Goal: Task Accomplishment & Management: Manage account settings

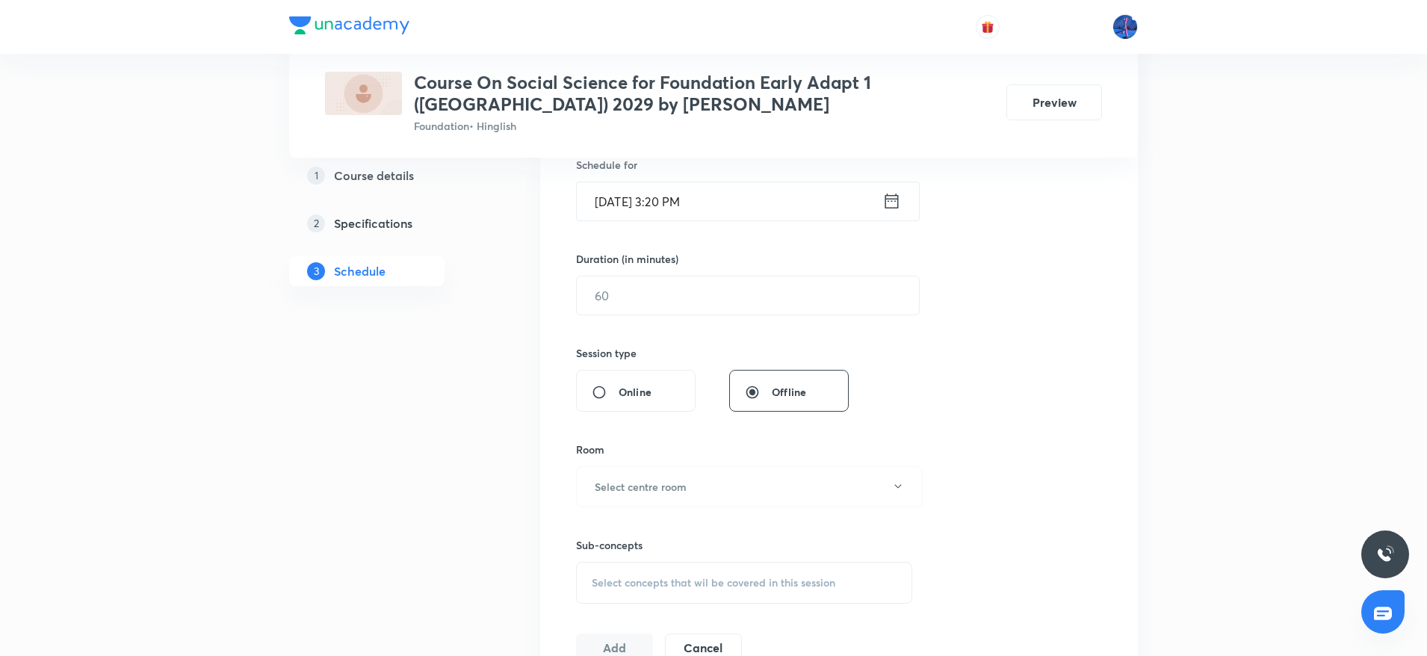
scroll to position [564, 0]
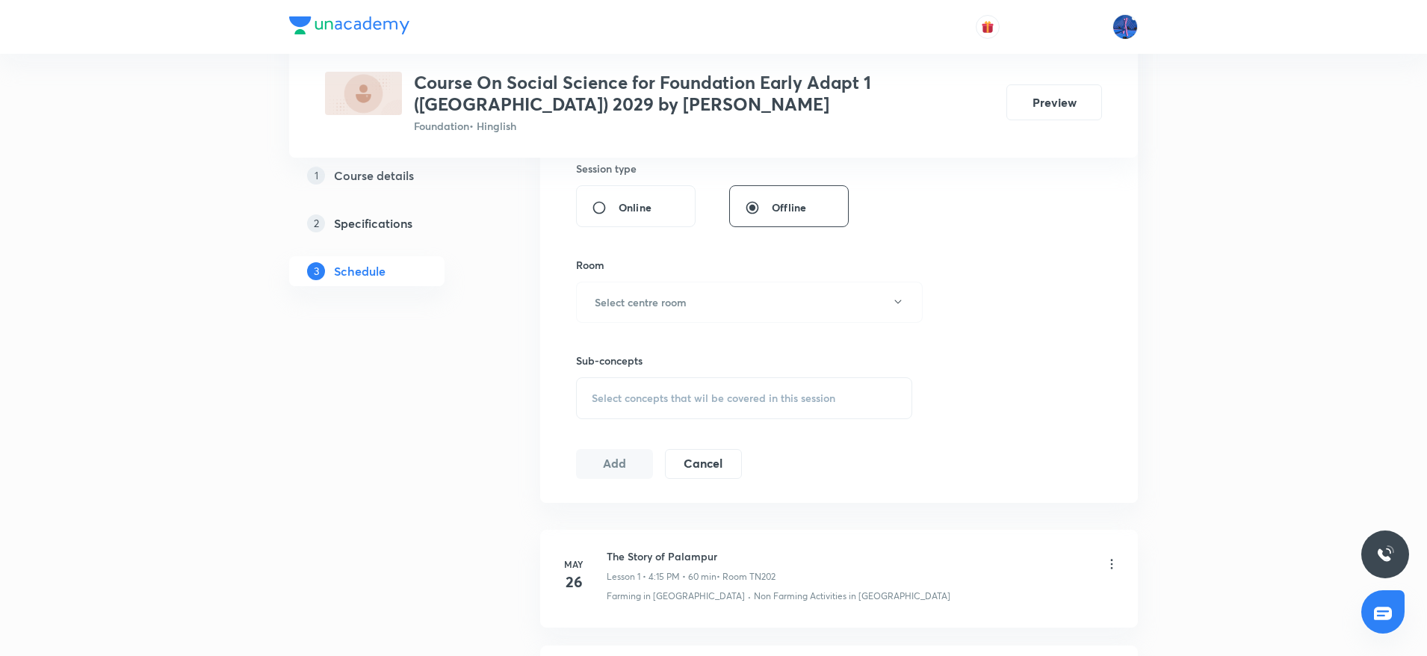
click at [770, 400] on span "Select concepts that wil be covered in this session" at bounding box center [714, 398] width 244 height 12
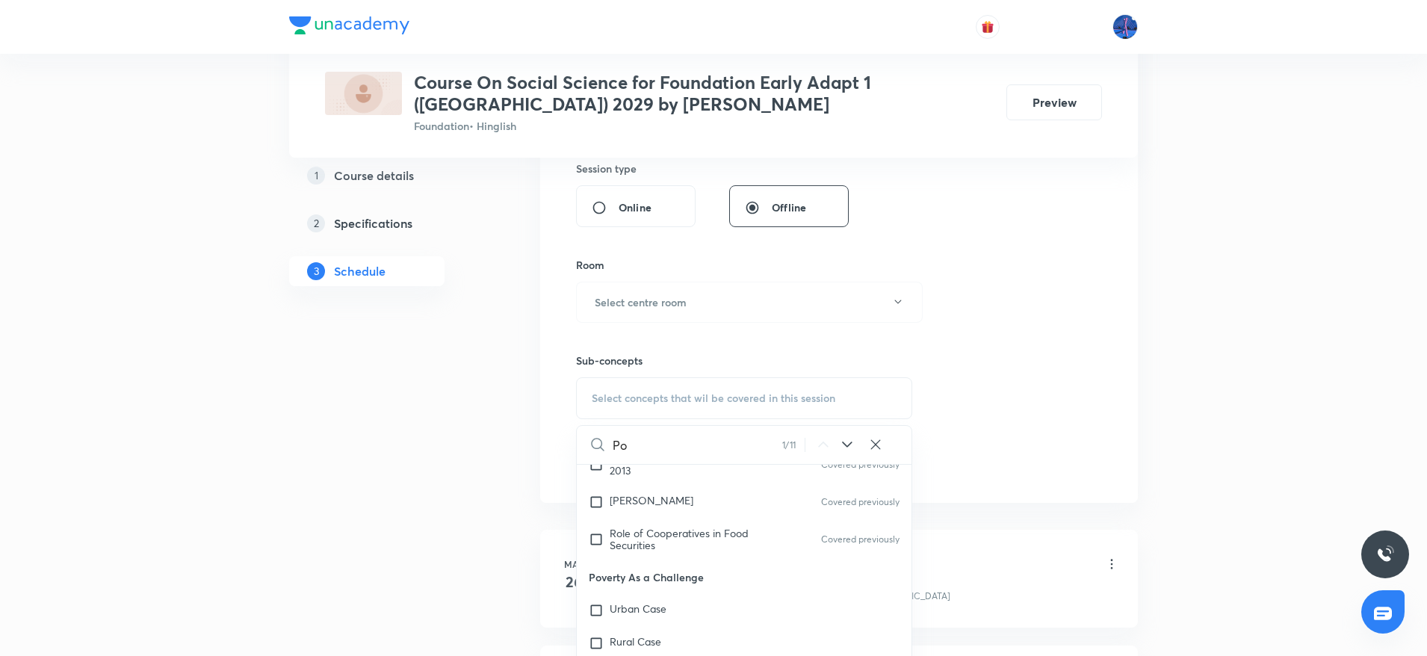
scroll to position [173, 0]
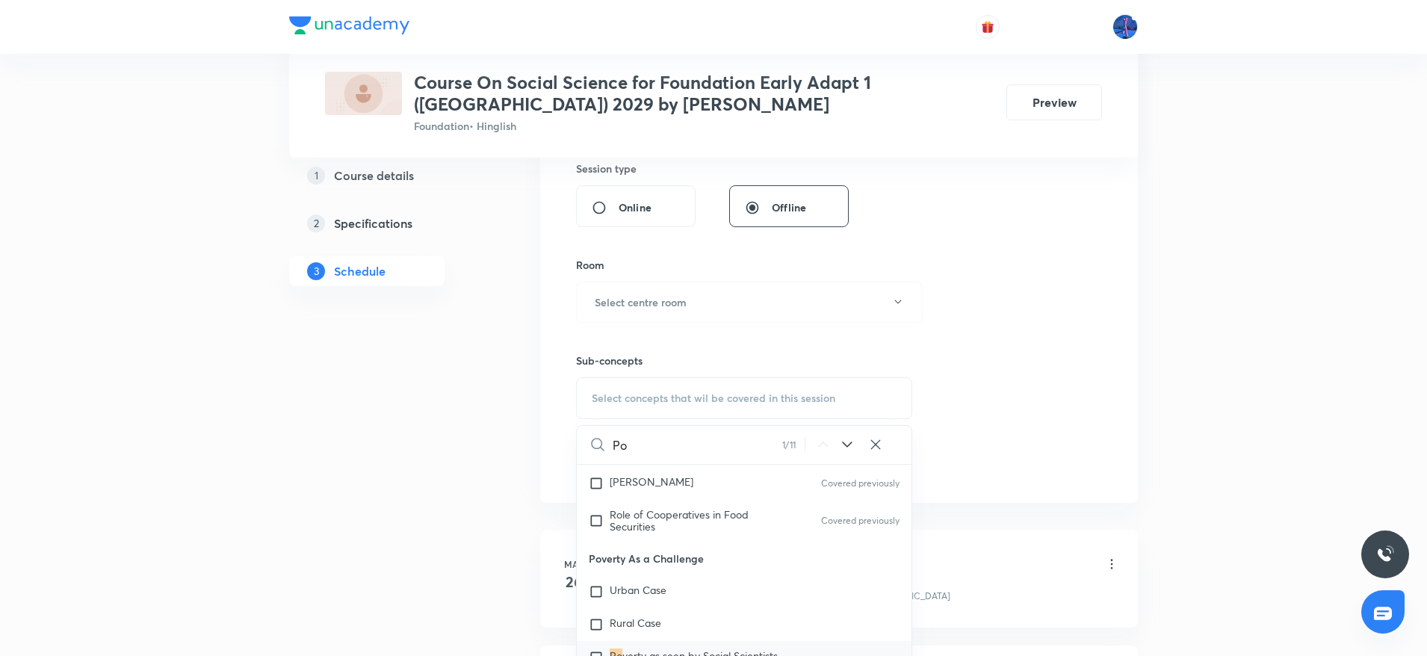
type input "Po"
drag, startPoint x: 590, startPoint y: 559, endPoint x: 727, endPoint y: 553, distance: 136.9
click at [727, 553] on p "Poverty As a Challenge" at bounding box center [744, 559] width 335 height 34
copy p "Poverty As a Challenge"
click at [654, 598] on p "Urban Case" at bounding box center [638, 591] width 57 height 15
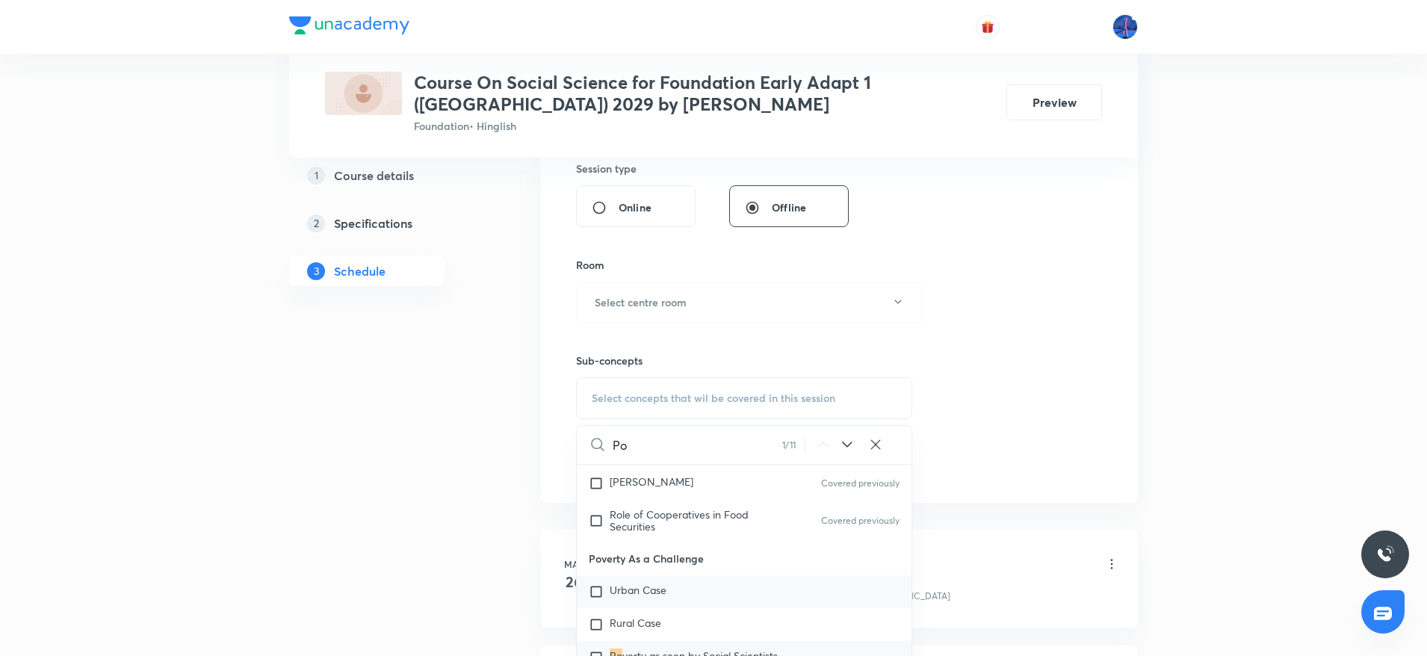
checkbox input "true"
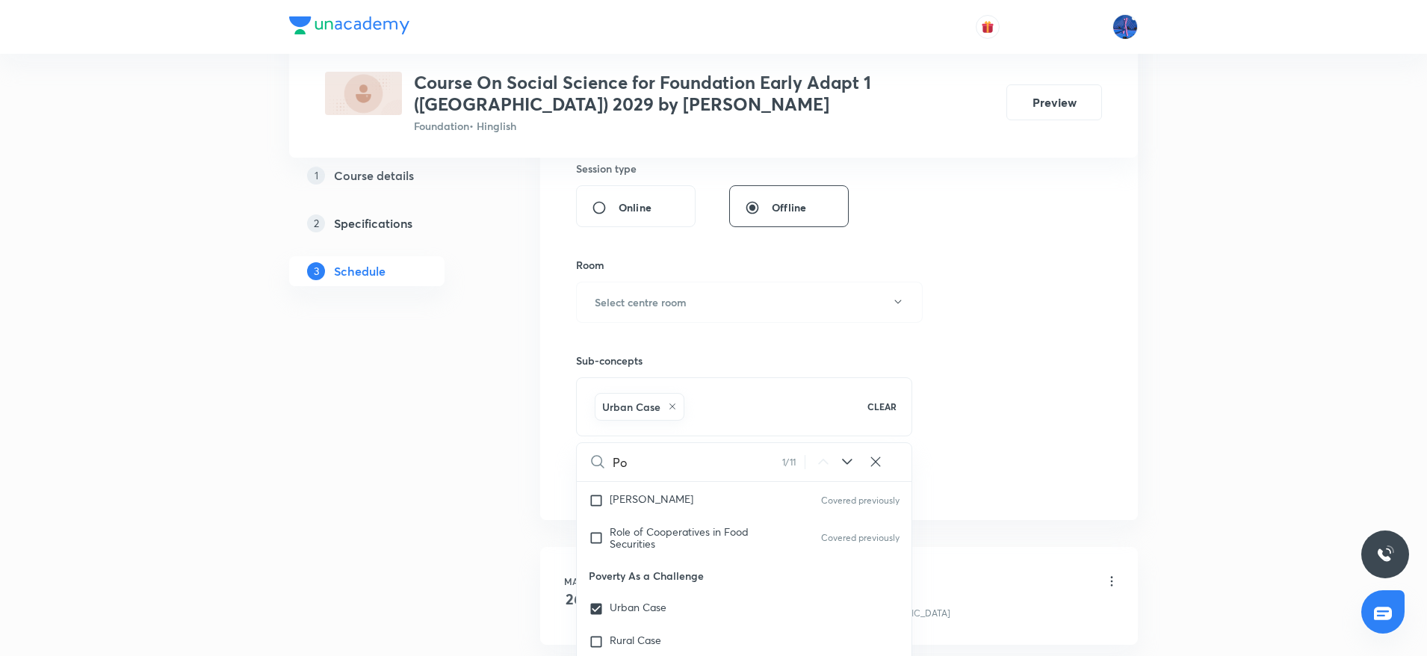
click at [962, 403] on div "Session 42 Live class Session title 0/99 ​ Schedule for Oct 6, 2025, 3:20 PM ​ …" at bounding box center [839, 136] width 526 height 719
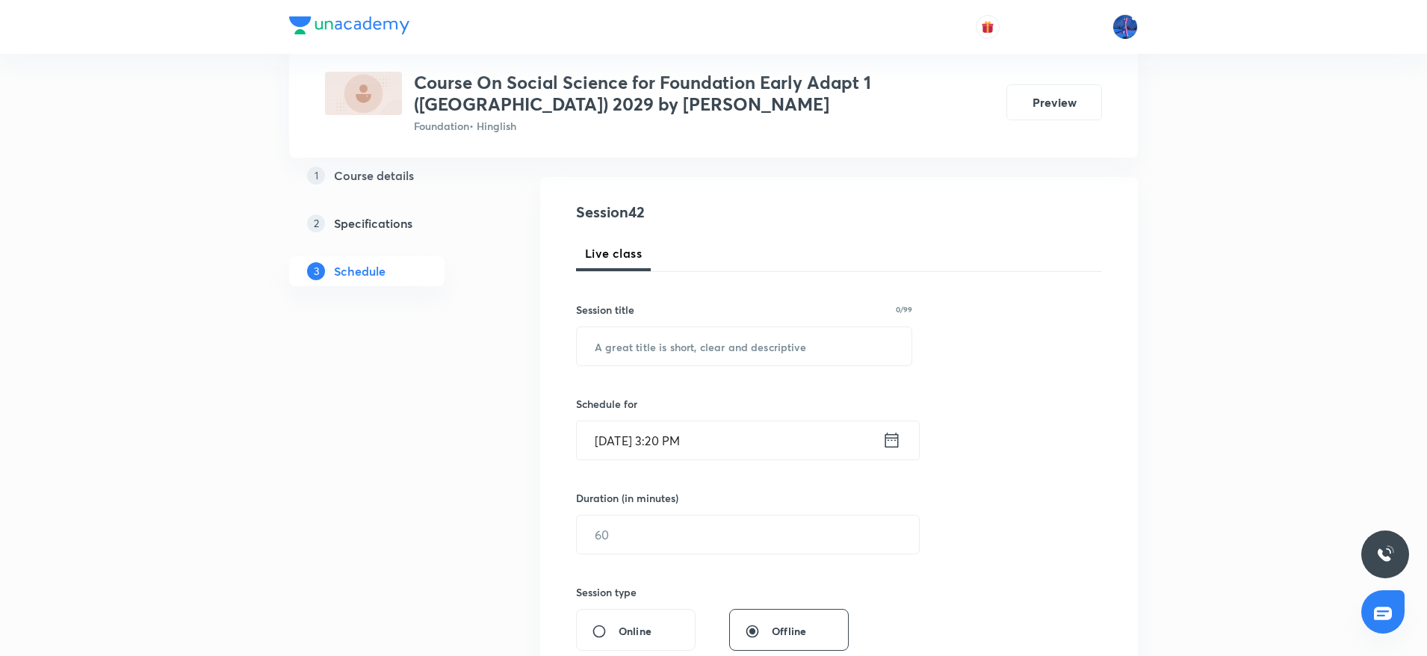
scroll to position [179, 0]
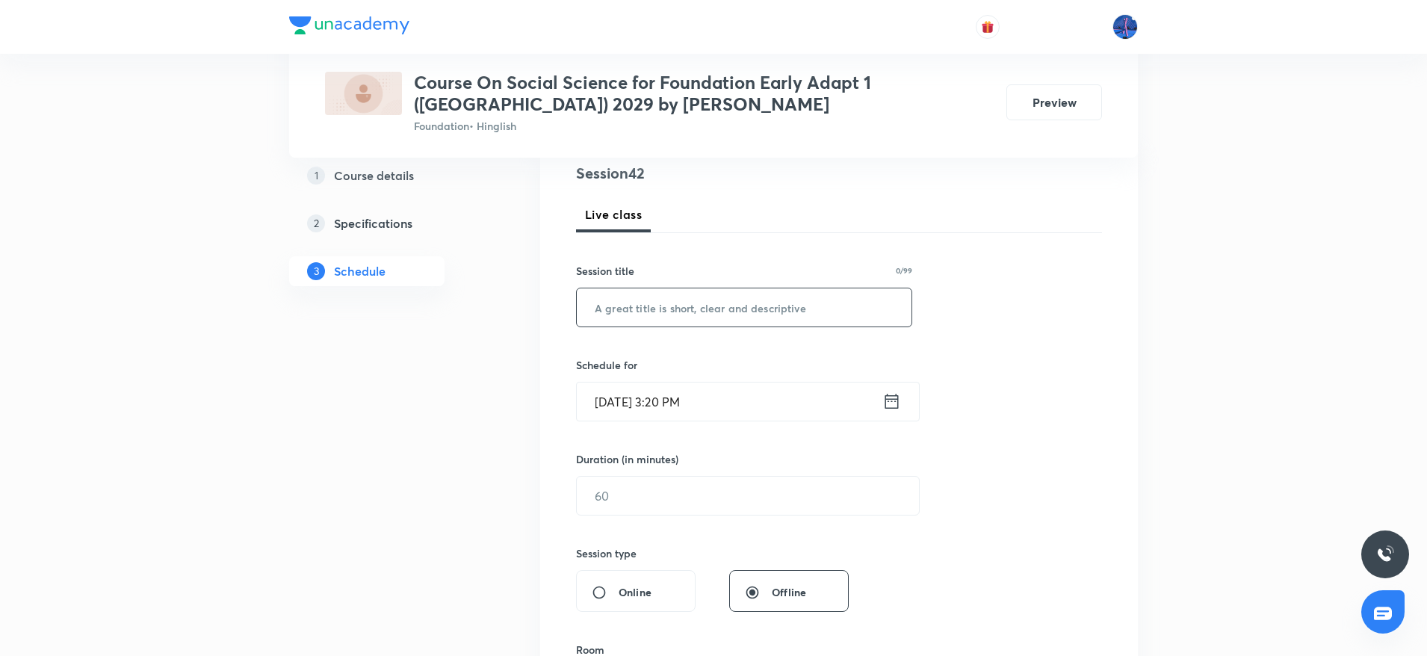
click at [711, 310] on input "text" at bounding box center [744, 307] width 335 height 38
paste input "Poverty As a Challenge"
type input "Poverty As a Challenge"
click at [780, 414] on input "Oct 6, 2025, 3:20 PM" at bounding box center [730, 402] width 306 height 38
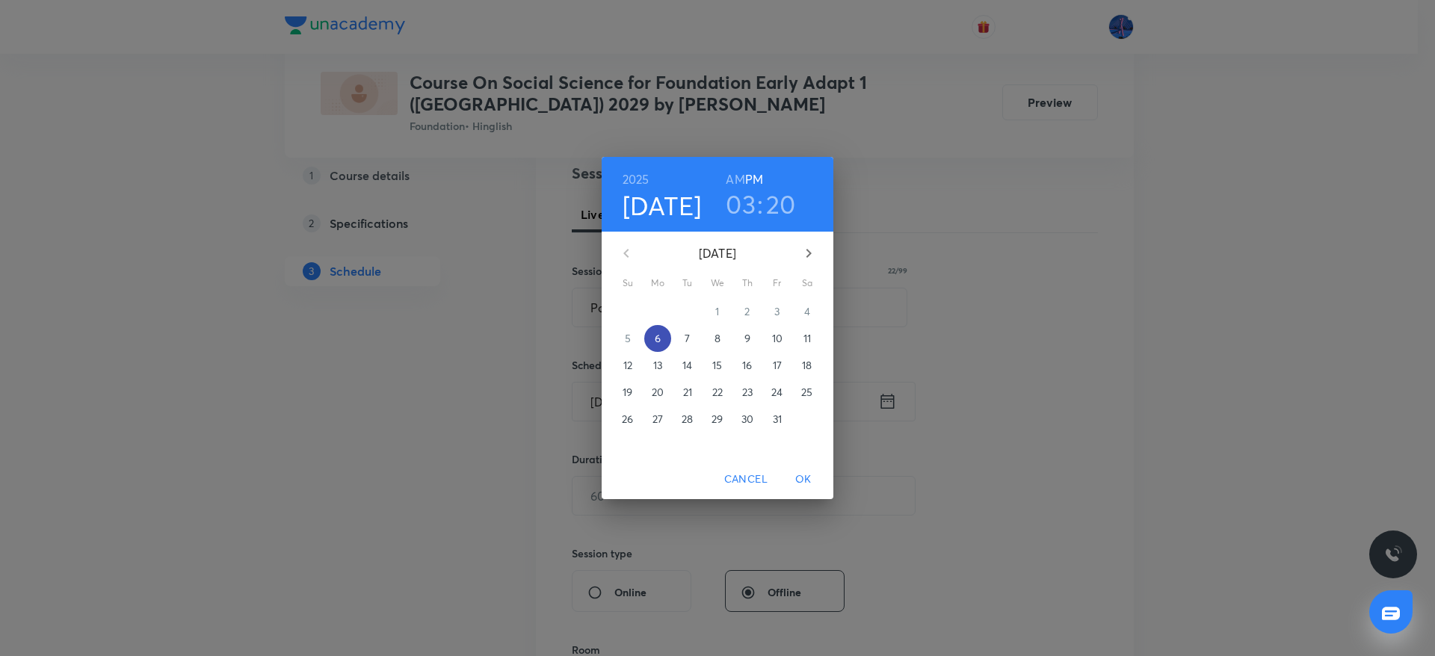
click at [657, 338] on p "6" at bounding box center [658, 338] width 6 height 15
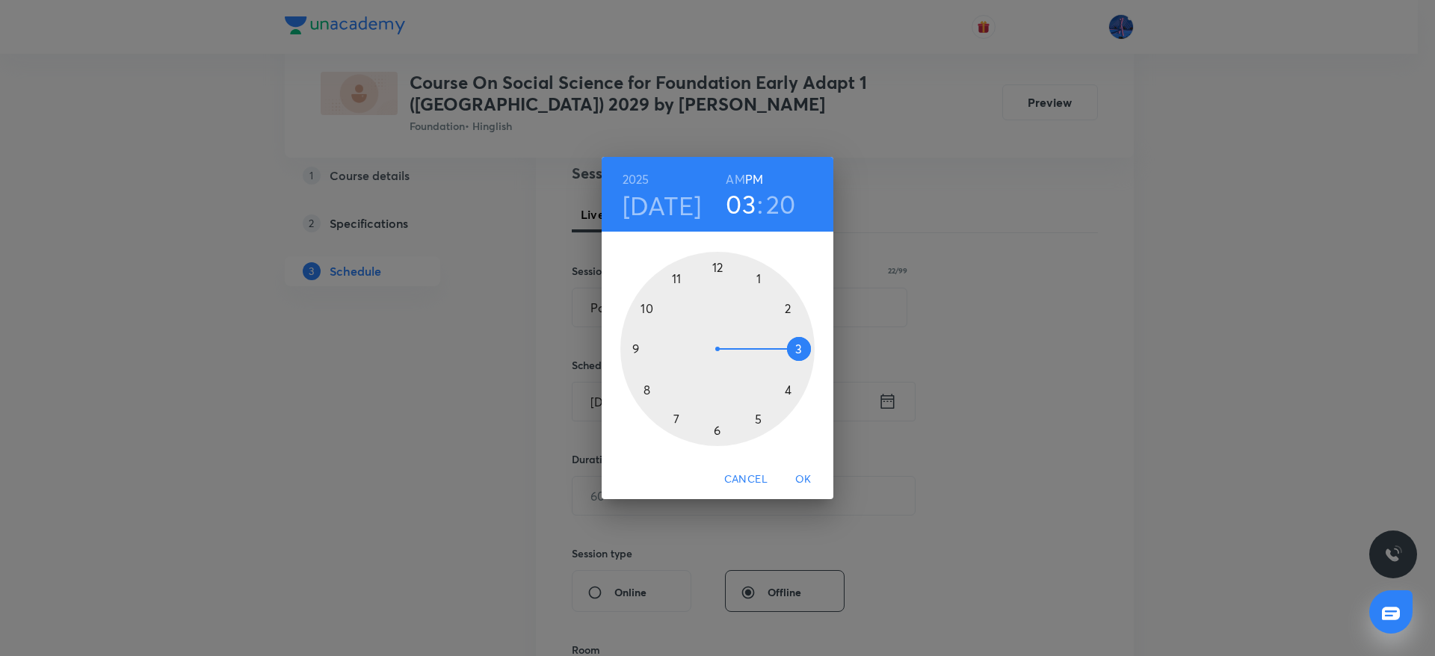
click at [787, 387] on div at bounding box center [717, 349] width 194 height 194
click at [717, 429] on div at bounding box center [717, 349] width 194 height 194
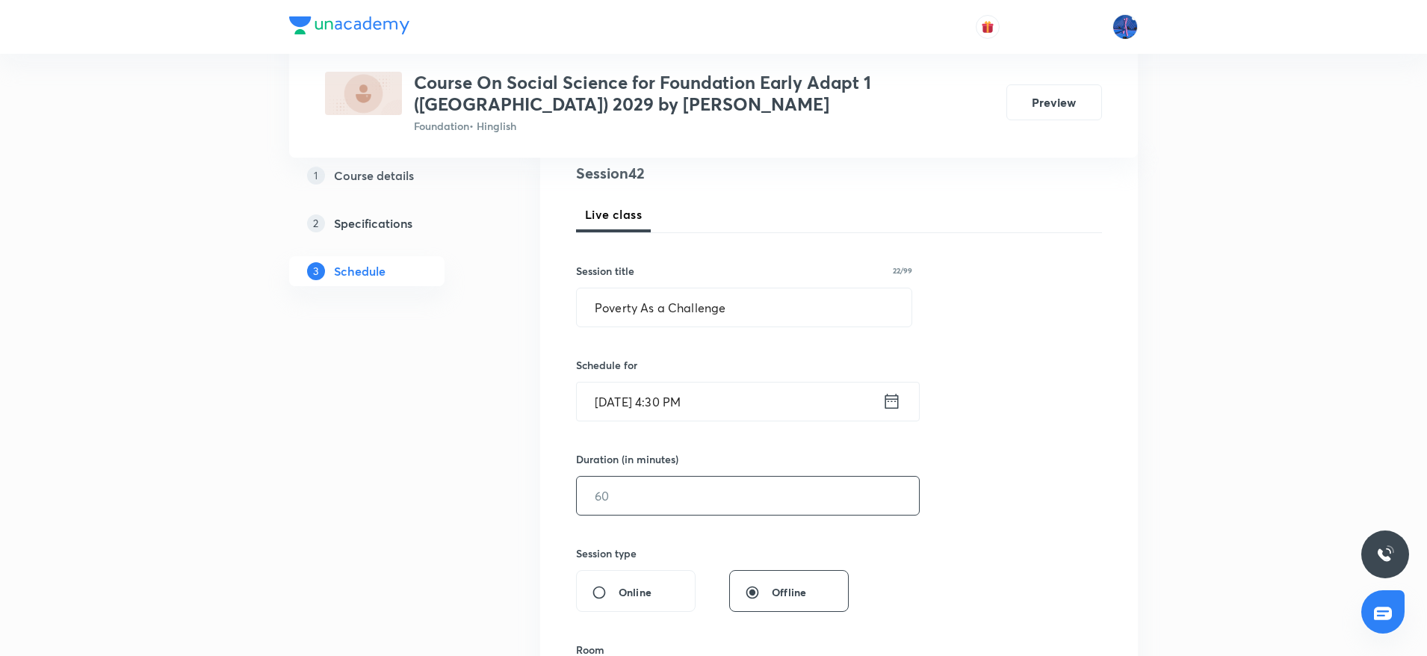
click at [705, 507] on input "text" at bounding box center [748, 496] width 342 height 38
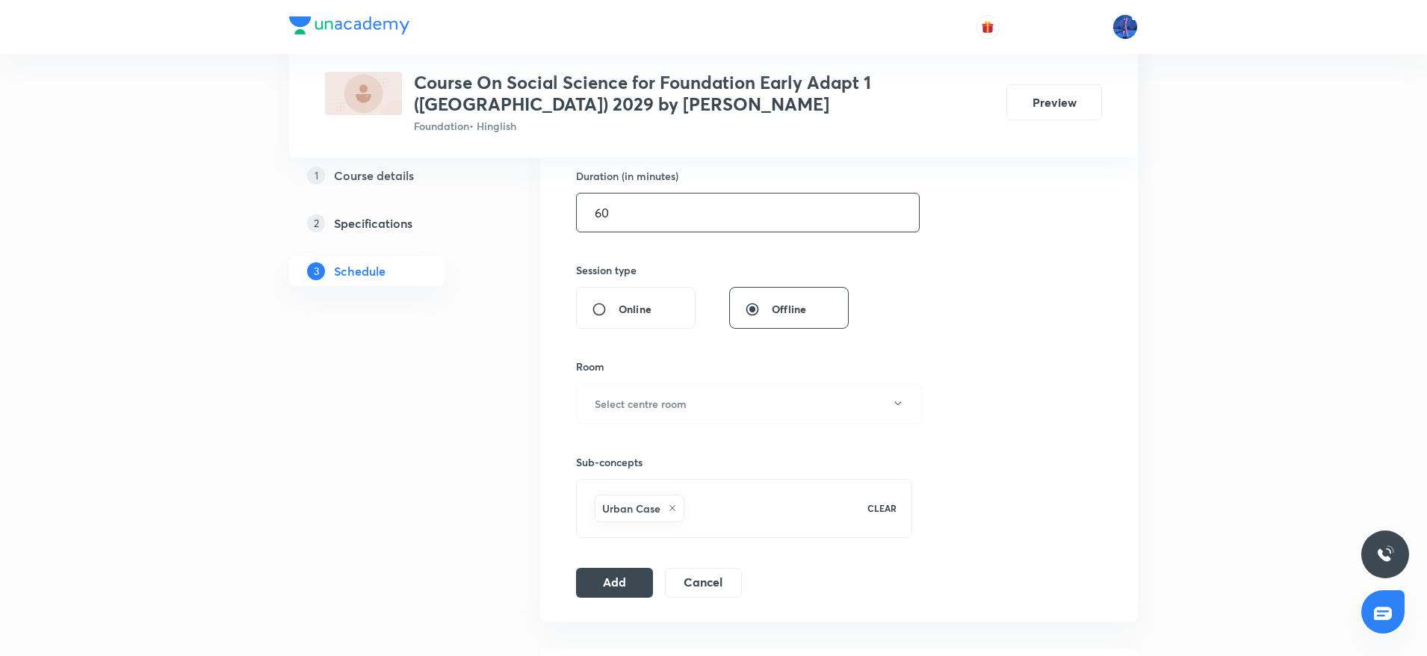
scroll to position [463, 0]
type input "60"
click at [747, 409] on button "Select centre room" at bounding box center [749, 403] width 347 height 41
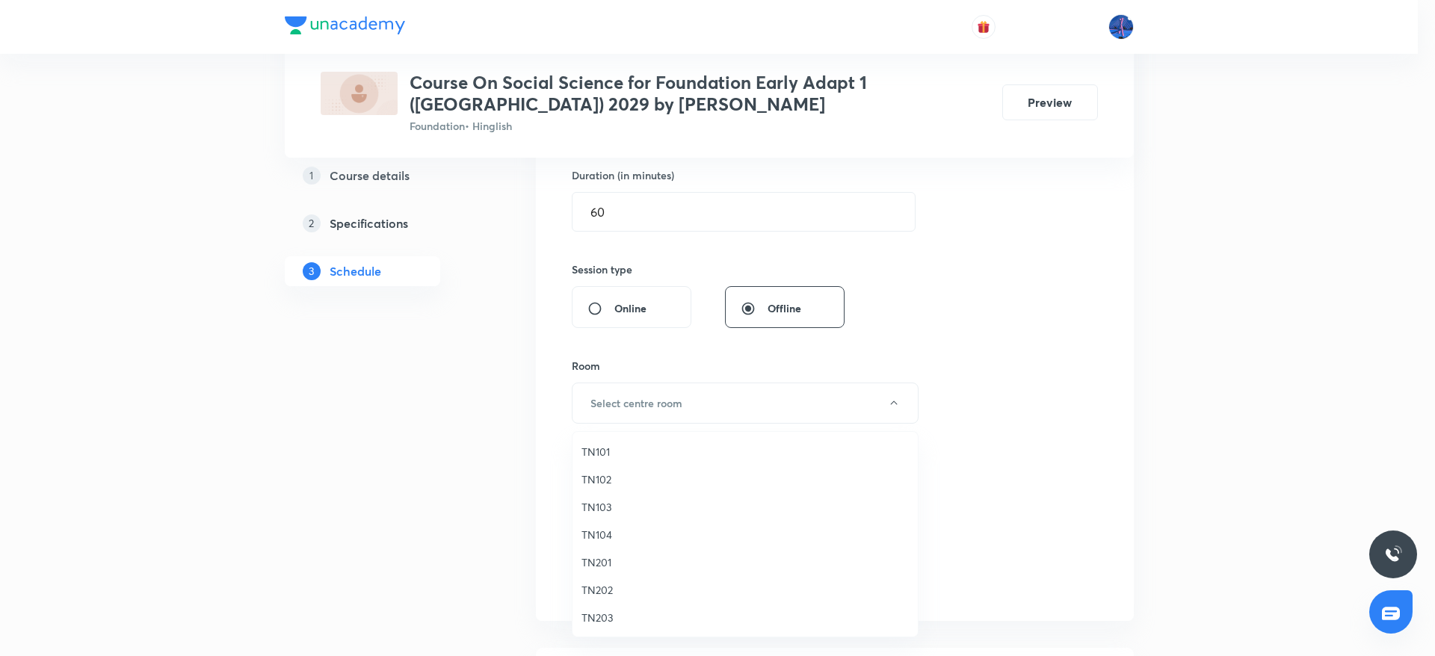
click at [601, 485] on span "TN102" at bounding box center [744, 479] width 327 height 16
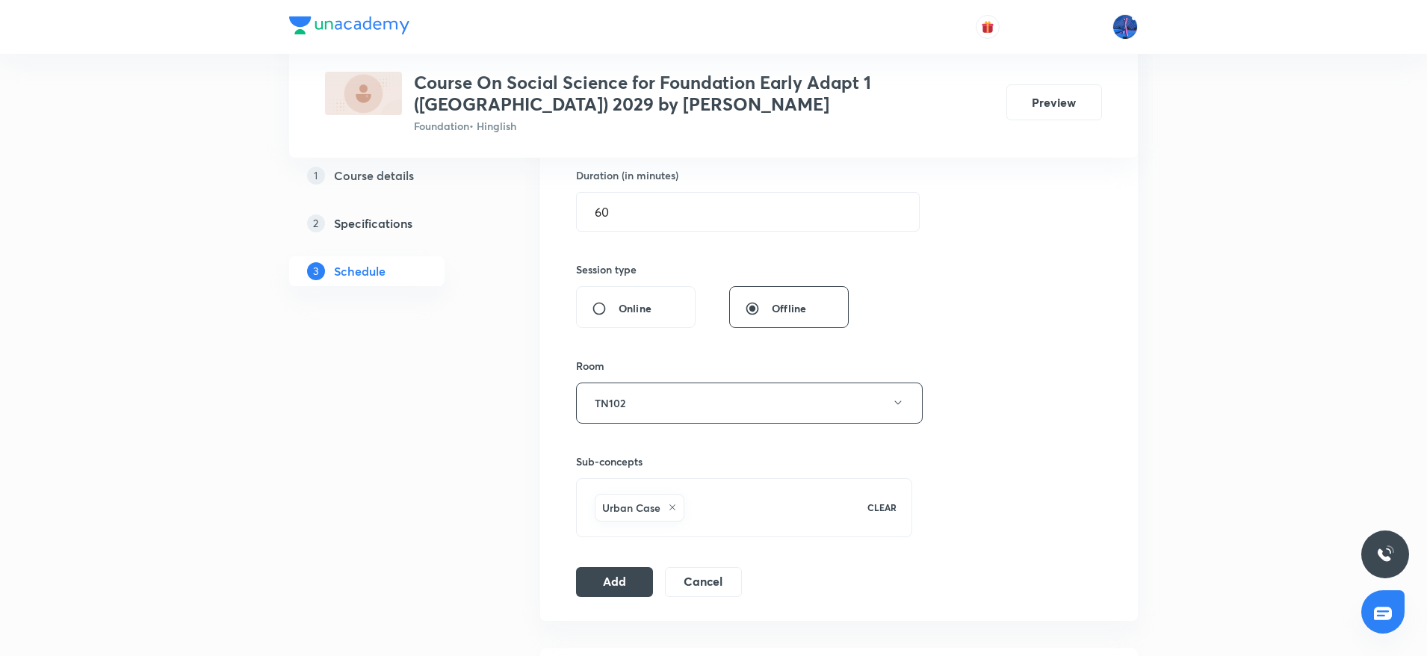
click at [619, 566] on div "Session 42 Live class Session title 22/99 Poverty As a Challenge ​ Schedule for…" at bounding box center [839, 237] width 526 height 719
click at [602, 581] on button "Add" at bounding box center [614, 581] width 77 height 30
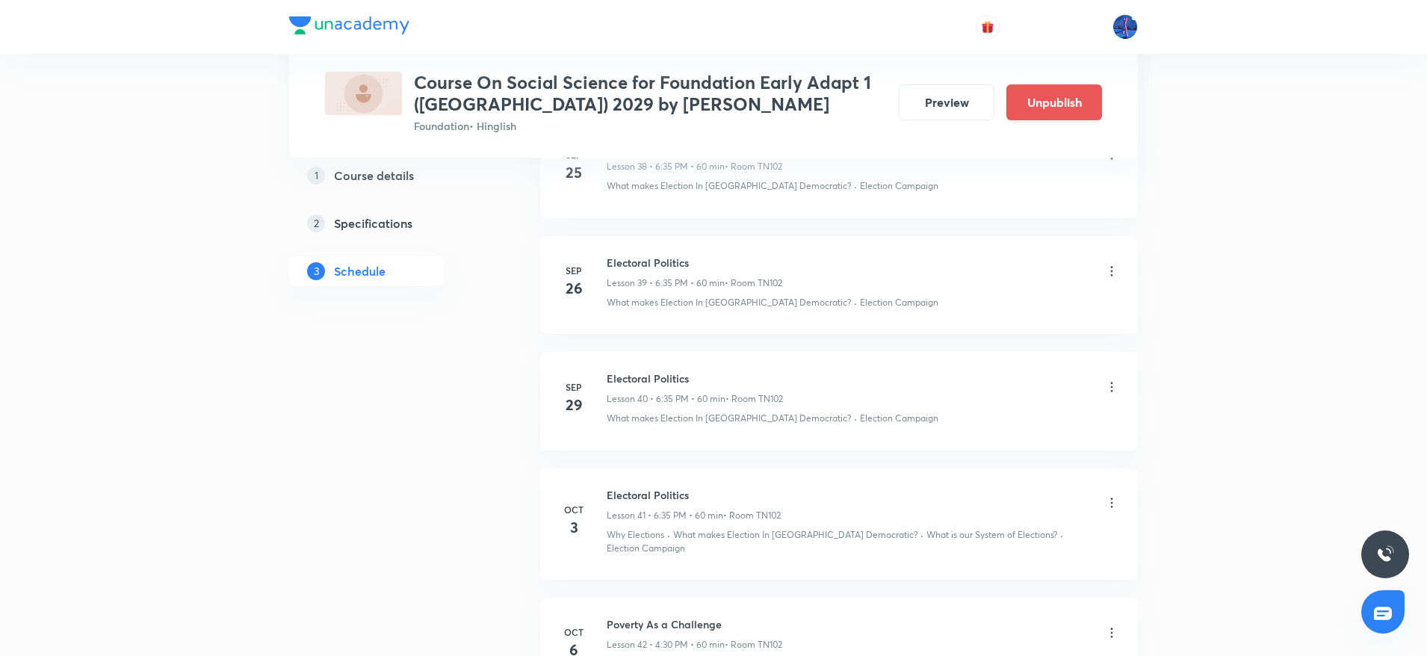
scroll to position [4758, 0]
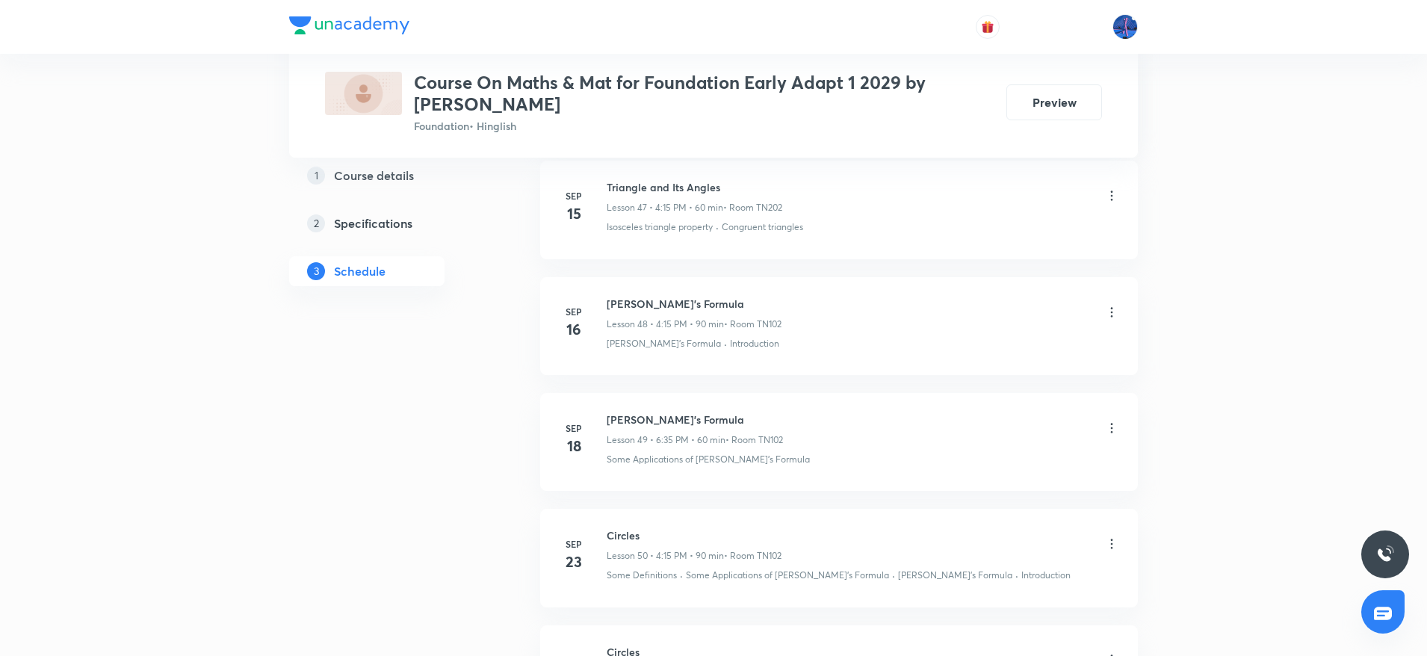
scroll to position [6917, 0]
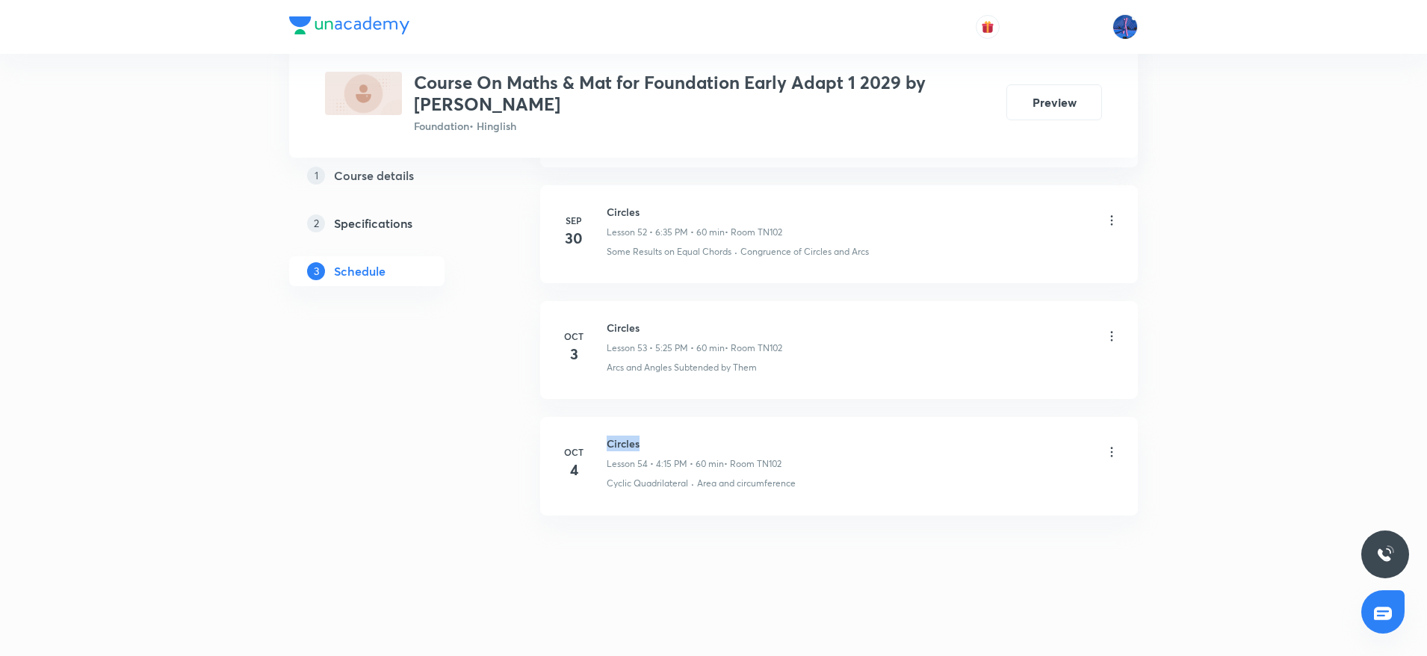
drag, startPoint x: 607, startPoint y: 440, endPoint x: 656, endPoint y: 436, distance: 48.8
click at [656, 436] on h6 "Circles" at bounding box center [694, 444] width 175 height 16
copy h6 "Circles"
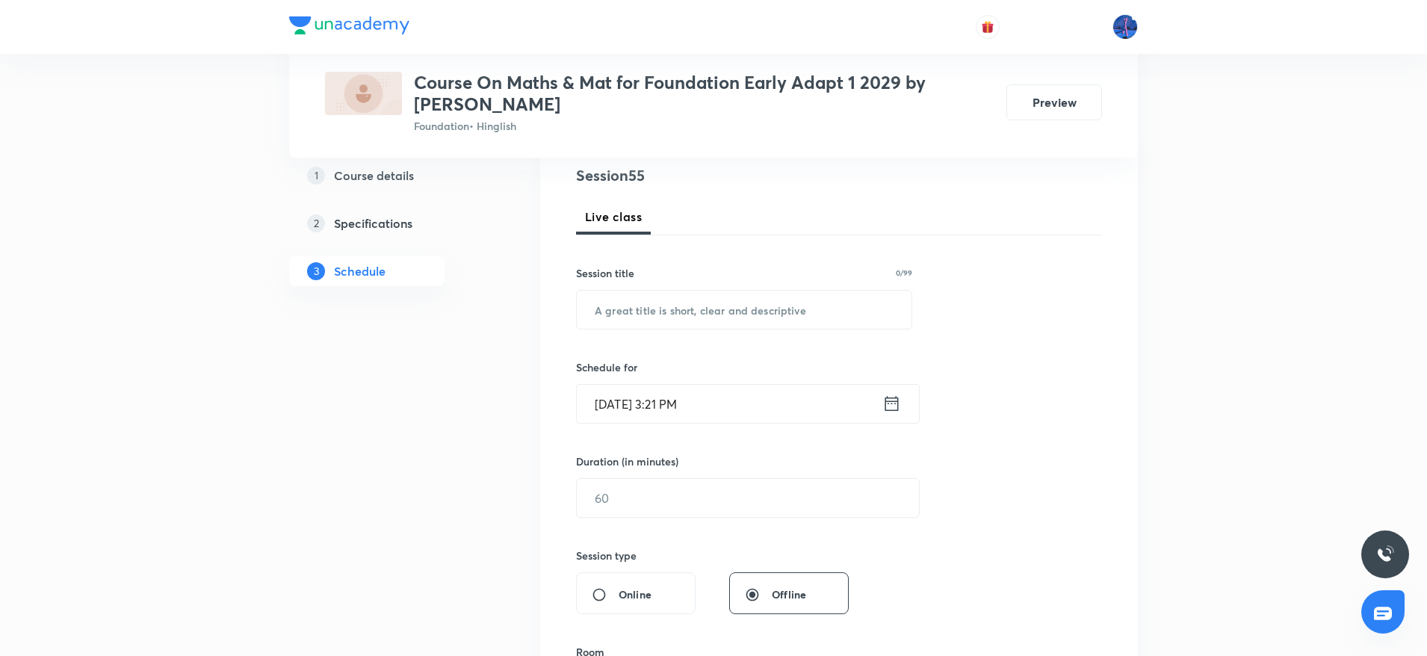
scroll to position [191, 0]
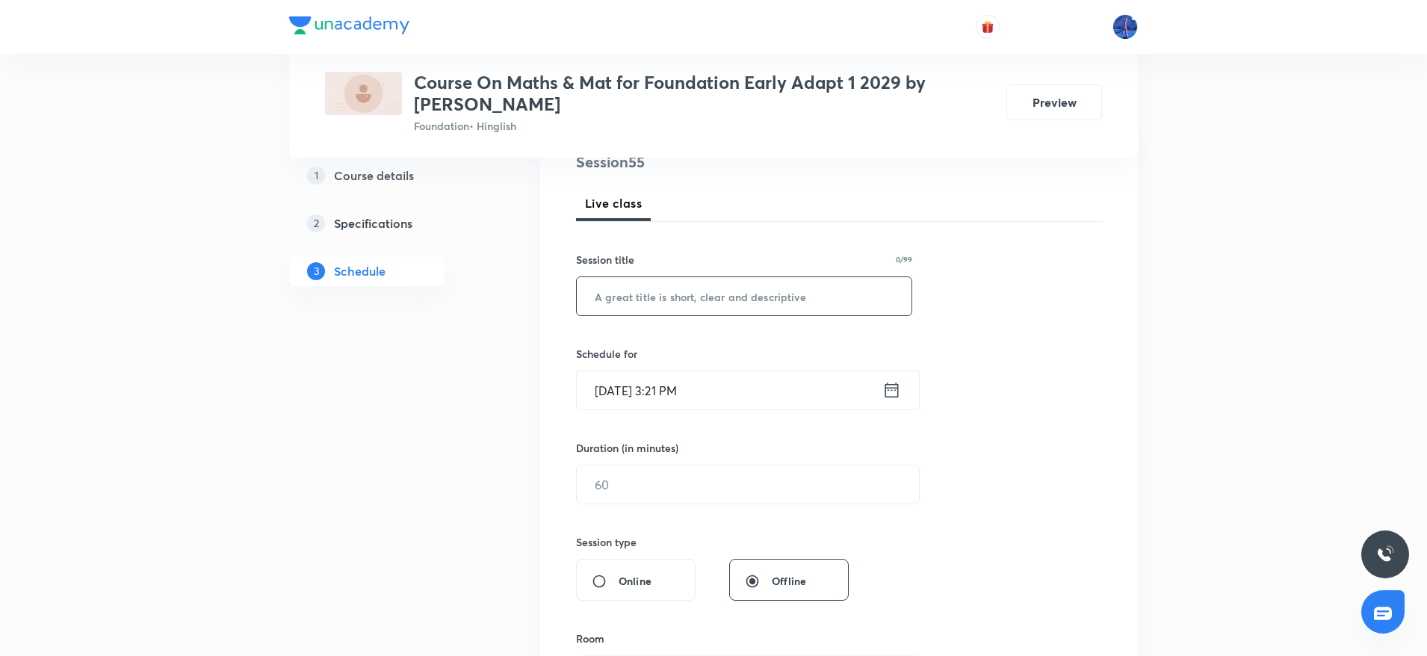
click at [805, 300] on input "text" at bounding box center [744, 296] width 335 height 38
paste input "Circles"
type input "Circles"
click at [740, 383] on input "Oct 6, 2025, 3:21 PM" at bounding box center [730, 390] width 306 height 38
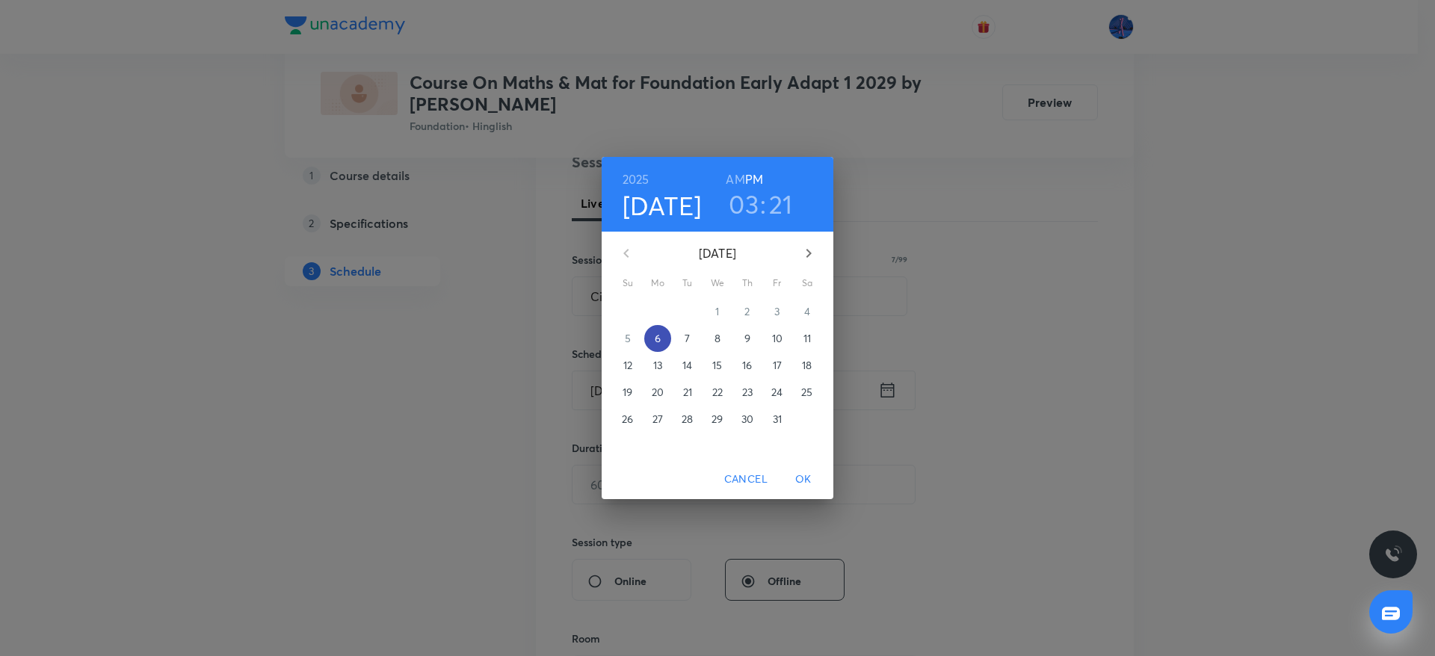
click at [661, 338] on span "6" at bounding box center [657, 338] width 27 height 15
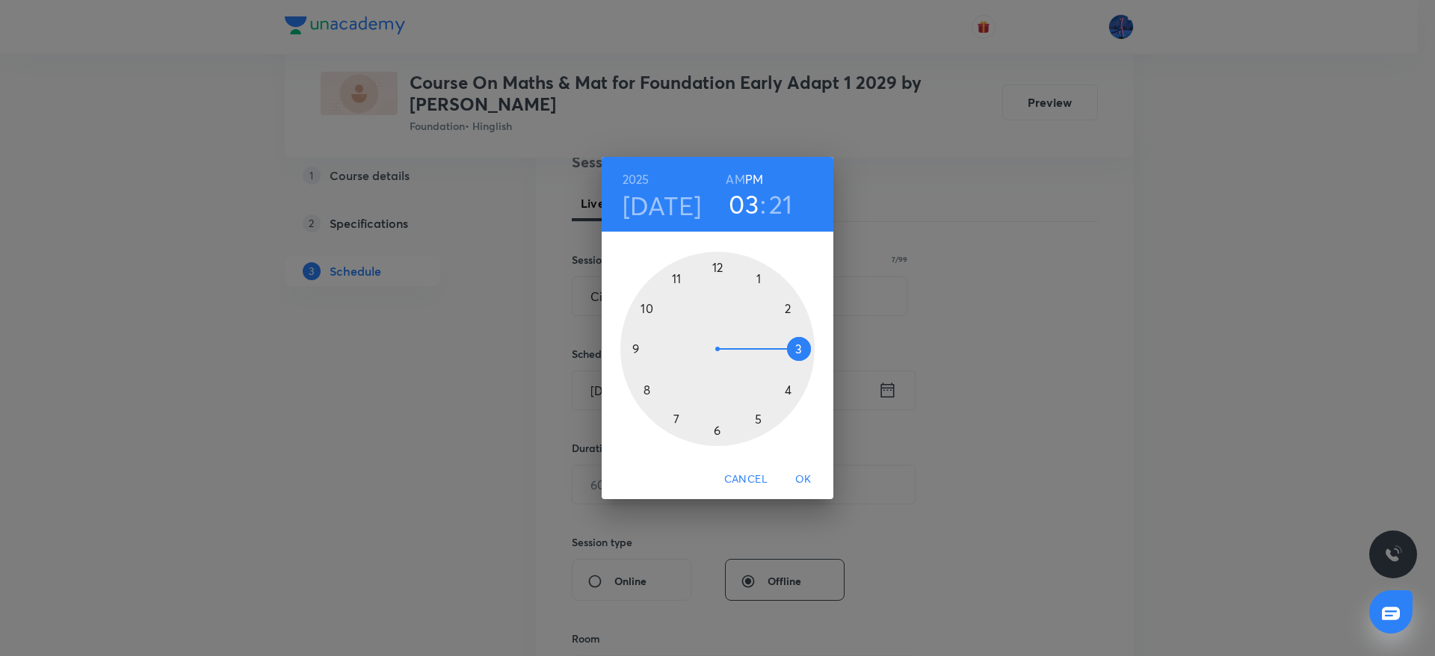
click at [758, 418] on div at bounding box center [717, 349] width 194 height 194
click at [678, 415] on div at bounding box center [717, 349] width 194 height 194
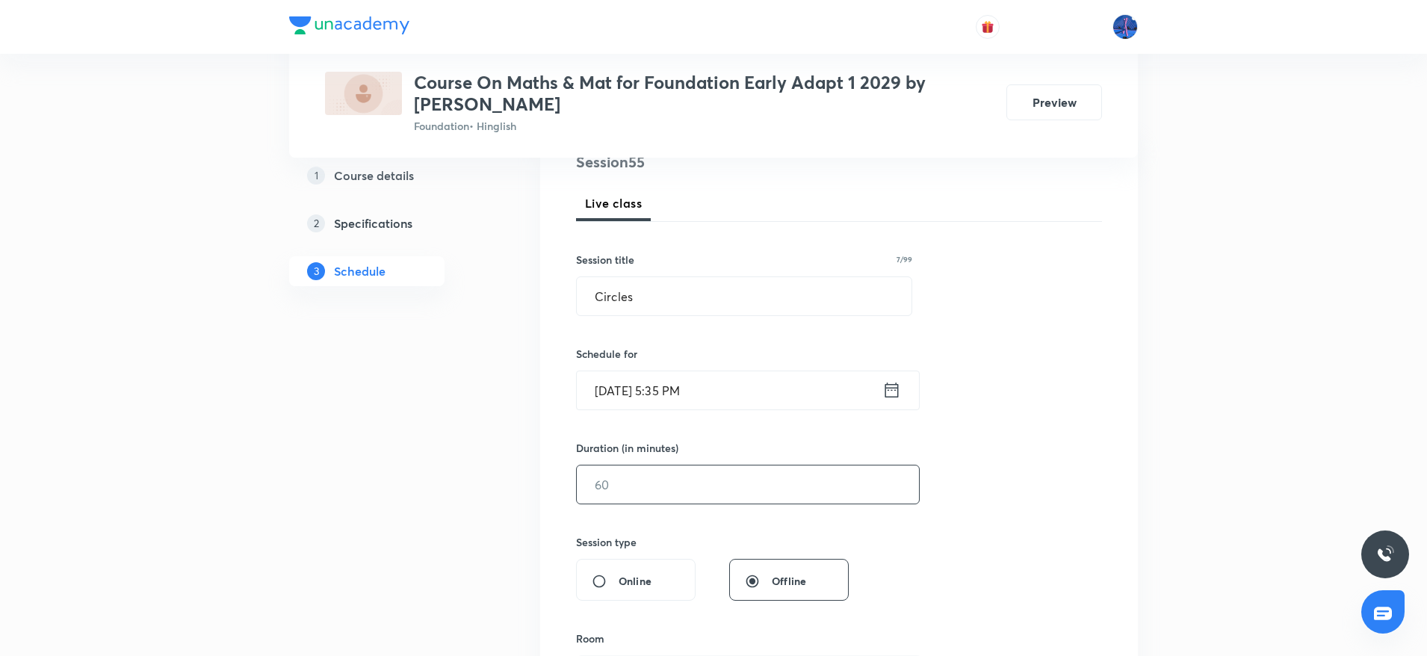
click at [668, 480] on input "text" at bounding box center [748, 484] width 342 height 38
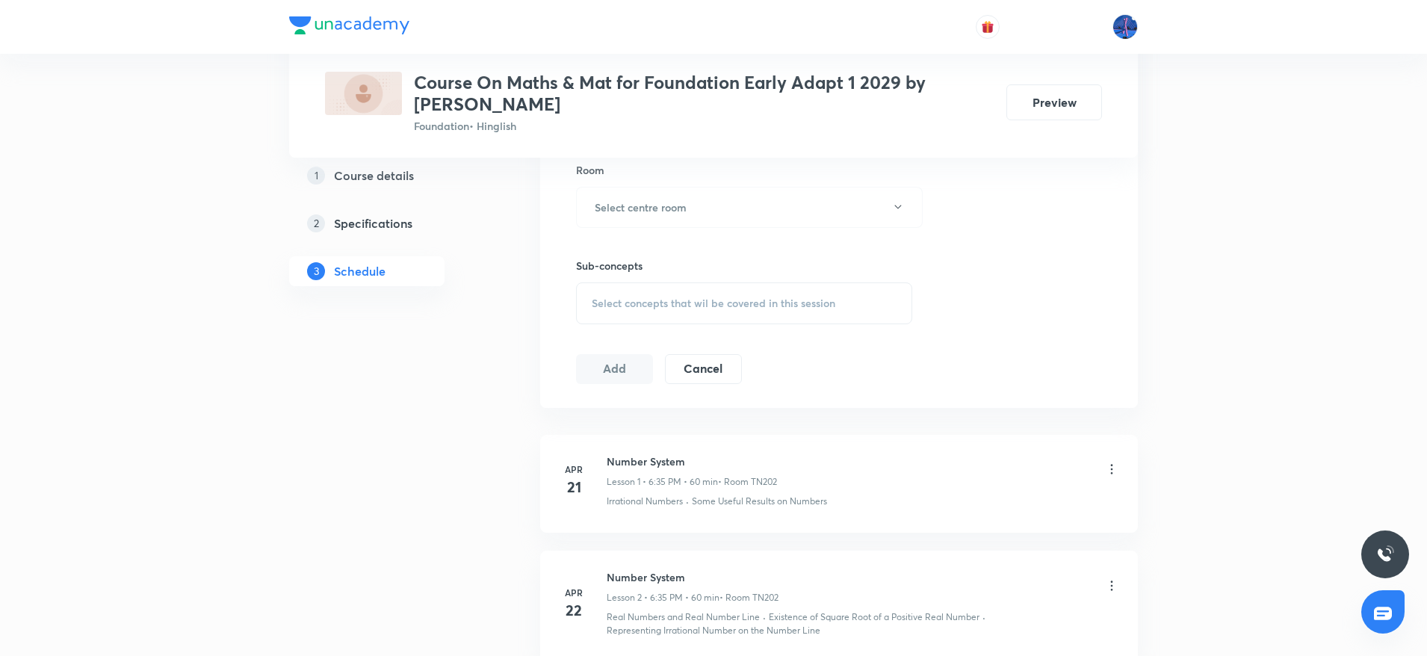
scroll to position [665, 0]
type input "60"
click at [761, 214] on button "Select centre room" at bounding box center [749, 201] width 347 height 41
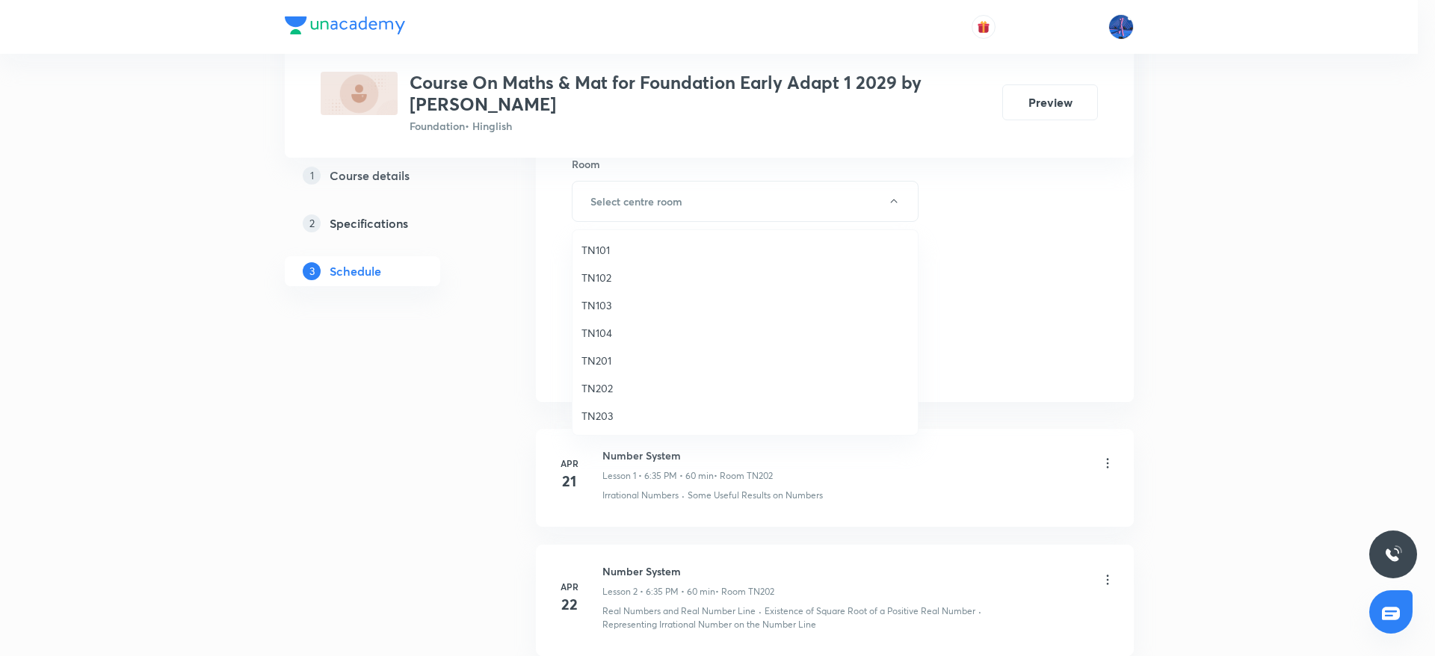
click at [618, 275] on span "TN102" at bounding box center [744, 278] width 327 height 16
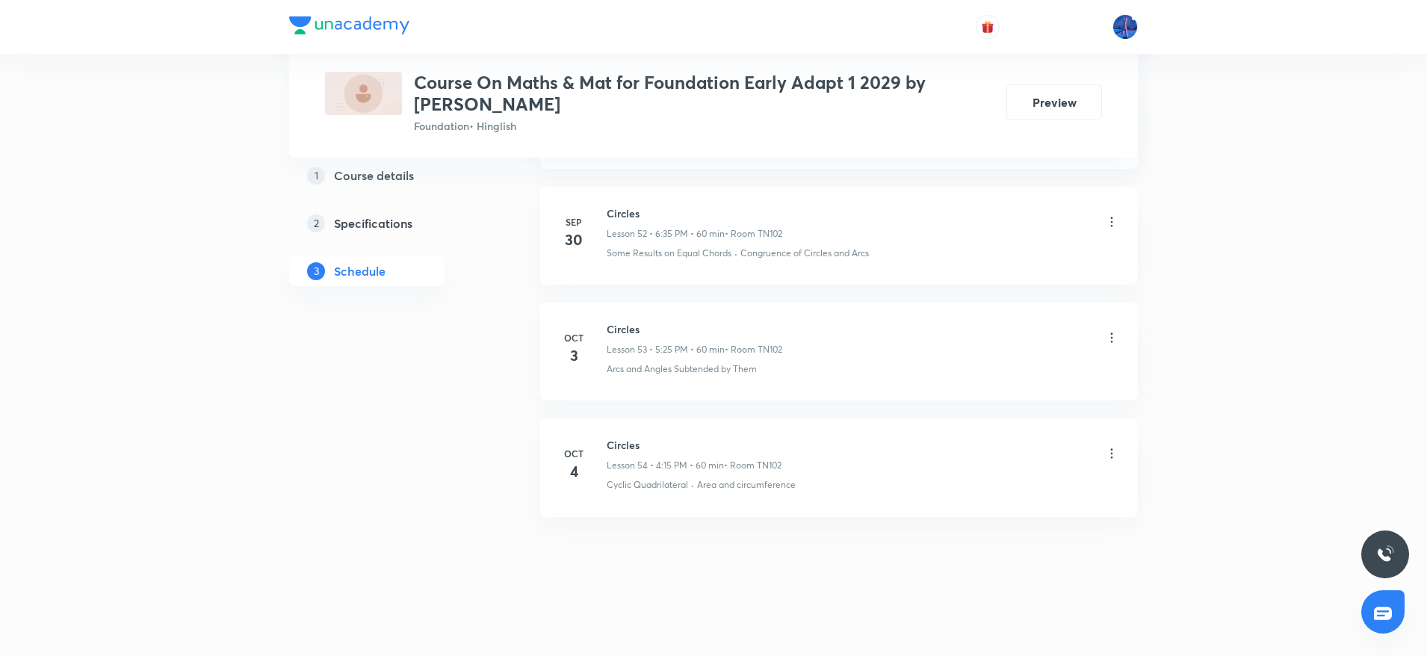
scroll to position [6917, 0]
drag, startPoint x: 841, startPoint y: 485, endPoint x: 699, endPoint y: 505, distance: 144.1
click at [699, 505] on li "Oct 4 Circles Lesson 54 • 4:15 PM • 60 min • Room TN102 Cyclic Quadrilateral · …" at bounding box center [839, 466] width 598 height 98
copy p "Area and circumference"
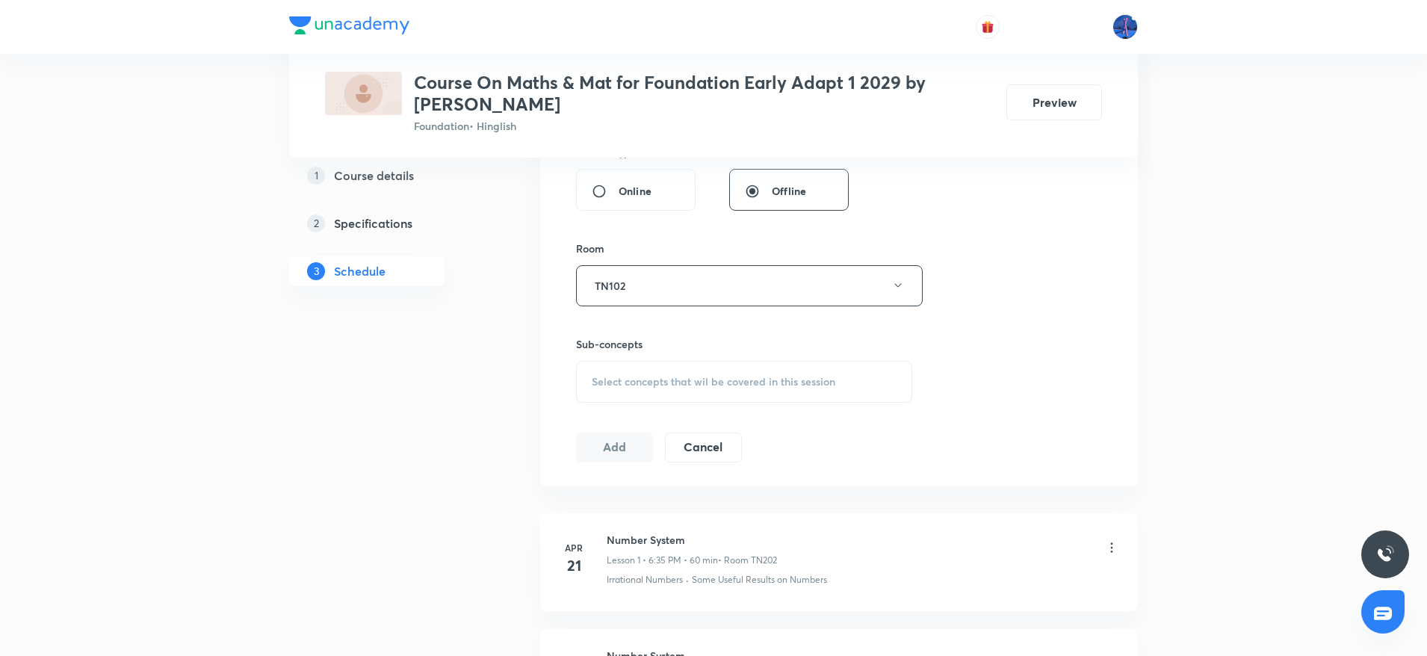
scroll to position [583, 0]
click at [731, 374] on span "Select concepts that wil be covered in this session" at bounding box center [714, 380] width 244 height 12
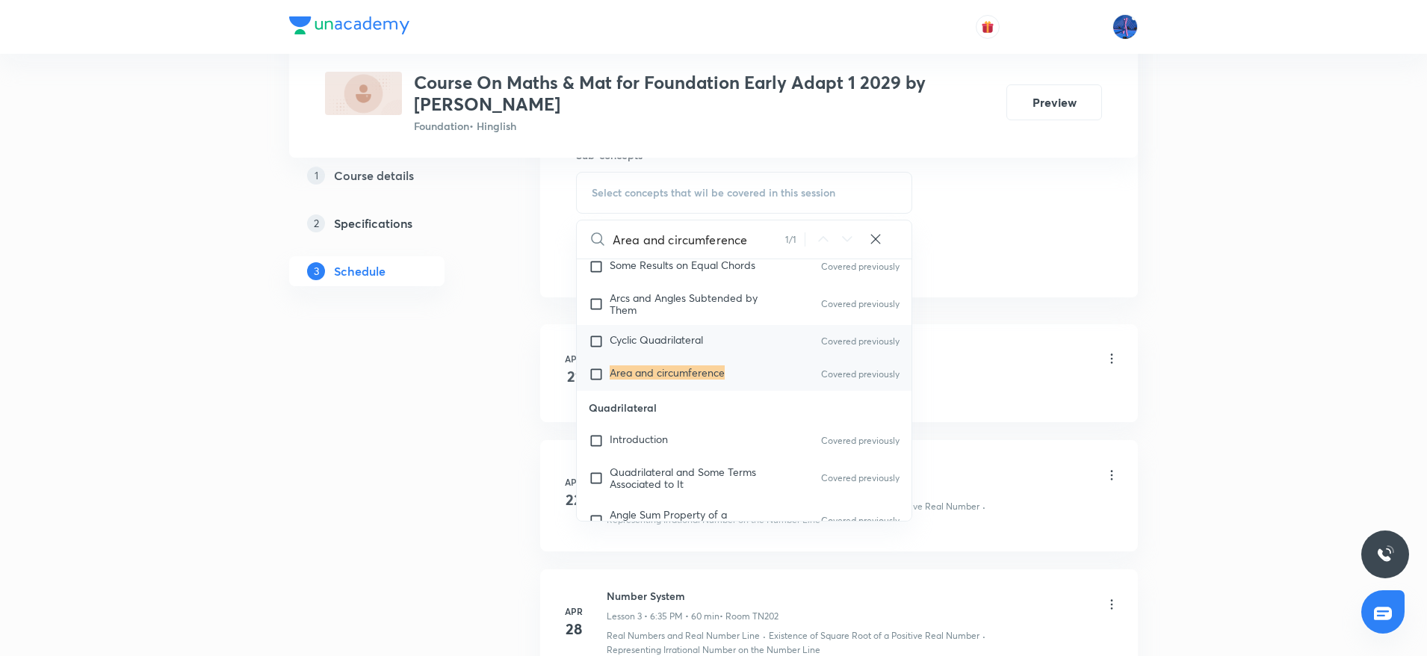
scroll to position [3314, 0]
type input "Area and circumference"
click at [711, 379] on mark "Area and circumference" at bounding box center [667, 372] width 115 height 14
checkbox input "true"
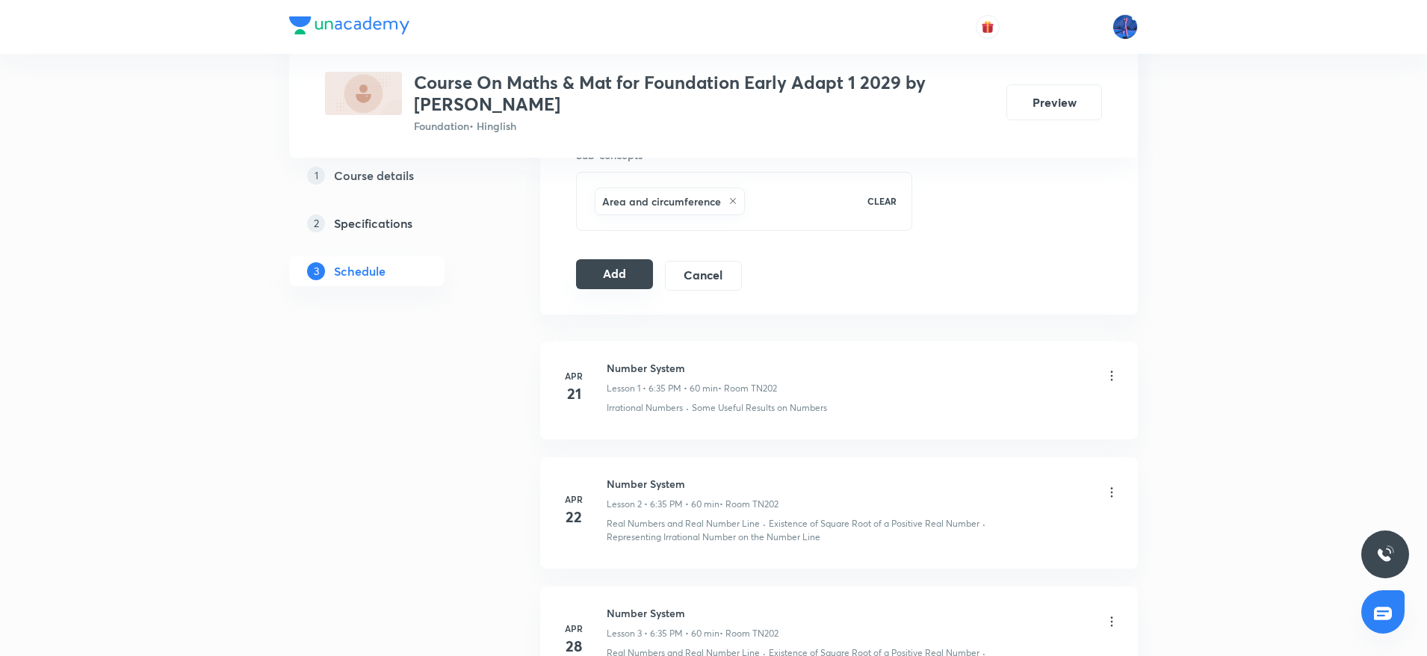
click at [625, 273] on button "Add" at bounding box center [614, 274] width 77 height 30
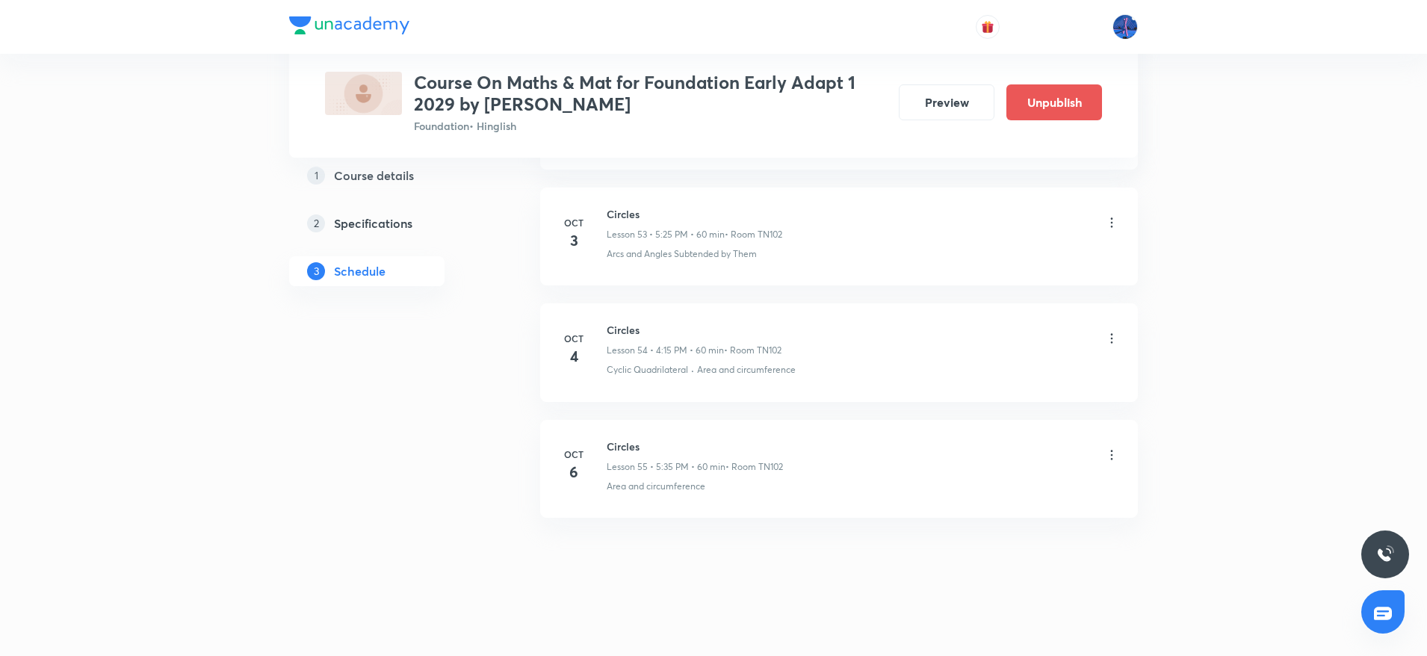
scroll to position [6346, 0]
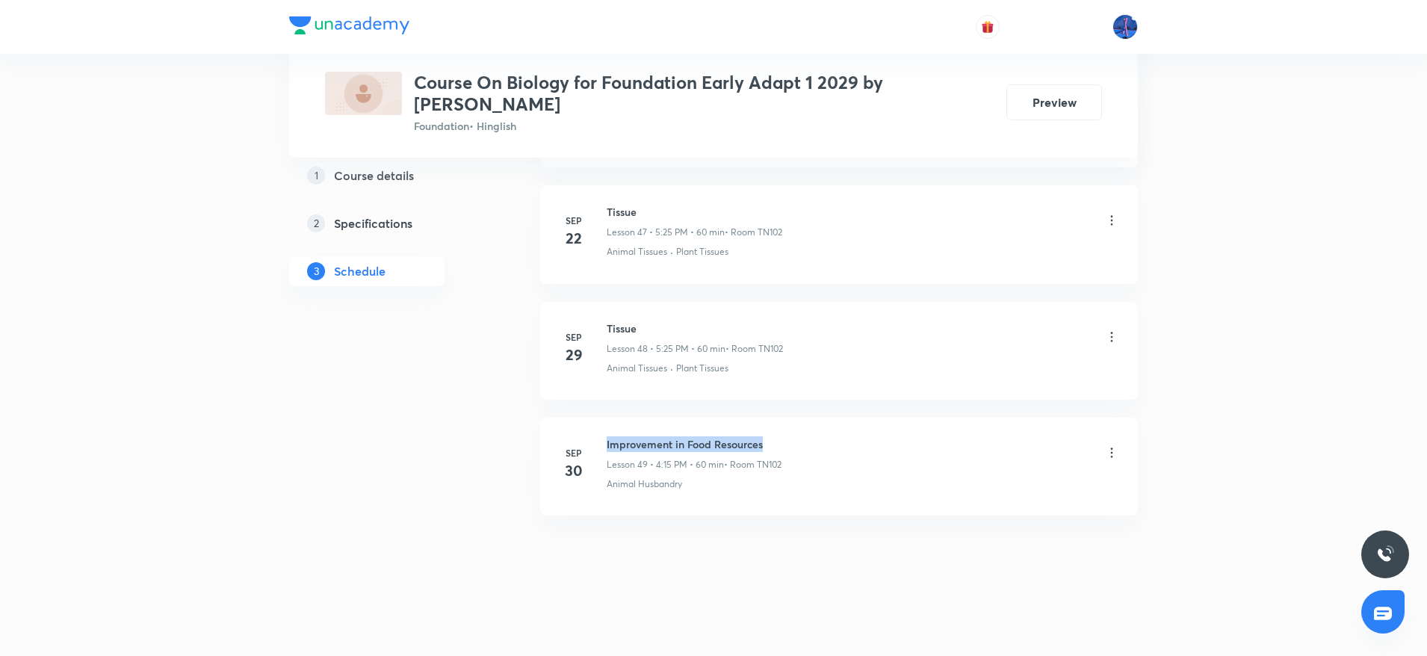
drag, startPoint x: 607, startPoint y: 442, endPoint x: 791, endPoint y: 426, distance: 185.2
click at [791, 426] on li "[DATE] Improvement in Food Resources Lesson 49 • 4:15 PM • 60 min • Room TN102 …" at bounding box center [839, 467] width 598 height 98
copy h6 "Improvement in Food Resources"
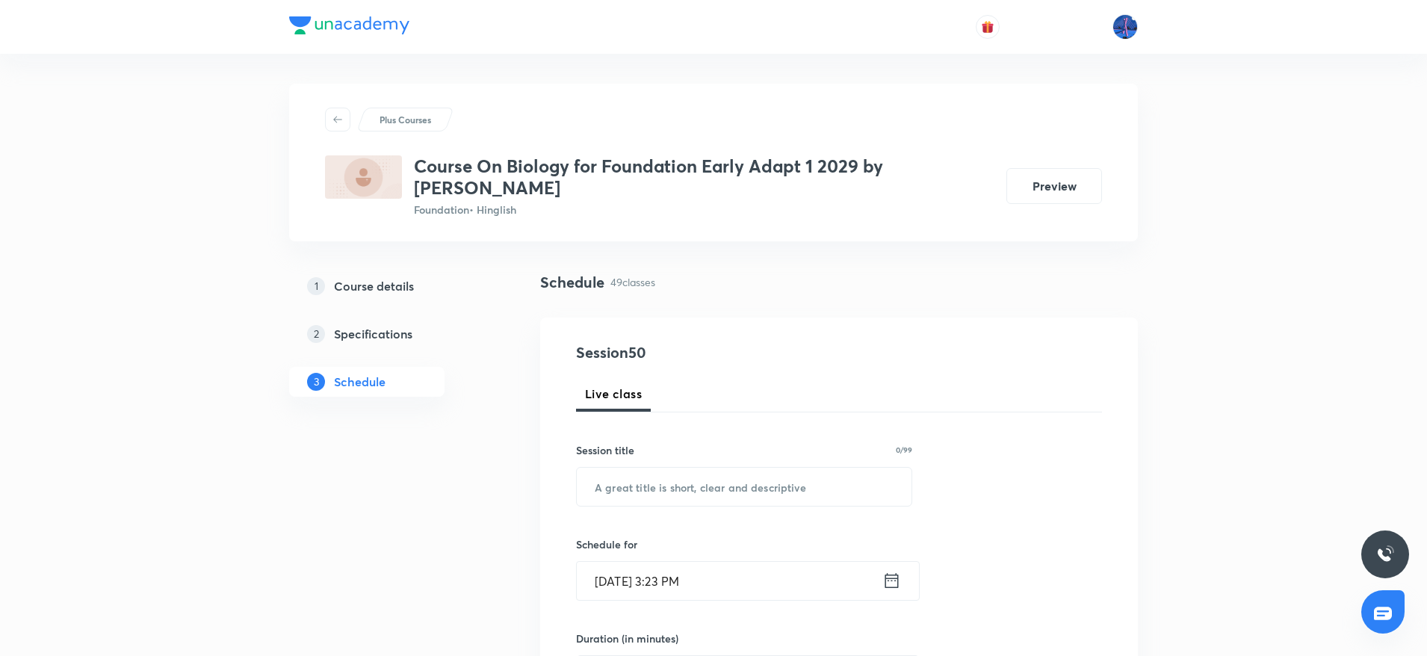
scroll to position [205, 0]
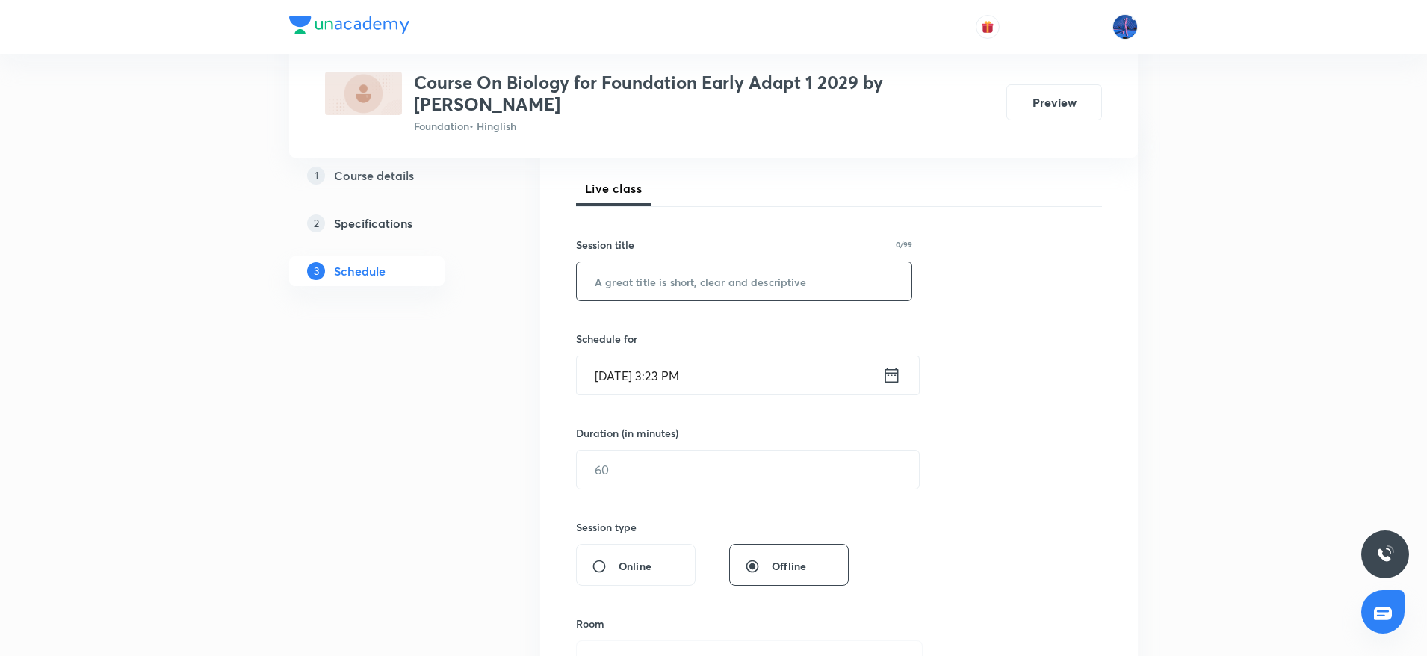
click at [714, 288] on input "text" at bounding box center [744, 281] width 335 height 38
paste input "Improvement in Food Resources"
type input "Improvement in Food Resources"
click at [767, 371] on input "Oct 6, 2025, 3:23 PM" at bounding box center [730, 375] width 306 height 38
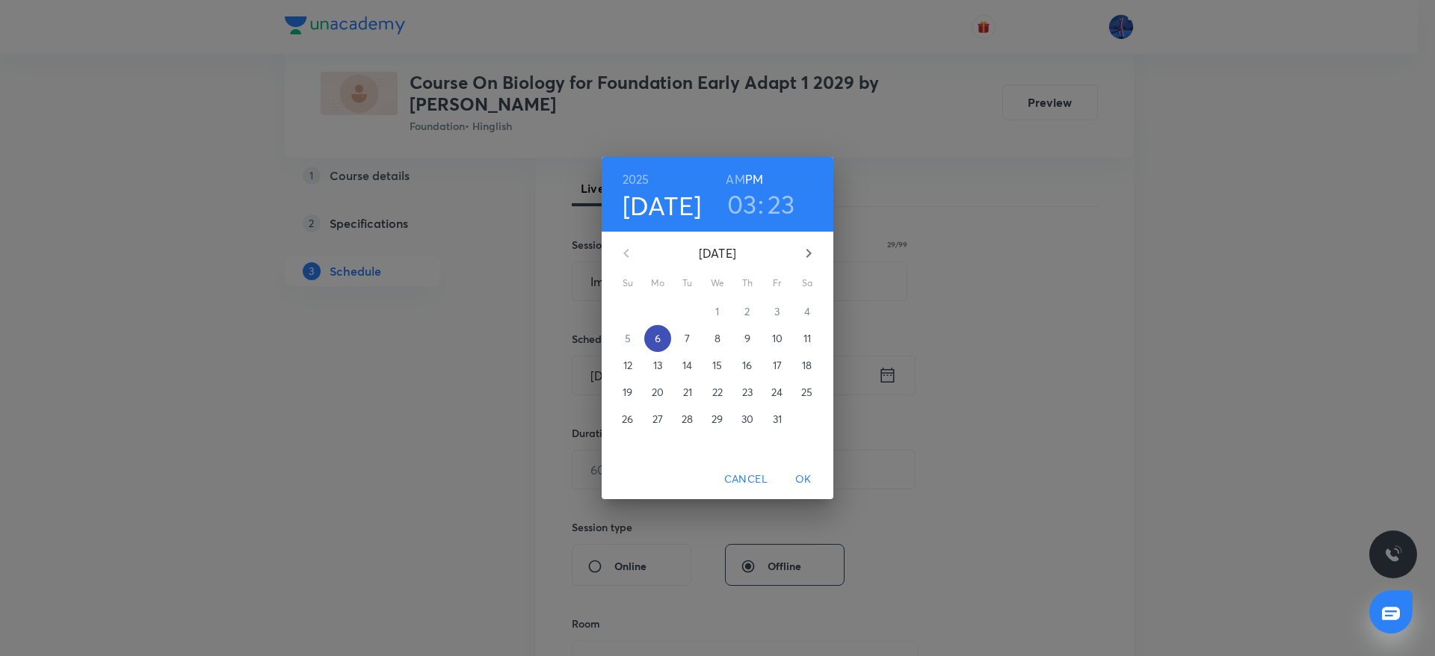
click at [656, 338] on p "6" at bounding box center [658, 338] width 6 height 15
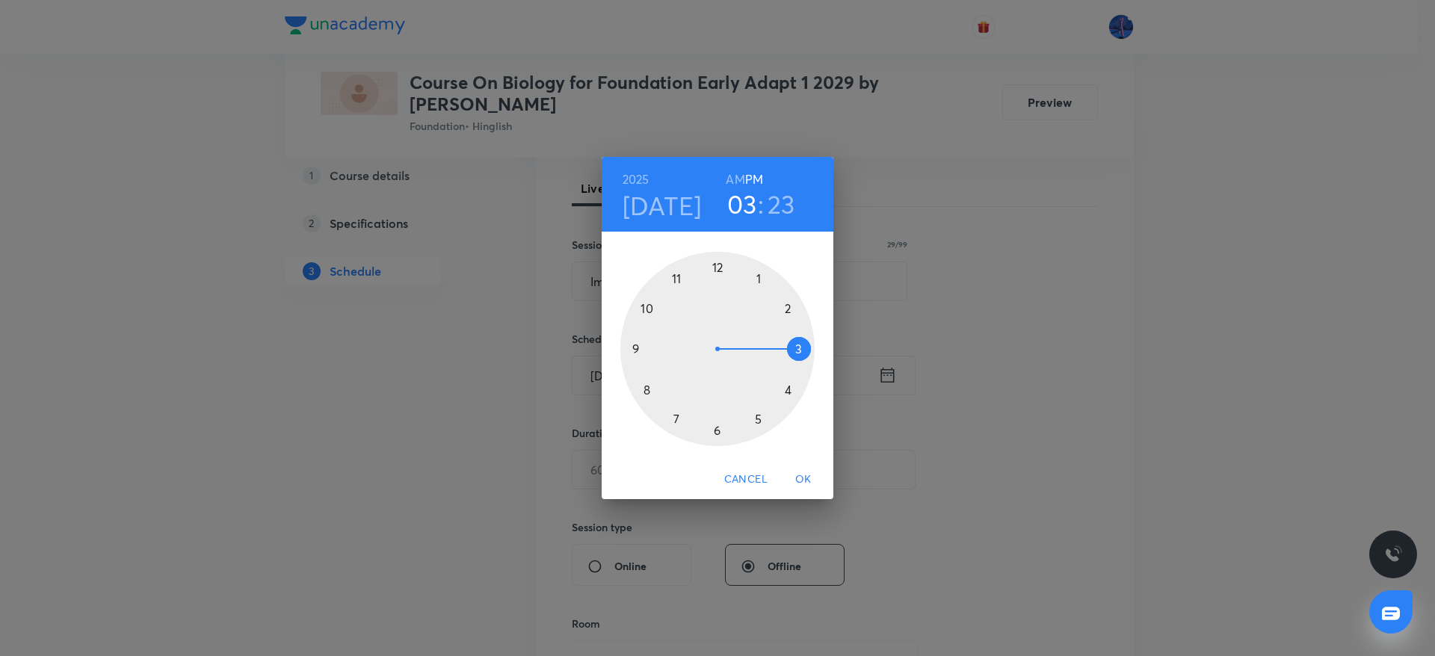
click at [717, 430] on div at bounding box center [717, 349] width 194 height 194
click at [649, 389] on div at bounding box center [717, 349] width 194 height 194
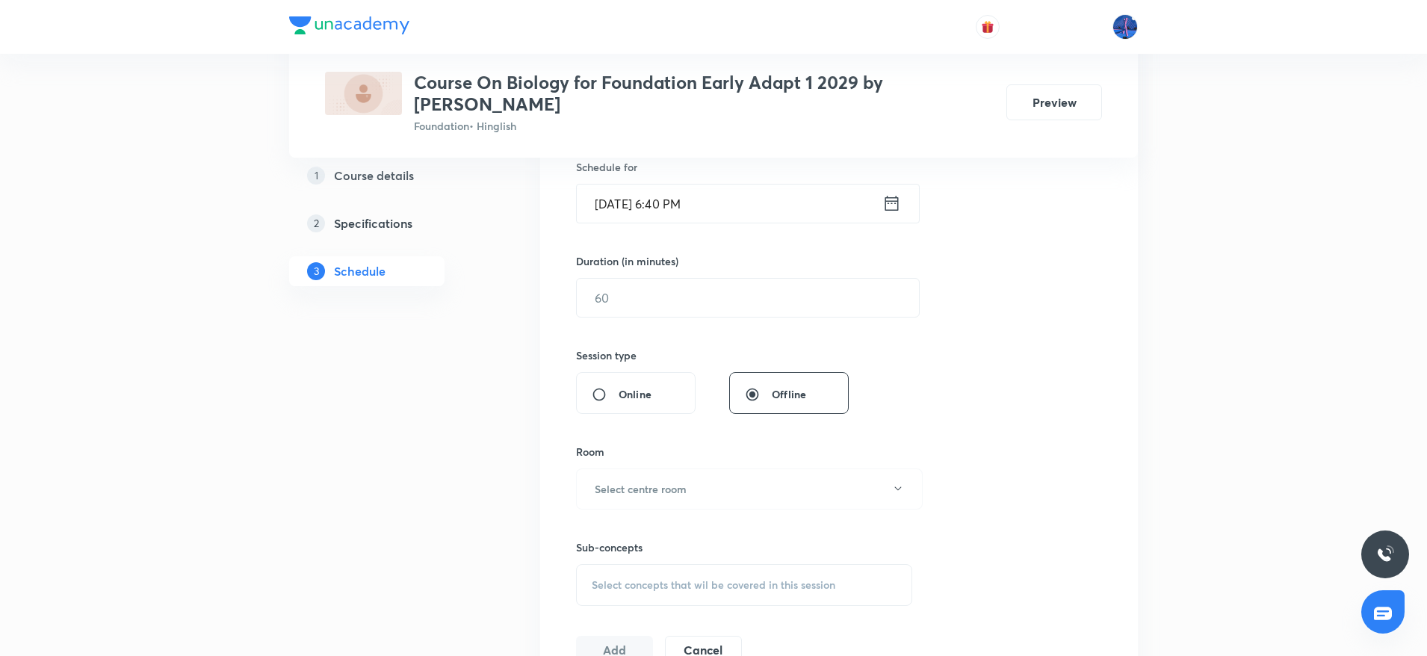
scroll to position [381, 0]
click at [690, 303] on input "text" at bounding box center [748, 294] width 342 height 38
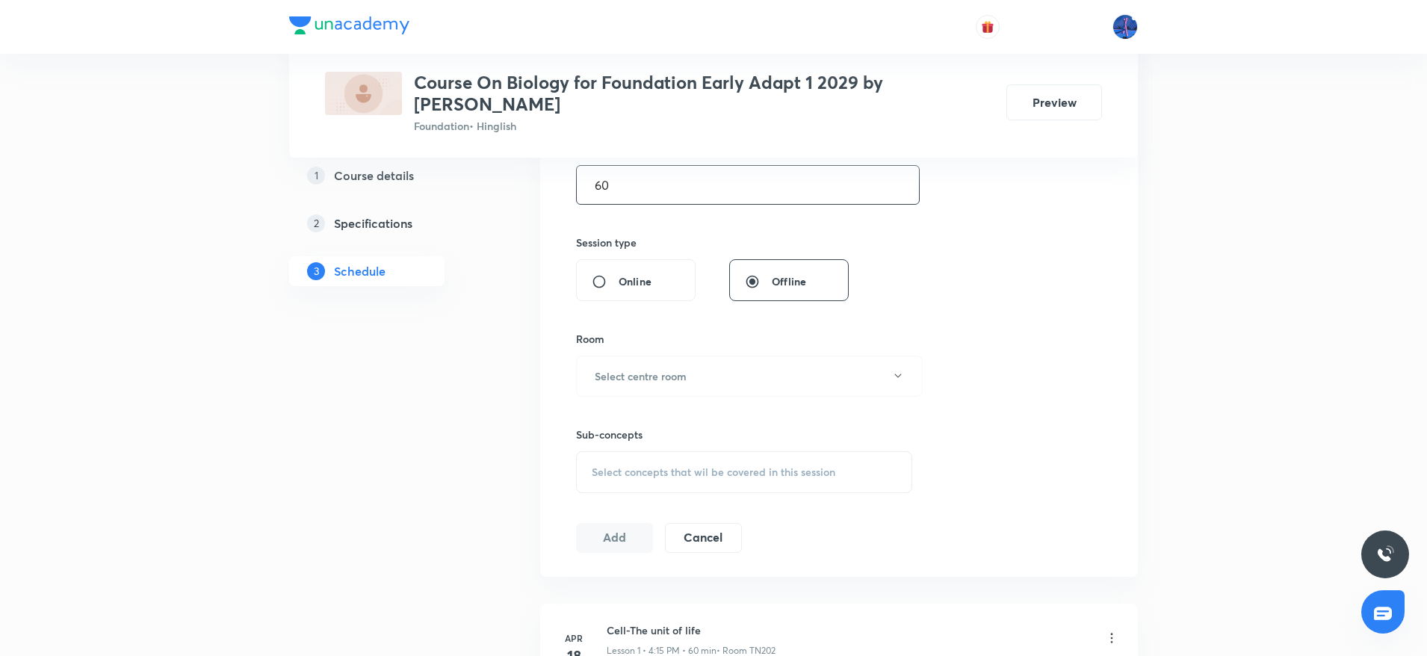
scroll to position [501, 0]
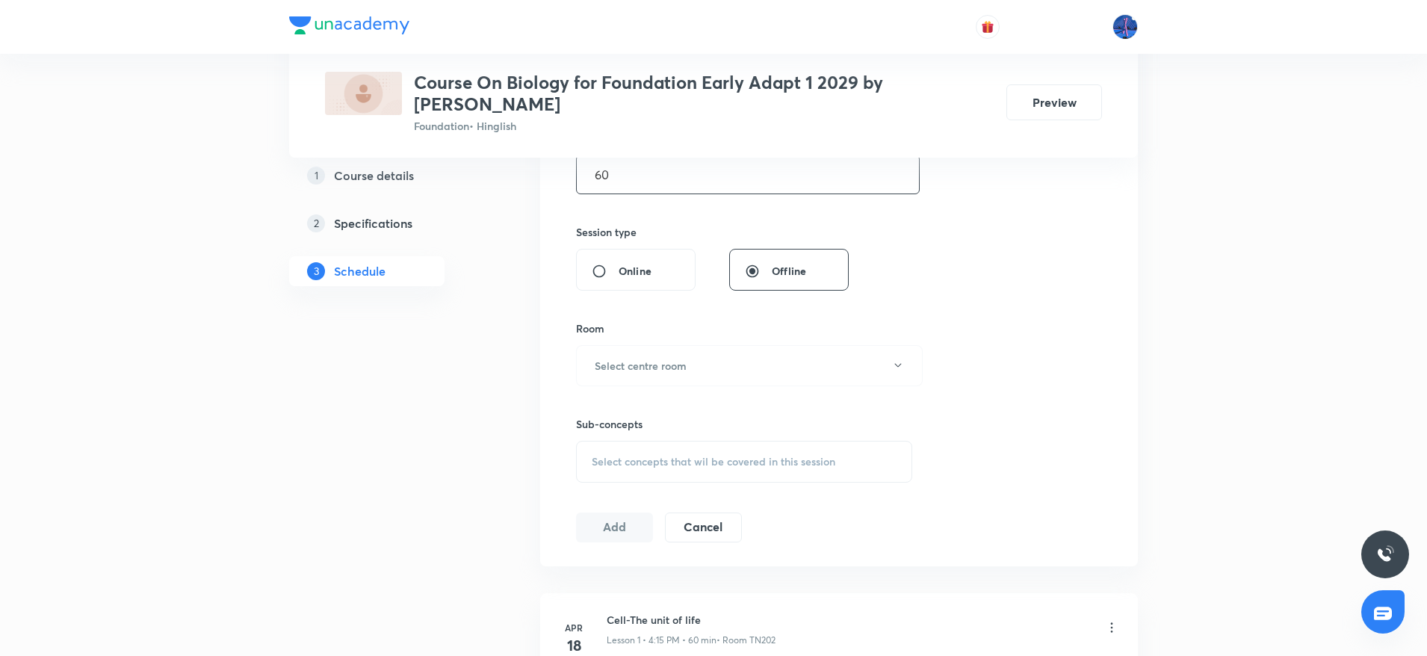
type input "6"
type input "50"
click at [724, 366] on button "Select centre room" at bounding box center [749, 365] width 347 height 41
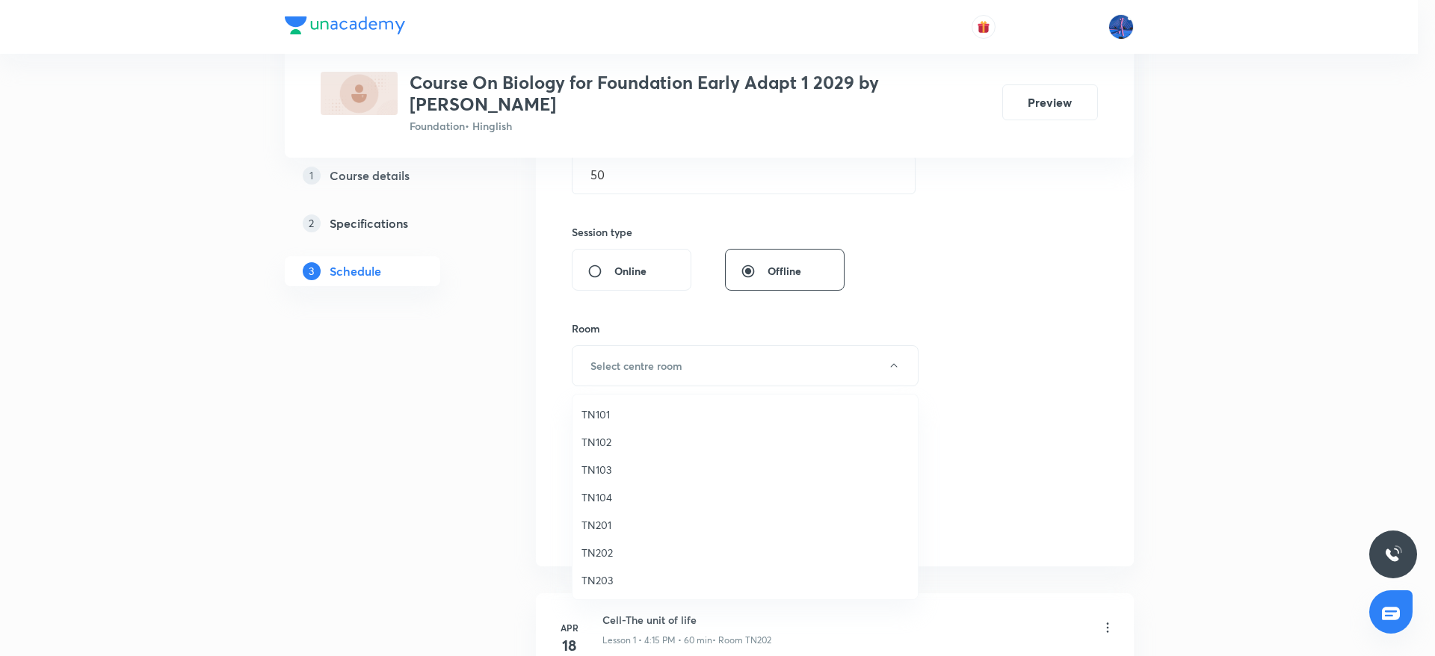
click at [615, 444] on span "TN102" at bounding box center [744, 442] width 327 height 16
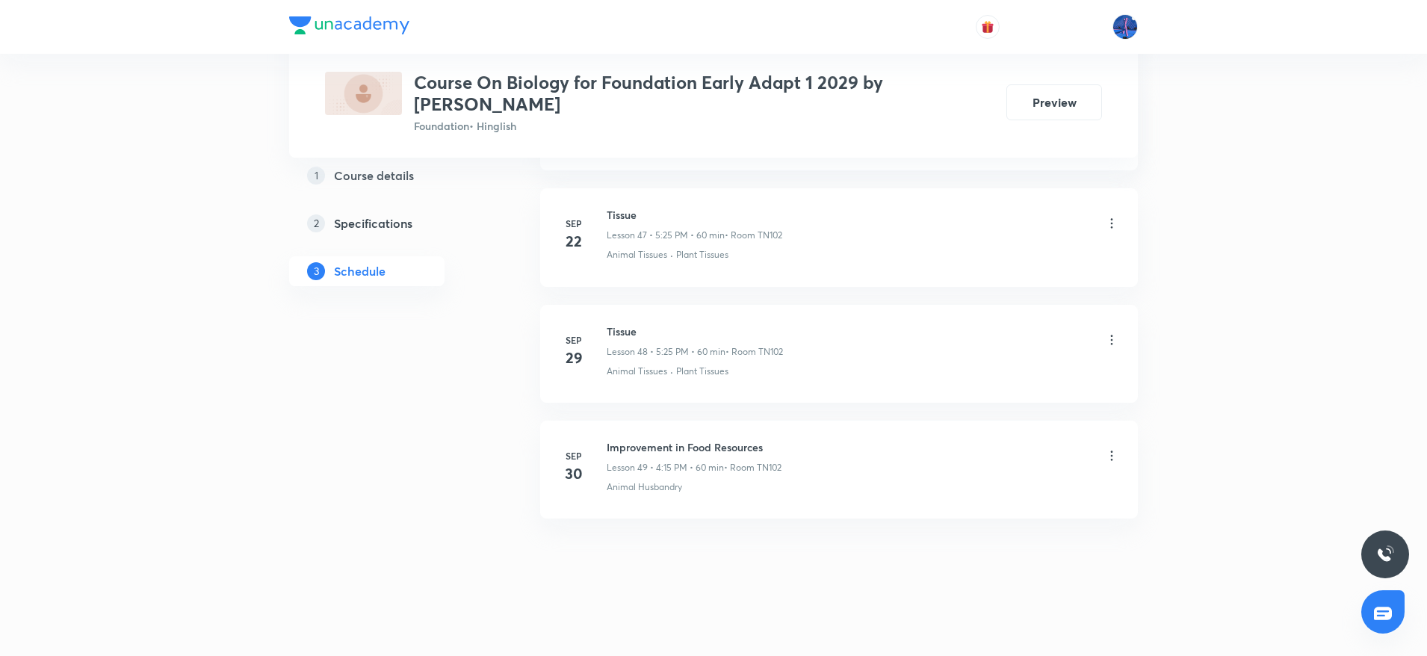
scroll to position [6239, 0]
drag, startPoint x: 703, startPoint y: 482, endPoint x: 605, endPoint y: 498, distance: 99.1
click at [605, 498] on li "Sep 30 Improvement in Food Resources Lesson 49 • 4:15 PM • 60 min • Room TN102 …" at bounding box center [839, 467] width 598 height 98
copy p "Animal Husbandry"
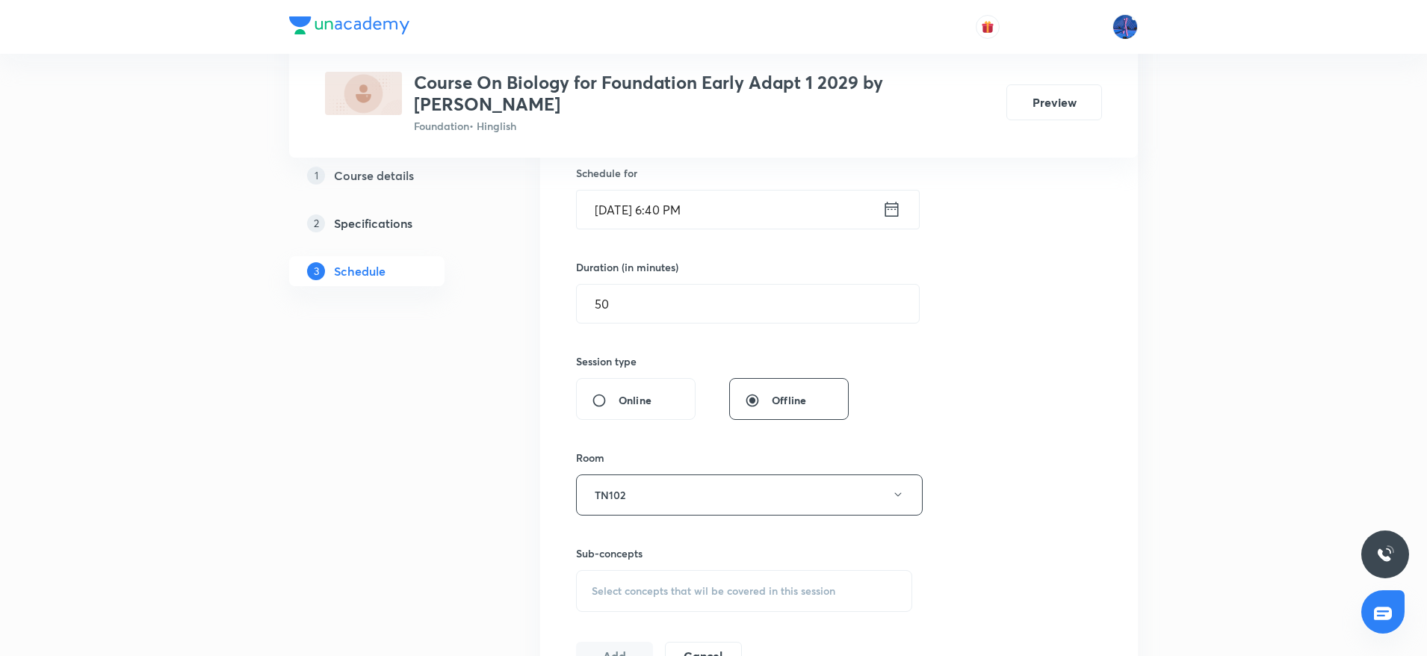
scroll to position [661, 0]
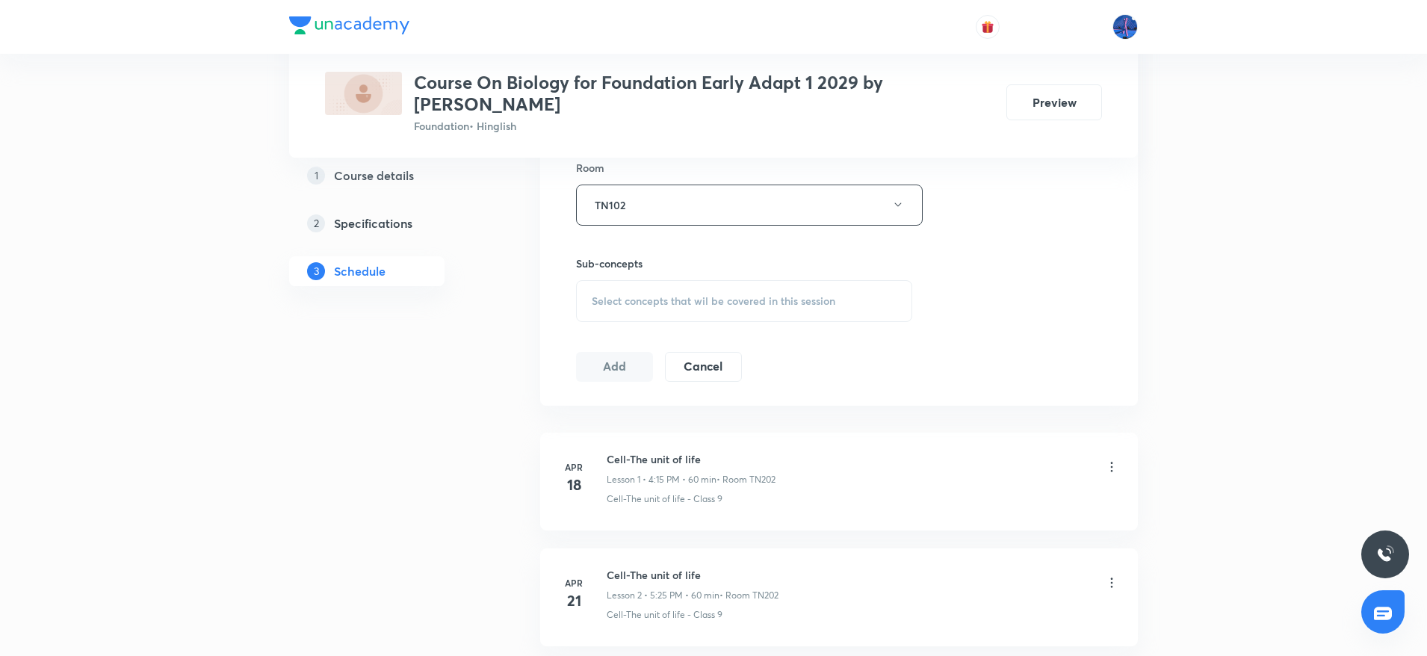
click at [782, 307] on span "Select concepts that wil be covered in this session" at bounding box center [714, 301] width 244 height 12
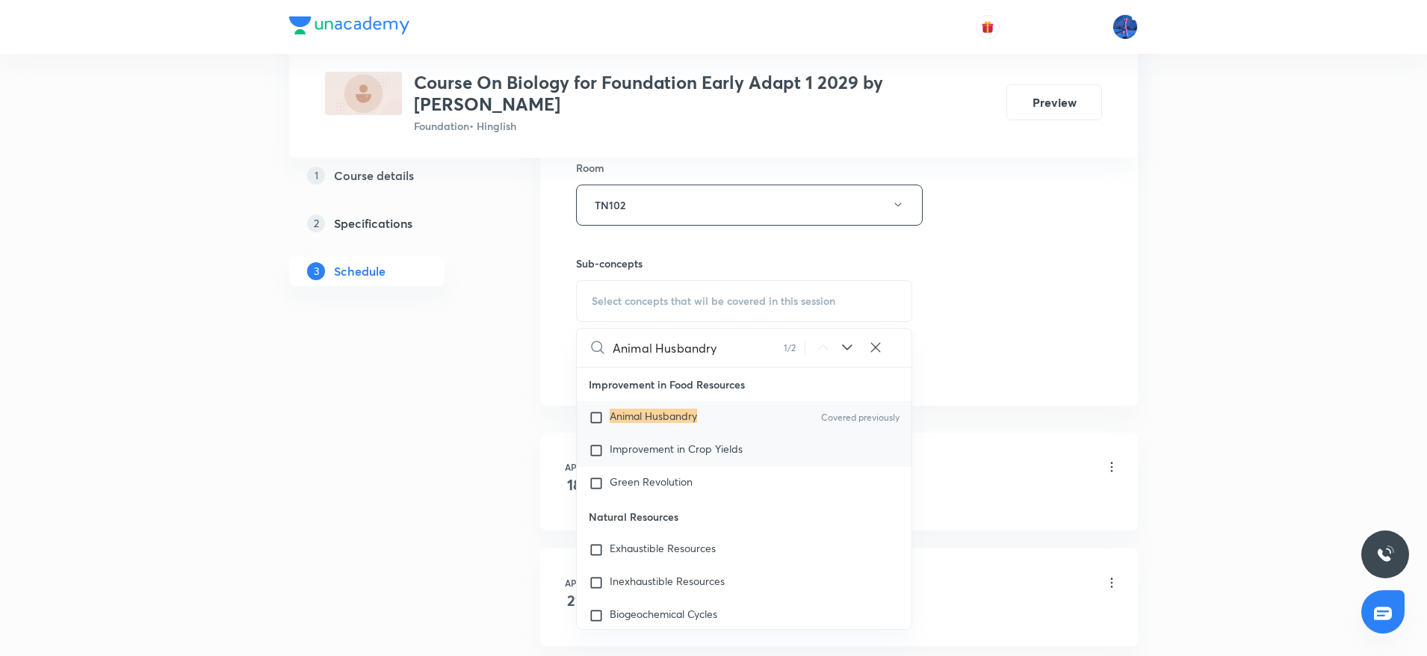
type input "Animal Husbandry"
click at [669, 454] on span "Improvement in Crop Yields" at bounding box center [676, 449] width 133 height 14
checkbox input "true"
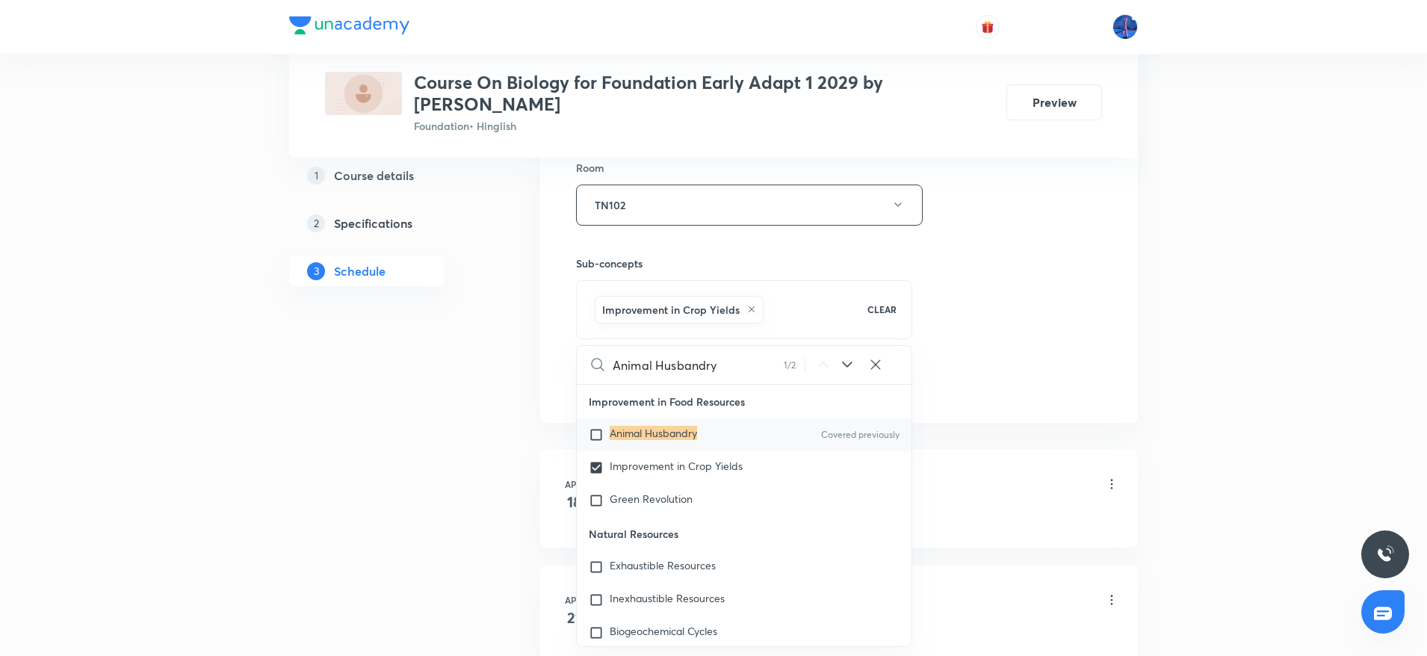
click at [969, 315] on div "Session 50 Live class Session title 29/99 Improvement in Food Resources ​ Sched…" at bounding box center [839, 39] width 526 height 719
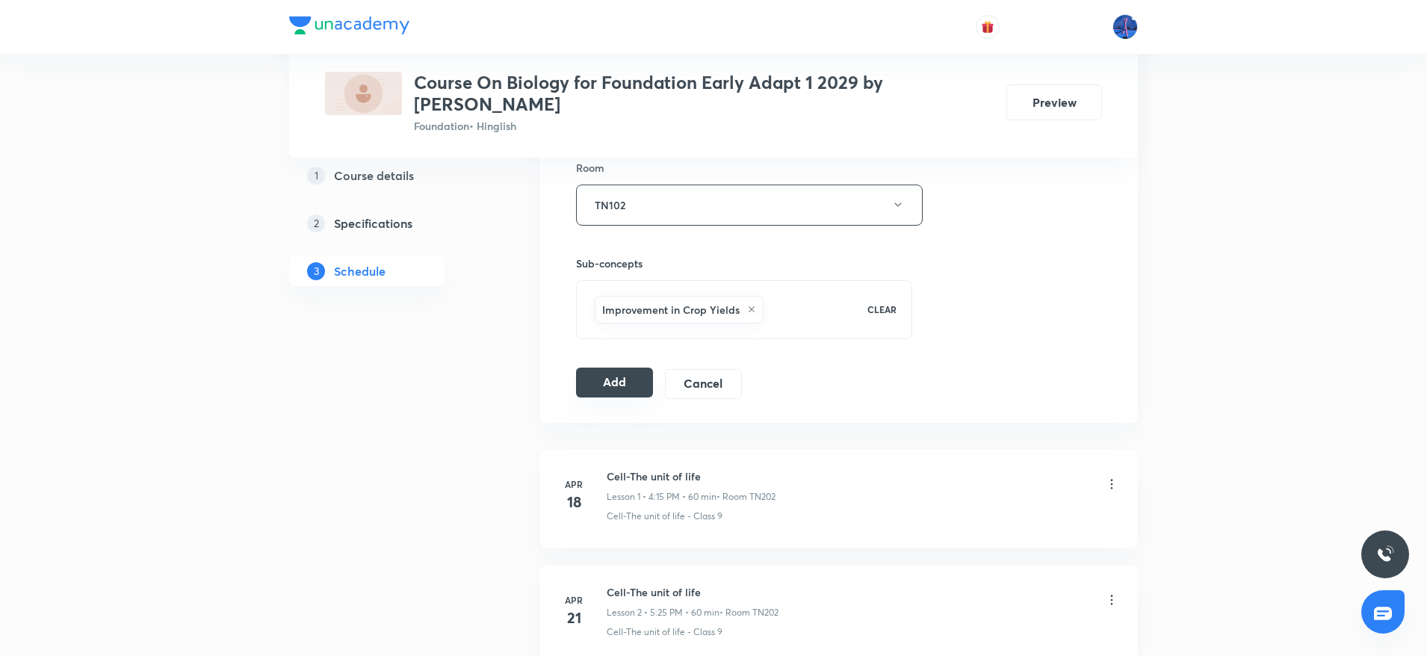
click at [610, 392] on button "Add" at bounding box center [614, 383] width 77 height 30
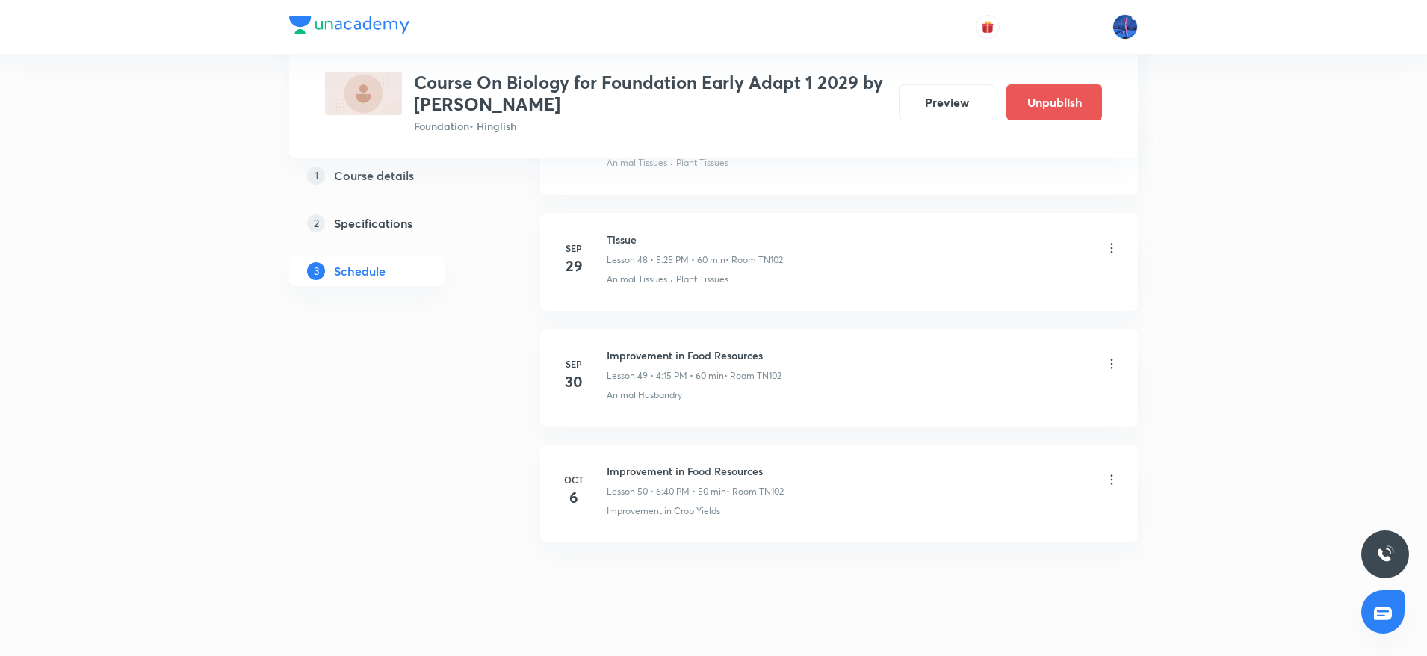
scroll to position [5669, 0]
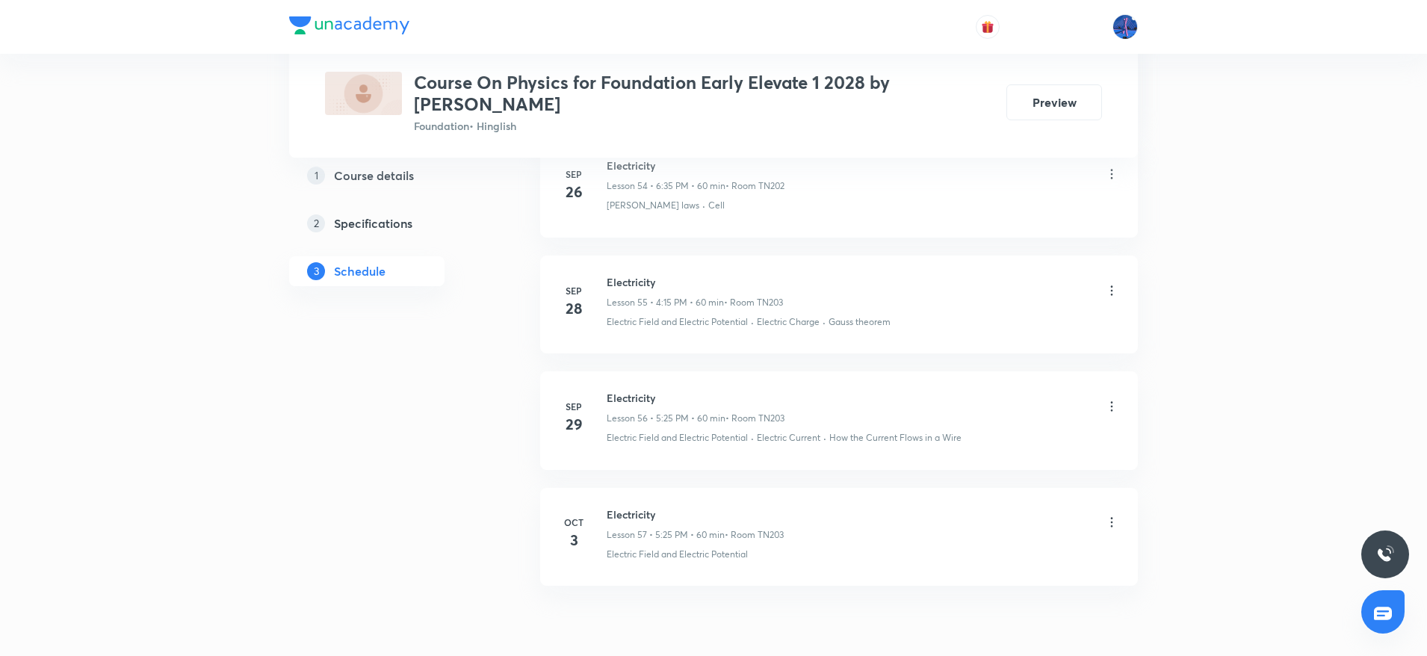
scroll to position [7172, 0]
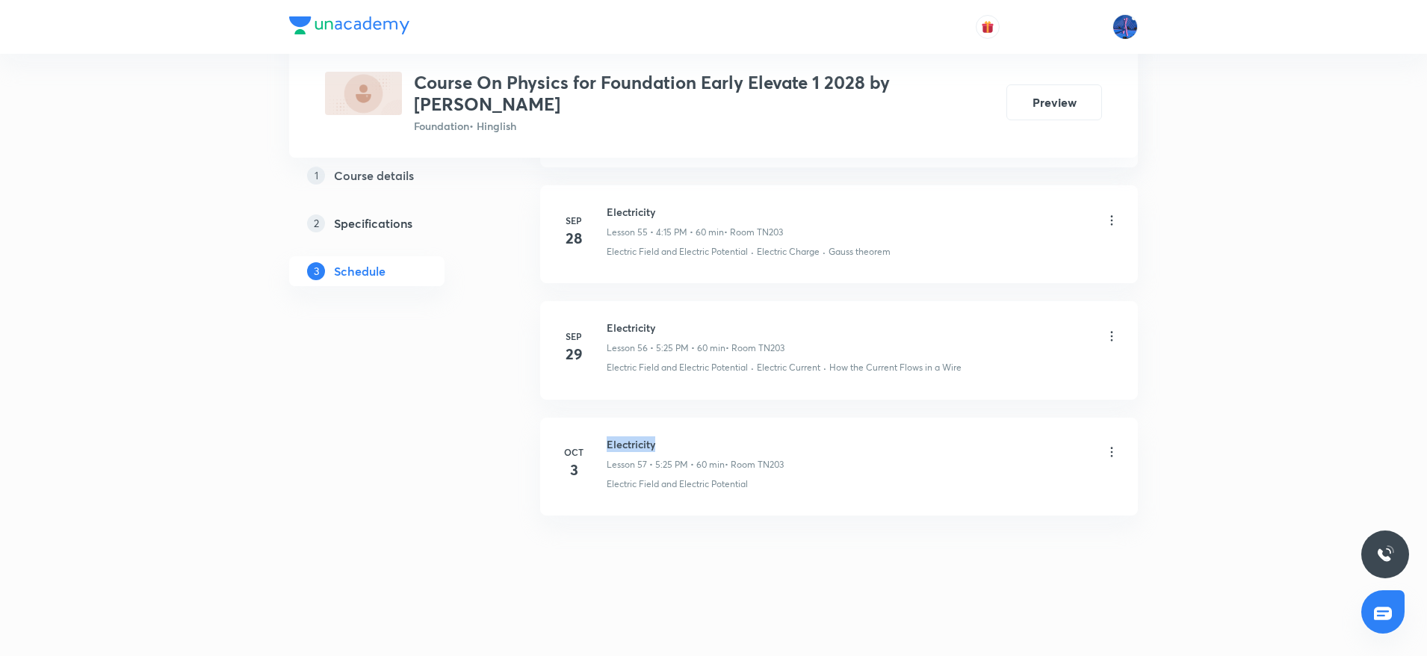
drag, startPoint x: 608, startPoint y: 442, endPoint x: 678, endPoint y: 443, distance: 70.2
click at [678, 443] on h6 "Electricity" at bounding box center [695, 444] width 177 height 16
copy h6 "Electricity"
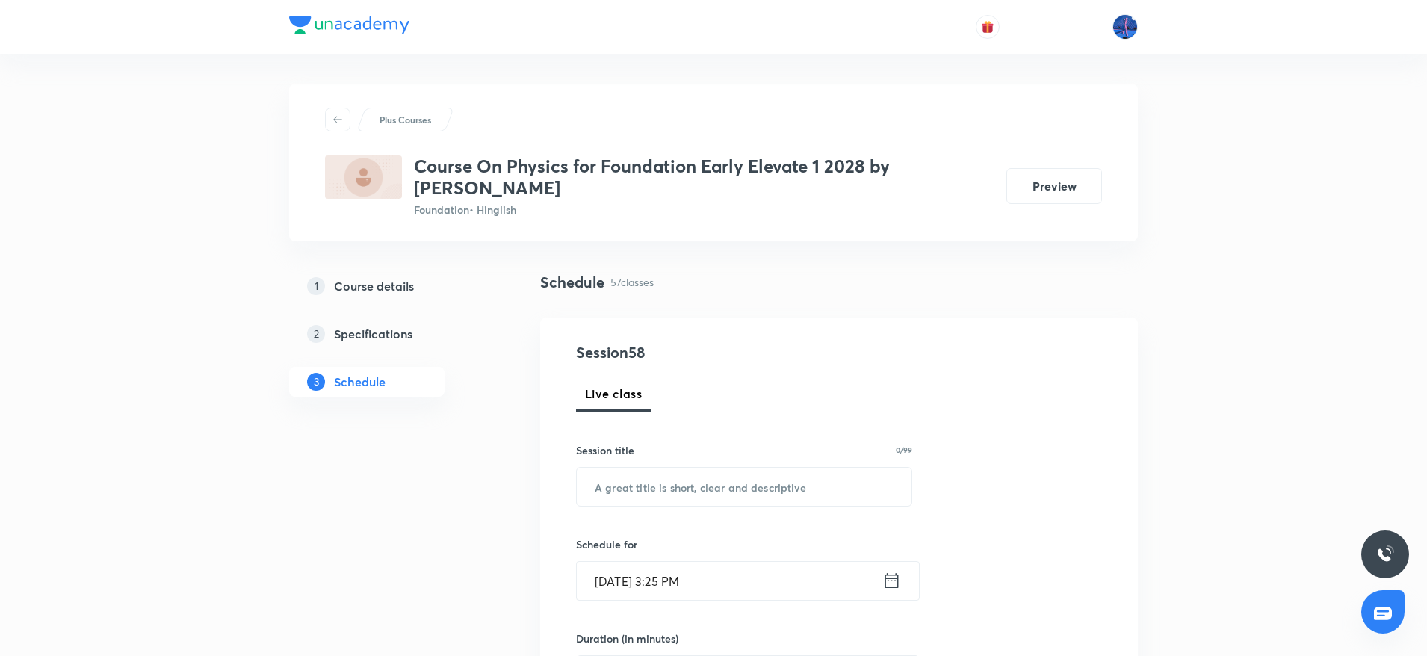
scroll to position [146, 0]
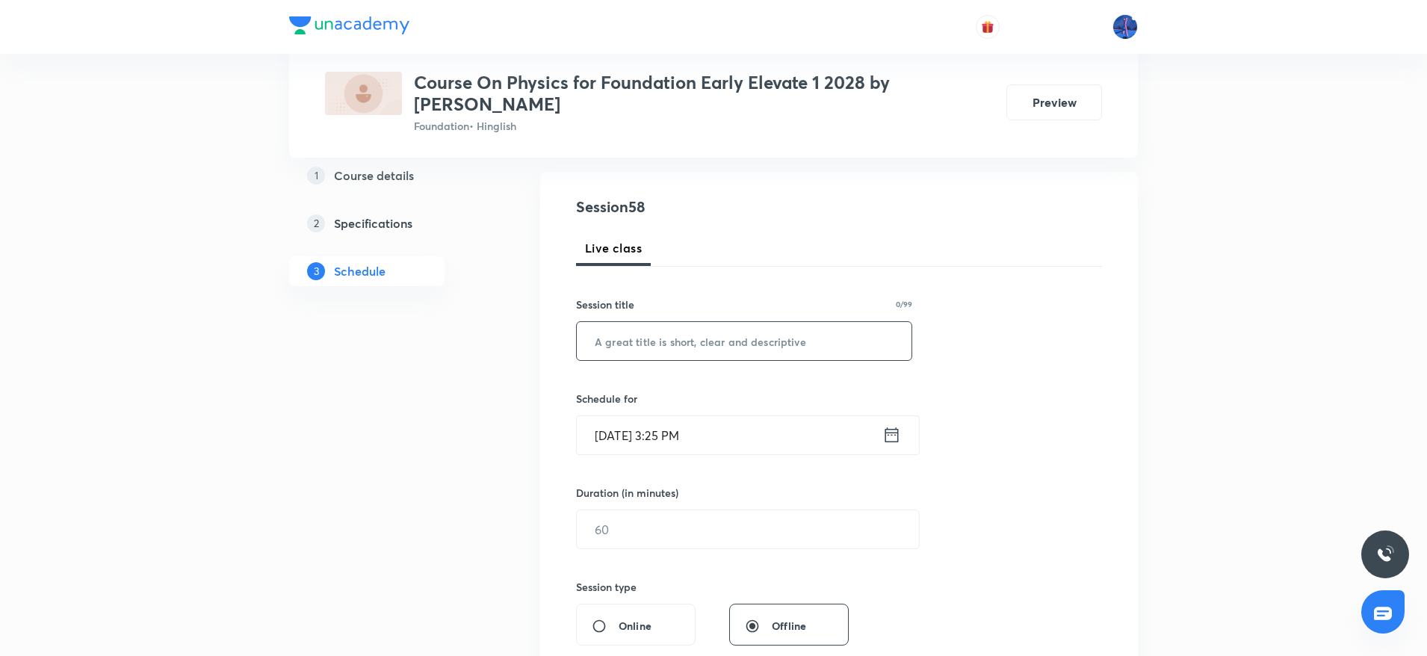
click at [721, 350] on input "text" at bounding box center [744, 341] width 335 height 38
paste input "Electricity"
type input "Electricity"
click at [764, 427] on input "[DATE] 3:25 PM" at bounding box center [730, 435] width 306 height 38
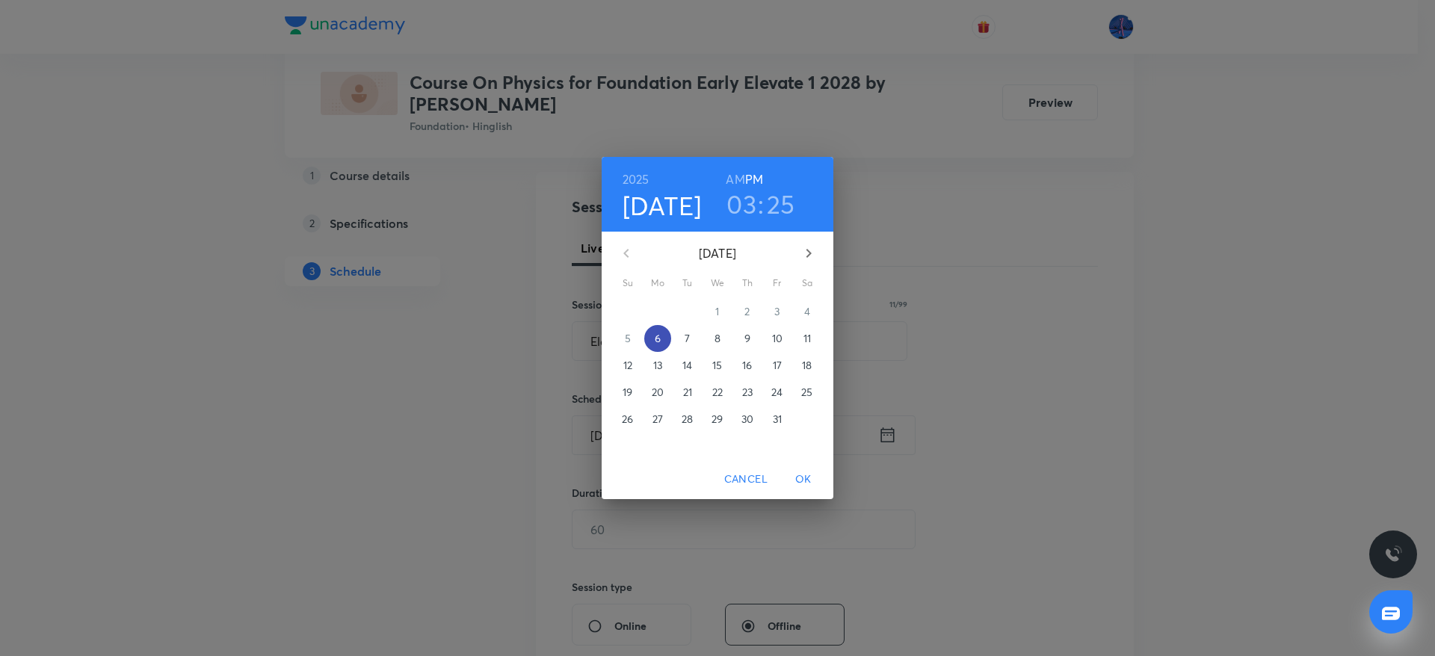
click at [660, 333] on p "6" at bounding box center [658, 338] width 6 height 15
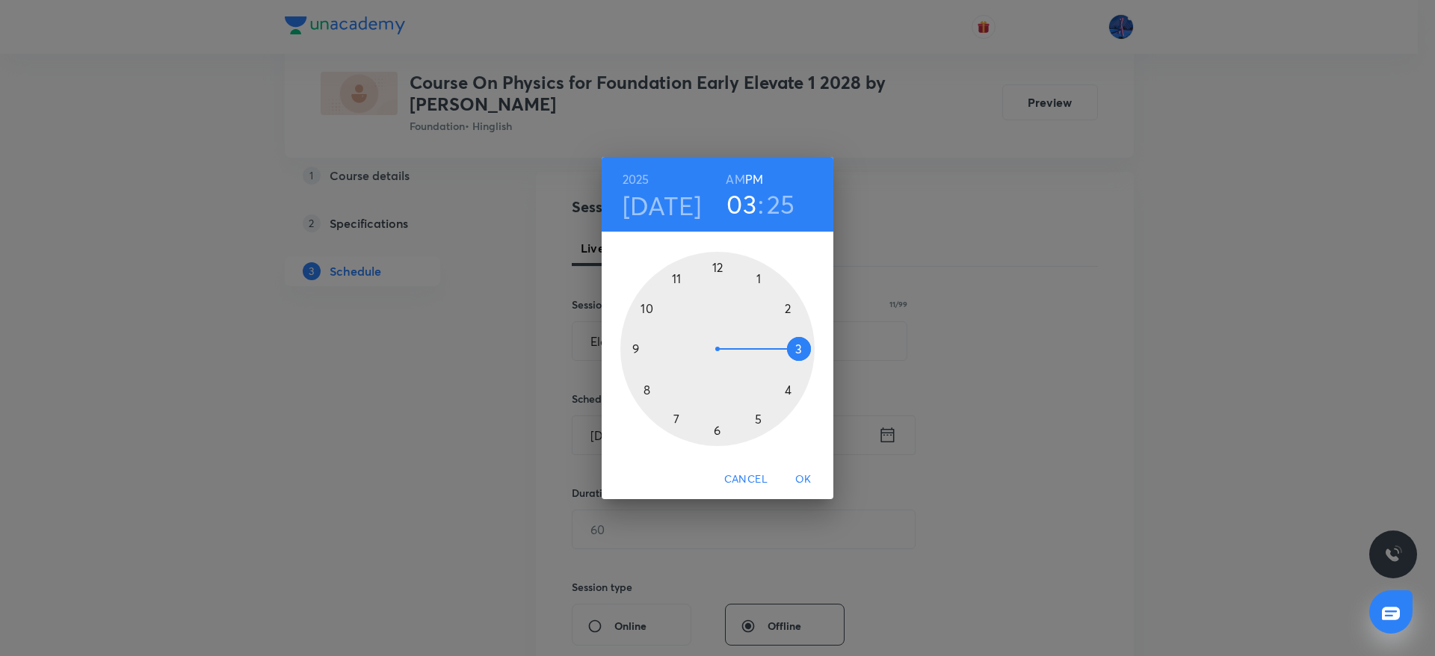
click at [790, 390] on div at bounding box center [717, 349] width 194 height 194
click at [717, 429] on div at bounding box center [717, 349] width 194 height 194
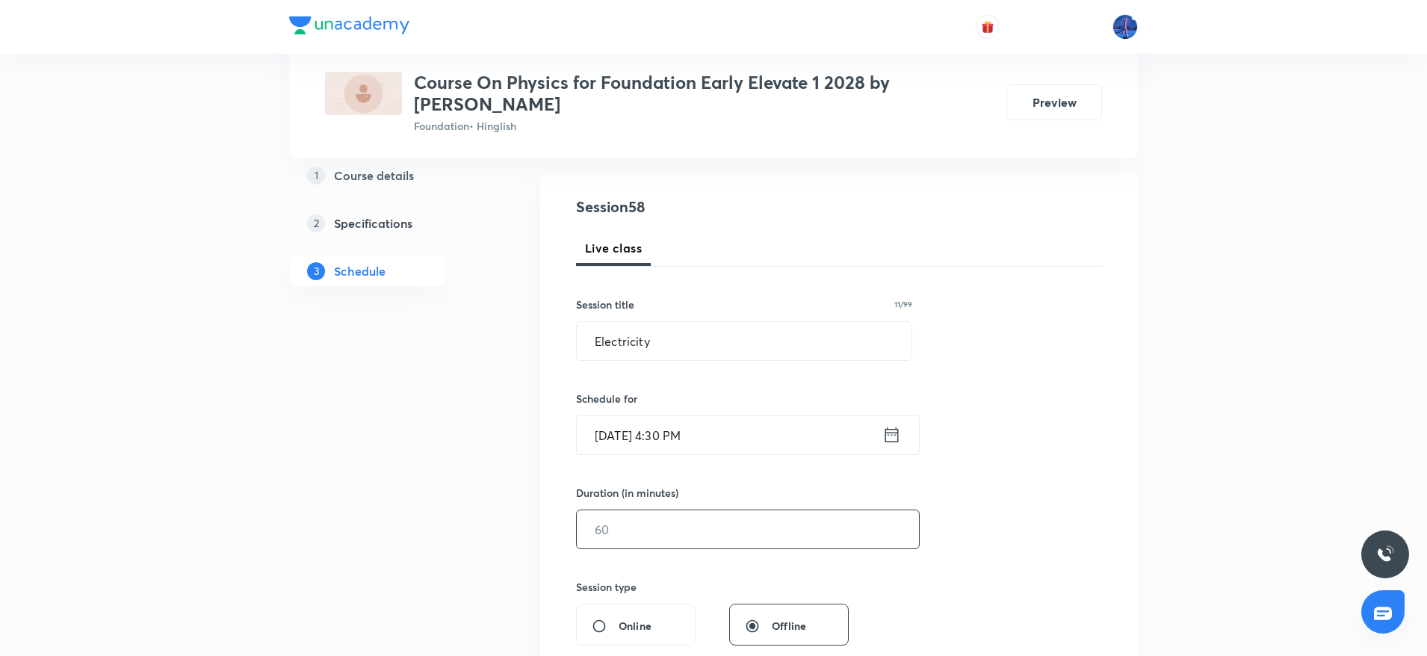
click at [672, 529] on input "text" at bounding box center [748, 529] width 342 height 38
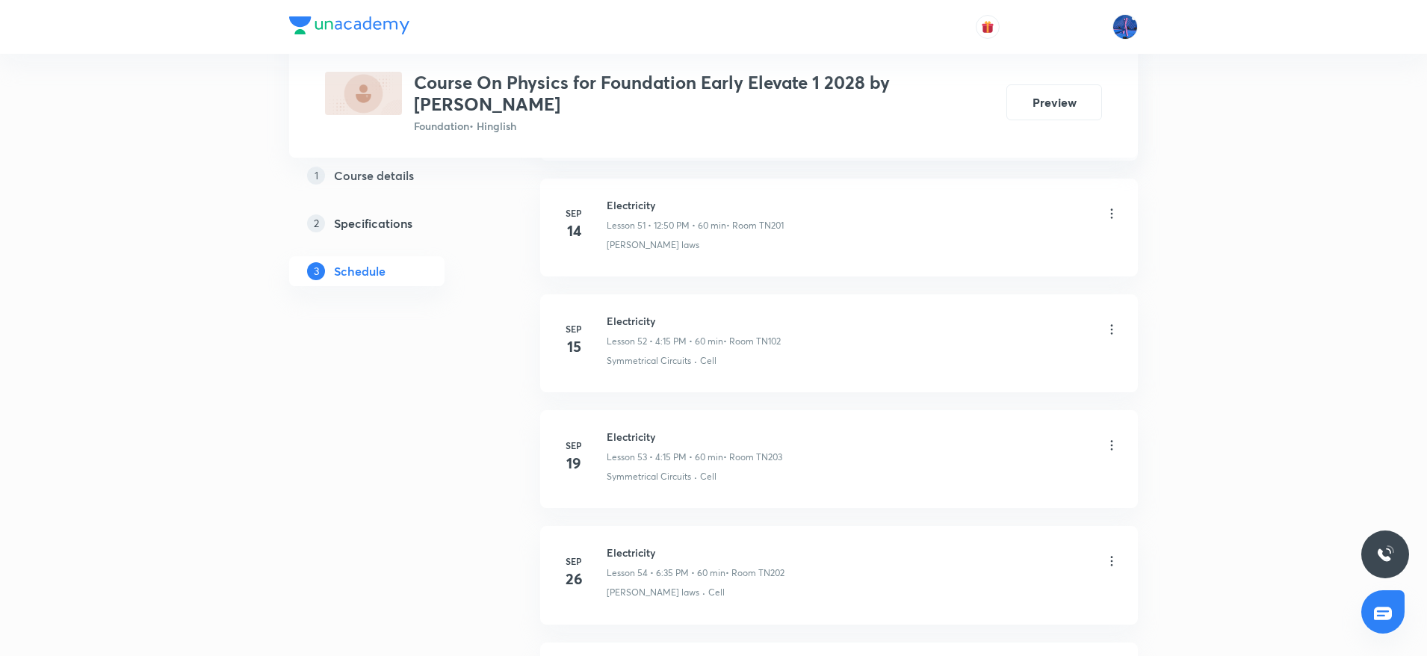
scroll to position [7172, 0]
type input "60"
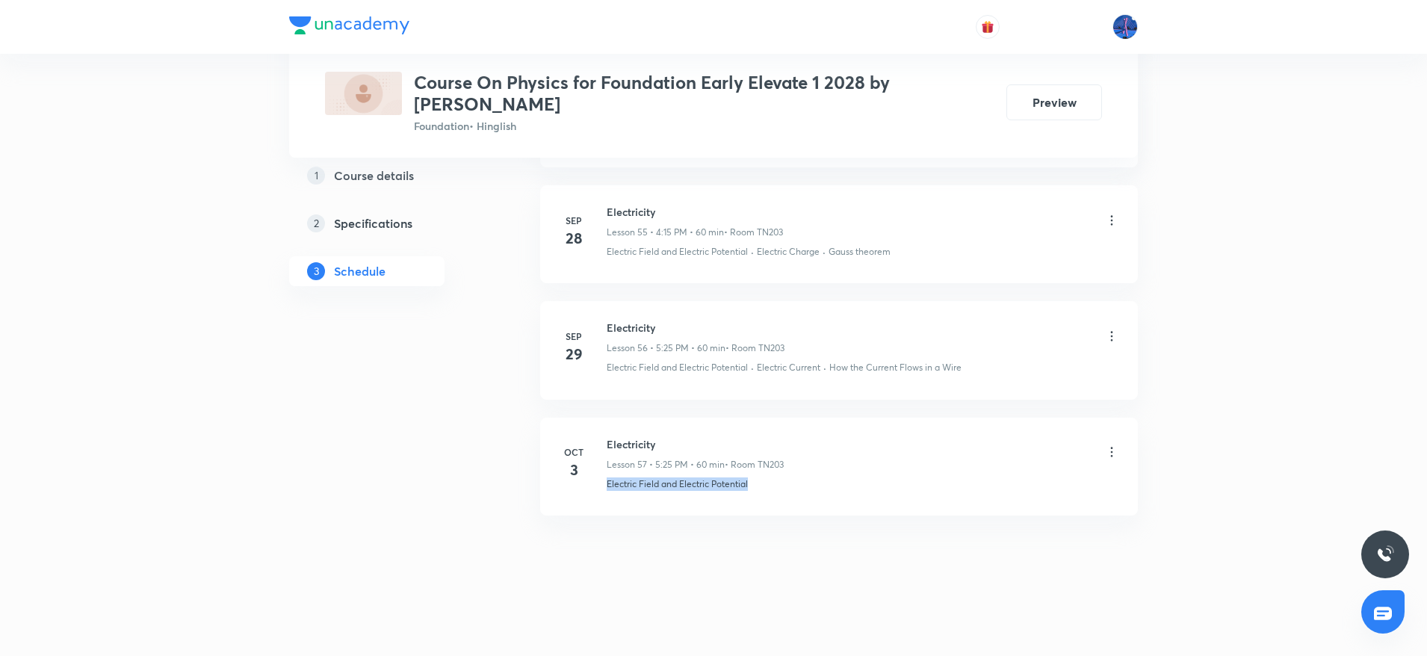
drag, startPoint x: 770, startPoint y: 488, endPoint x: 604, endPoint y: 518, distance: 168.5
copy p "Electric Field and Electric Potential"
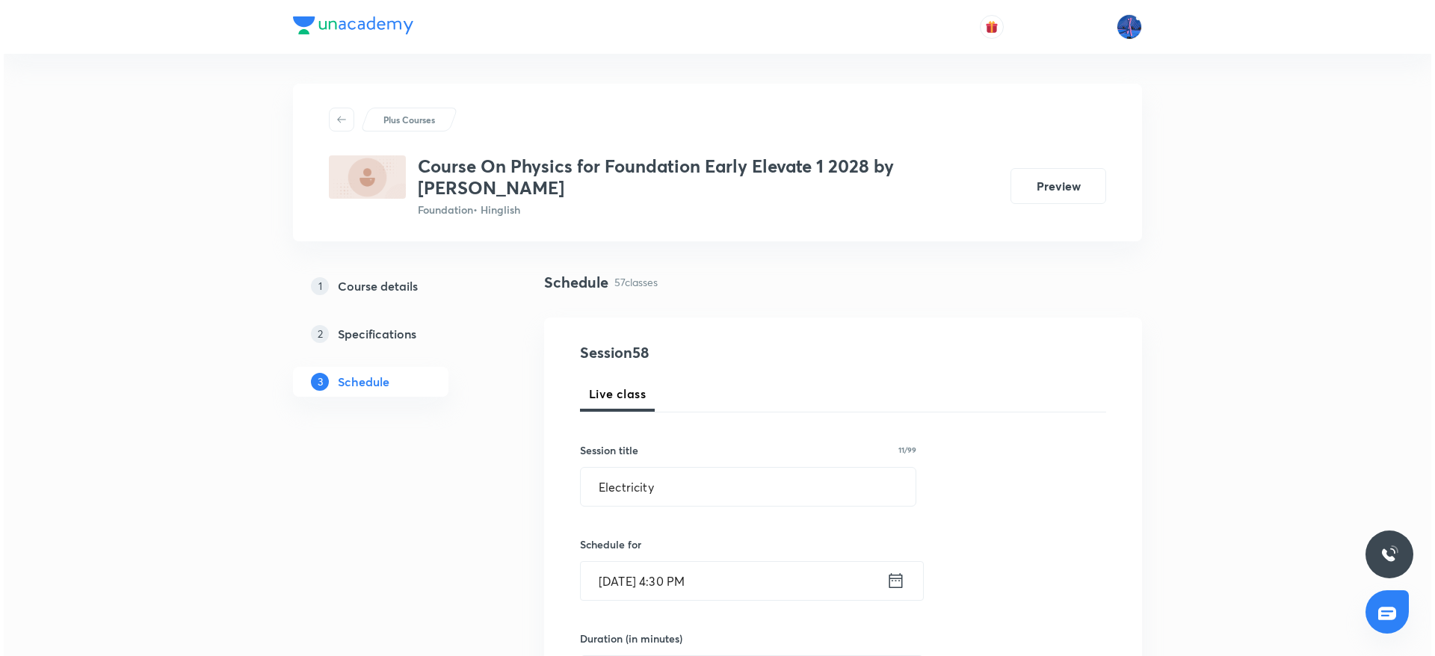
scroll to position [433, 0]
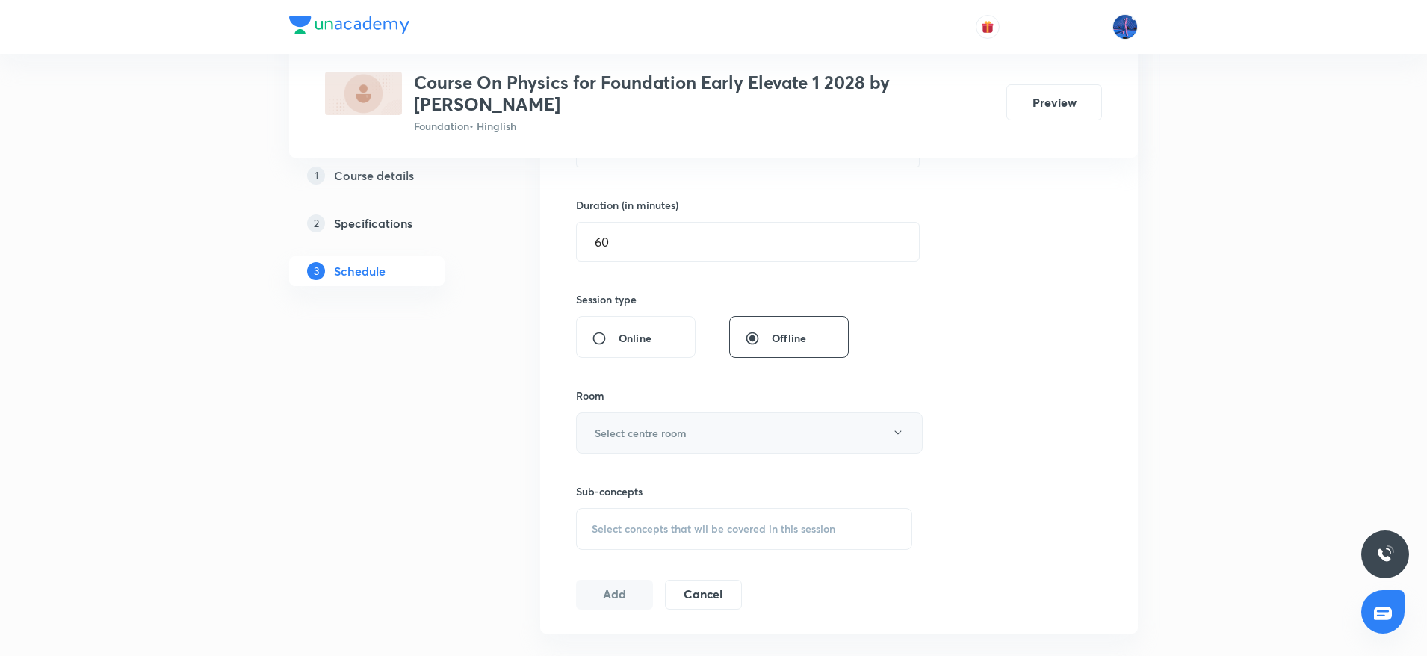
click at [805, 427] on button "Select centre room" at bounding box center [749, 432] width 347 height 41
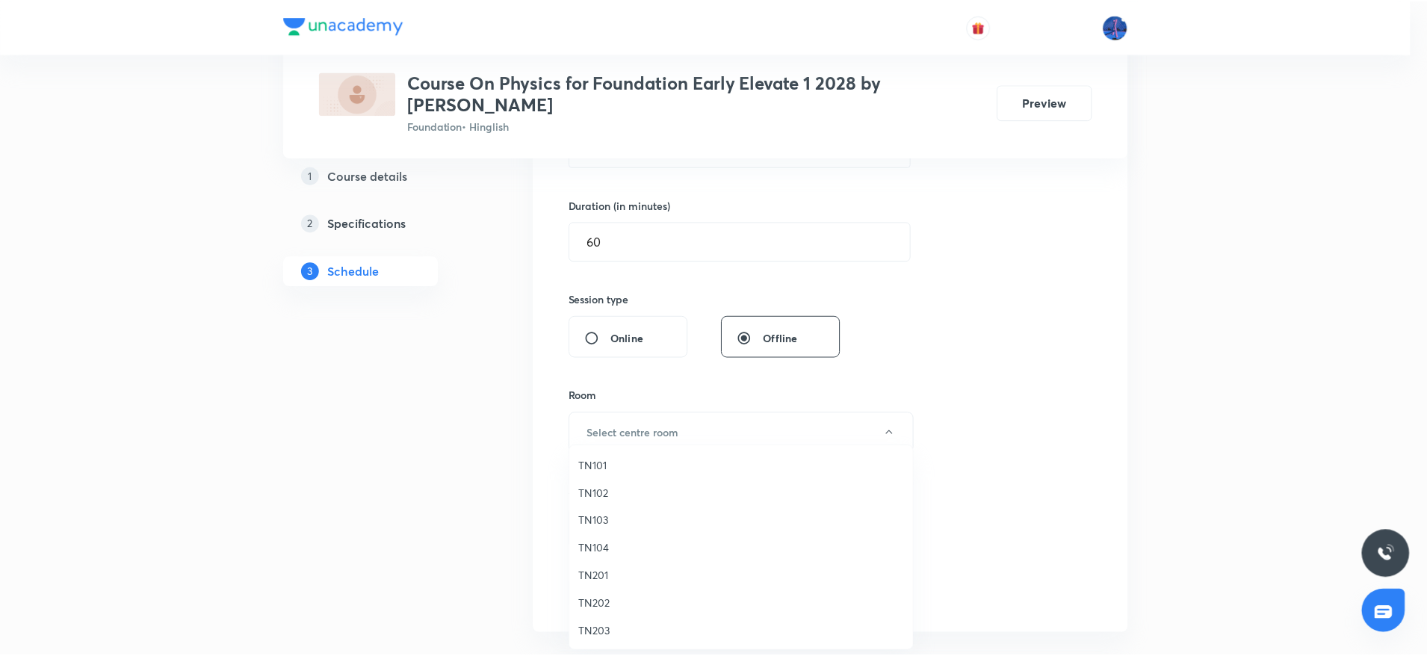
scroll to position [28, 0]
click at [601, 607] on span "TN203" at bounding box center [744, 603] width 327 height 16
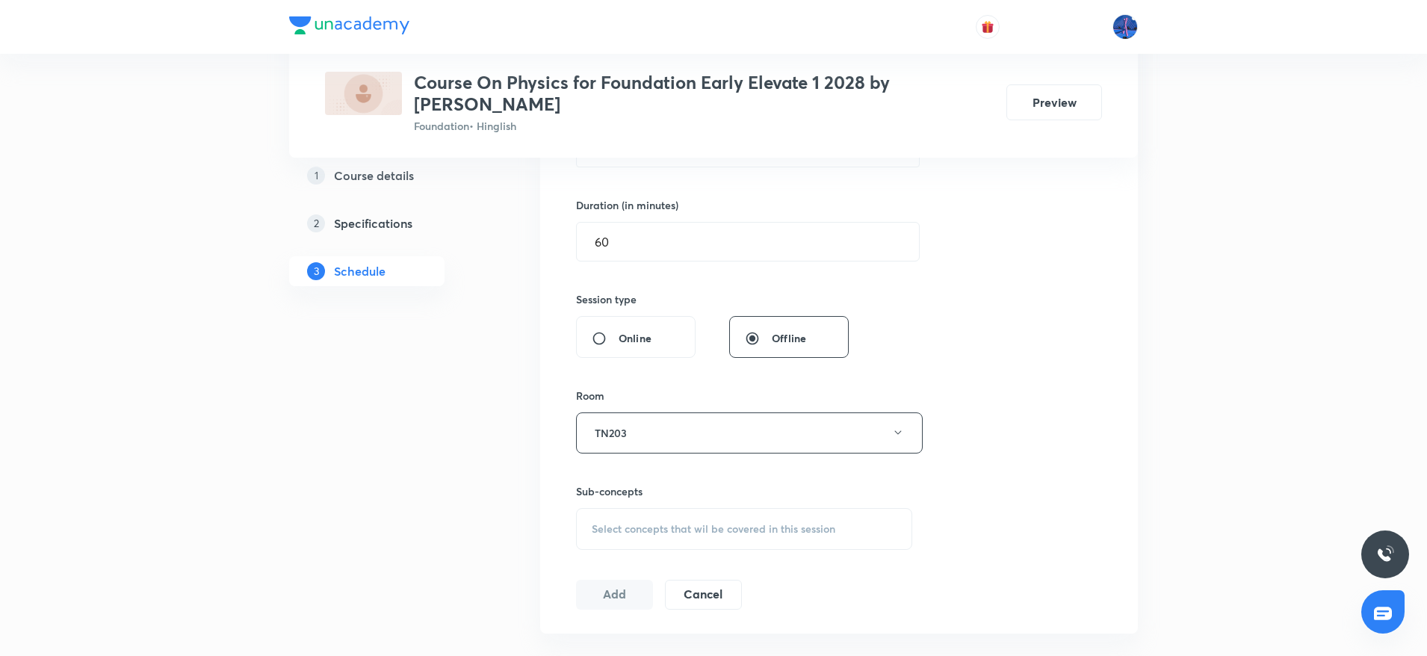
click at [720, 525] on span "Select concepts that wil be covered in this session" at bounding box center [714, 529] width 244 height 12
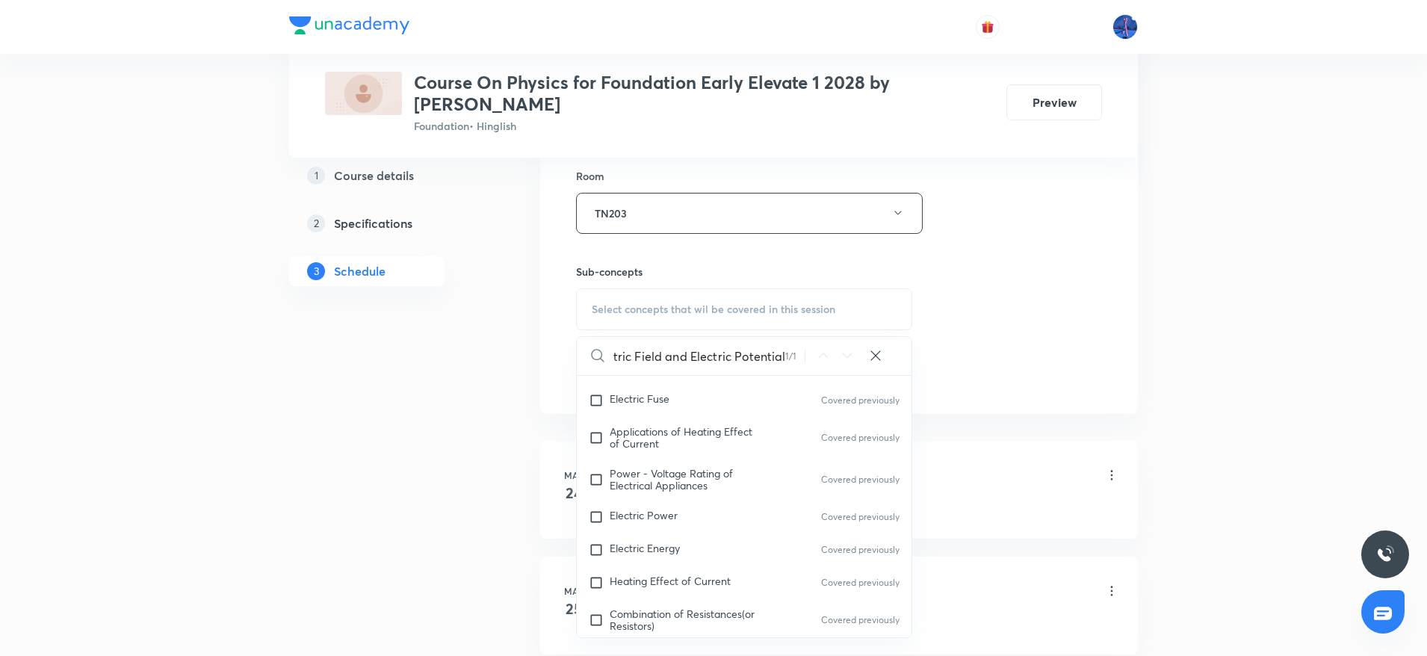
scroll to position [965, 0]
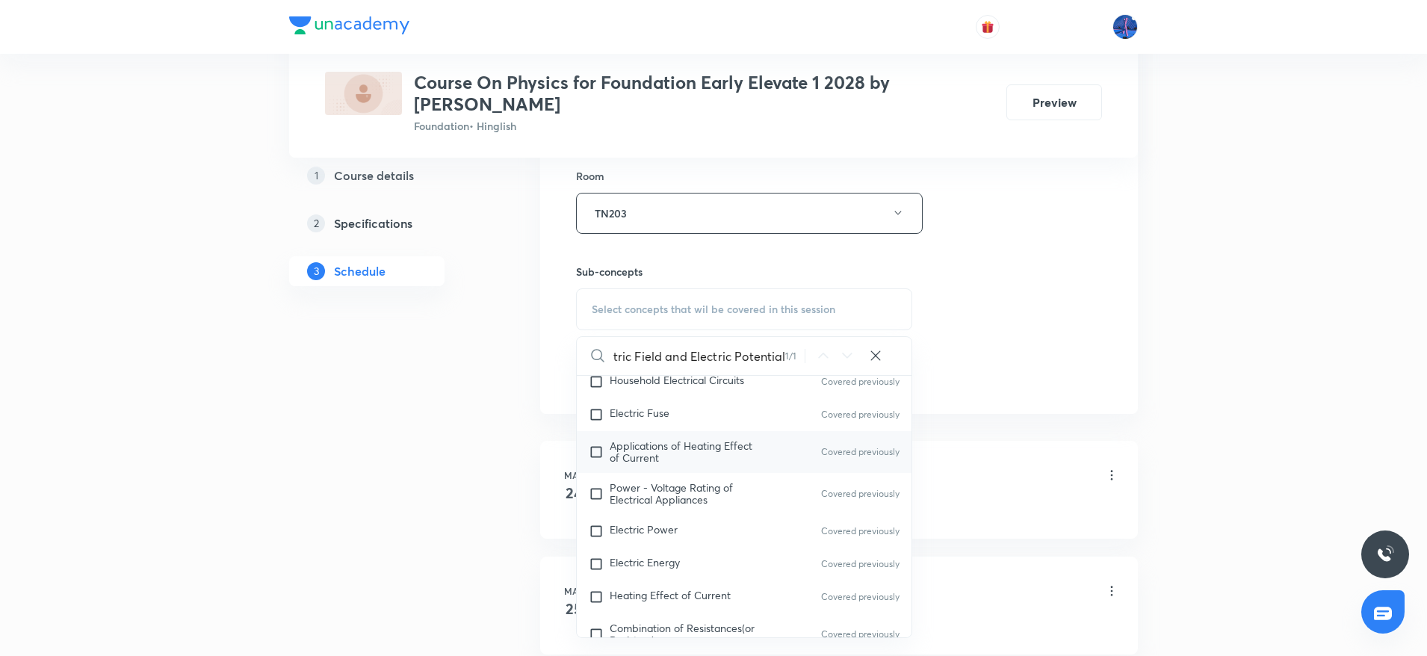
type input "Electric Field and Electric Potential"
click at [630, 454] on span "Applications of Heating Effect of Current" at bounding box center [681, 452] width 143 height 26
checkbox input "true"
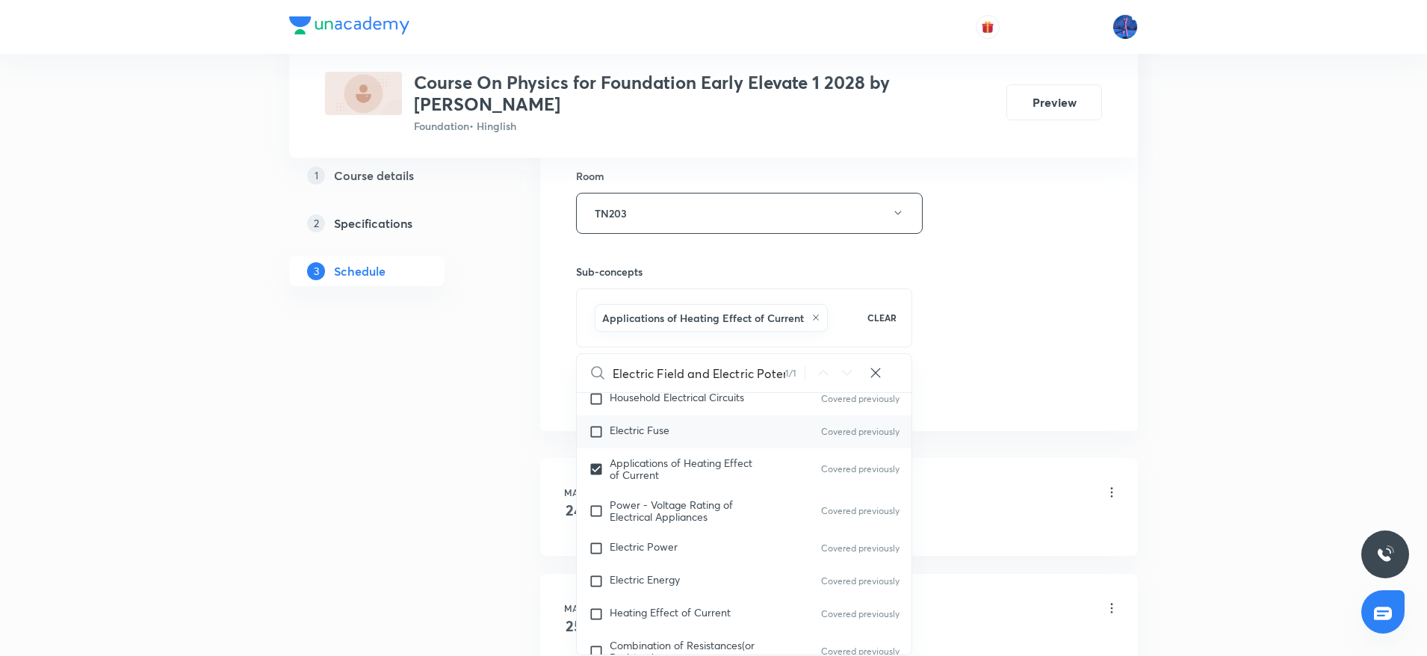
click at [643, 428] on span "Electric Fuse" at bounding box center [640, 430] width 60 height 14
checkbox input "true"
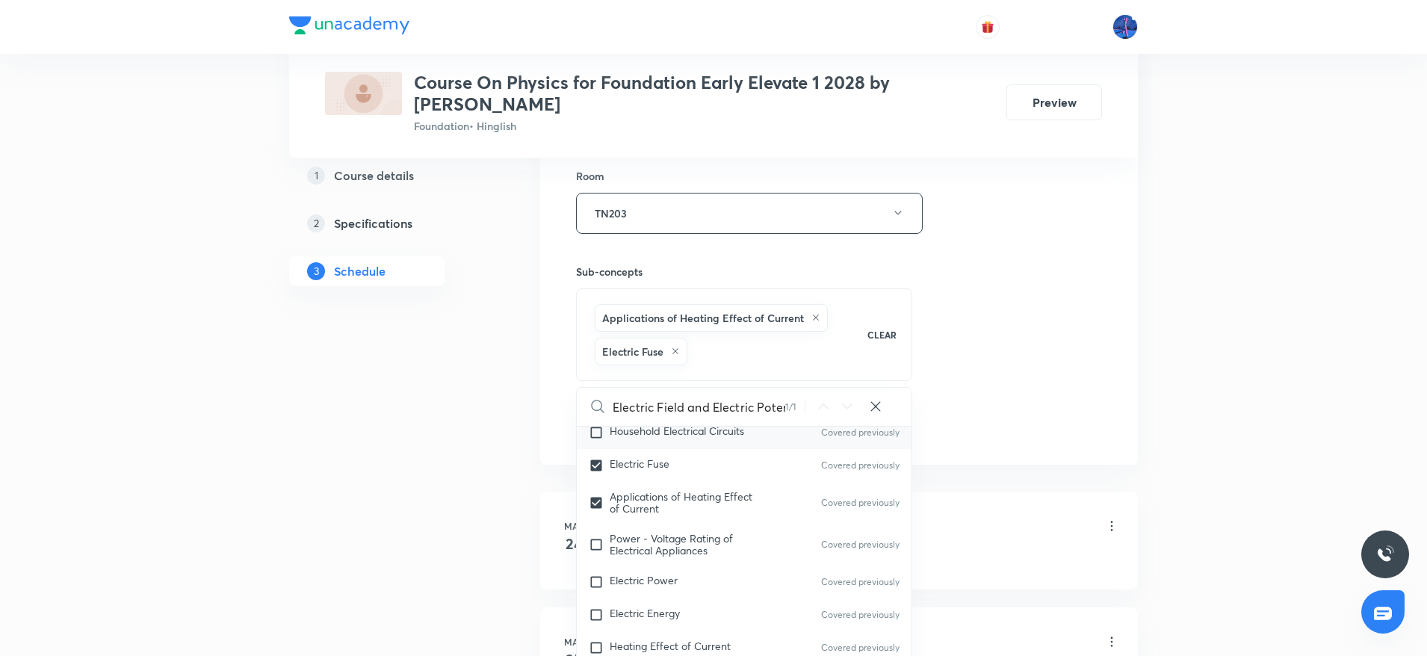
click at [642, 428] on span "Household Electrical Circuits" at bounding box center [677, 431] width 134 height 14
checkbox input "true"
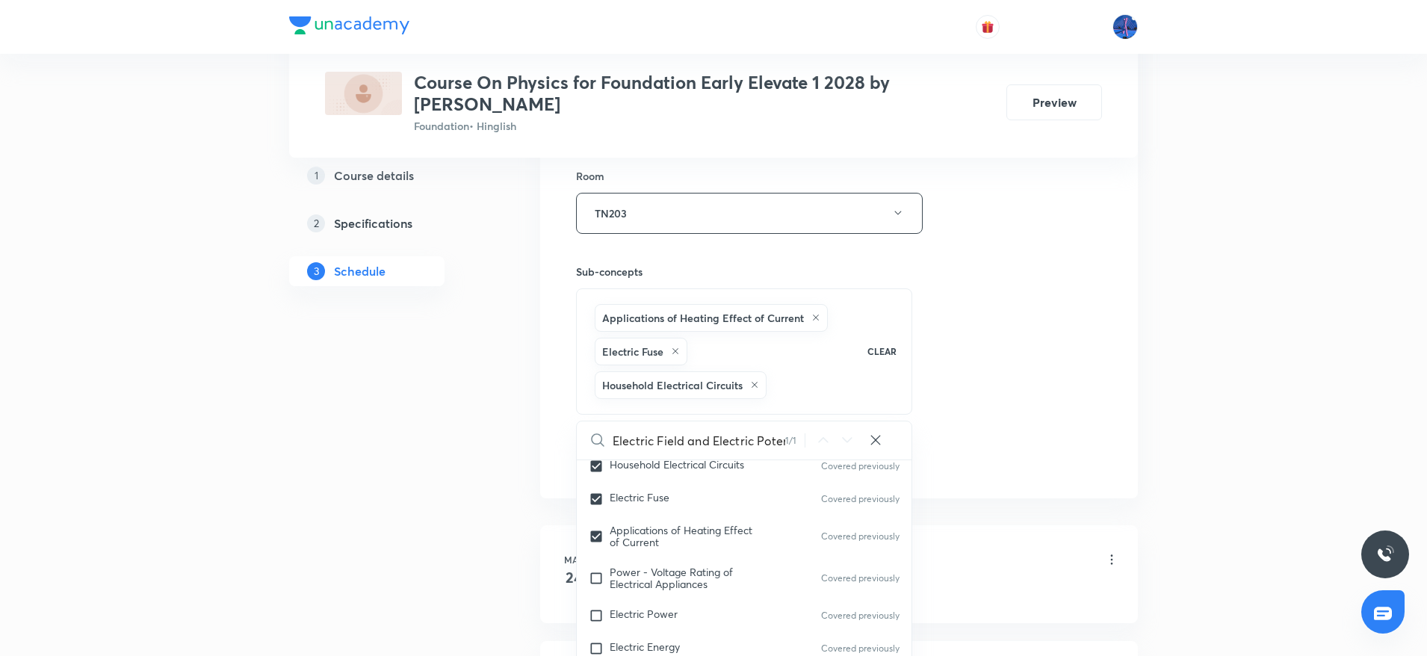
click at [1068, 363] on div "Session 58 Live class Session title 11/99 Electricity ​ Schedule for Oct 6, 202…" at bounding box center [839, 81] width 526 height 786
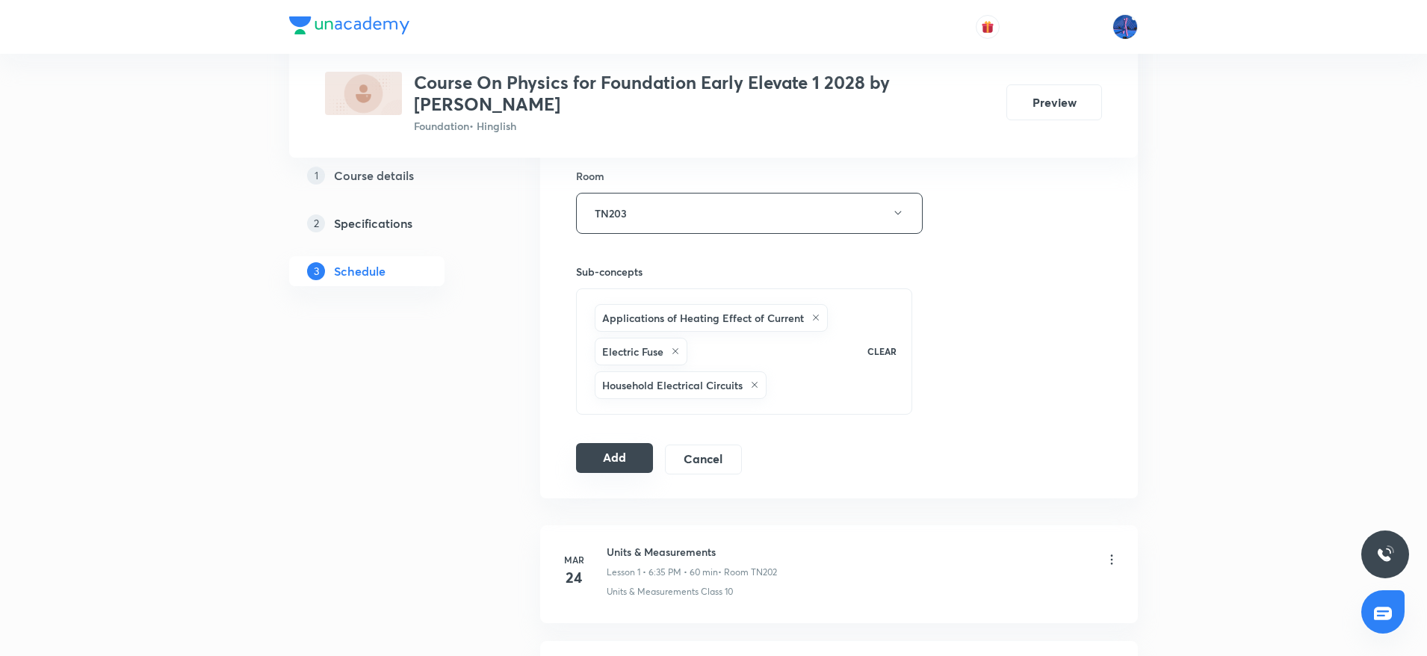
click at [606, 459] on button "Add" at bounding box center [614, 458] width 77 height 30
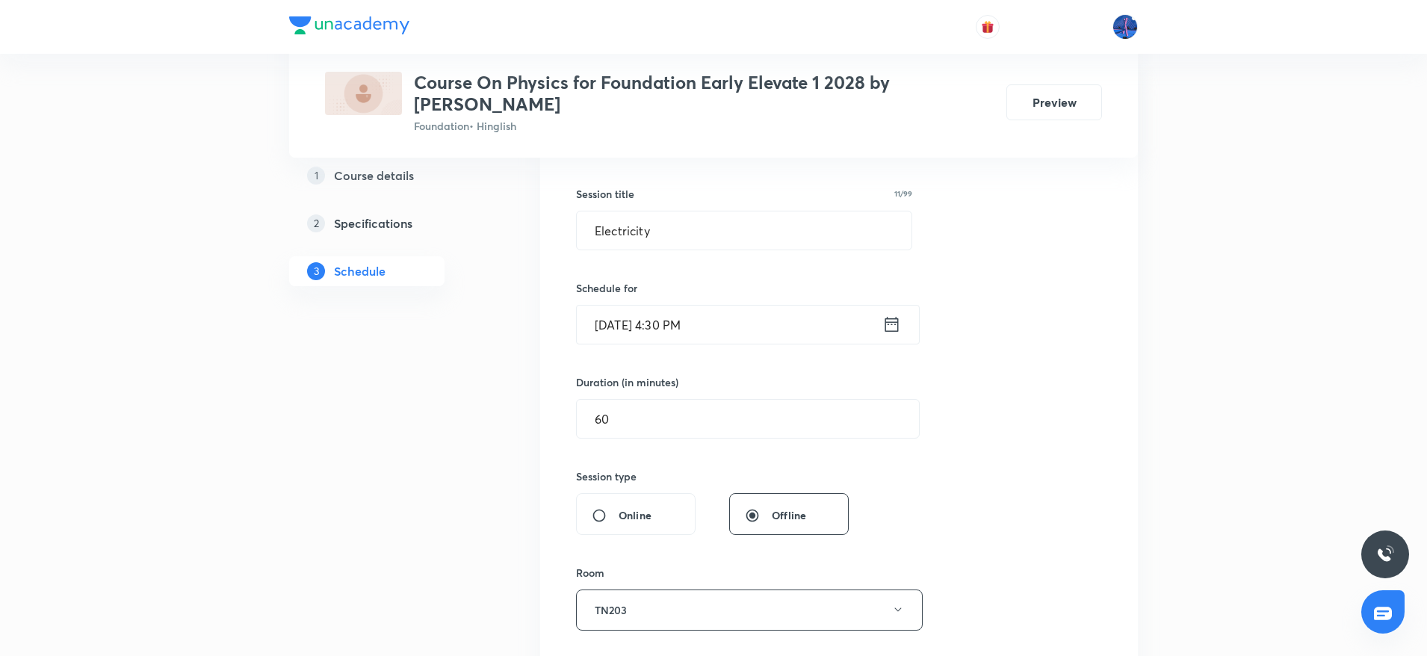
scroll to position [208, 0]
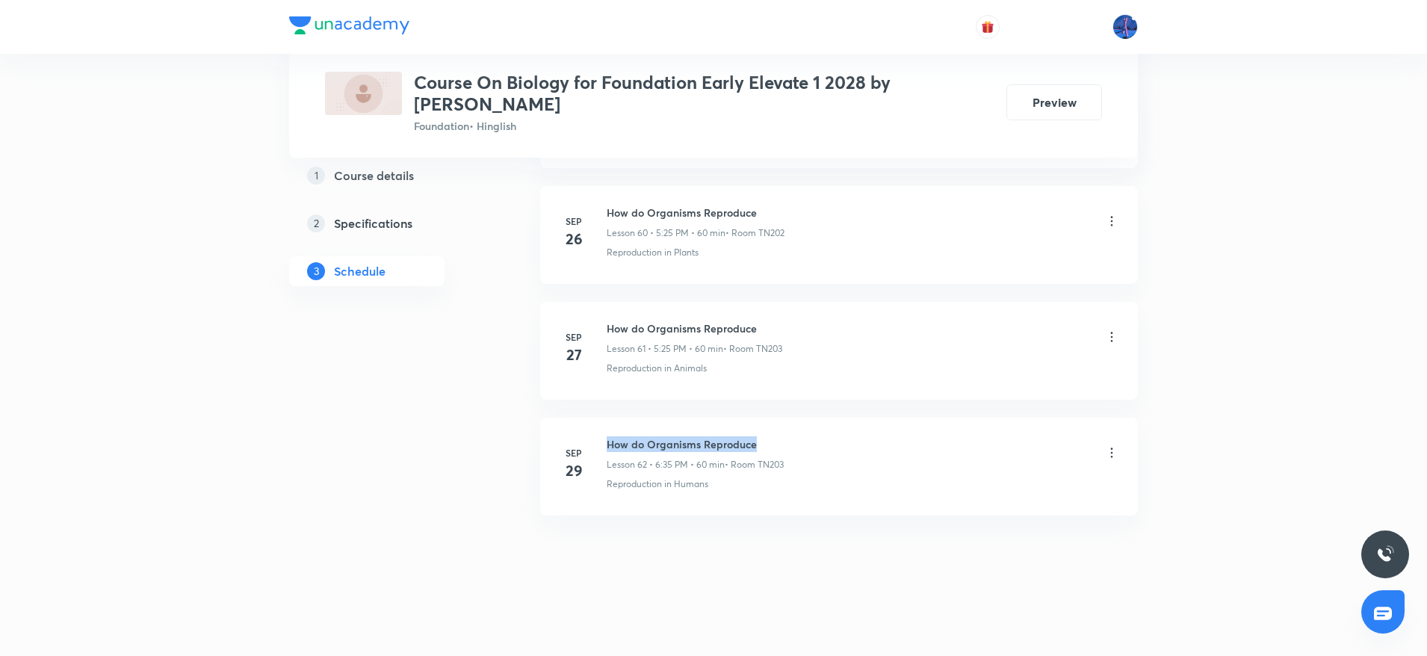
drag, startPoint x: 609, startPoint y: 442, endPoint x: 773, endPoint y: 439, distance: 163.7
click at [773, 439] on h6 "How do Organisms Reproduce" at bounding box center [695, 444] width 177 height 16
copy h6 "How do Organisms Reproduce"
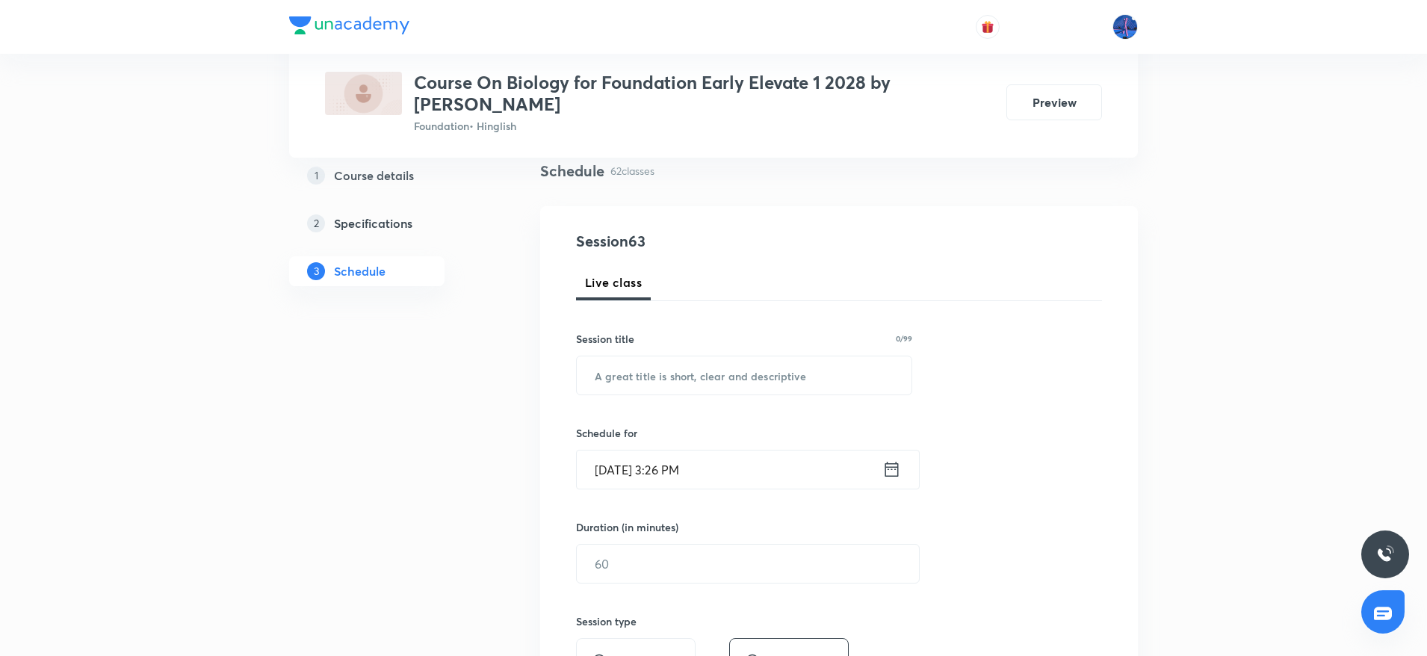
scroll to position [112, 0]
click at [719, 385] on input "text" at bounding box center [744, 375] width 335 height 38
paste input "How do Organisms Reproduce"
type input "How do Organisms Reproduce"
click at [758, 470] on input "Oct 6, 2025, 3:26 PM" at bounding box center [730, 469] width 306 height 38
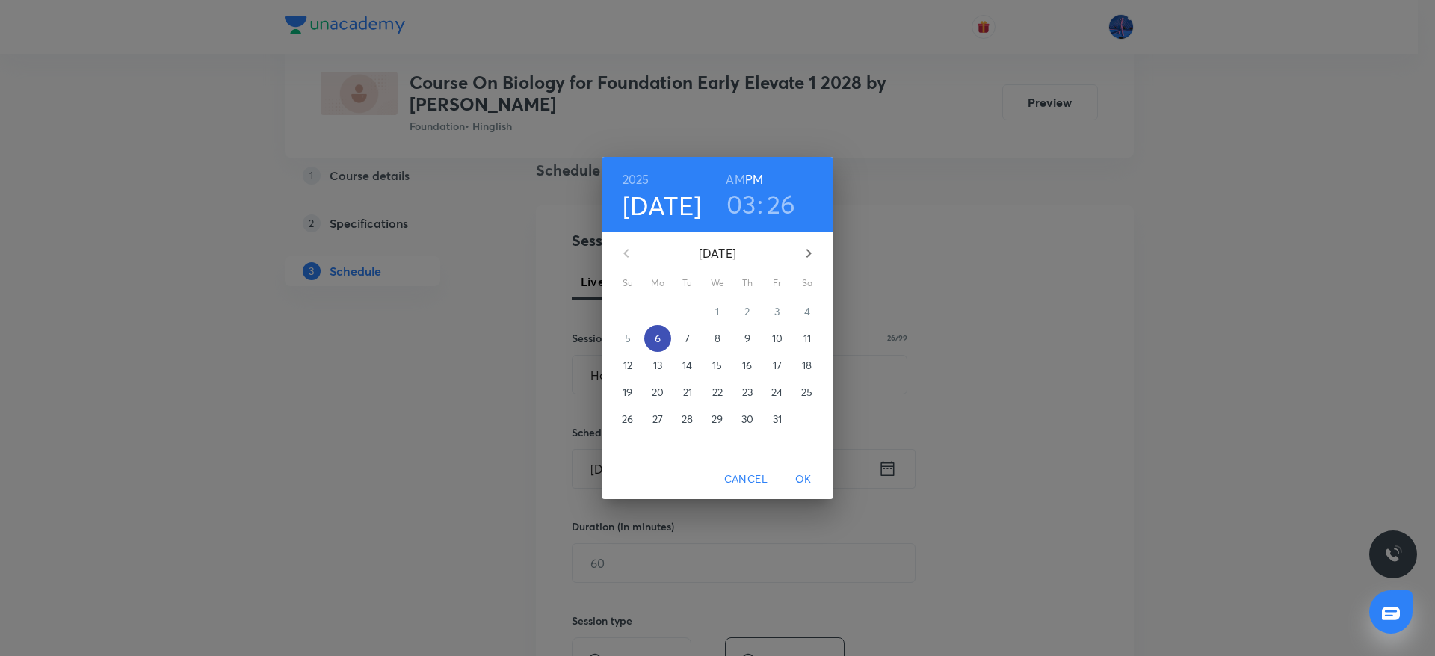
click at [656, 336] on p "6" at bounding box center [658, 338] width 6 height 15
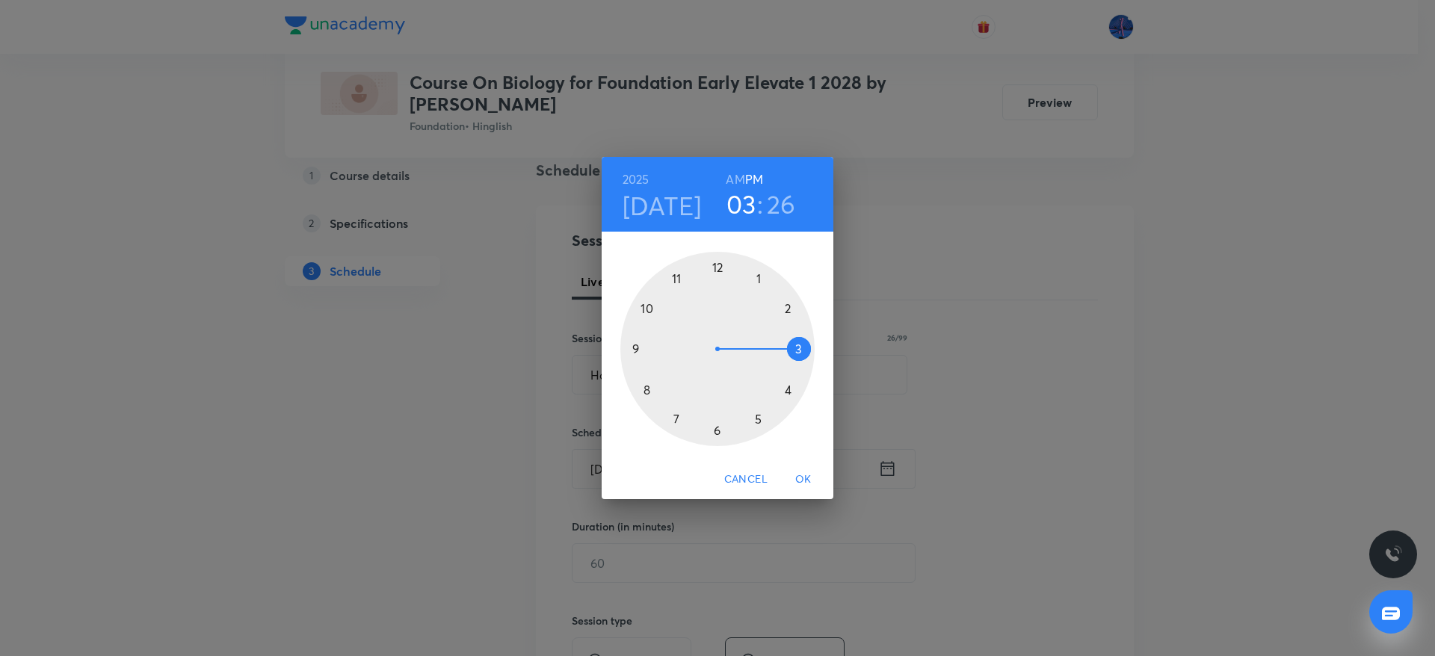
click at [759, 419] on div at bounding box center [717, 349] width 194 height 194
click at [678, 415] on div at bounding box center [717, 349] width 194 height 194
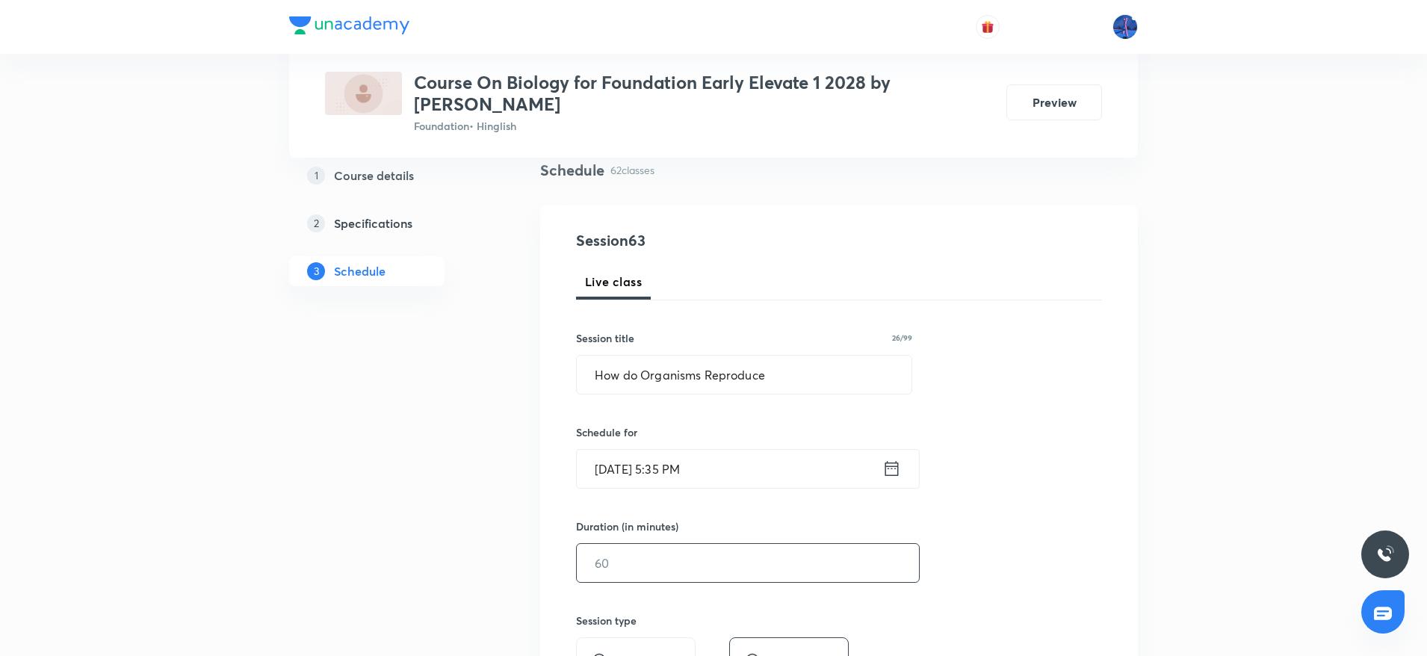
click at [649, 560] on input "text" at bounding box center [748, 563] width 342 height 38
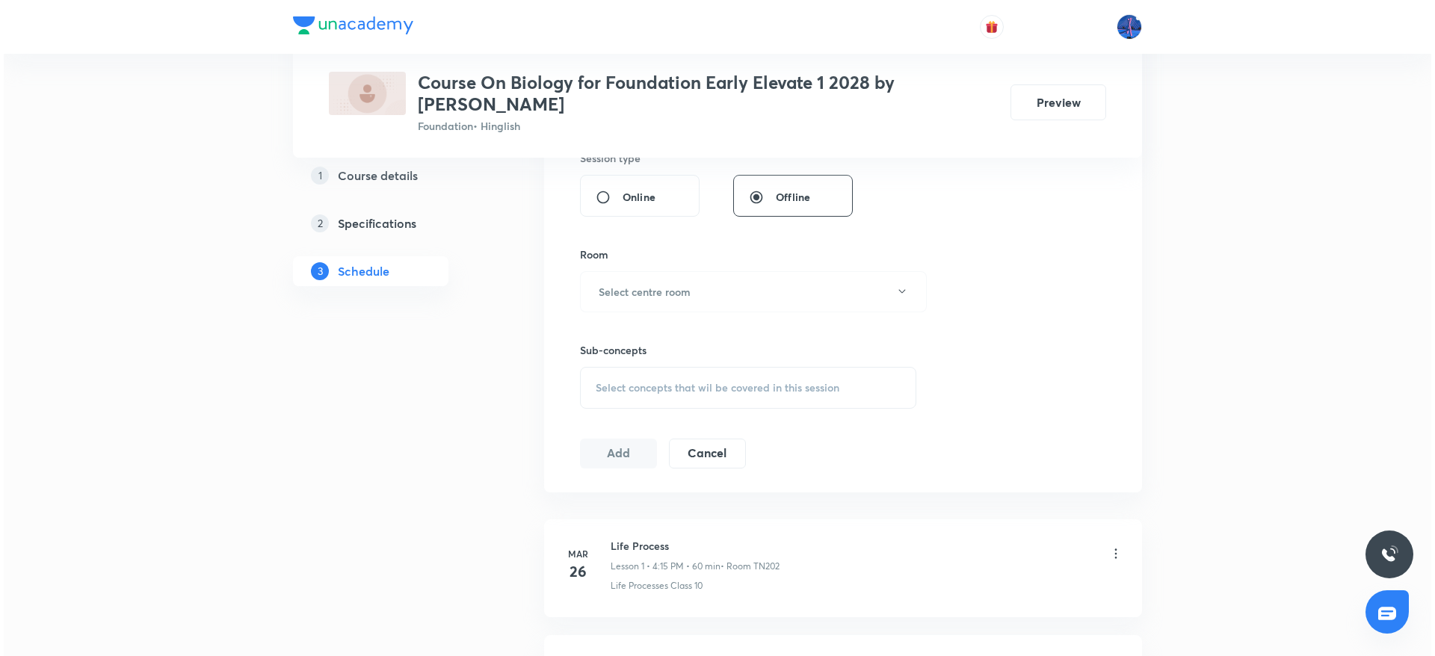
scroll to position [583, 0]
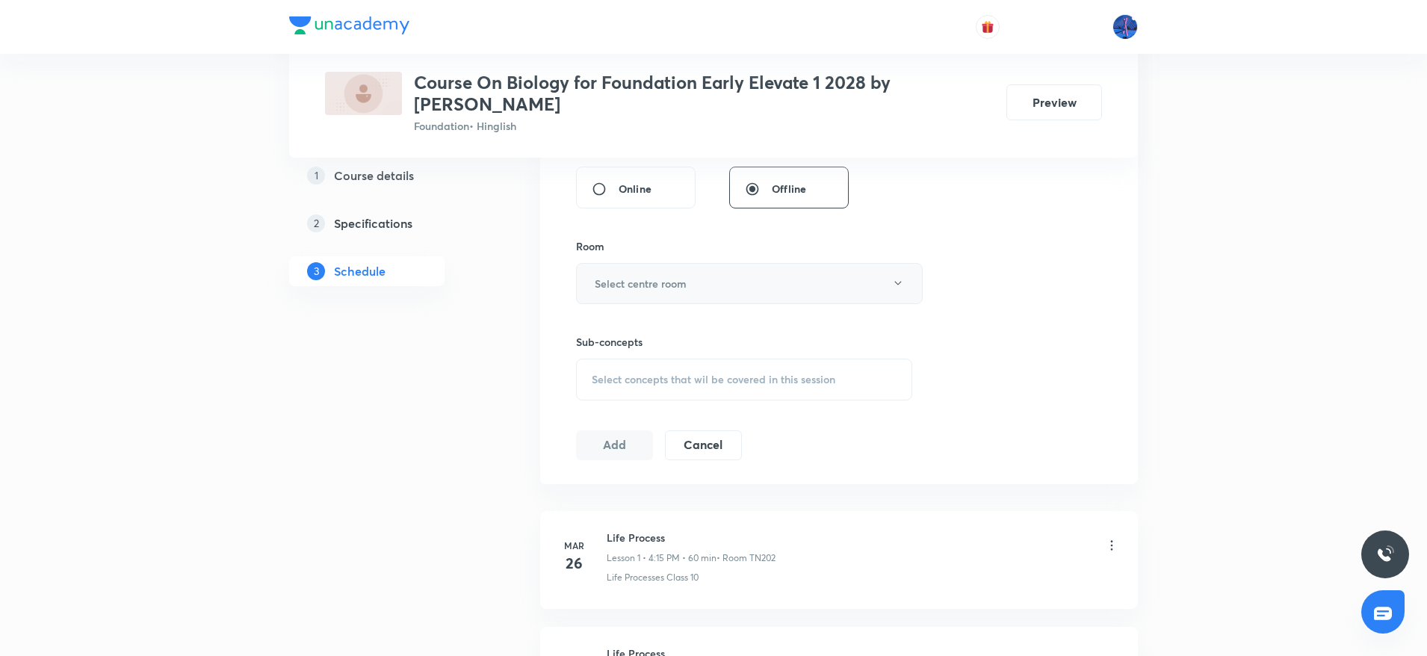
type input "60"
click at [752, 289] on button "Select centre room" at bounding box center [749, 283] width 347 height 41
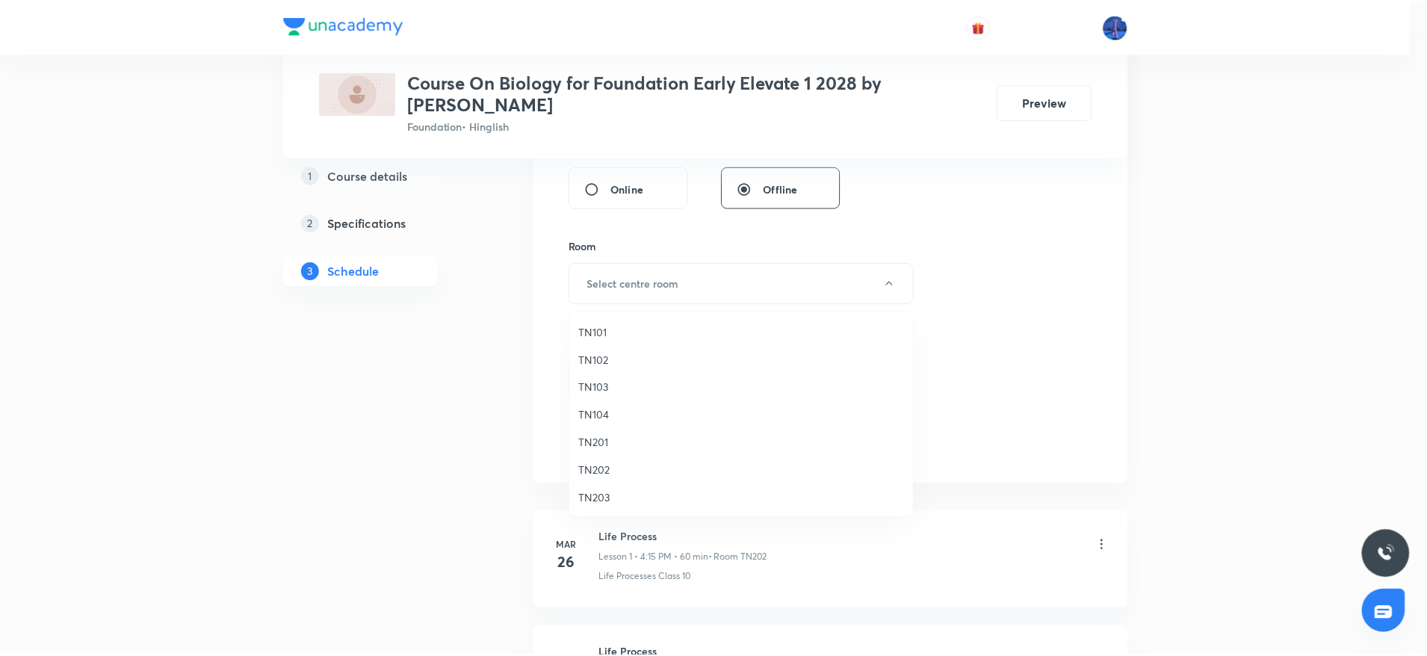
scroll to position [28, 0]
click at [600, 476] on span "TN203" at bounding box center [744, 470] width 327 height 16
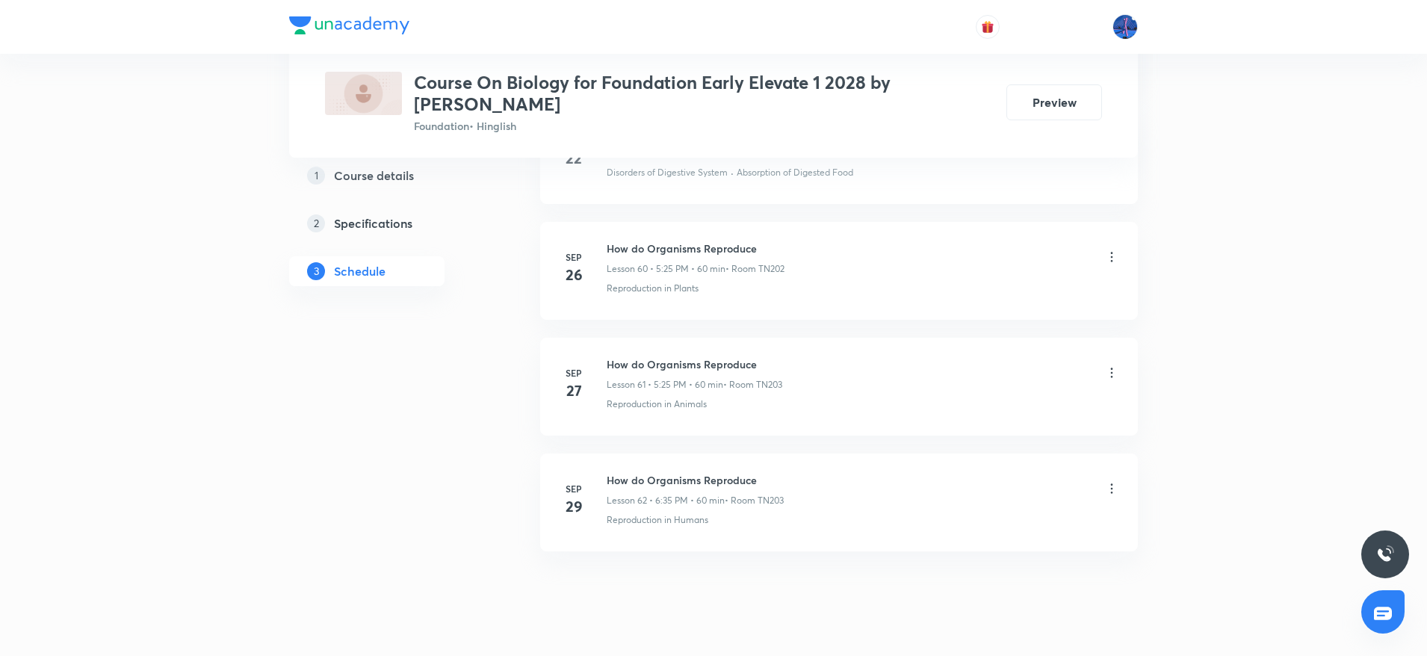
scroll to position [7744, 0]
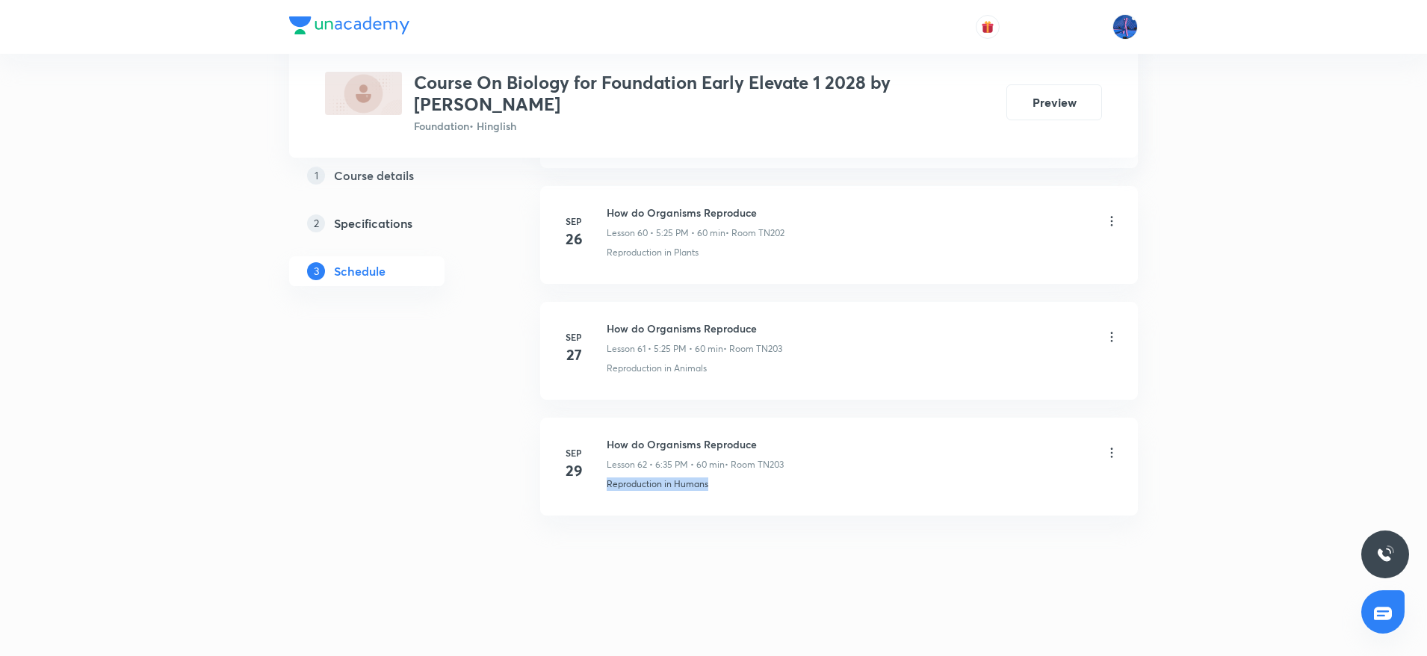
drag, startPoint x: 730, startPoint y: 495, endPoint x: 598, endPoint y: 505, distance: 132.6
click at [598, 505] on li "Sep 29 How do Organisms Reproduce Lesson 62 • 6:35 PM • 60 min • Room TN203 Rep…" at bounding box center [839, 467] width 598 height 98
copy p "Reproduction in Humans"
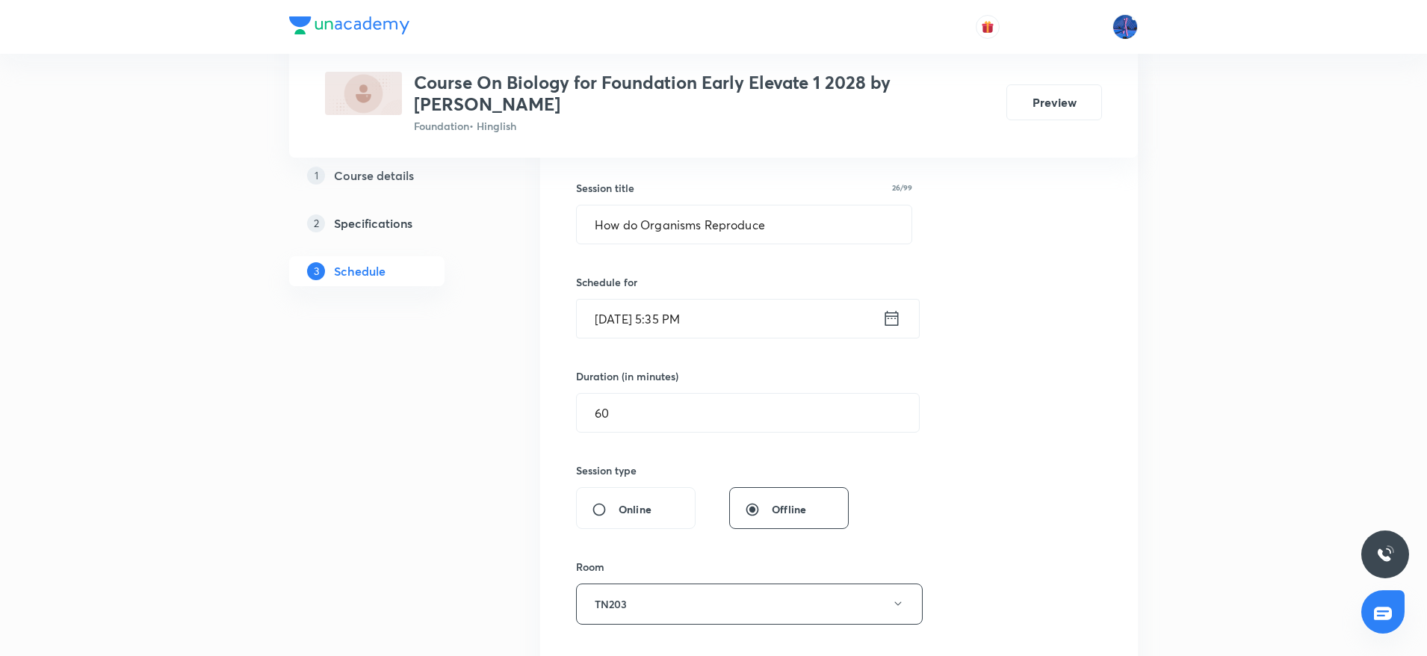
scroll to position [441, 0]
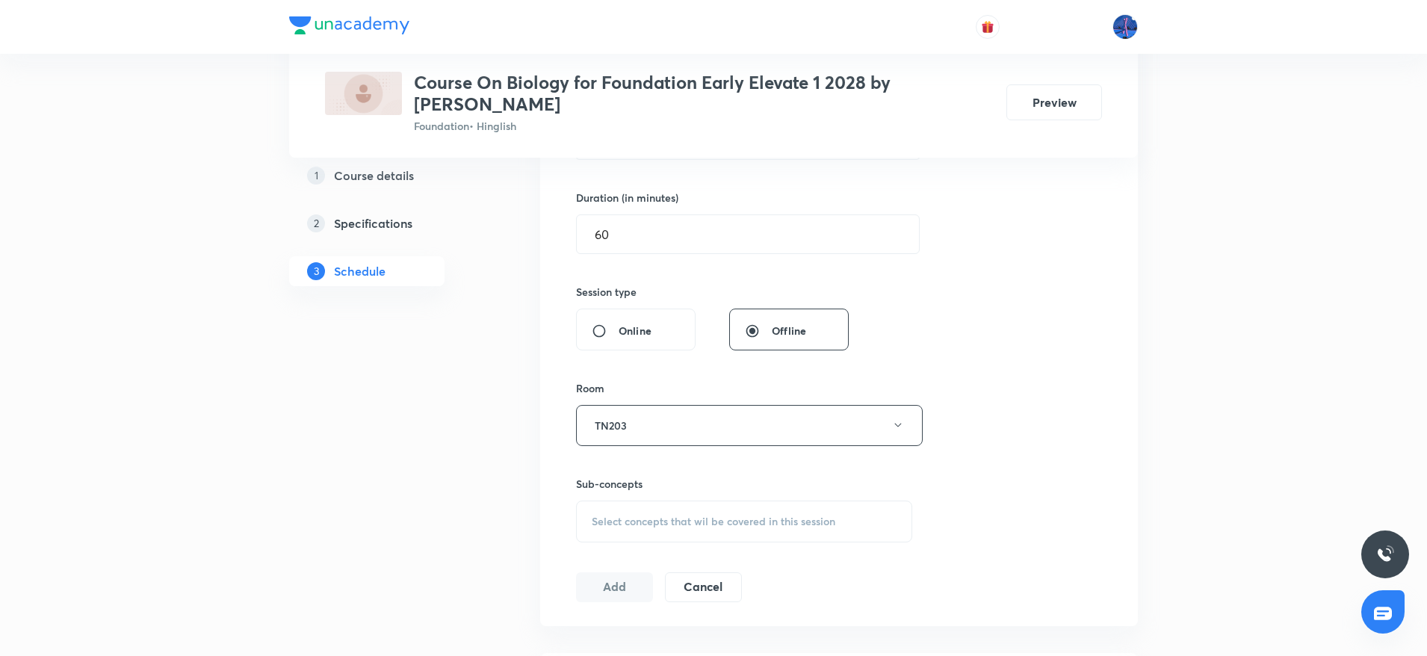
click at [706, 519] on span "Select concepts that wil be covered in this session" at bounding box center [714, 522] width 244 height 12
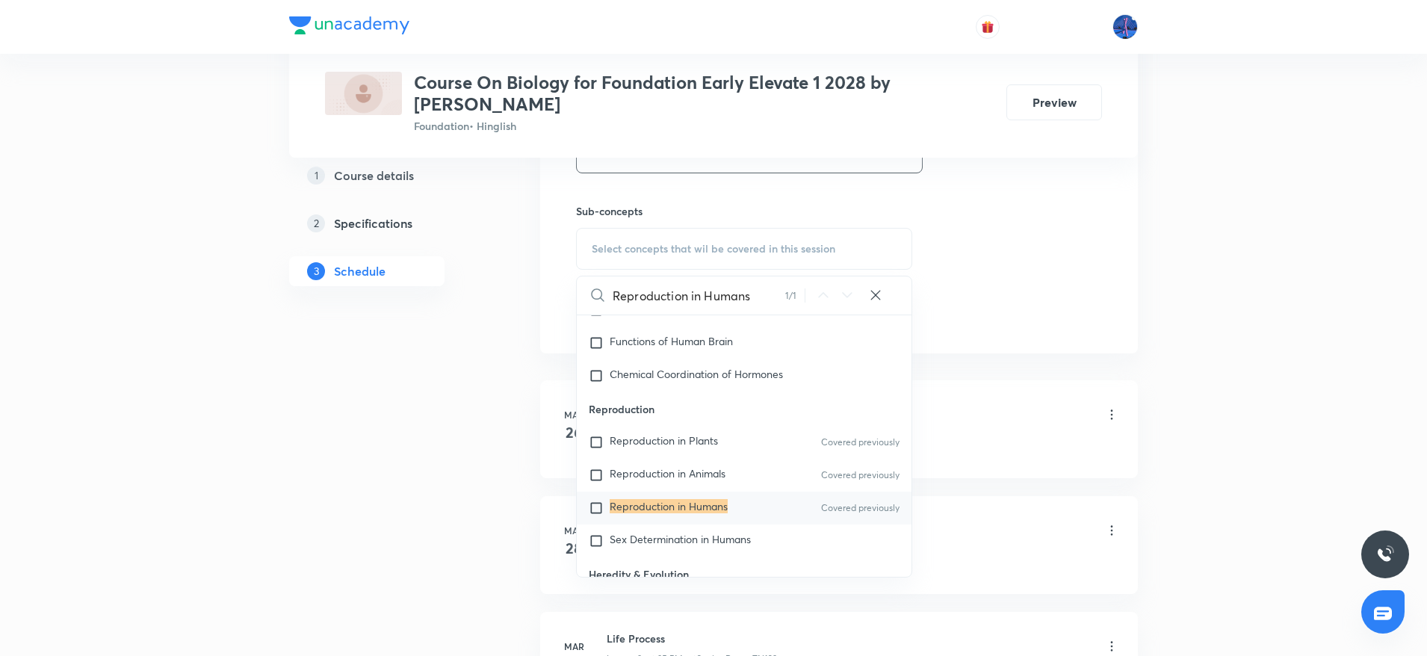
scroll to position [717, 0]
type input "Reproduction in Humans"
click at [678, 533] on span "Sex Determination in Humans" at bounding box center [680, 535] width 141 height 14
checkbox input "true"
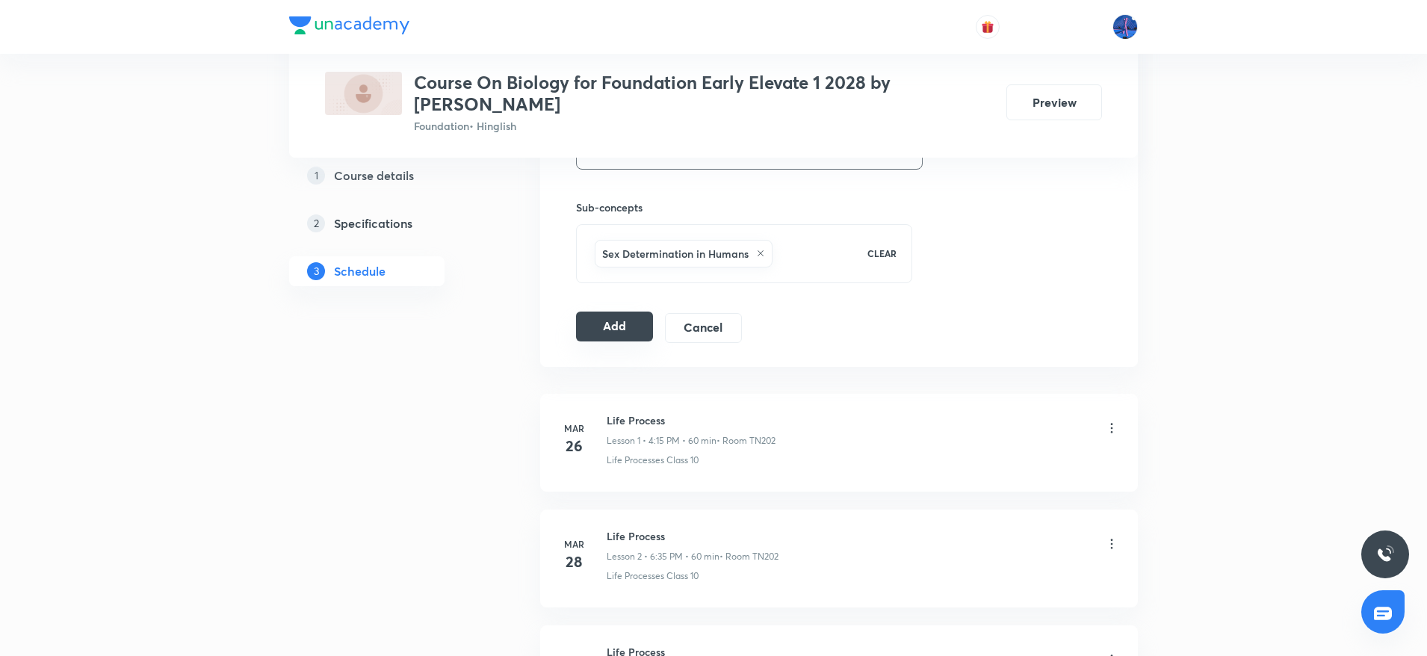
click at [619, 335] on button "Add" at bounding box center [614, 327] width 77 height 30
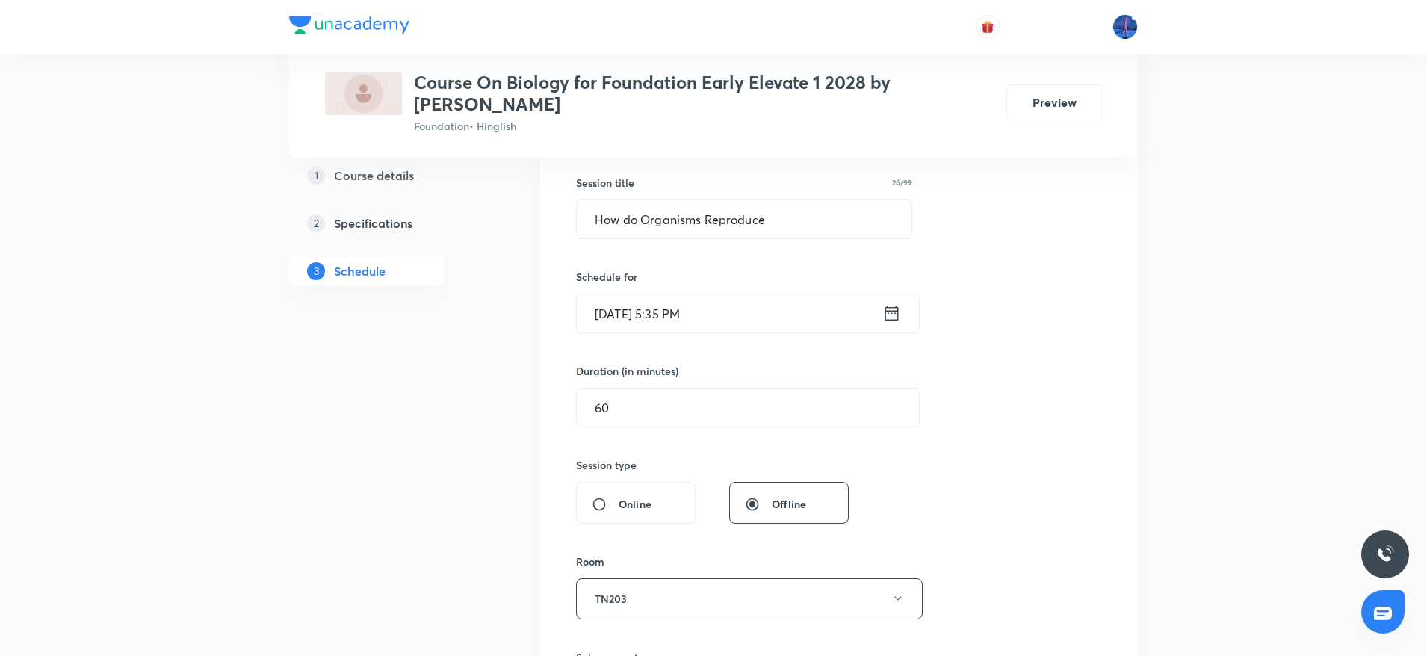
scroll to position [258, 0]
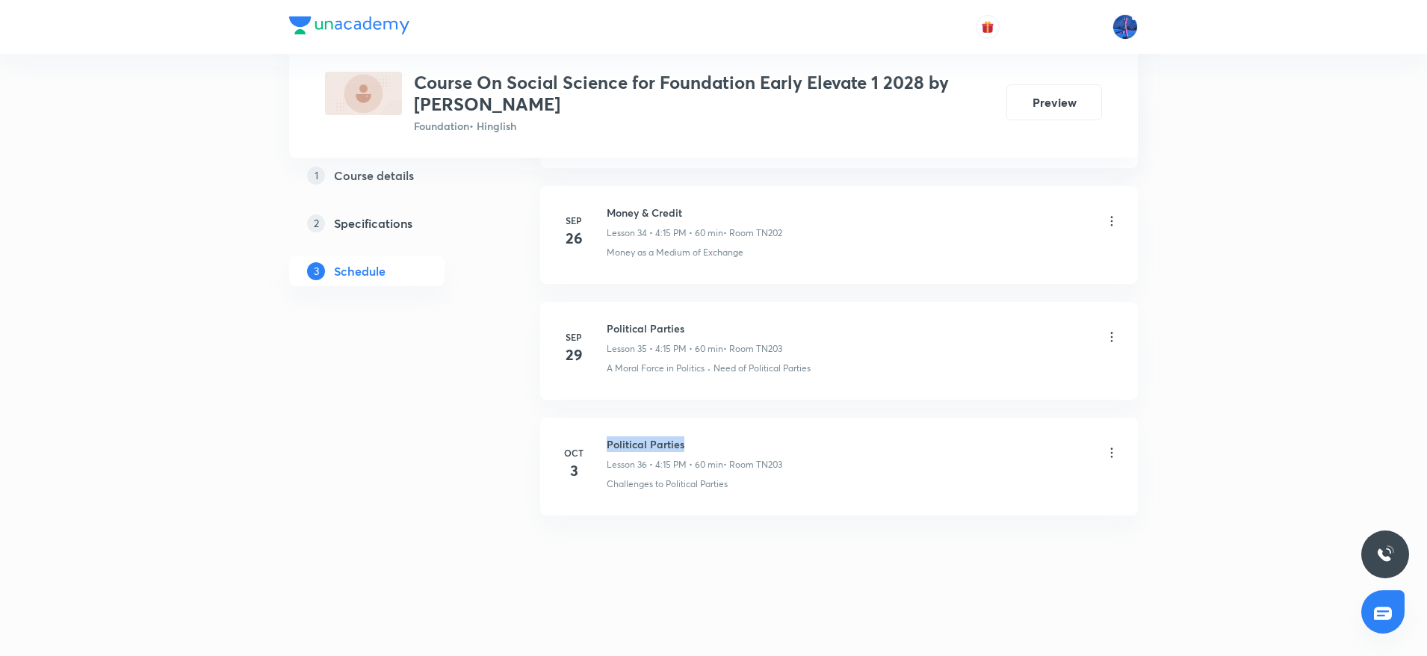
drag, startPoint x: 608, startPoint y: 440, endPoint x: 697, endPoint y: 439, distance: 88.9
click at [697, 439] on h6 "Political Parties" at bounding box center [695, 444] width 176 height 16
copy h6 "Political Parties"
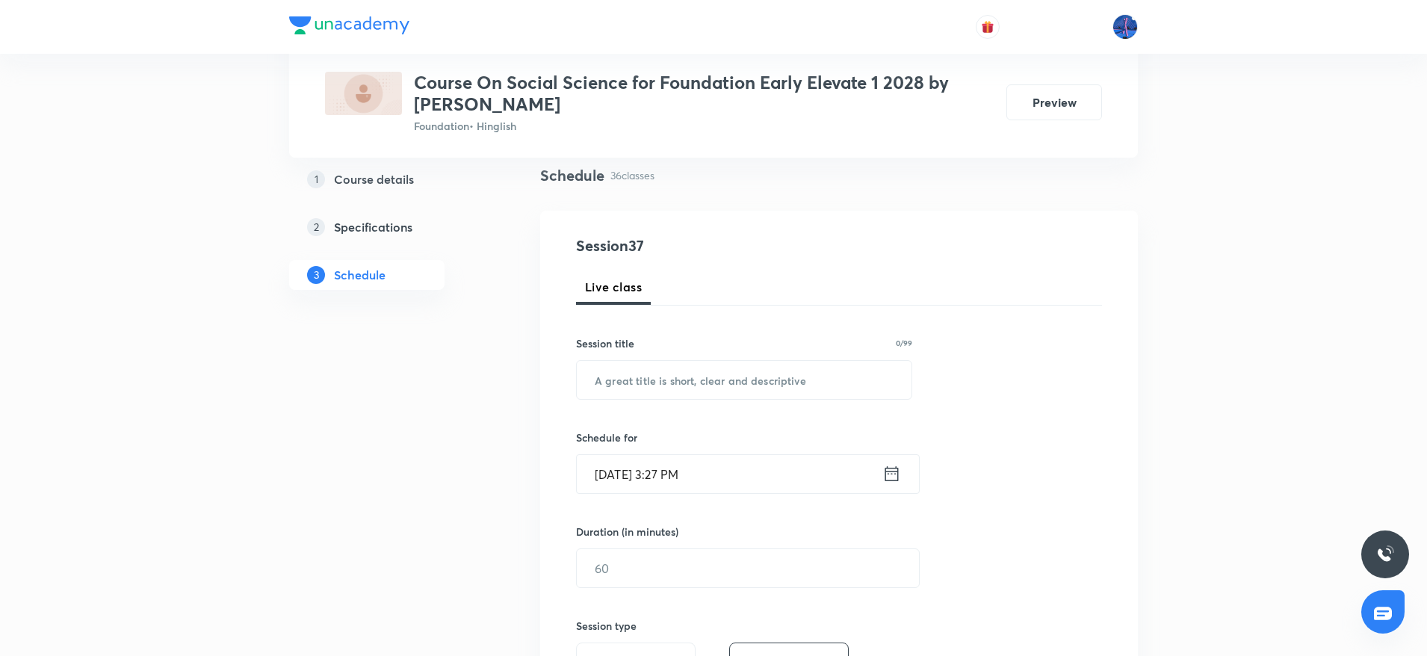
scroll to position [108, 0]
click at [708, 390] on input "text" at bounding box center [744, 378] width 335 height 38
paste input "Political Parties"
type input "Political Parties"
click at [762, 465] on input "[DATE] 3:27 PM" at bounding box center [730, 473] width 306 height 38
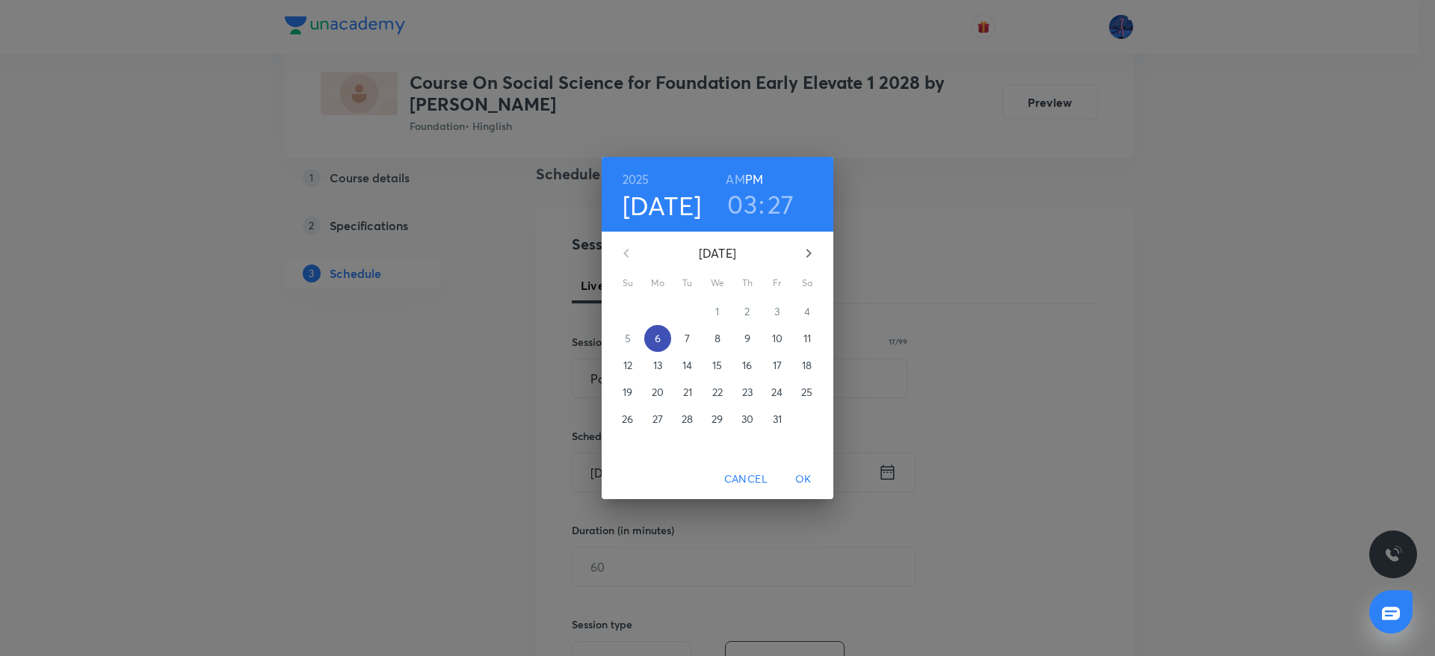
click at [662, 333] on span "6" at bounding box center [657, 338] width 27 height 15
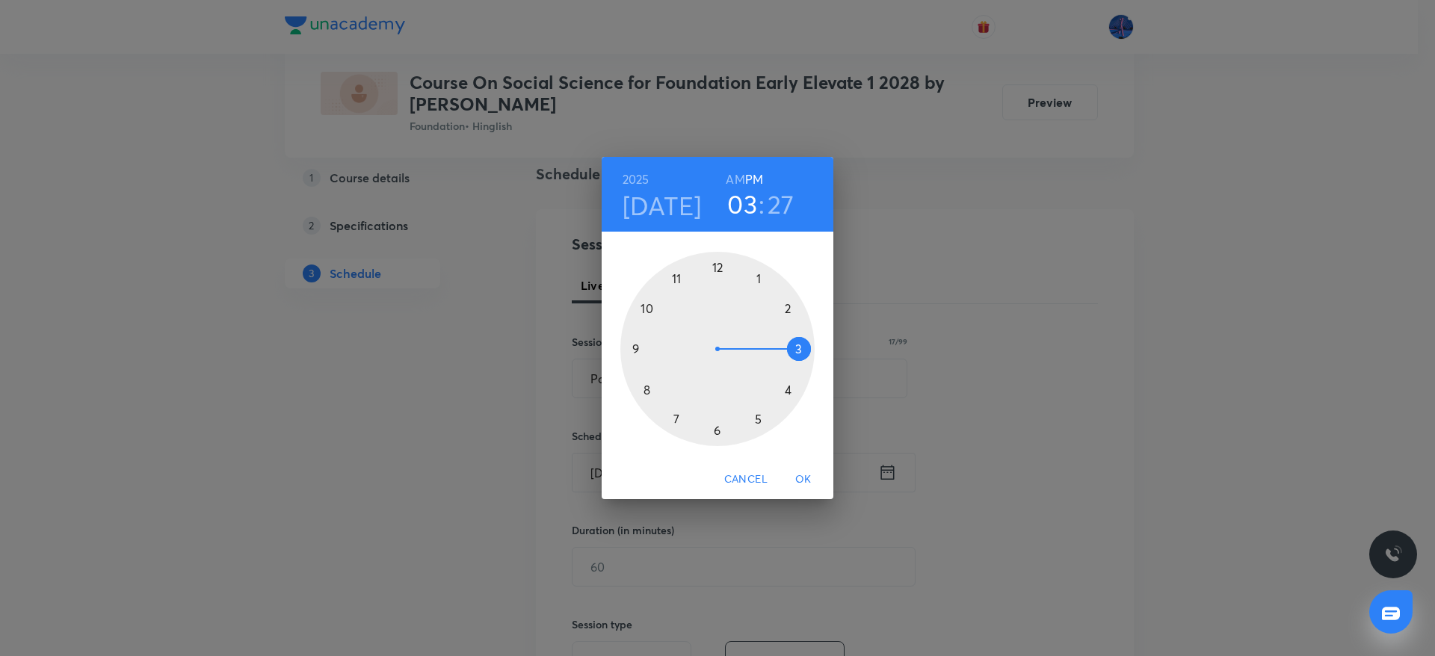
click at [717, 427] on div at bounding box center [717, 349] width 194 height 194
click at [649, 389] on div at bounding box center [717, 349] width 194 height 194
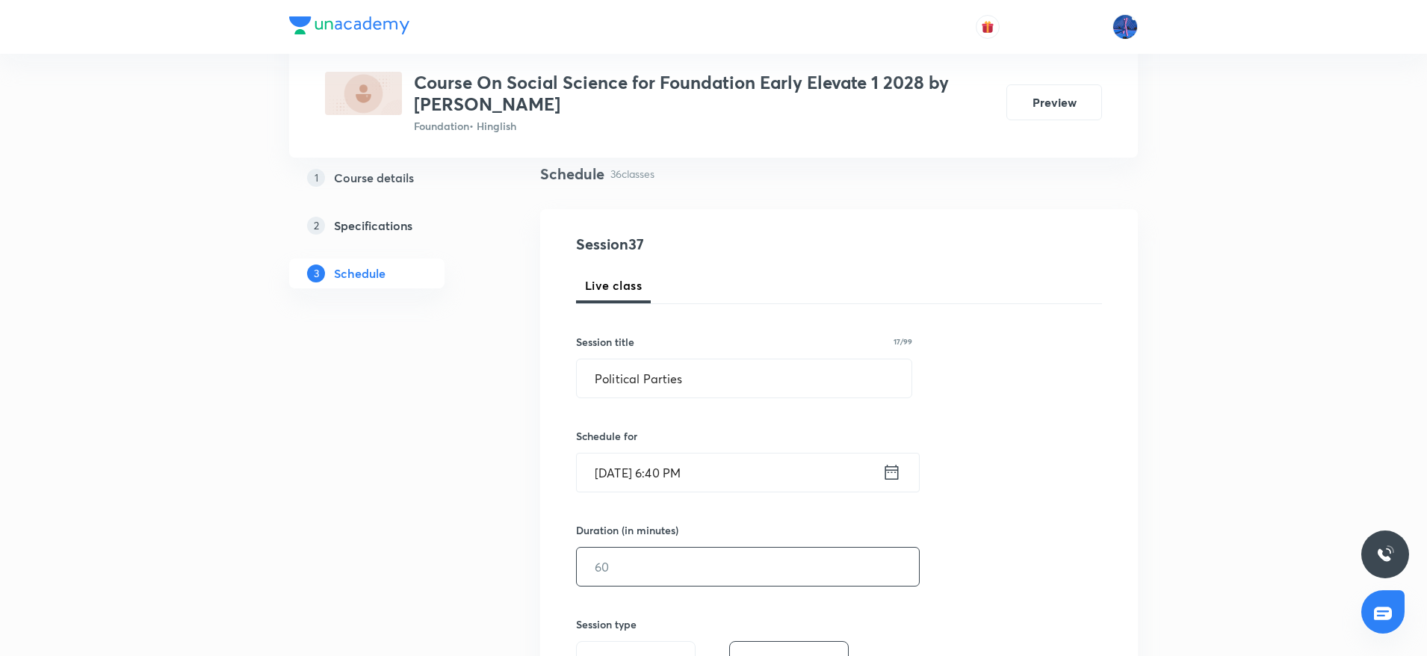
click at [654, 557] on input "text" at bounding box center [748, 567] width 342 height 38
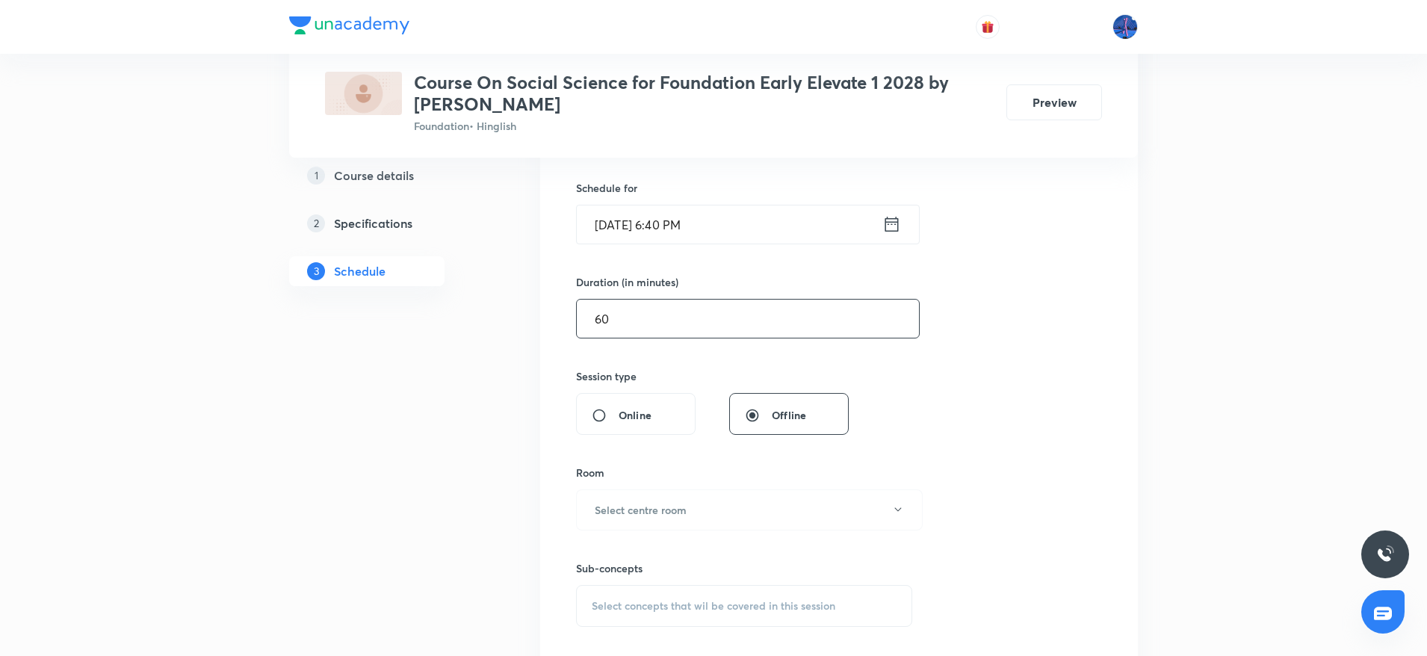
scroll to position [407, 0]
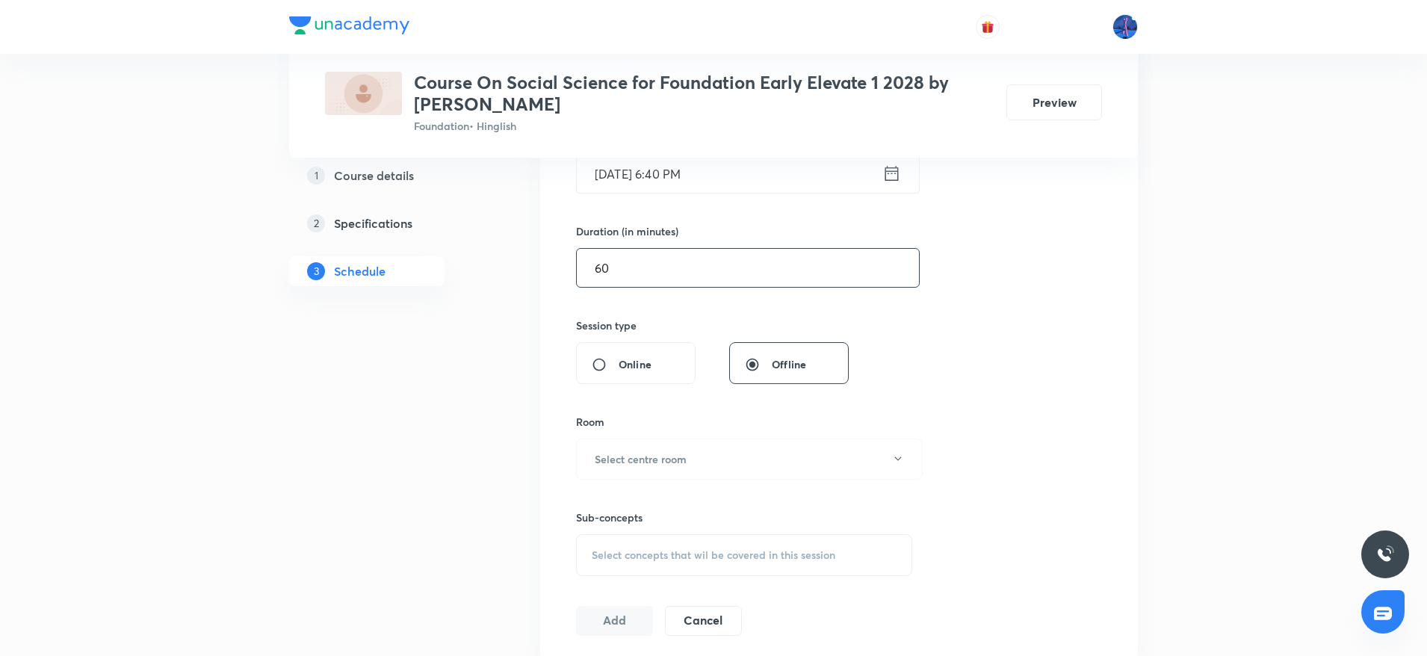
type input "6"
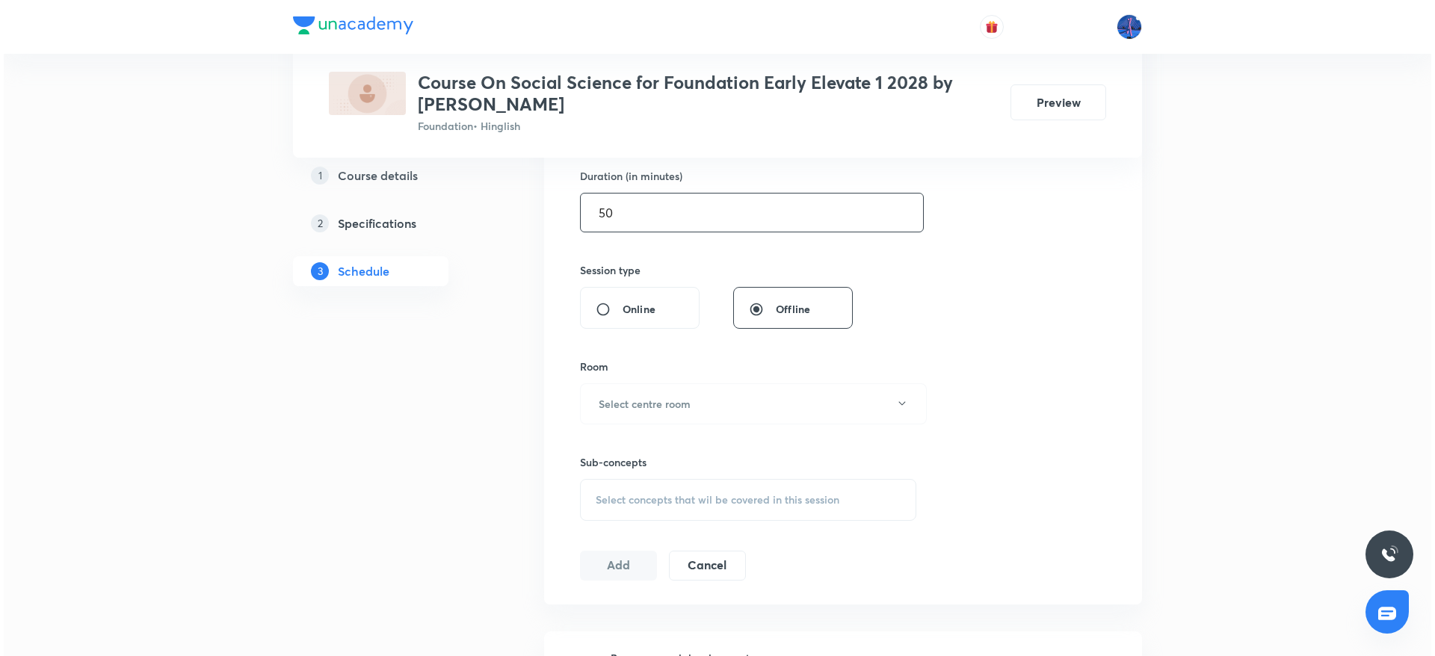
scroll to position [549, 0]
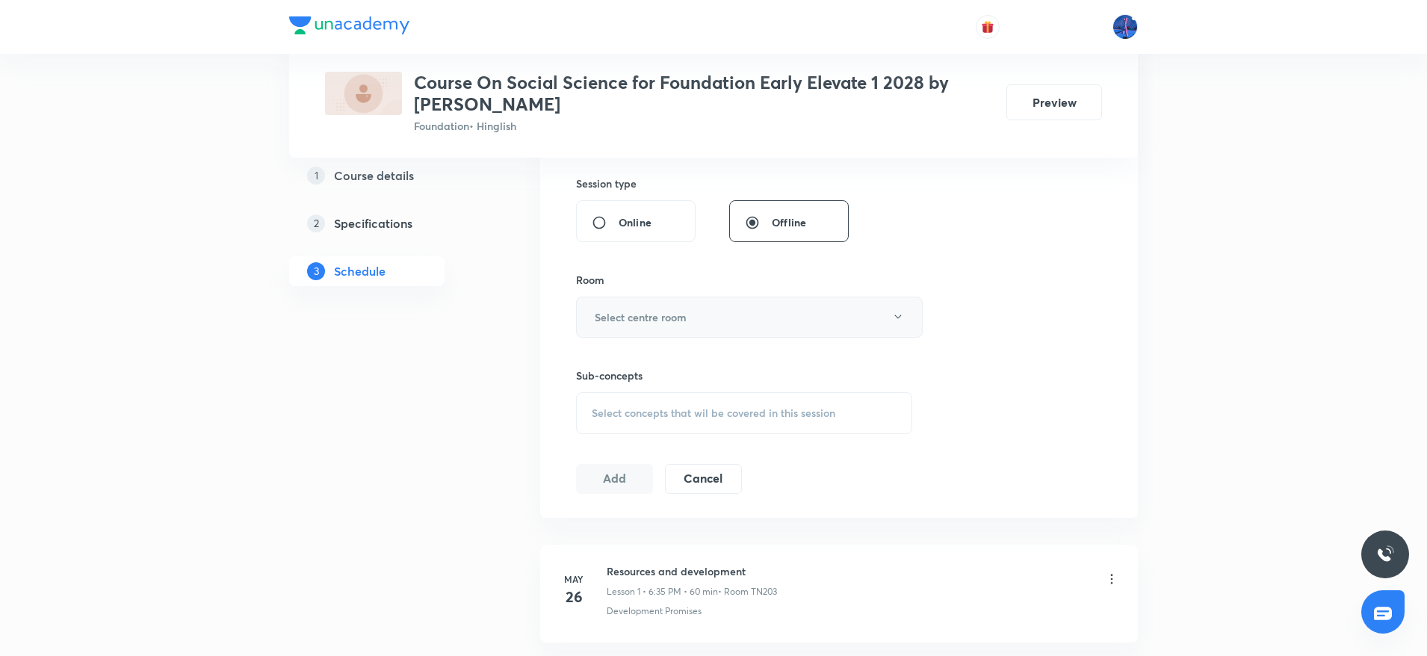
type input "50"
click at [777, 328] on button "Select centre room" at bounding box center [749, 317] width 347 height 41
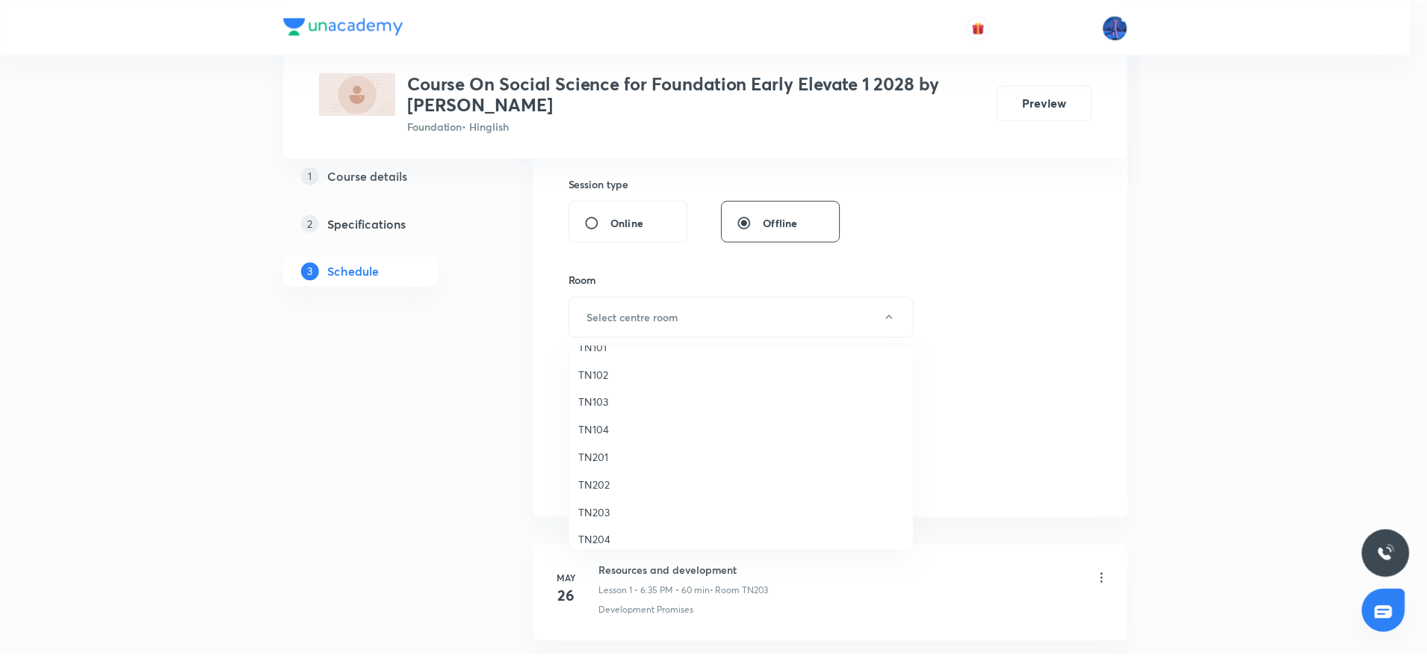
scroll to position [28, 0]
click at [606, 498] on span "TN203" at bounding box center [744, 503] width 327 height 16
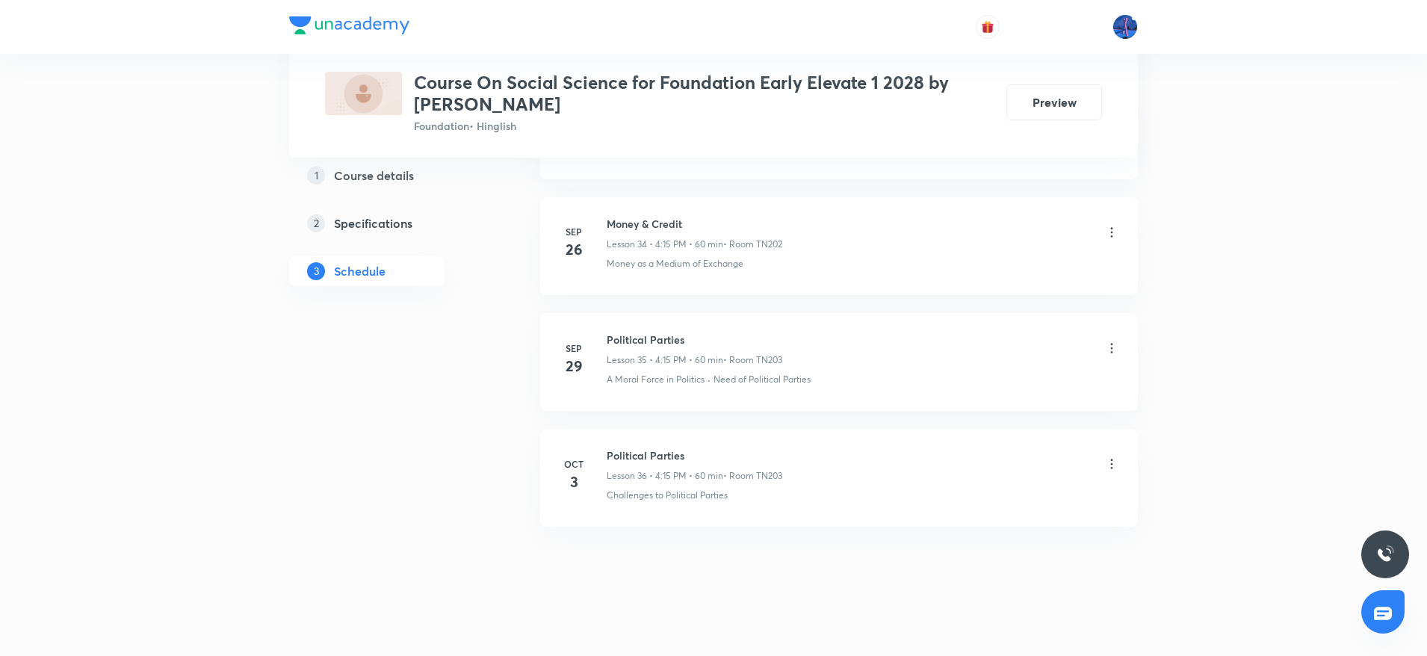
scroll to position [4731, 0]
drag, startPoint x: 753, startPoint y: 486, endPoint x: 610, endPoint y: 509, distance: 145.2
click at [610, 509] on li "Oct 3 Political Parties Lesson 36 • 4:15 PM • 60 min • Room TN203 Challenges to…" at bounding box center [839, 467] width 598 height 98
copy p "Challenges to Political Parties"
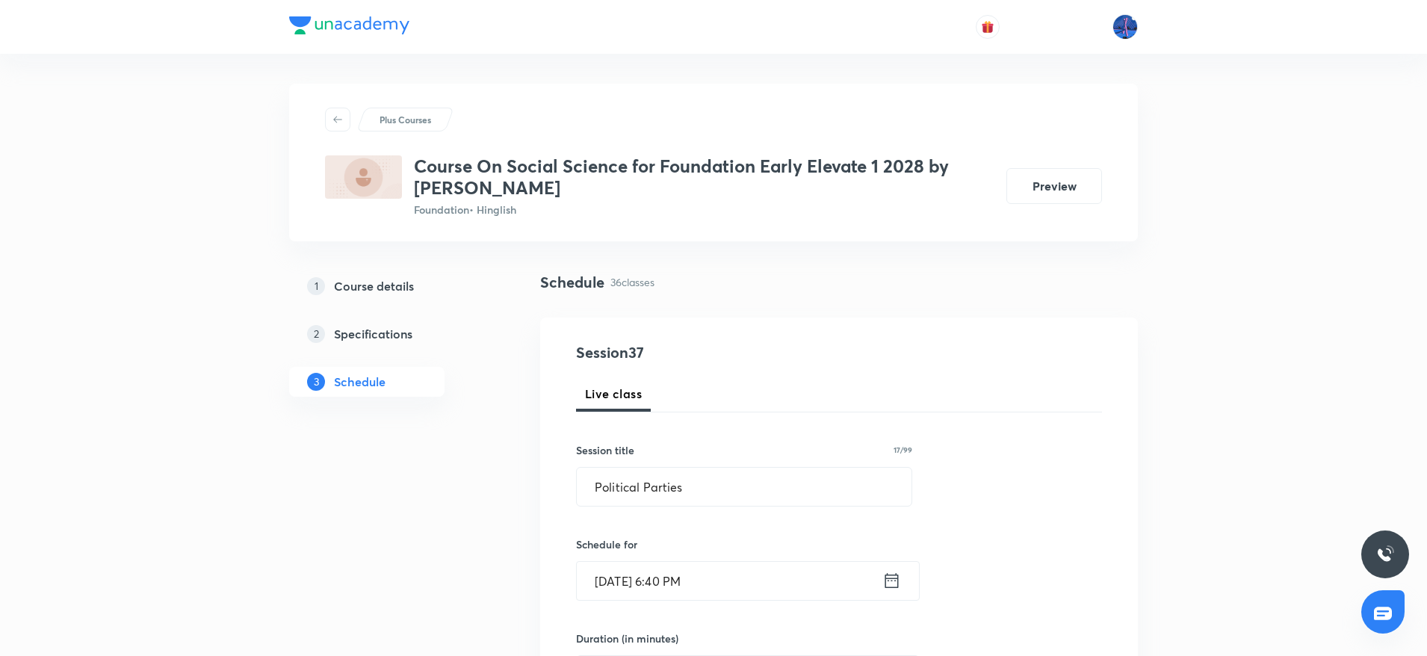
scroll to position [736, 0]
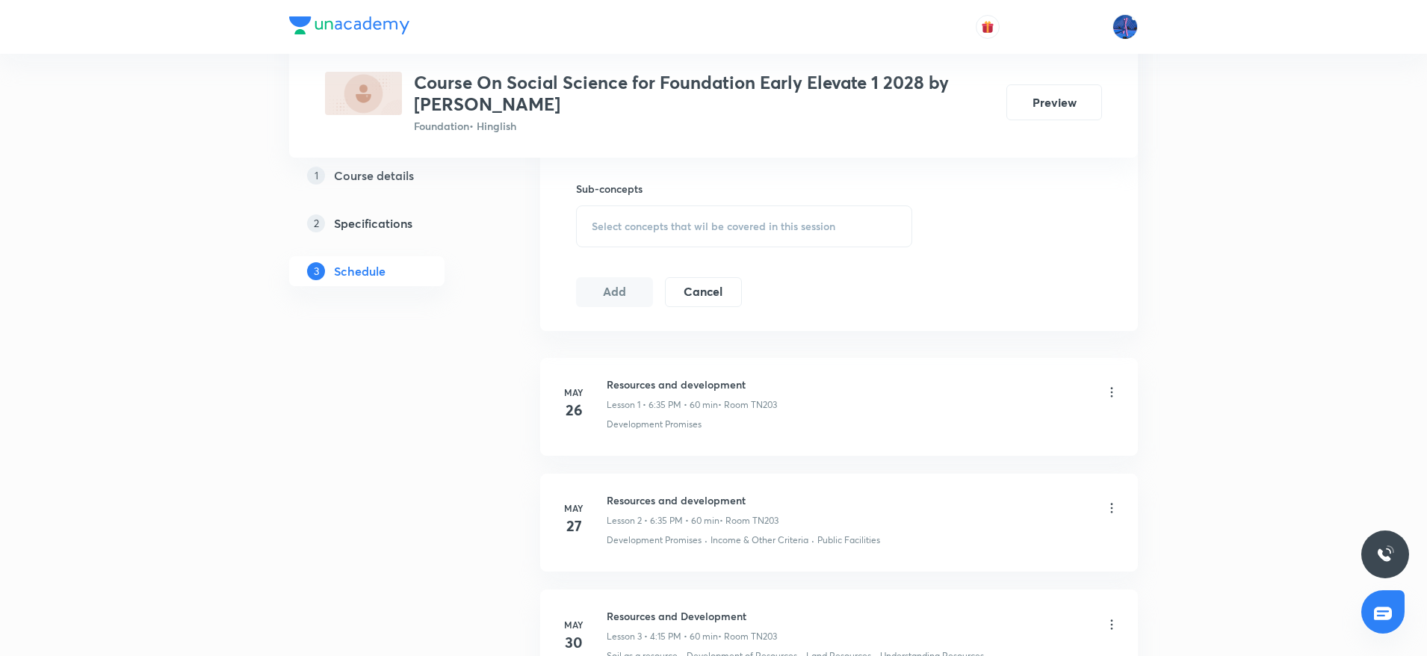
click at [798, 235] on div "Select concepts that wil be covered in this session" at bounding box center [744, 226] width 336 height 42
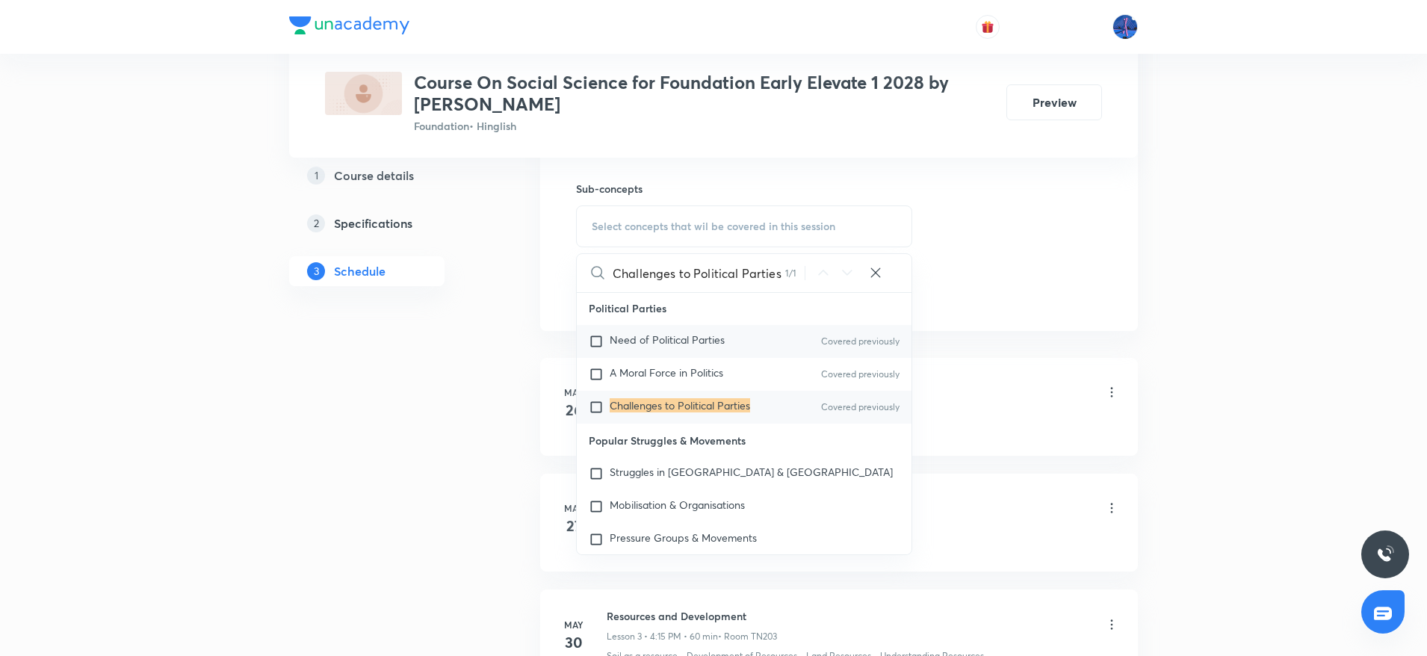
scroll to position [1012, 0]
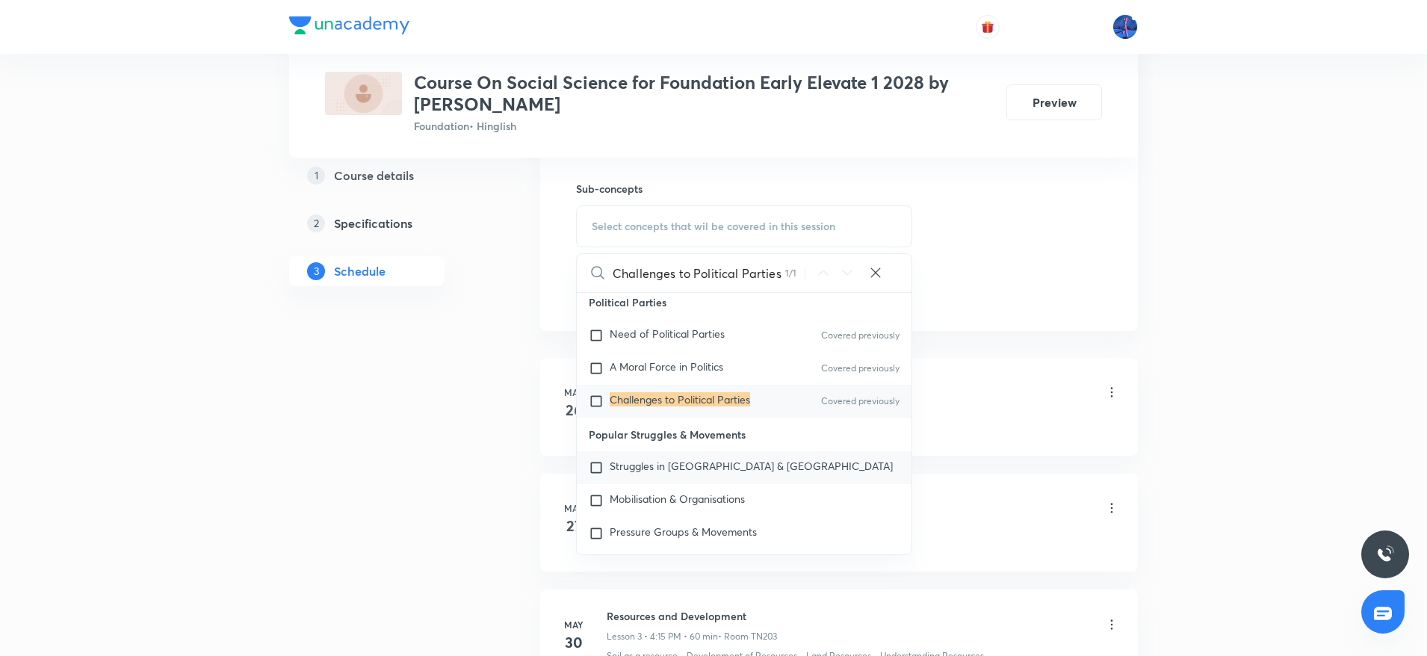
type input "Challenges to Political Parties"
click at [662, 451] on div "Struggles in Nepal & Bolivia" at bounding box center [744, 467] width 335 height 33
checkbox input "true"
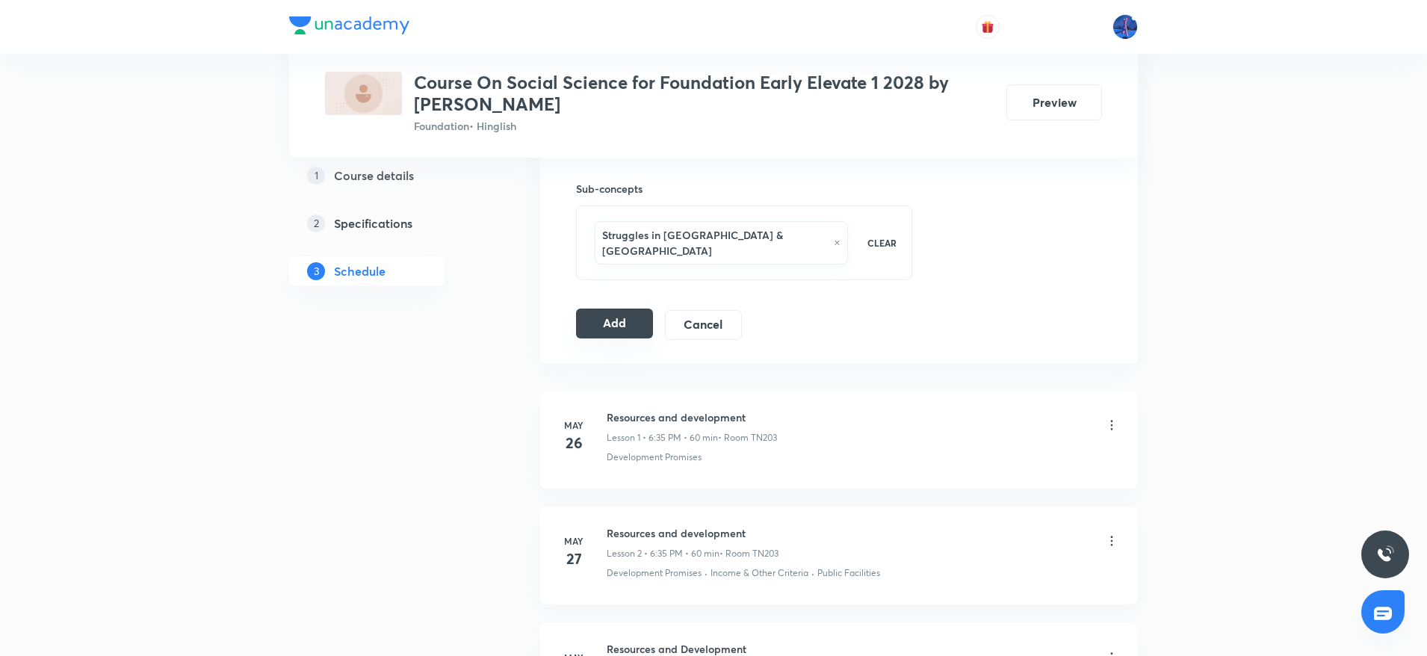
click at [599, 311] on button "Add" at bounding box center [614, 324] width 77 height 30
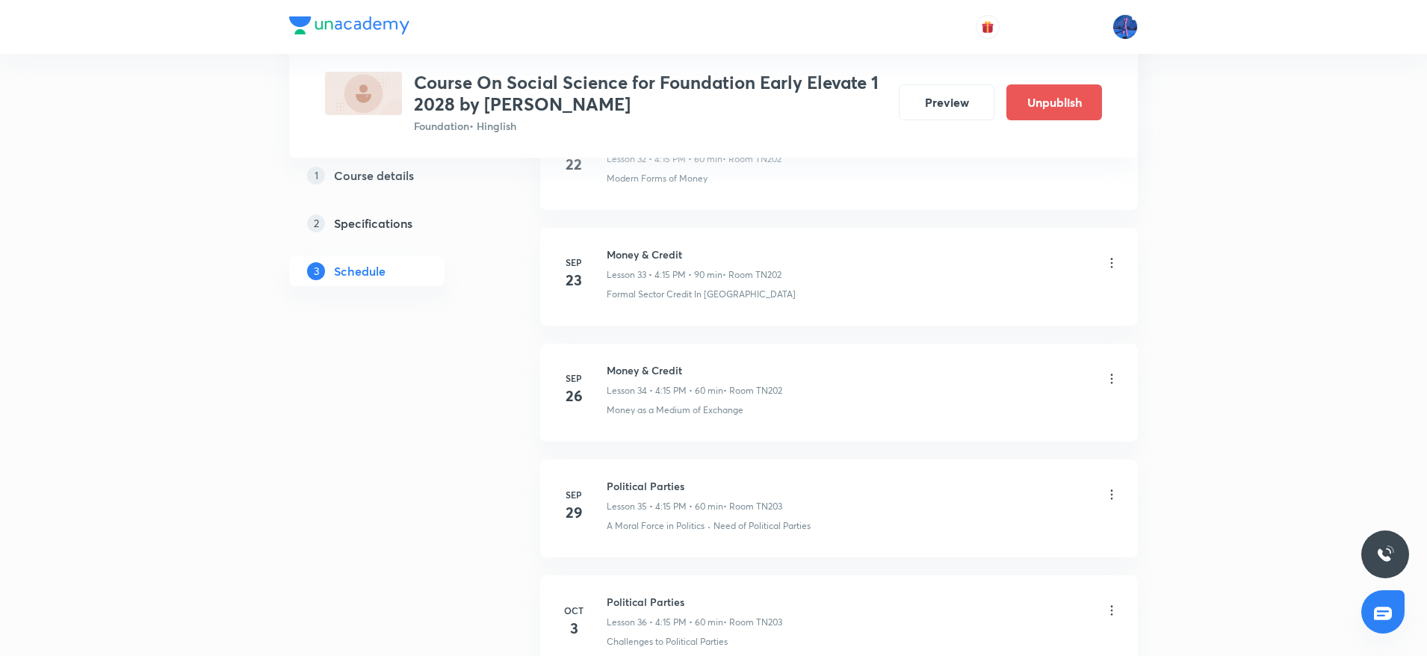
scroll to position [4160, 0]
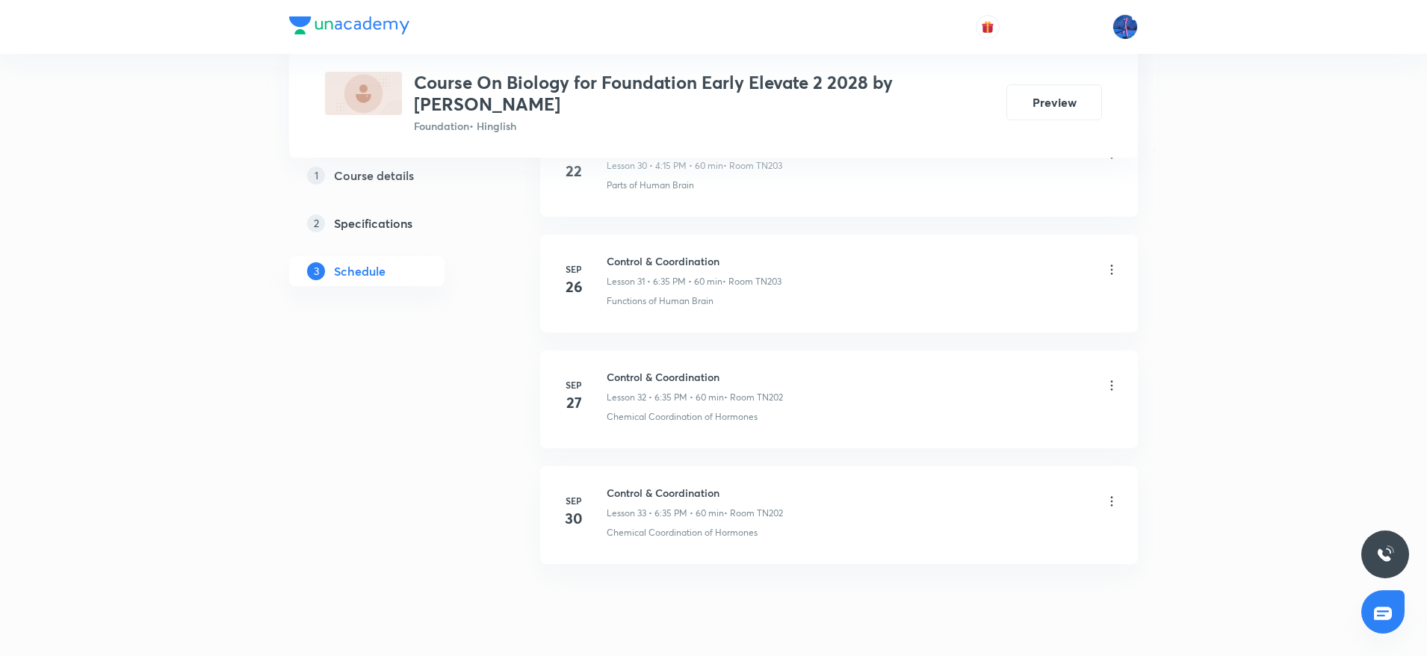
scroll to position [4384, 0]
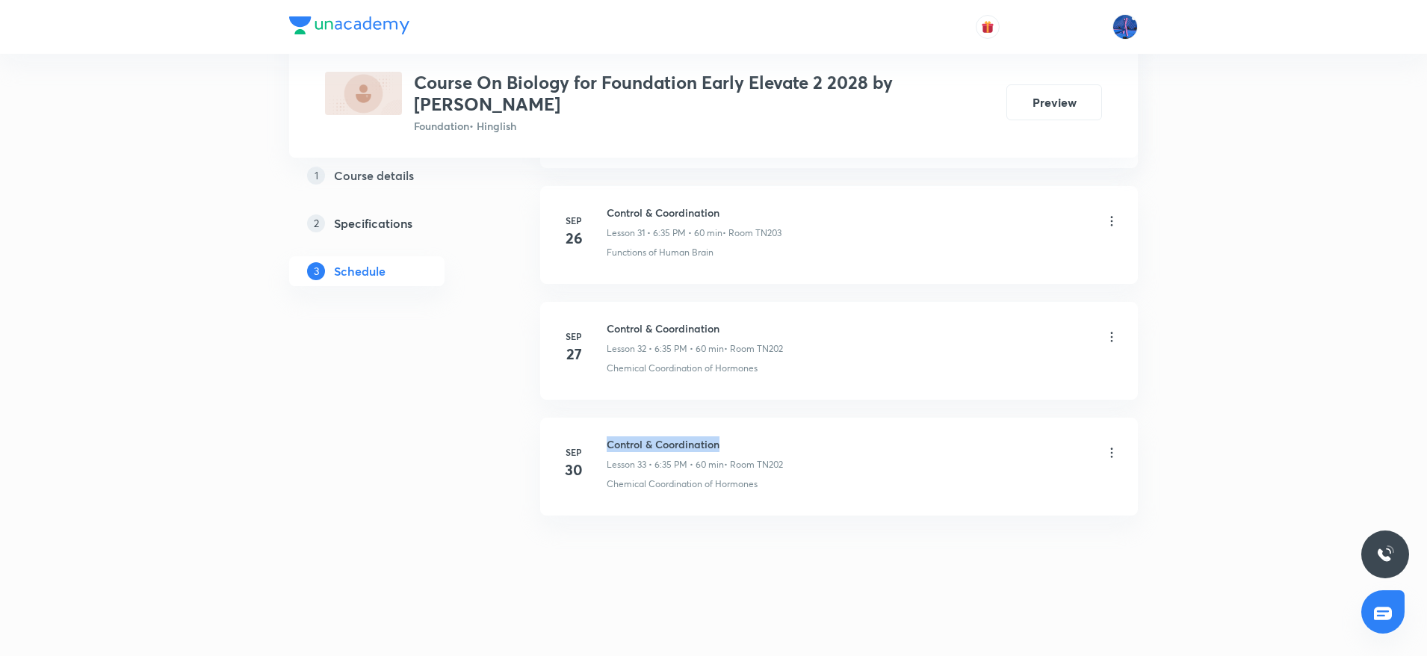
drag, startPoint x: 610, startPoint y: 439, endPoint x: 732, endPoint y: 428, distance: 122.3
click at [732, 428] on li "[DATE] Control & Coordination Lesson 33 • 6:35 PM • 60 min • Room TN202 Chemica…" at bounding box center [839, 467] width 598 height 98
copy h6 "Control & Coordination"
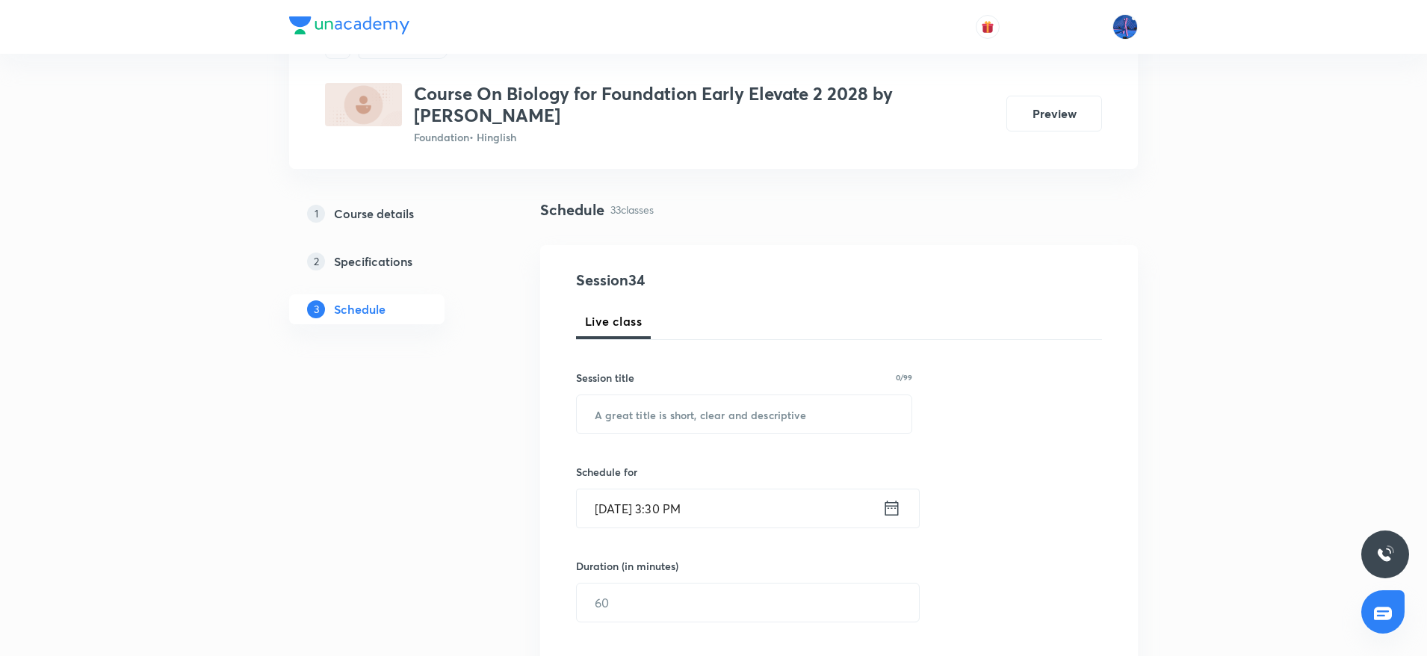
scroll to position [157, 0]
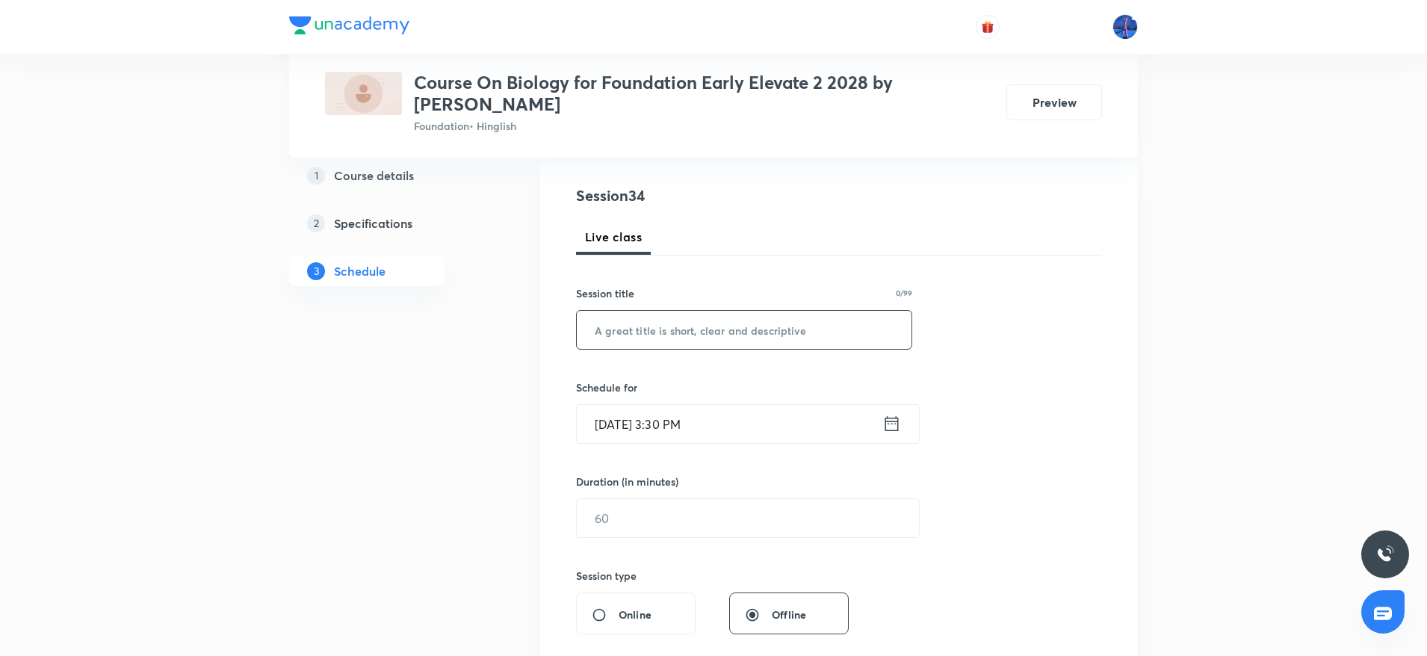
click at [668, 336] on input "text" at bounding box center [744, 330] width 335 height 38
paste input "Control & Coordination"
type input "Control & Coordination"
click at [751, 417] on input "[DATE] 3:30 PM" at bounding box center [730, 424] width 306 height 38
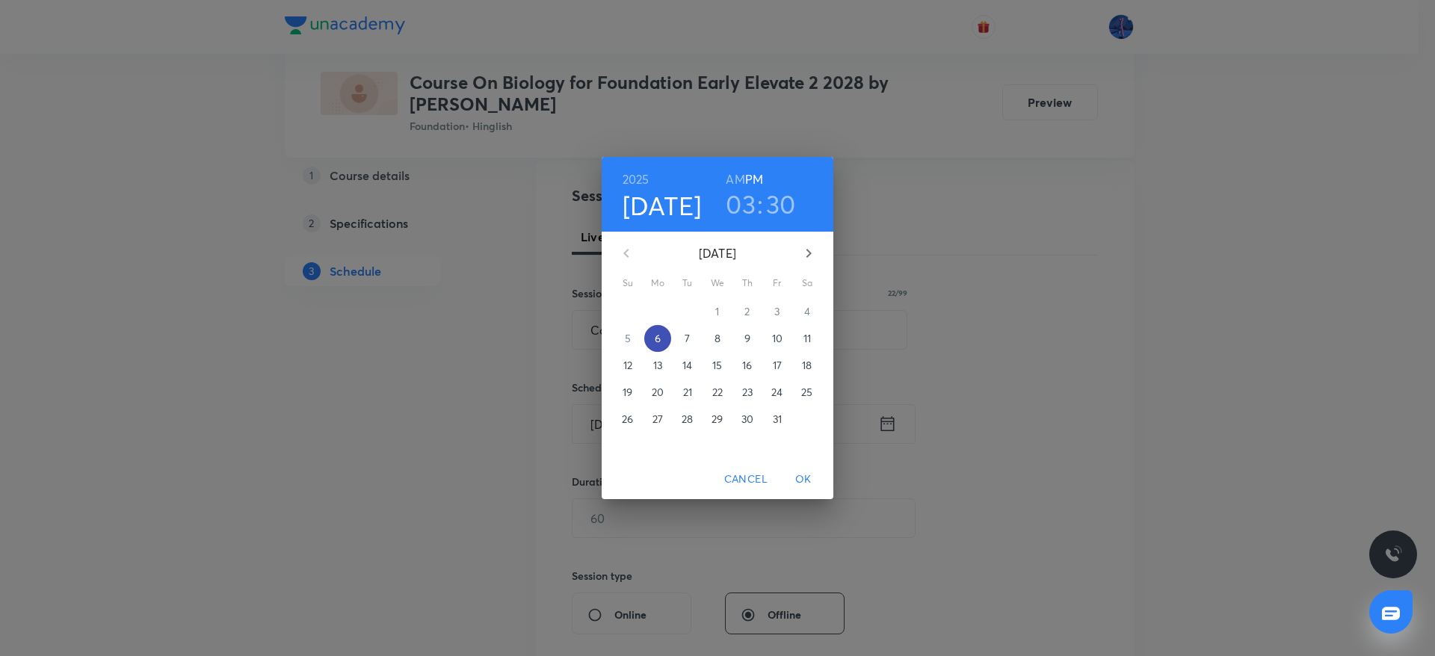
click at [660, 343] on p "6" at bounding box center [658, 338] width 6 height 15
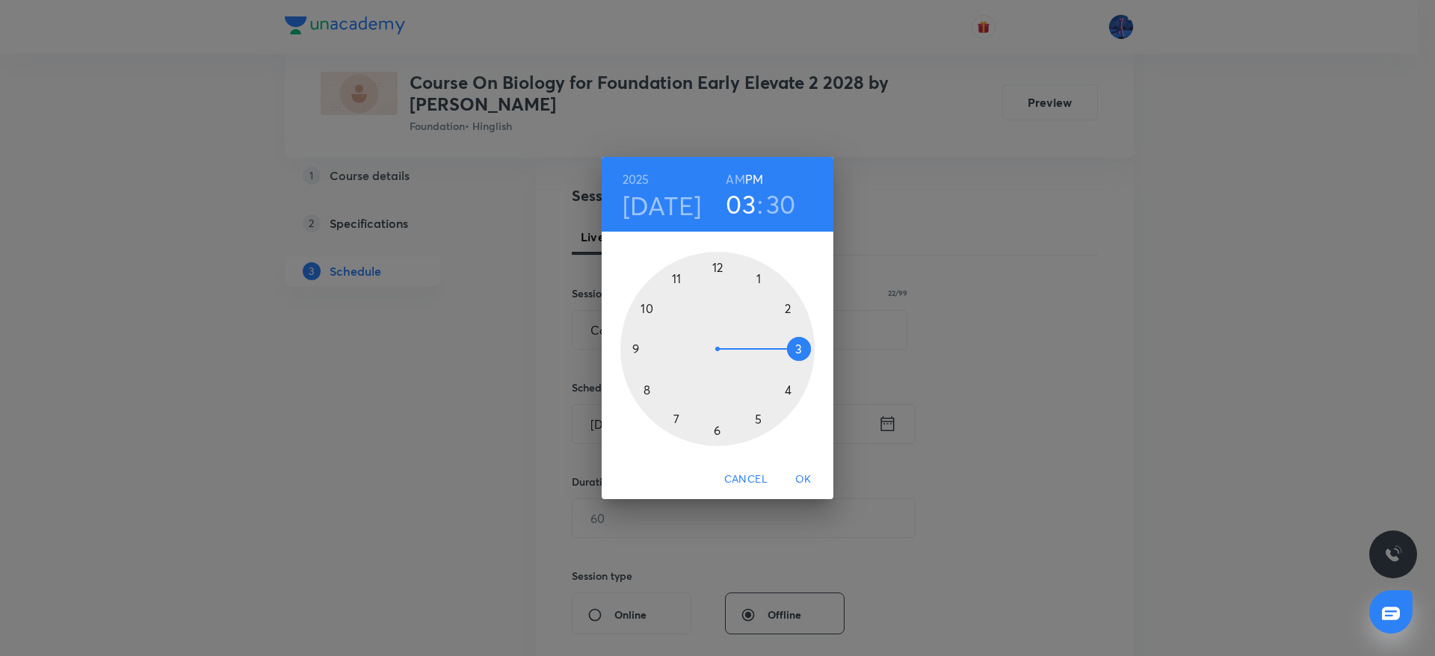
click at [788, 392] on div at bounding box center [717, 349] width 194 height 194
click at [720, 430] on div at bounding box center [717, 349] width 194 height 194
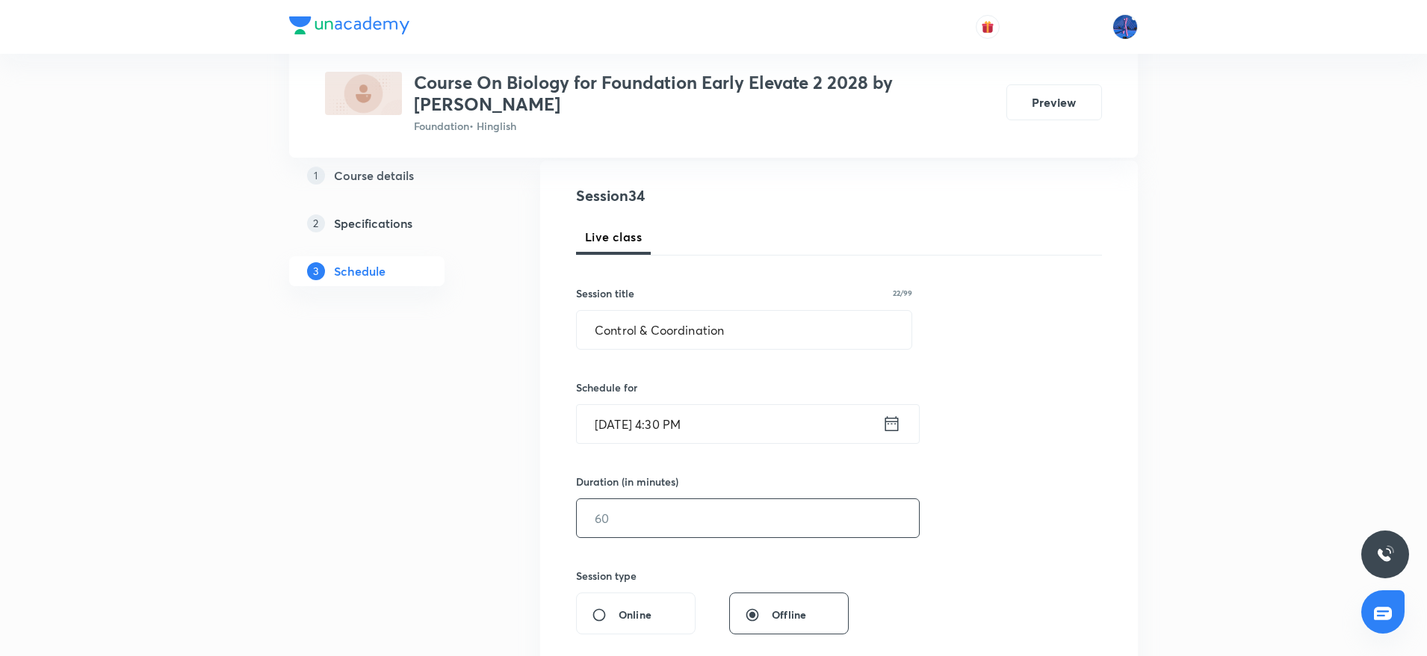
click at [628, 512] on input "text" at bounding box center [748, 518] width 342 height 38
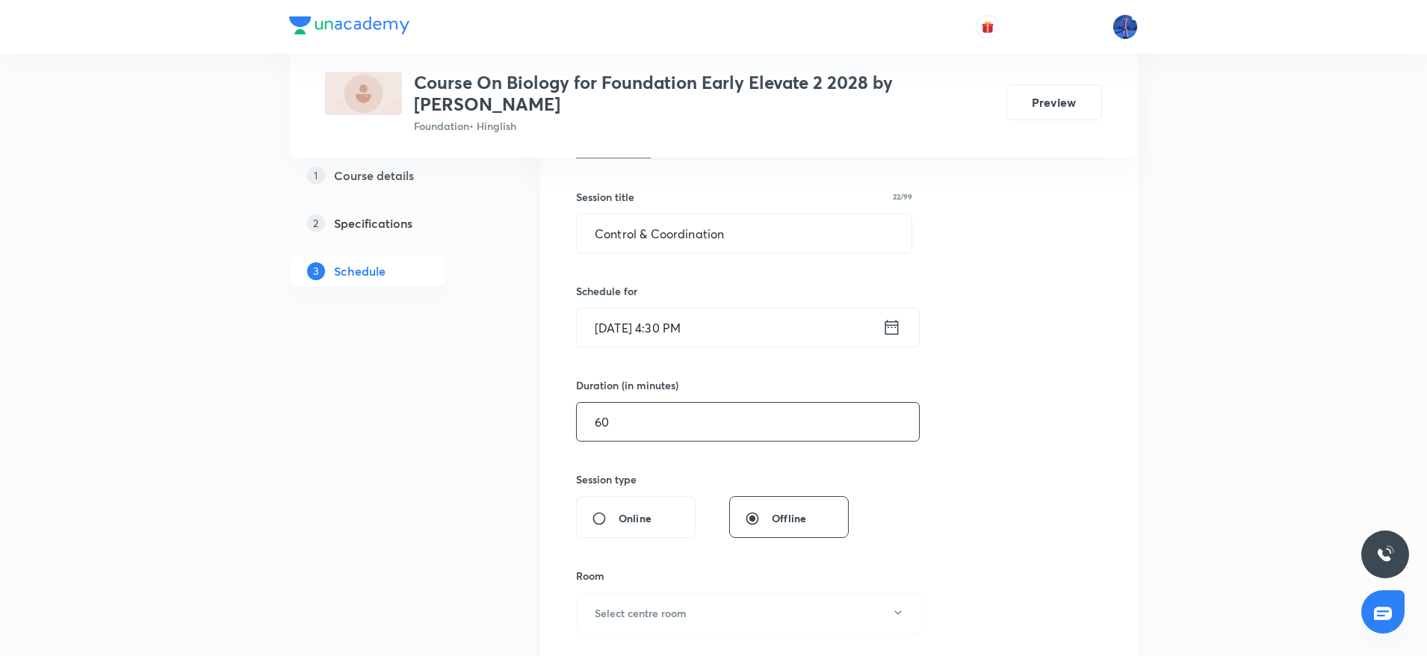
scroll to position [478, 0]
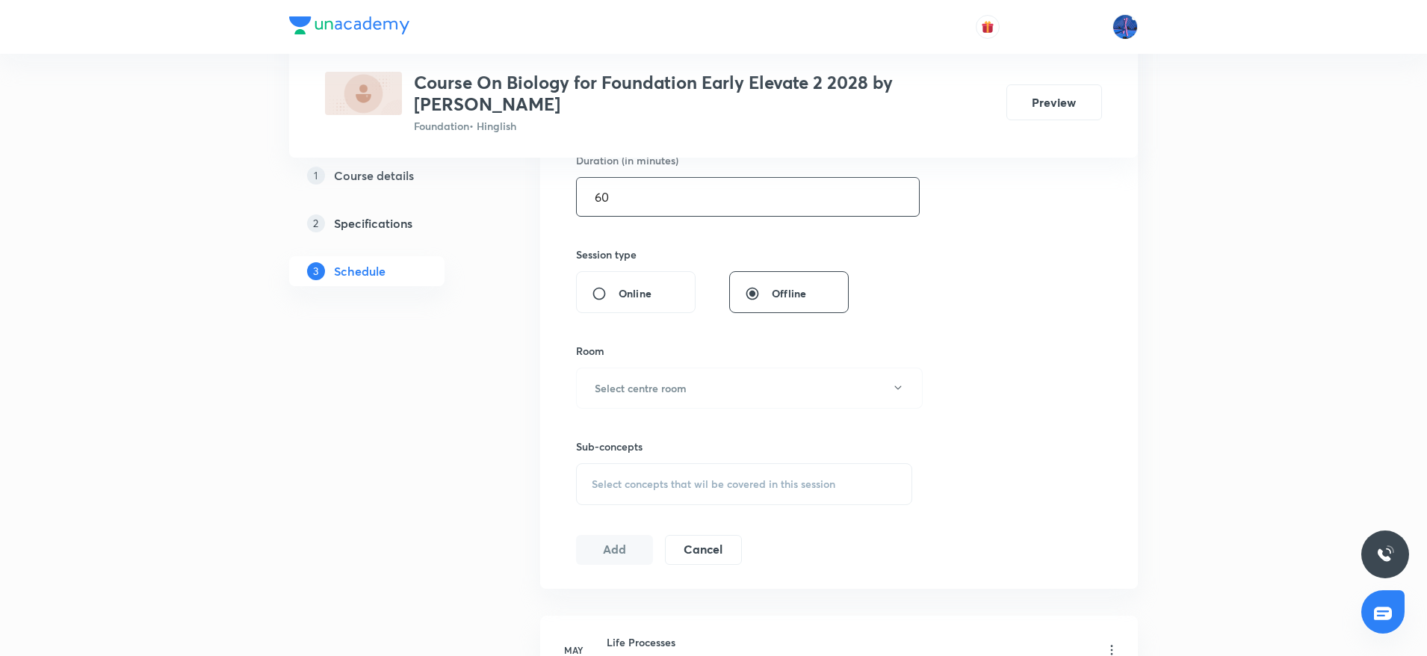
type input "60"
click at [770, 360] on div "Room Select centre room" at bounding box center [744, 376] width 336 height 66
click at [681, 414] on div "Sub-concepts Select concepts that wil be covered in this session" at bounding box center [744, 457] width 336 height 96
click at [659, 399] on button "Select centre room" at bounding box center [749, 388] width 347 height 41
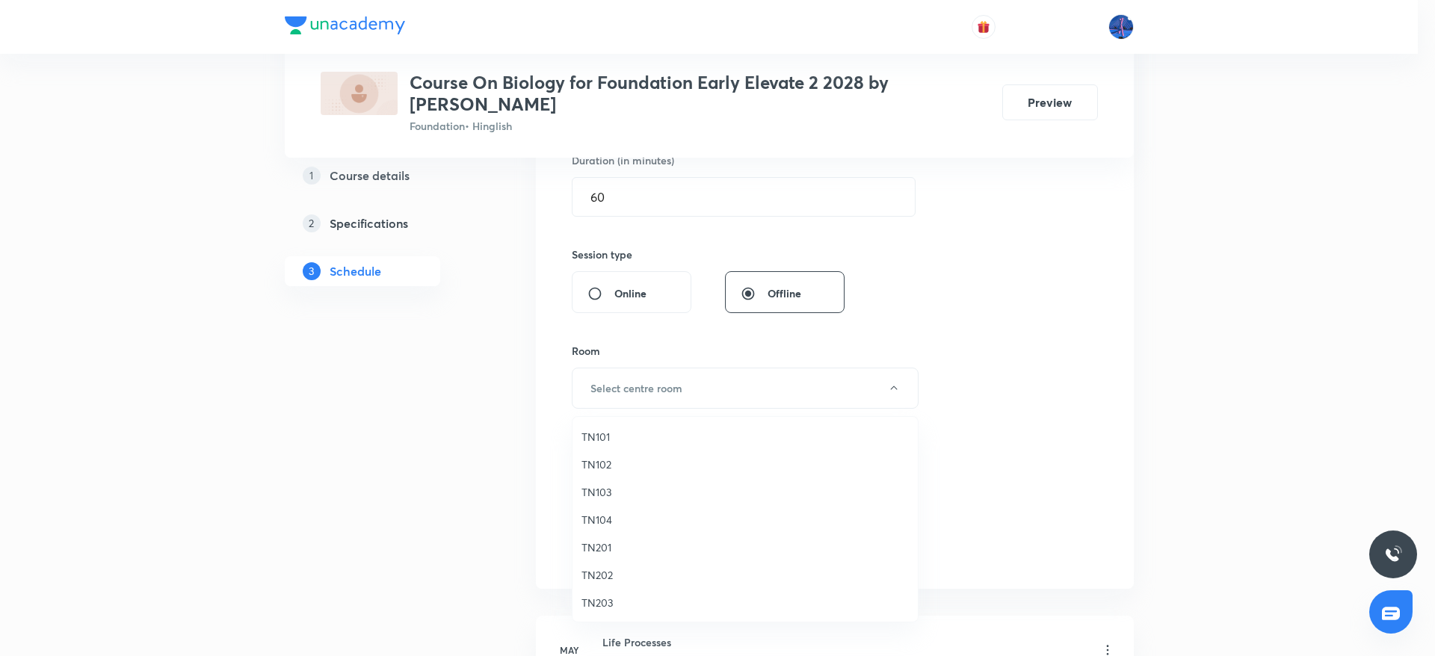
click at [604, 545] on span "TN201" at bounding box center [744, 547] width 327 height 16
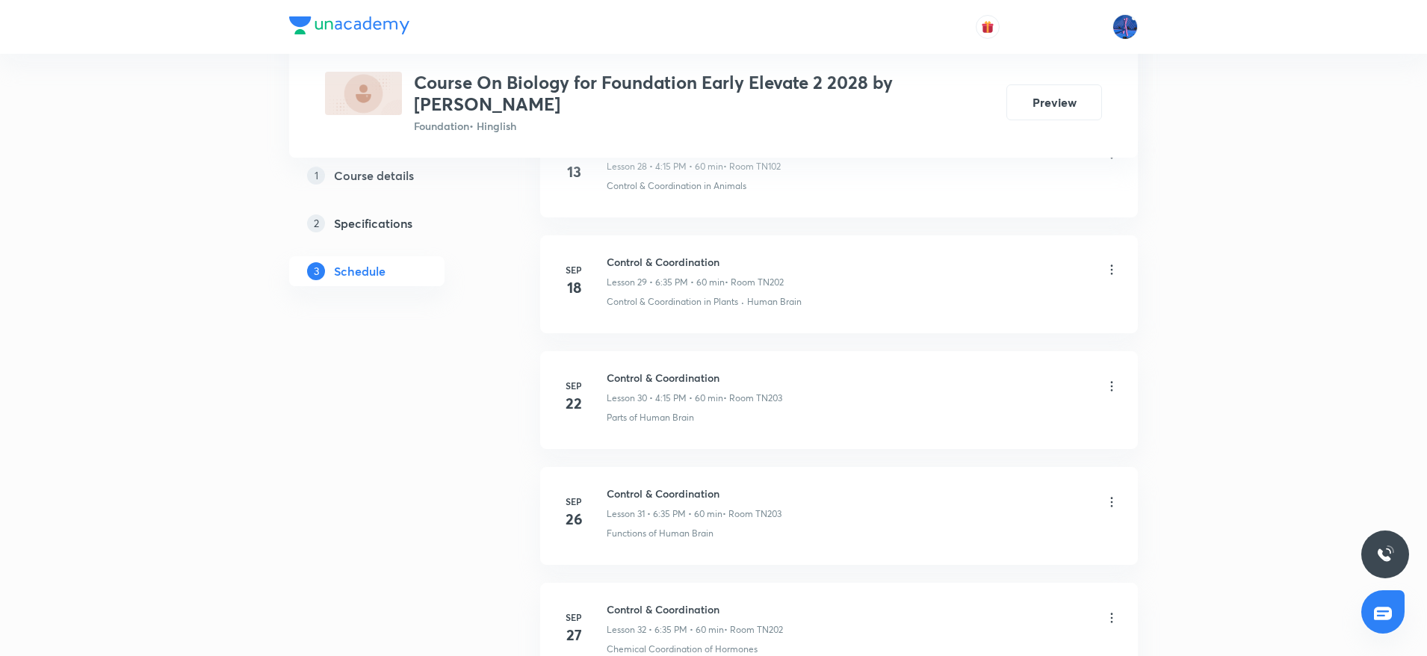
scroll to position [4384, 0]
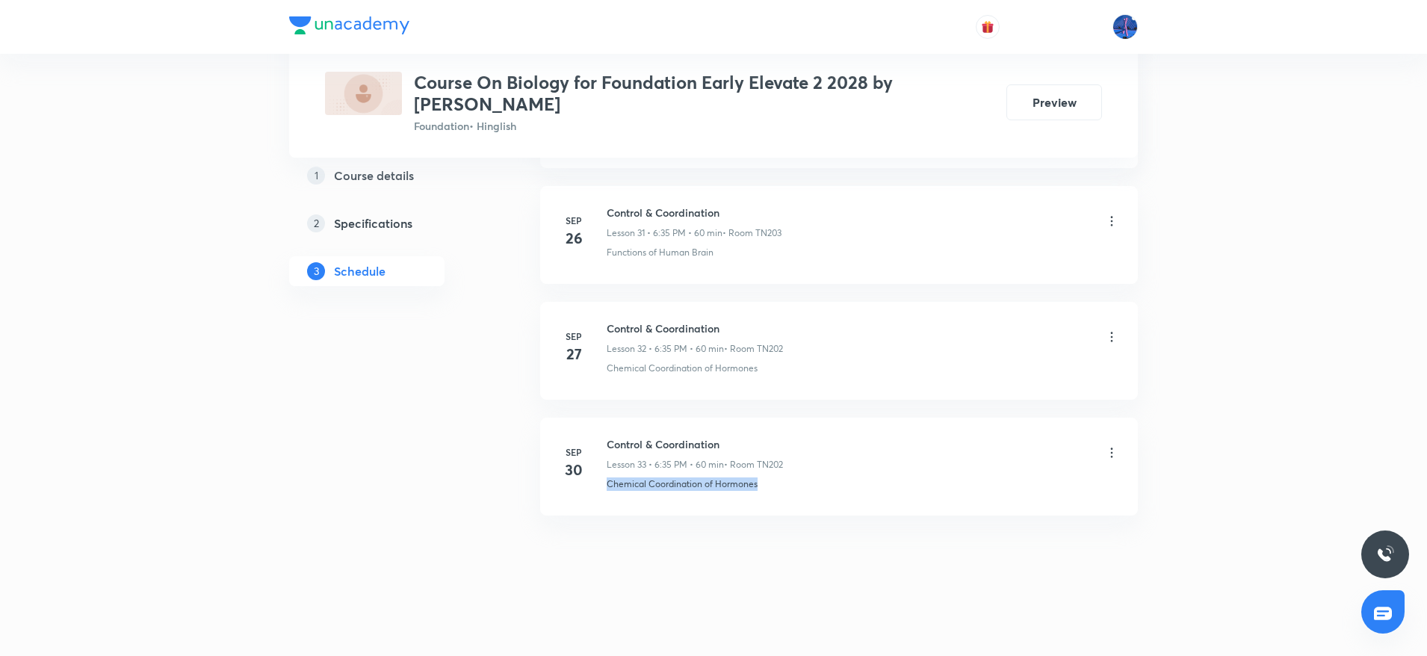
drag, startPoint x: 782, startPoint y: 492, endPoint x: 603, endPoint y: 516, distance: 180.3
copy p "Chemical Coordination of Hormones"
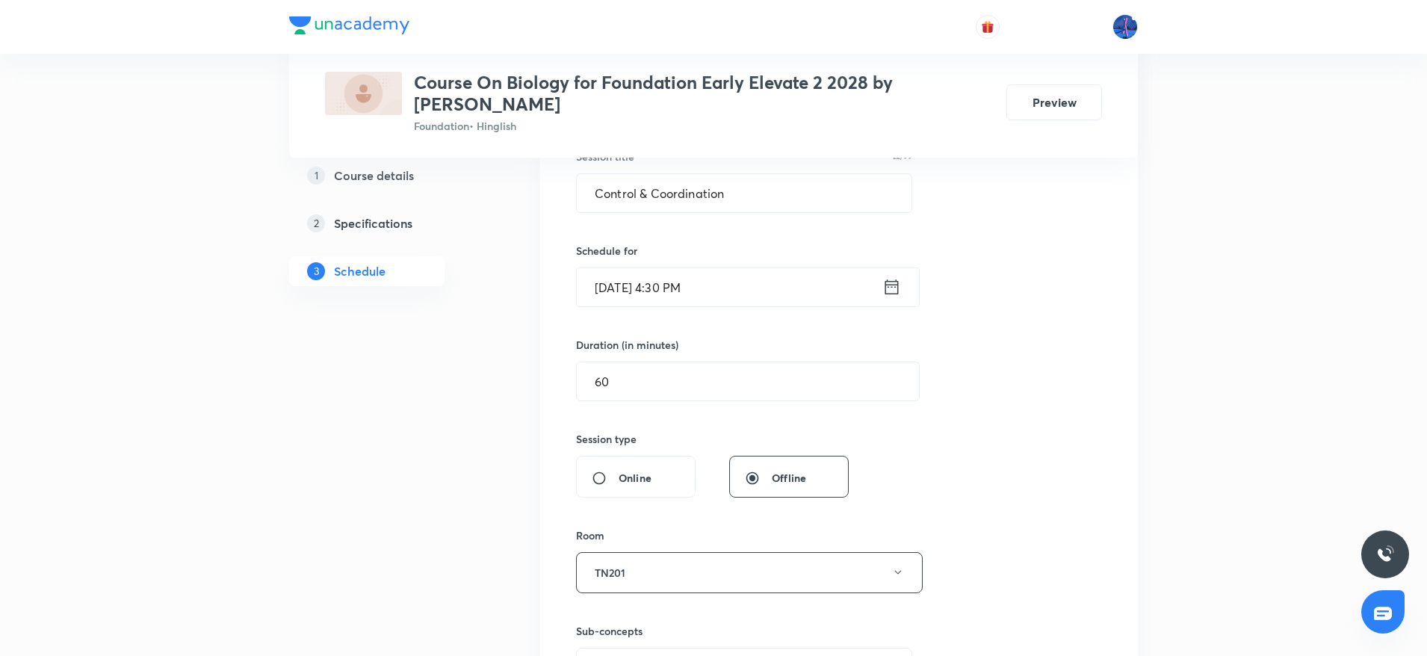
scroll to position [564, 0]
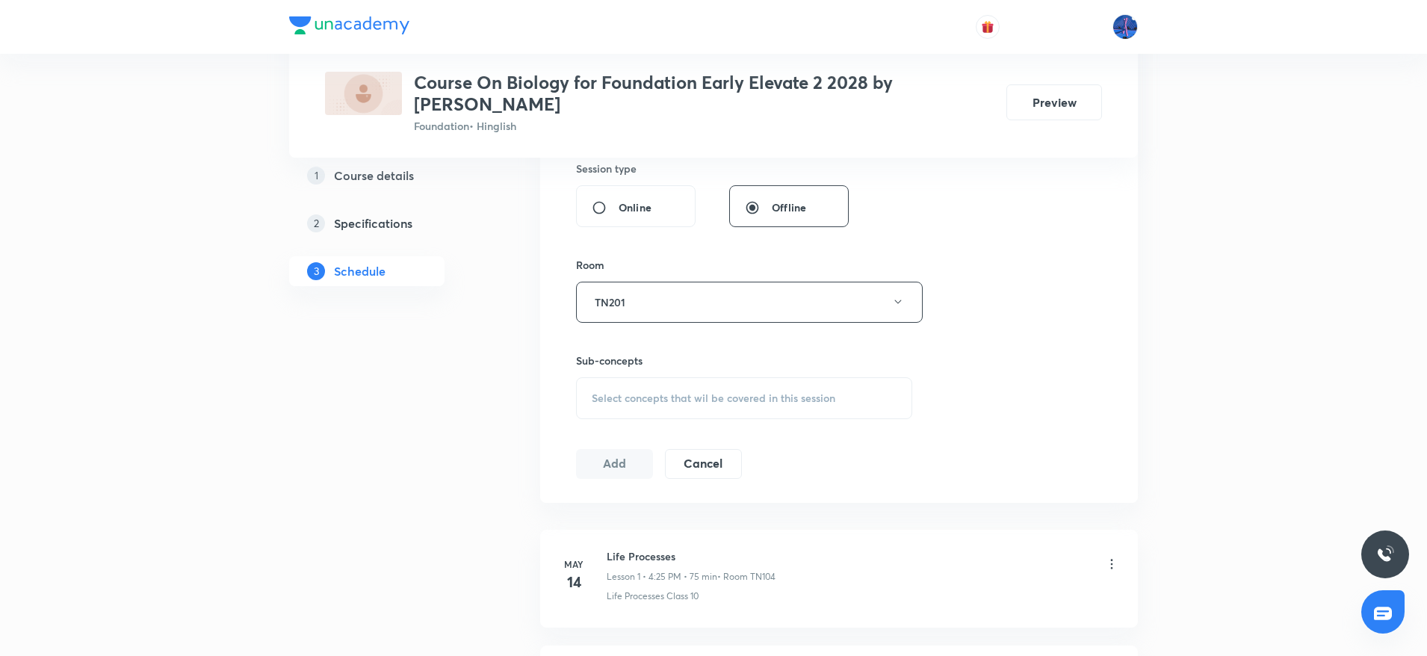
click at [722, 412] on div "Select concepts that wil be covered in this session" at bounding box center [744, 398] width 336 height 42
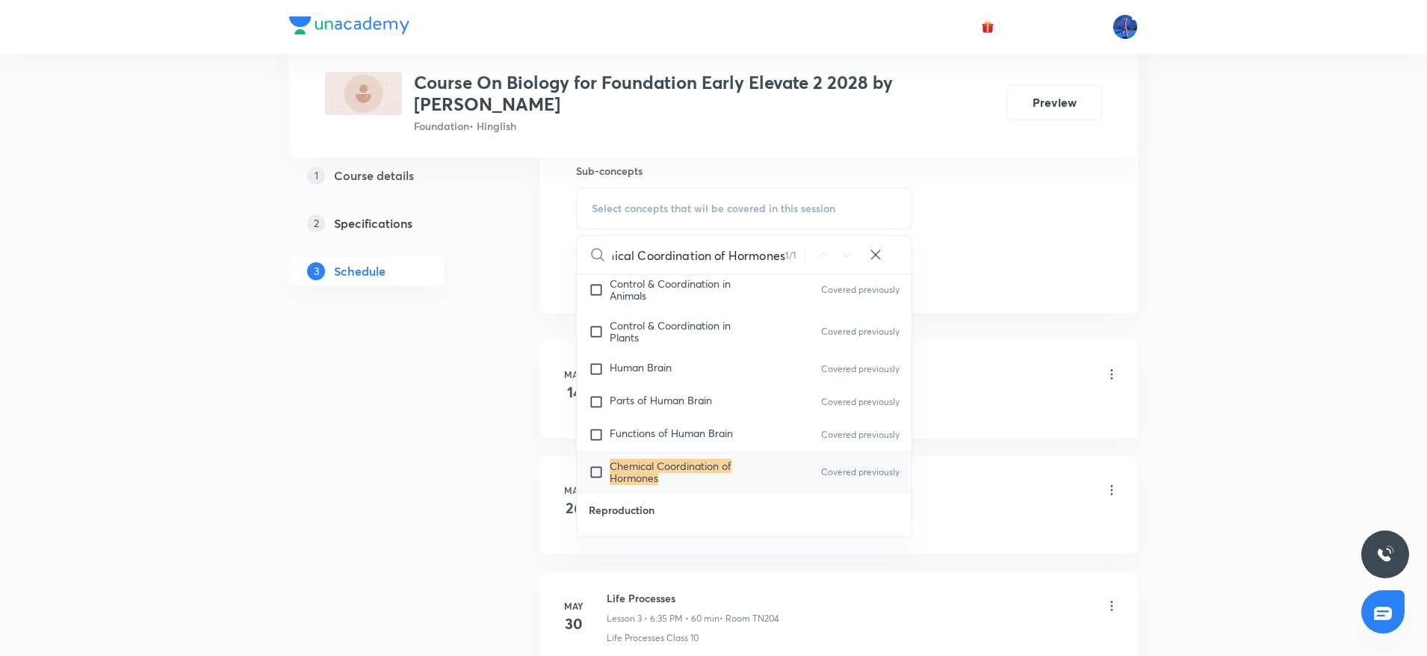
scroll to position [755, 0]
type input "Chemical Coordination of Hormones"
click at [711, 466] on mark "Chemical Coordination of Hormones" at bounding box center [671, 471] width 122 height 26
checkbox input "true"
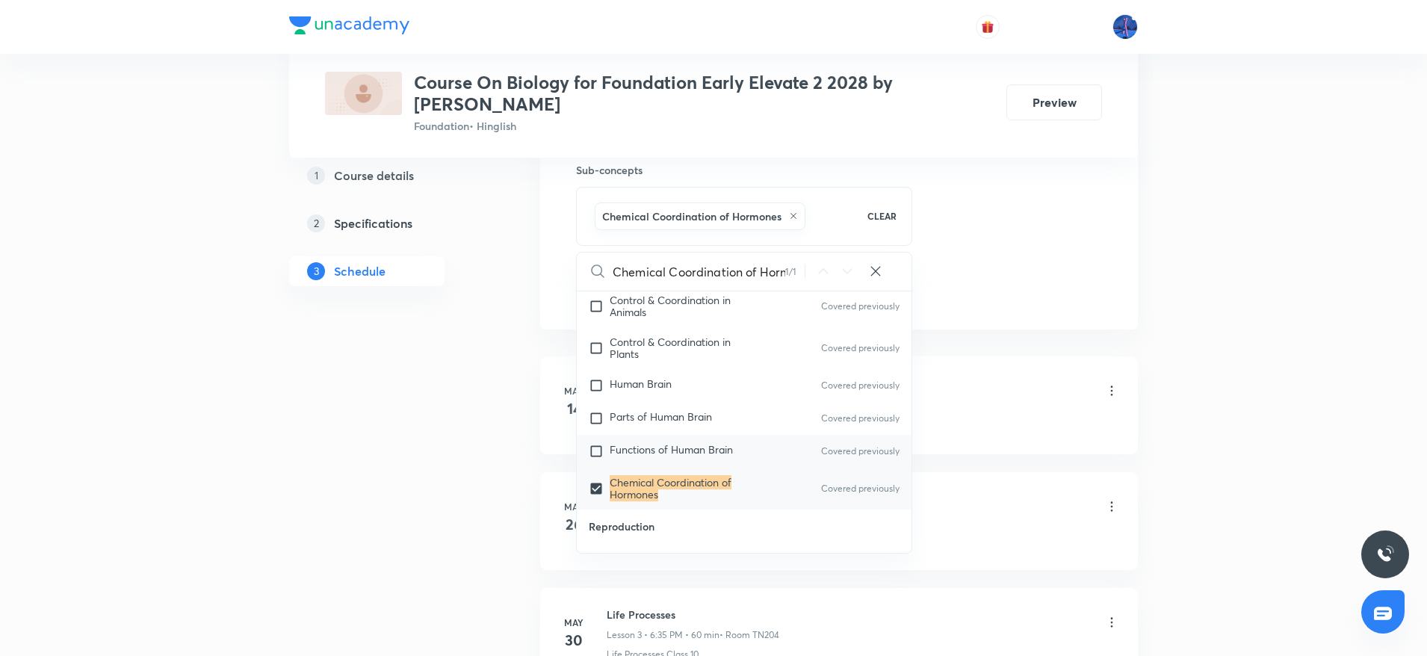
click at [688, 457] on p "Functions of Human Brain" at bounding box center [671, 451] width 123 height 15
checkbox input "true"
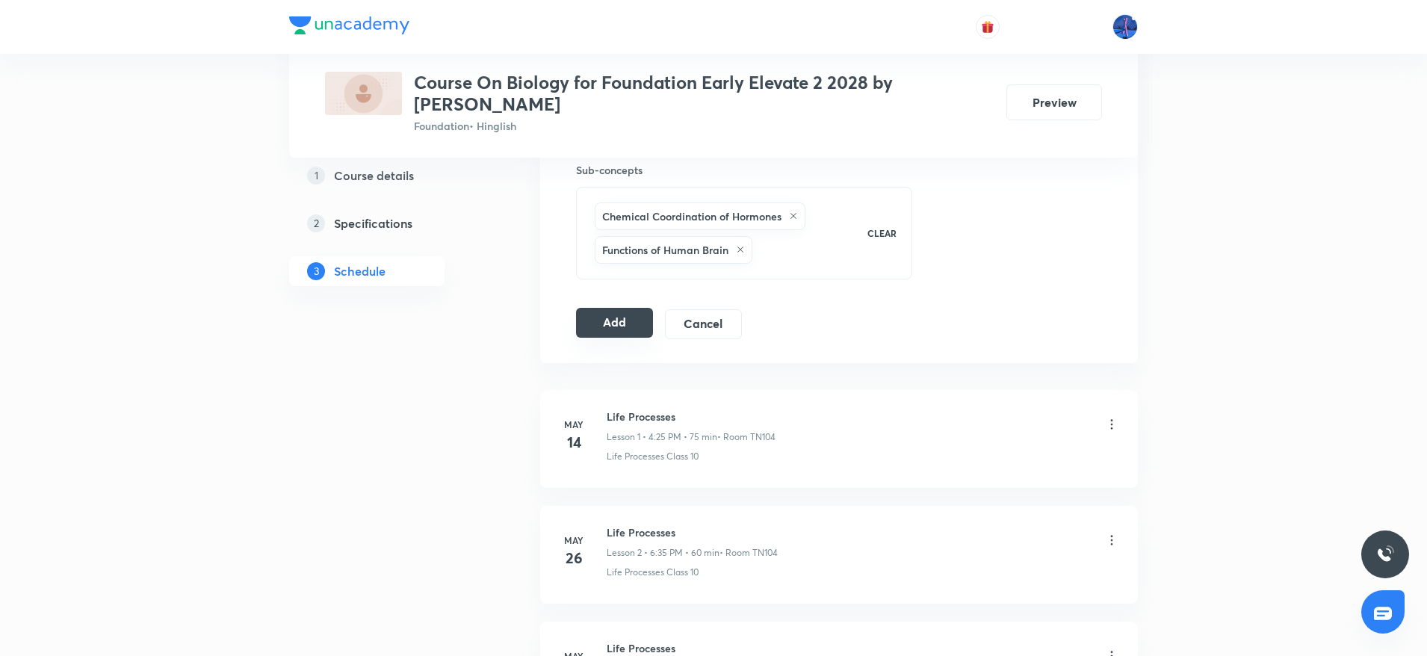
click at [604, 321] on button "Add" at bounding box center [614, 323] width 77 height 30
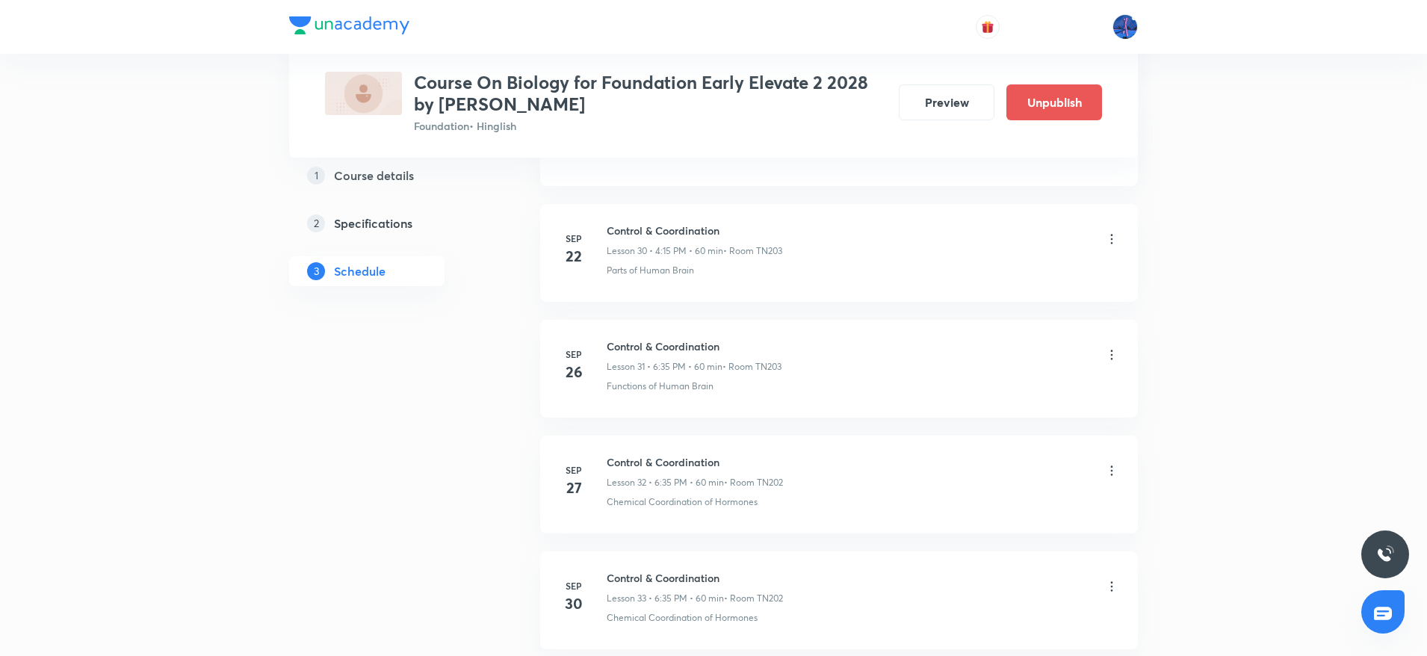
scroll to position [3813, 0]
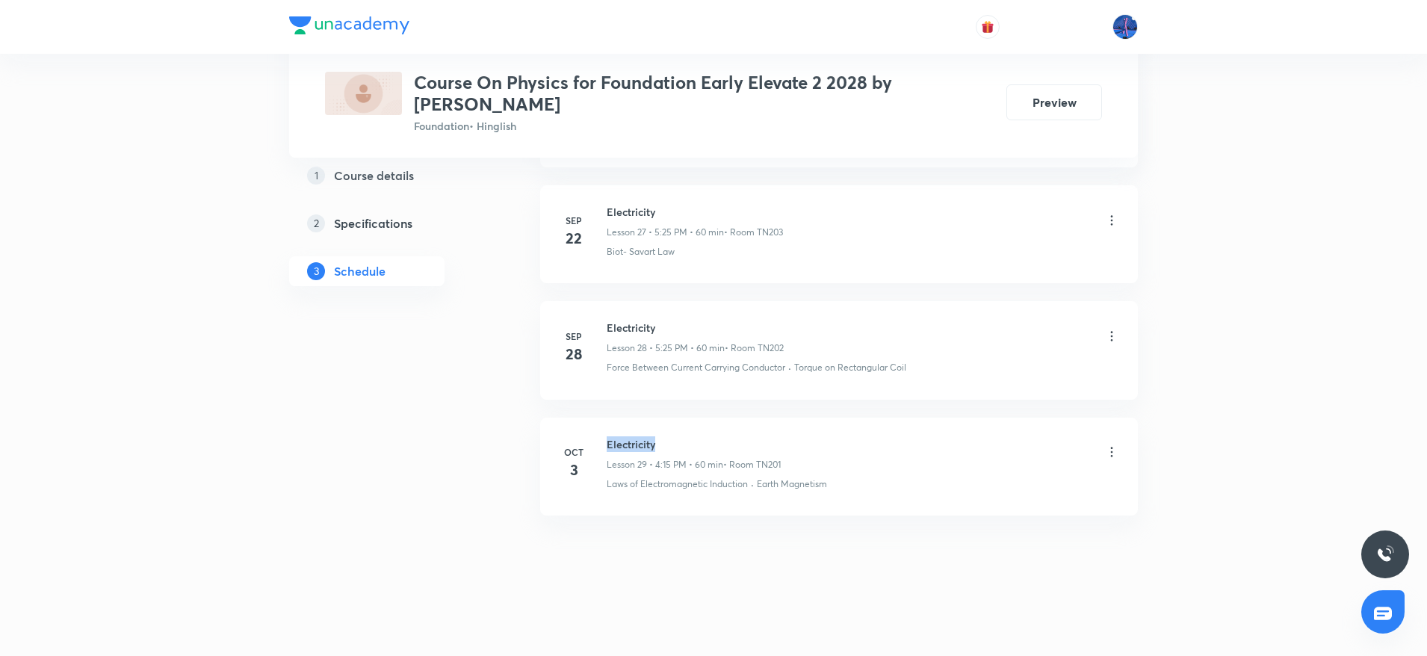
drag, startPoint x: 608, startPoint y: 445, endPoint x: 698, endPoint y: 441, distance: 89.8
click at [698, 441] on h6 "Electricity" at bounding box center [694, 444] width 174 height 16
copy h6 "Electricity"
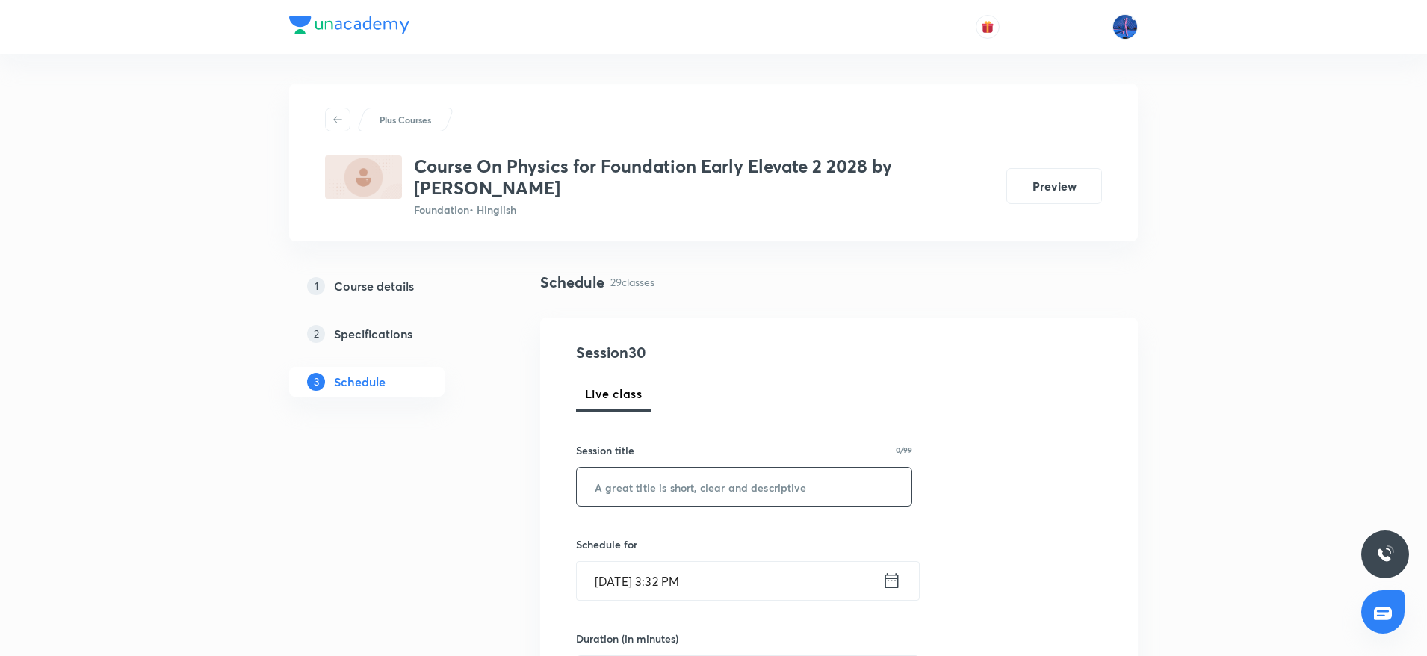
paste input "Electricity"
click at [745, 500] on input "text" at bounding box center [744, 487] width 335 height 38
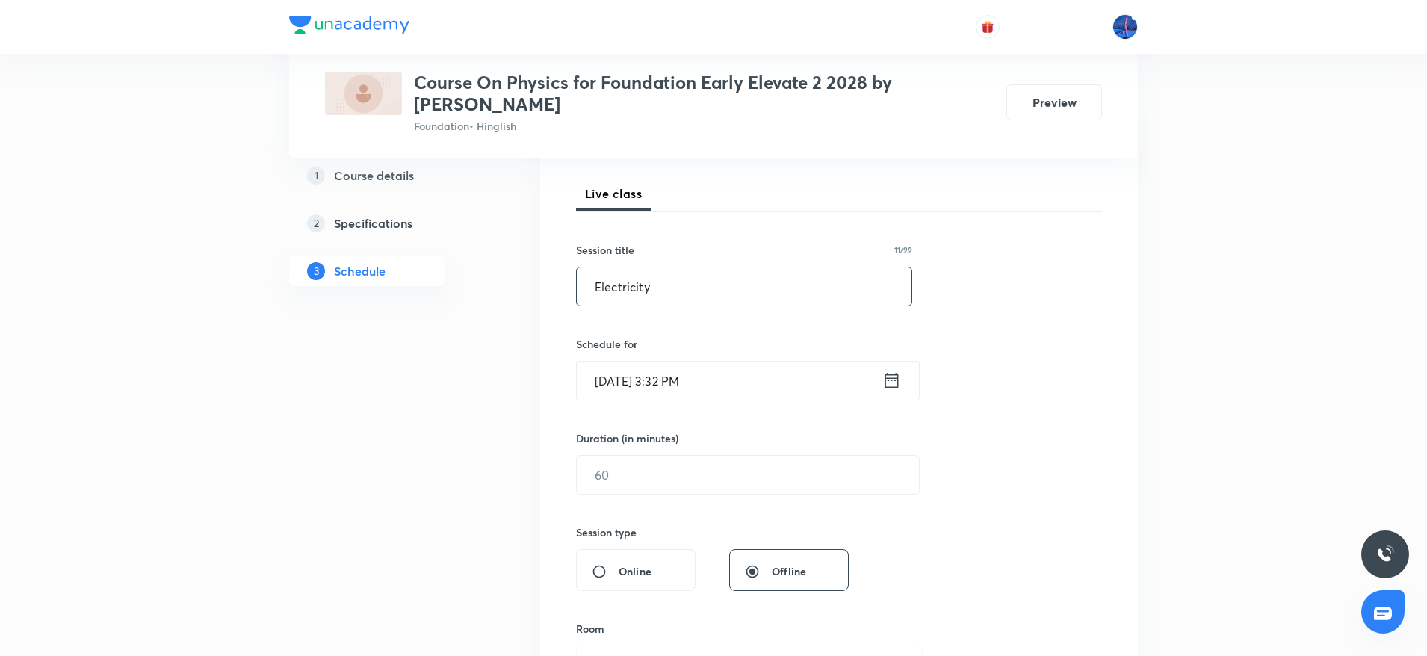
scroll to position [217, 0]
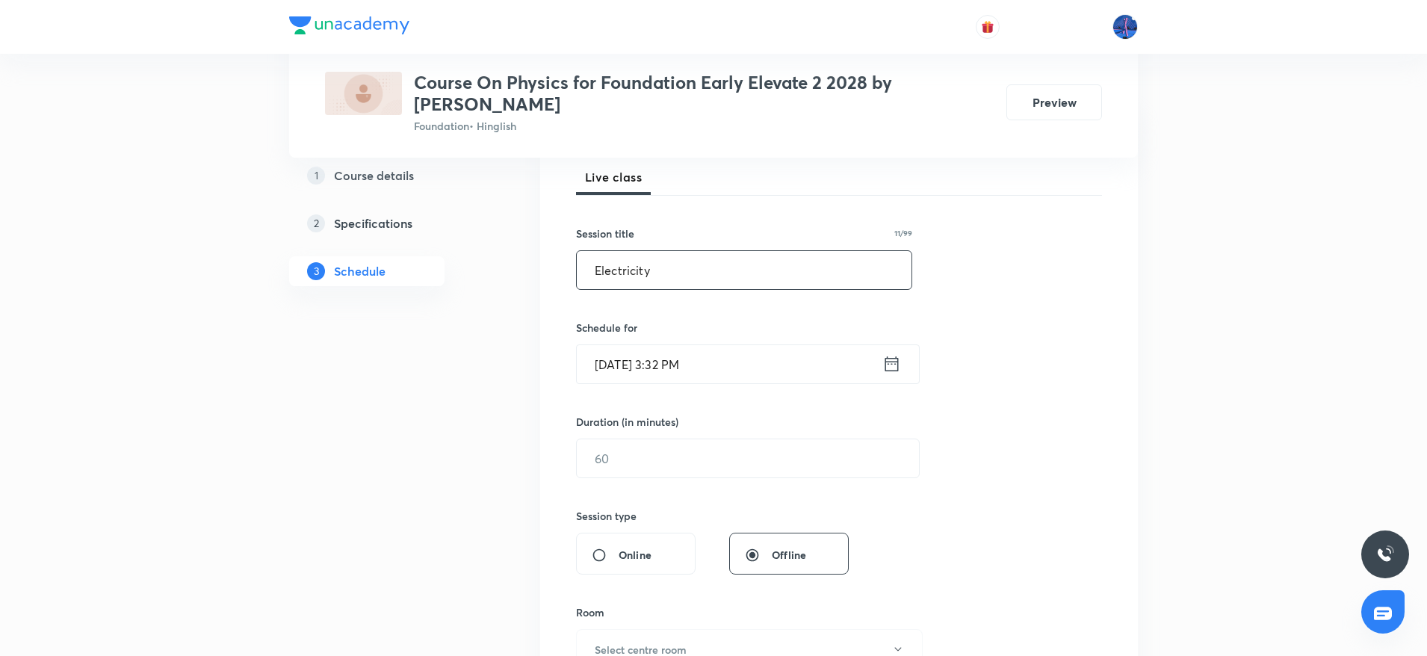
type input "Electricity"
click at [786, 374] on input "Oct 6, 2025, 3:32 PM" at bounding box center [730, 364] width 306 height 38
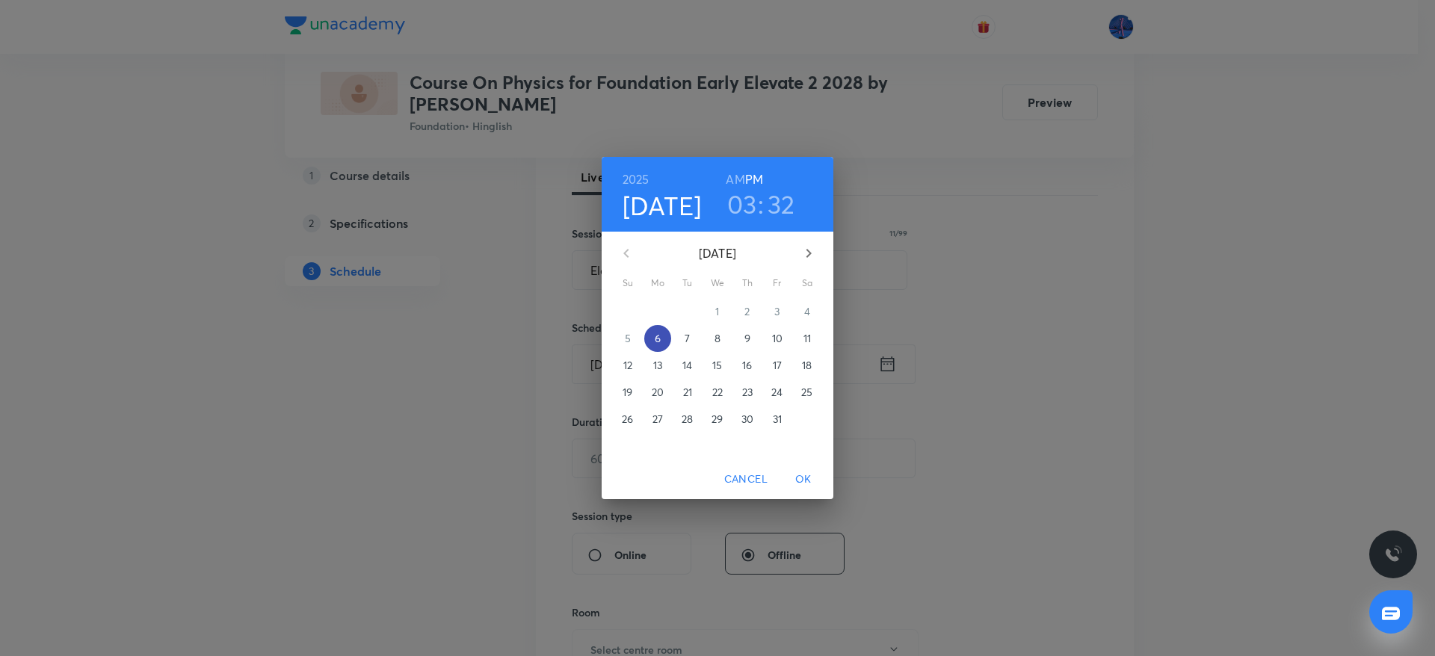
click at [657, 337] on p "6" at bounding box center [658, 338] width 6 height 15
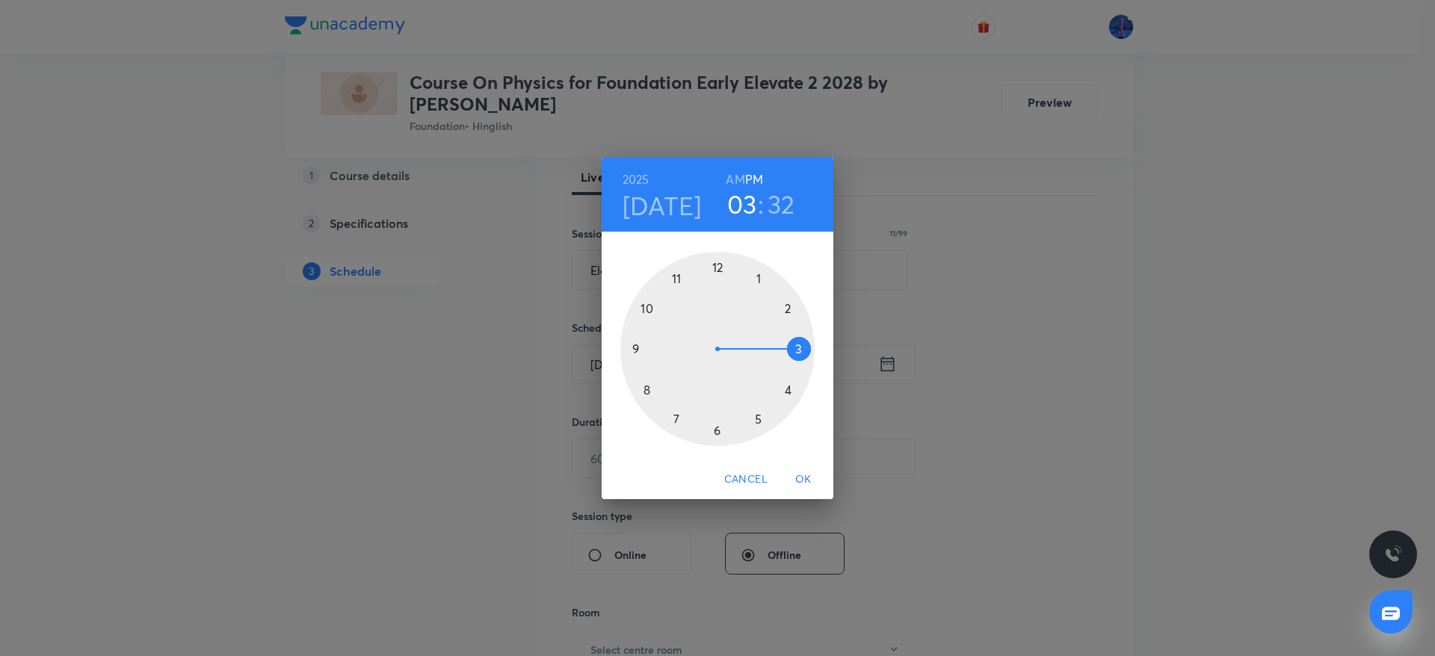
click at [758, 420] on div at bounding box center [717, 349] width 194 height 194
click at [677, 418] on div at bounding box center [717, 349] width 194 height 194
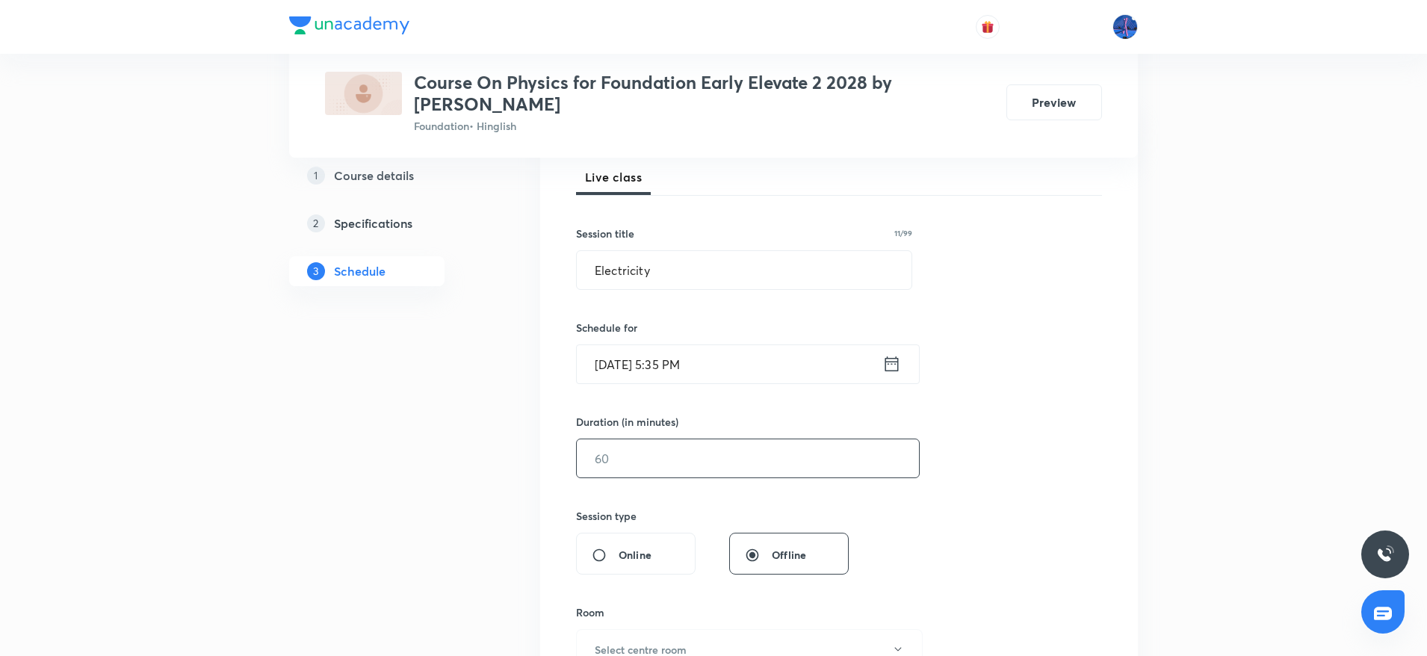
click at [694, 466] on input "text" at bounding box center [748, 458] width 342 height 38
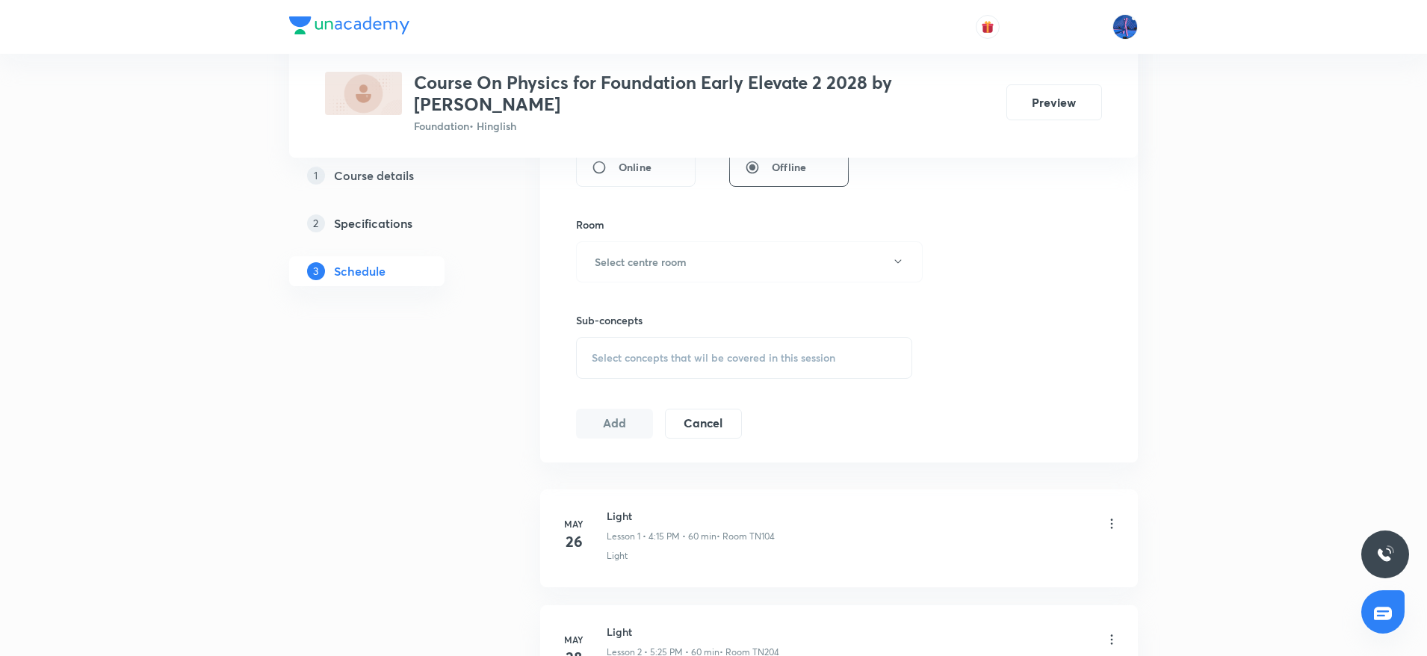
scroll to position [613, 0]
type input "60"
click at [778, 263] on button "Select centre room" at bounding box center [749, 253] width 347 height 41
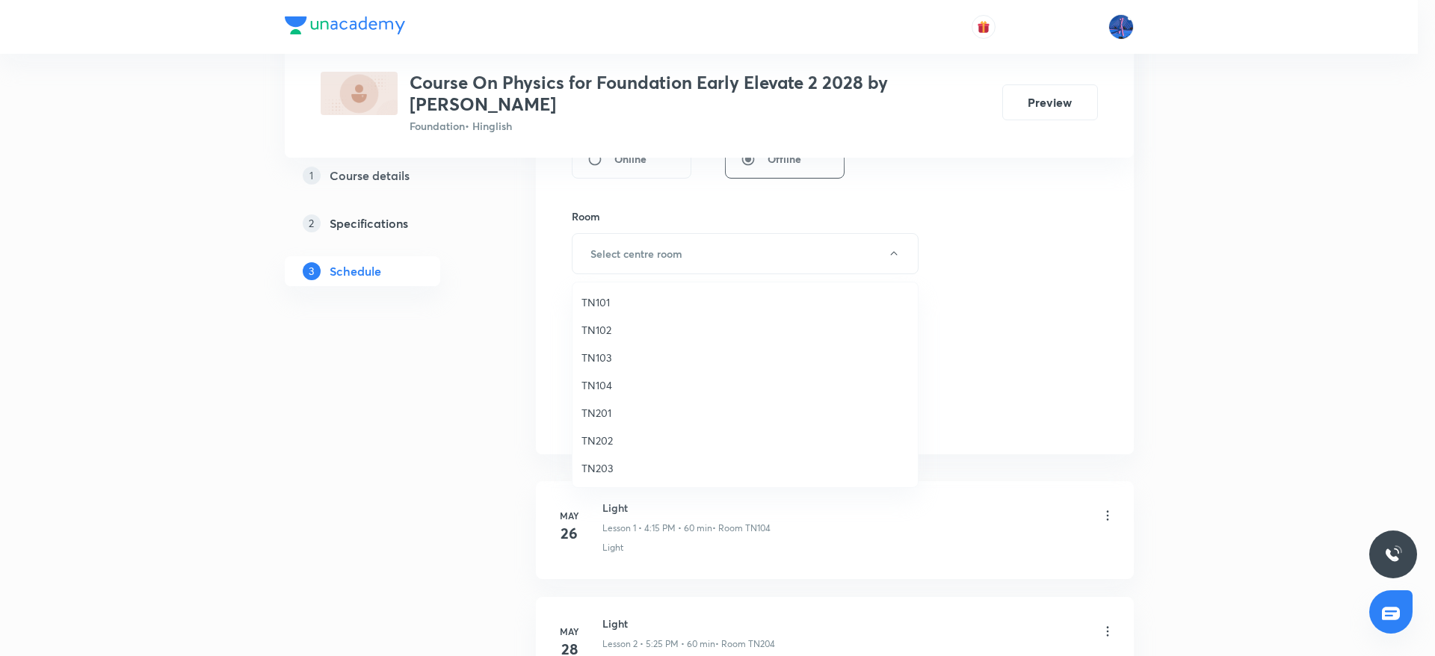
click at [610, 409] on span "TN201" at bounding box center [744, 413] width 327 height 16
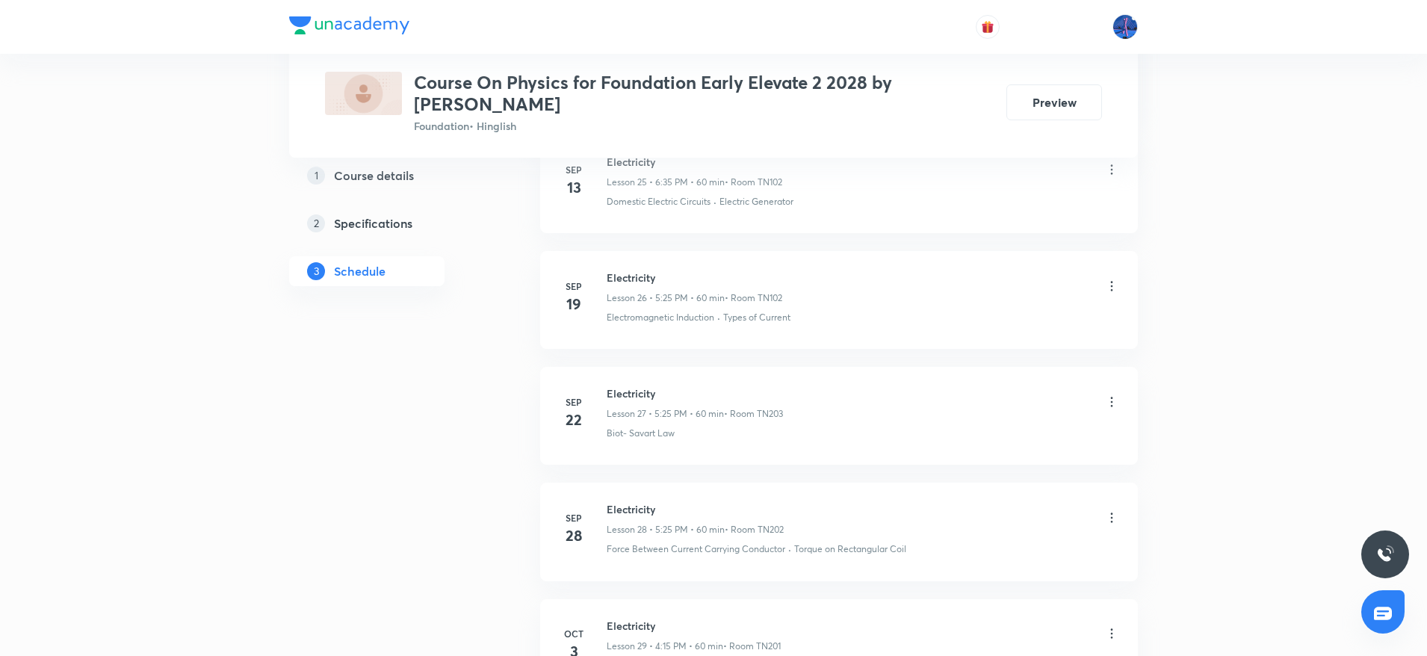
scroll to position [3923, 0]
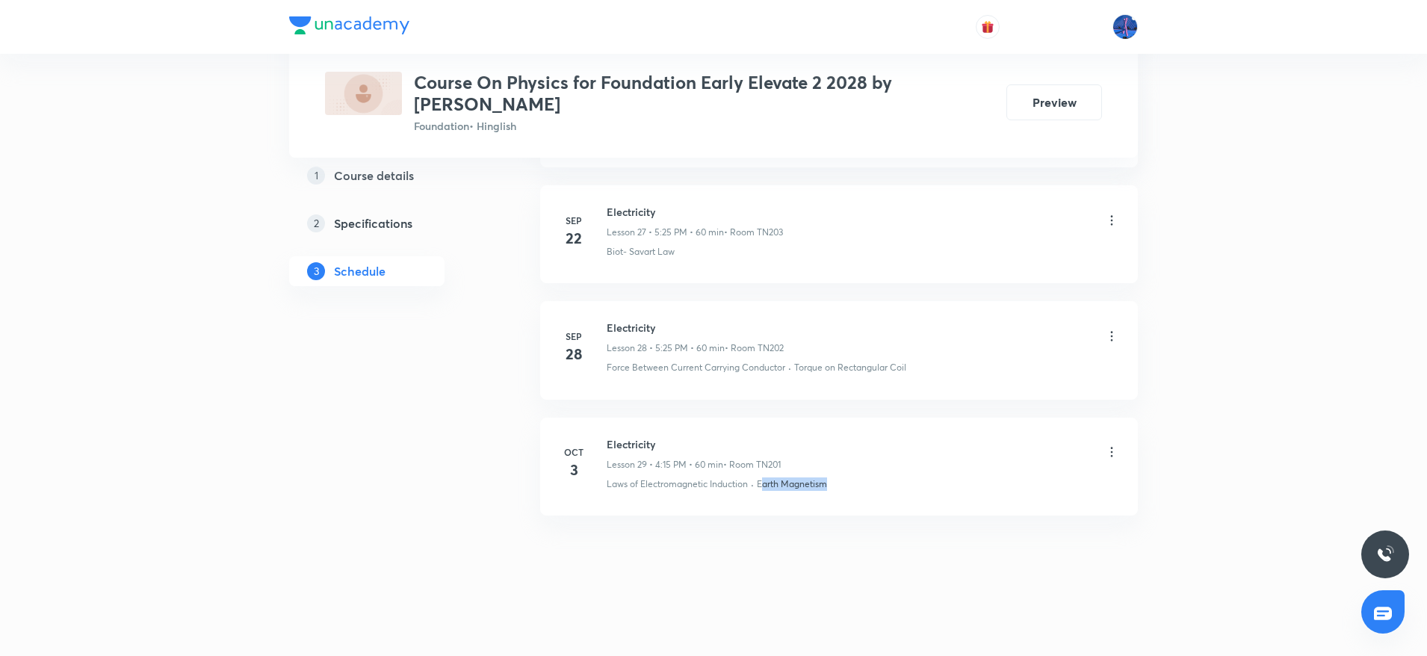
drag, startPoint x: 841, startPoint y: 483, endPoint x: 762, endPoint y: 498, distance: 79.9
click at [762, 498] on li "Oct 3 Electricity Lesson 29 • 4:15 PM • 60 min • Room TN201 Laws of Electromagn…" at bounding box center [839, 467] width 598 height 98
copy p "Earth Magnetism"
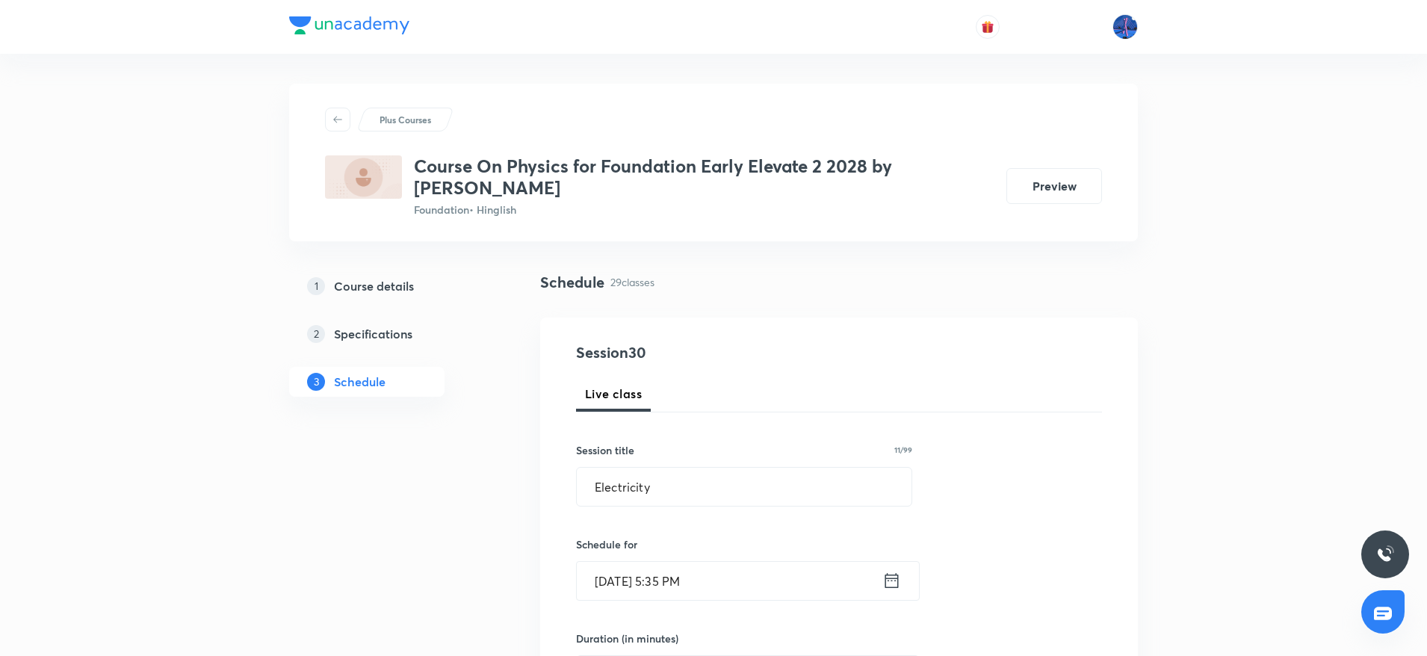
scroll to position [643, 0]
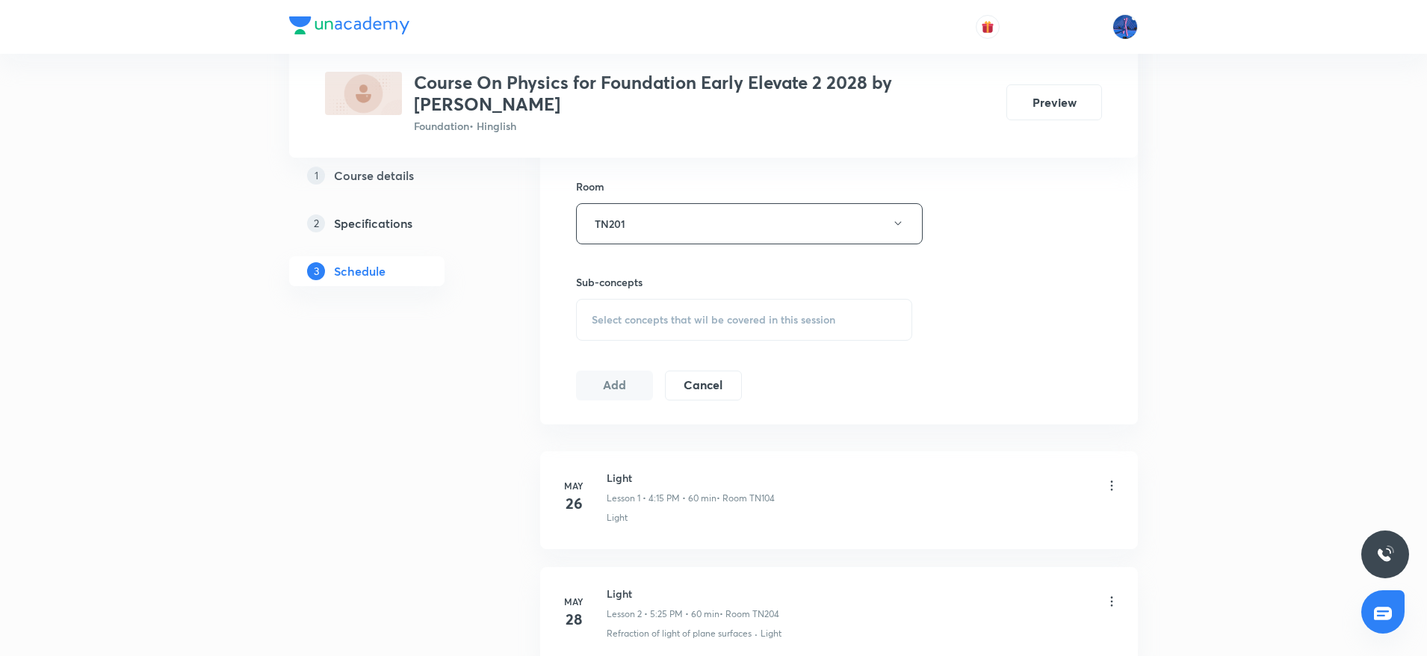
click at [676, 335] on div "Select concepts that wil be covered in this session" at bounding box center [744, 320] width 336 height 42
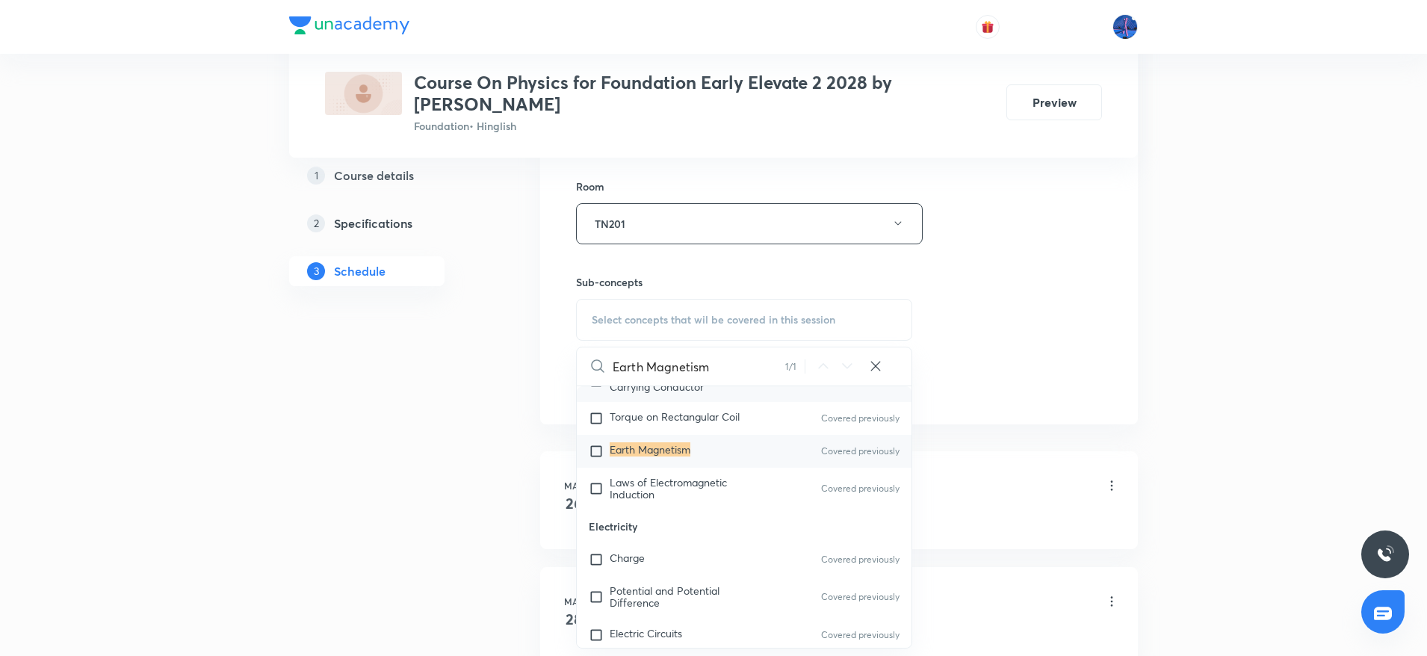
scroll to position [1045, 0]
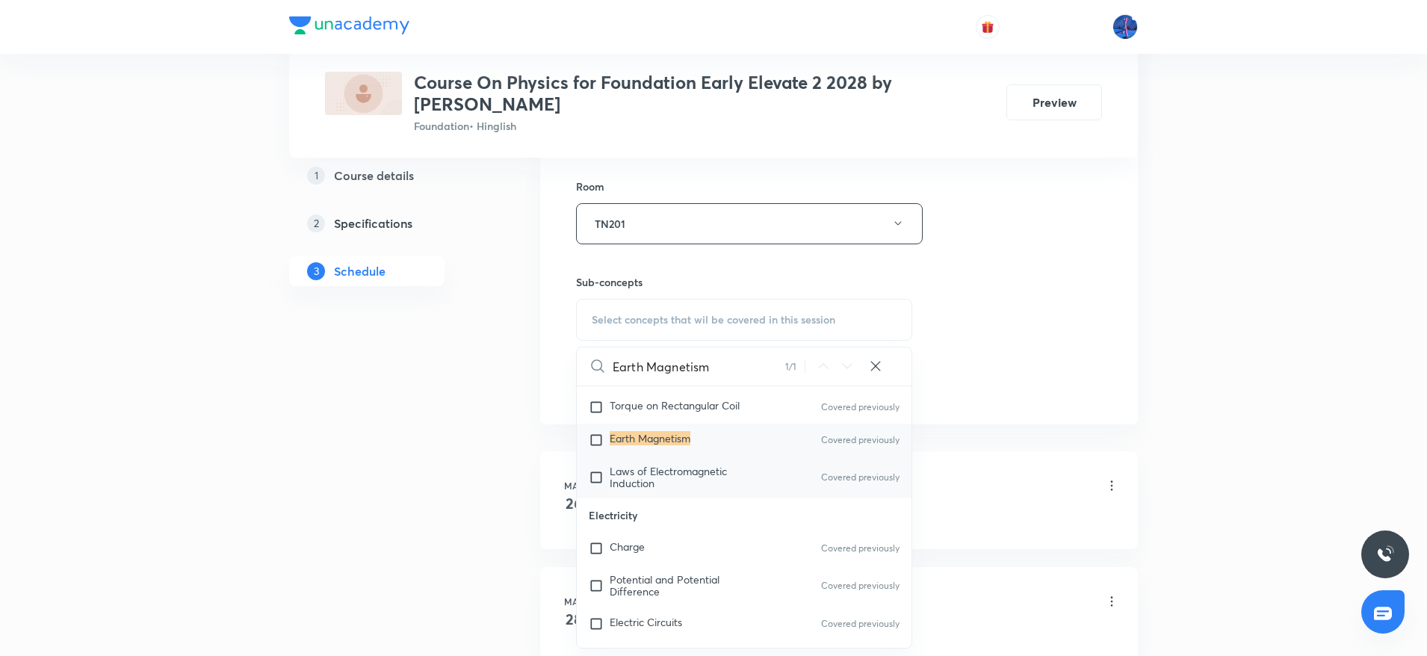
type input "Earth Magnetism"
click at [649, 478] on span "Laws of Electromagnetic Induction" at bounding box center [668, 477] width 117 height 26
checkbox input "true"
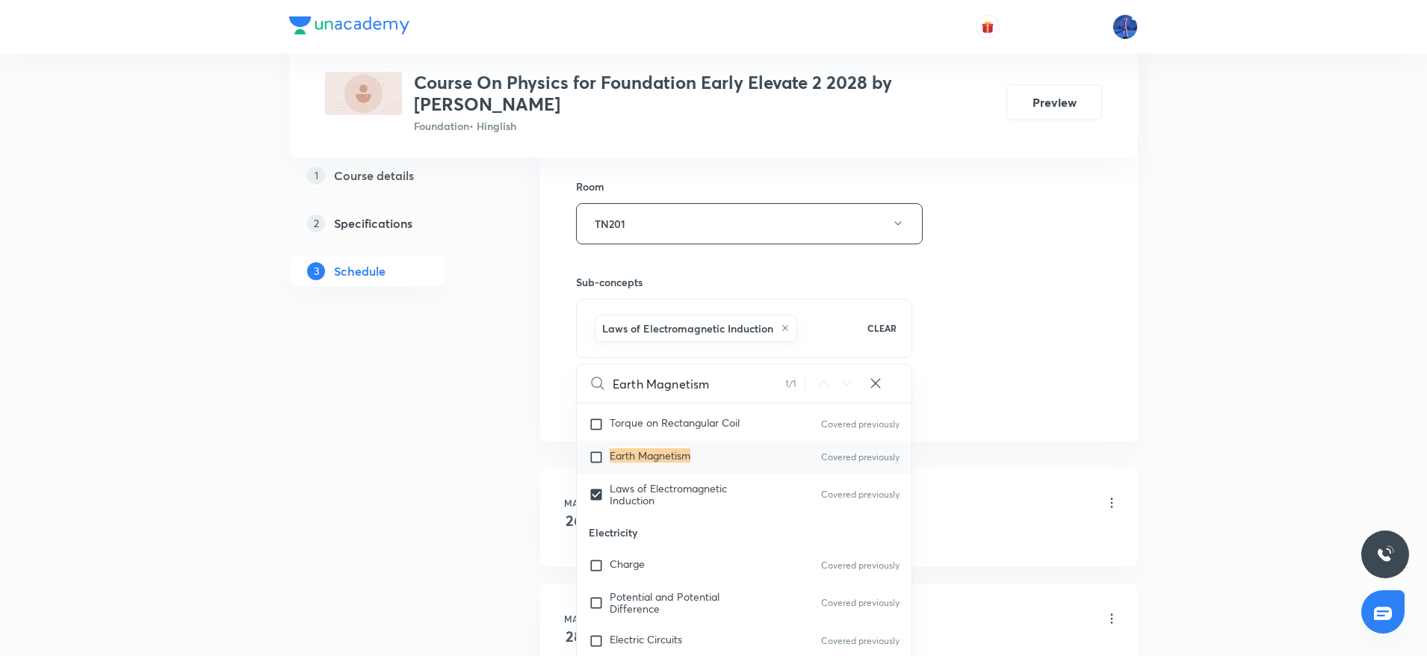
click at [630, 457] on mark "Earth Magnetism" at bounding box center [650, 455] width 81 height 14
checkbox input "true"
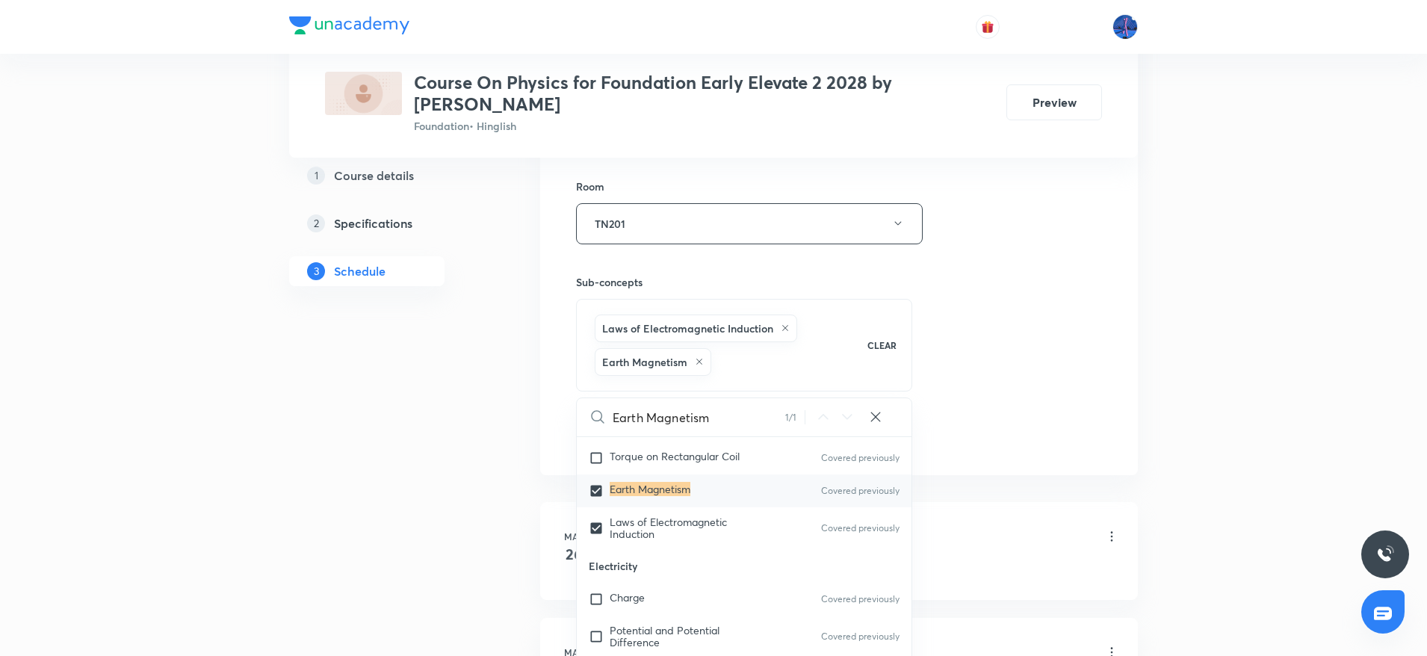
click at [1024, 365] on div "Session 30 Live class Session title 11/99 Electricity ​ Schedule for Oct 6, 202…" at bounding box center [839, 75] width 526 height 752
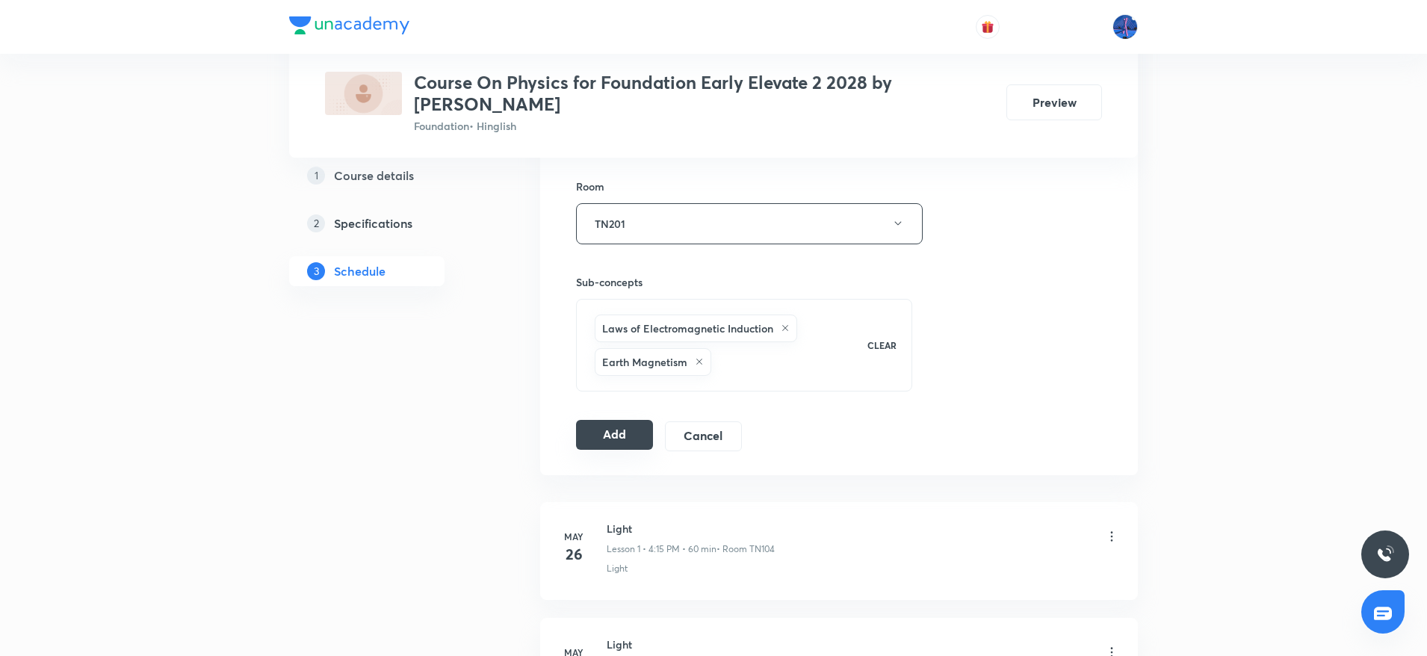
click at [601, 435] on button "Add" at bounding box center [614, 435] width 77 height 30
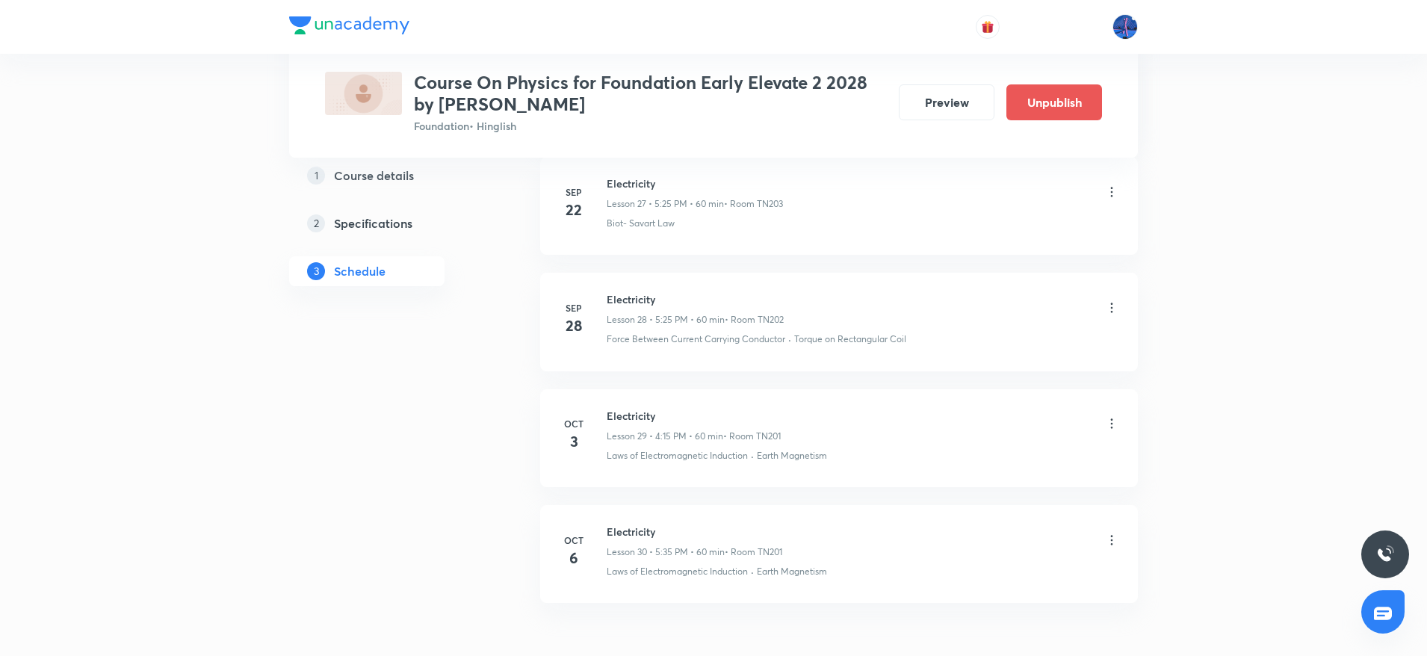
scroll to position [3352, 0]
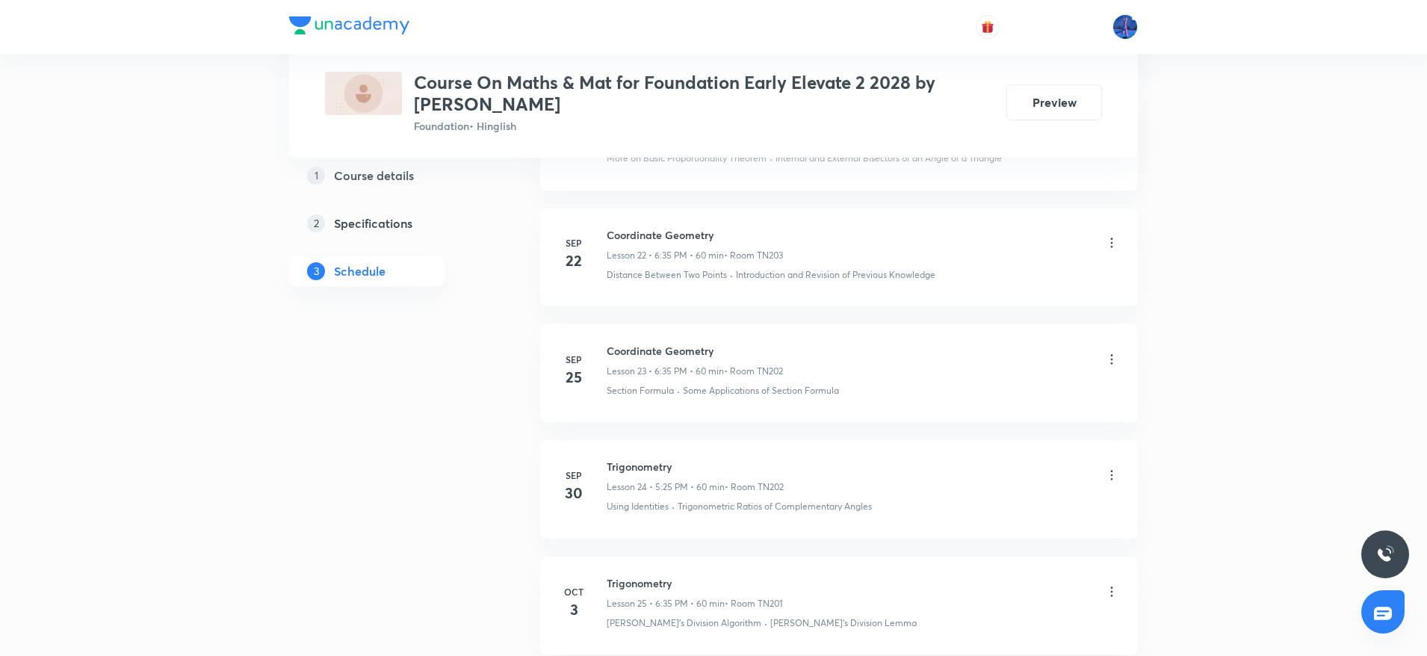
scroll to position [3617, 0]
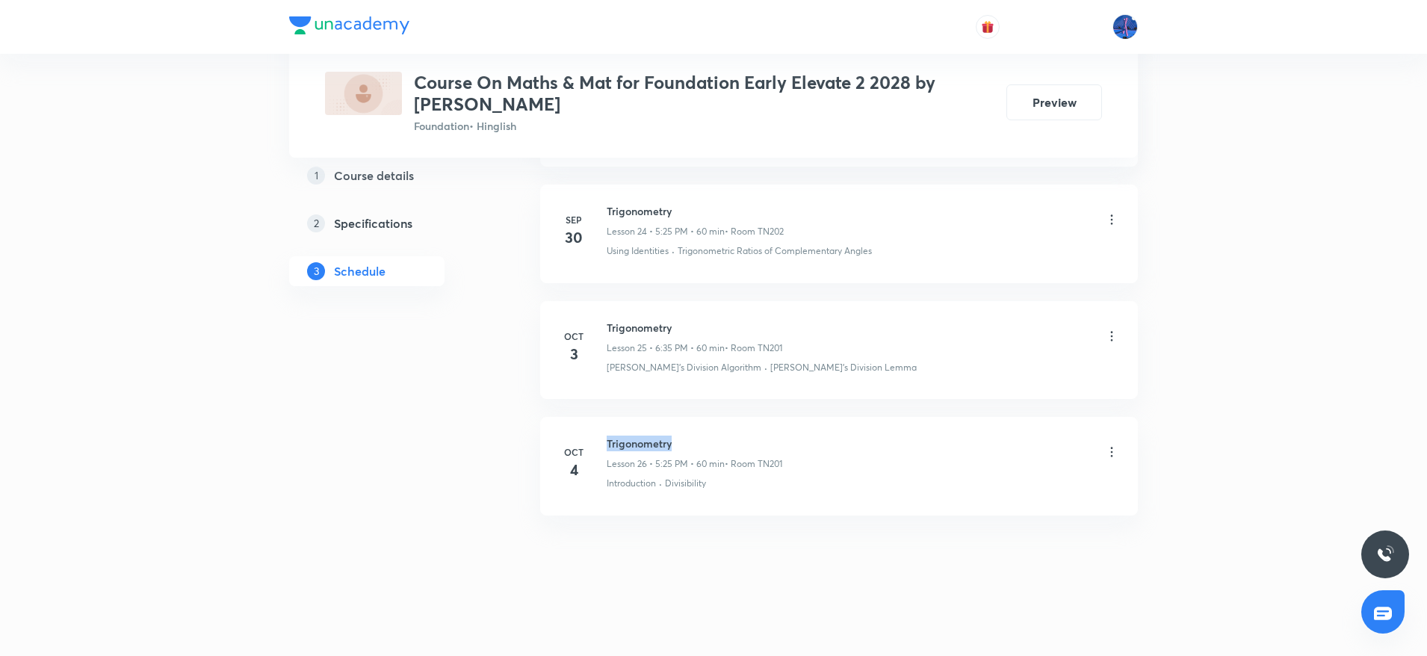
drag, startPoint x: 607, startPoint y: 443, endPoint x: 717, endPoint y: 430, distance: 109.9
click at [717, 430] on li "[DATE] Trigonometry Lesson 26 • 5:25 PM • 60 min • Room TN201 Introduction · Di…" at bounding box center [839, 466] width 598 height 98
copy h6 "Trigonometry"
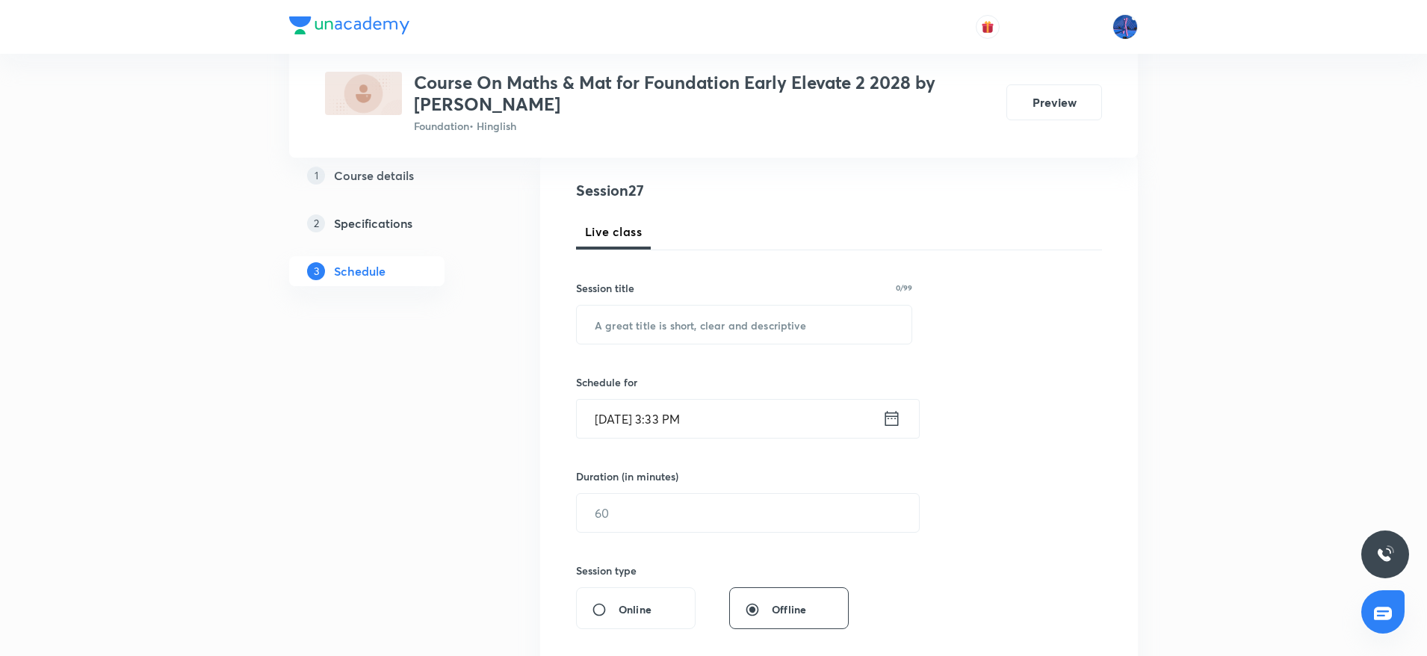
scroll to position [194, 0]
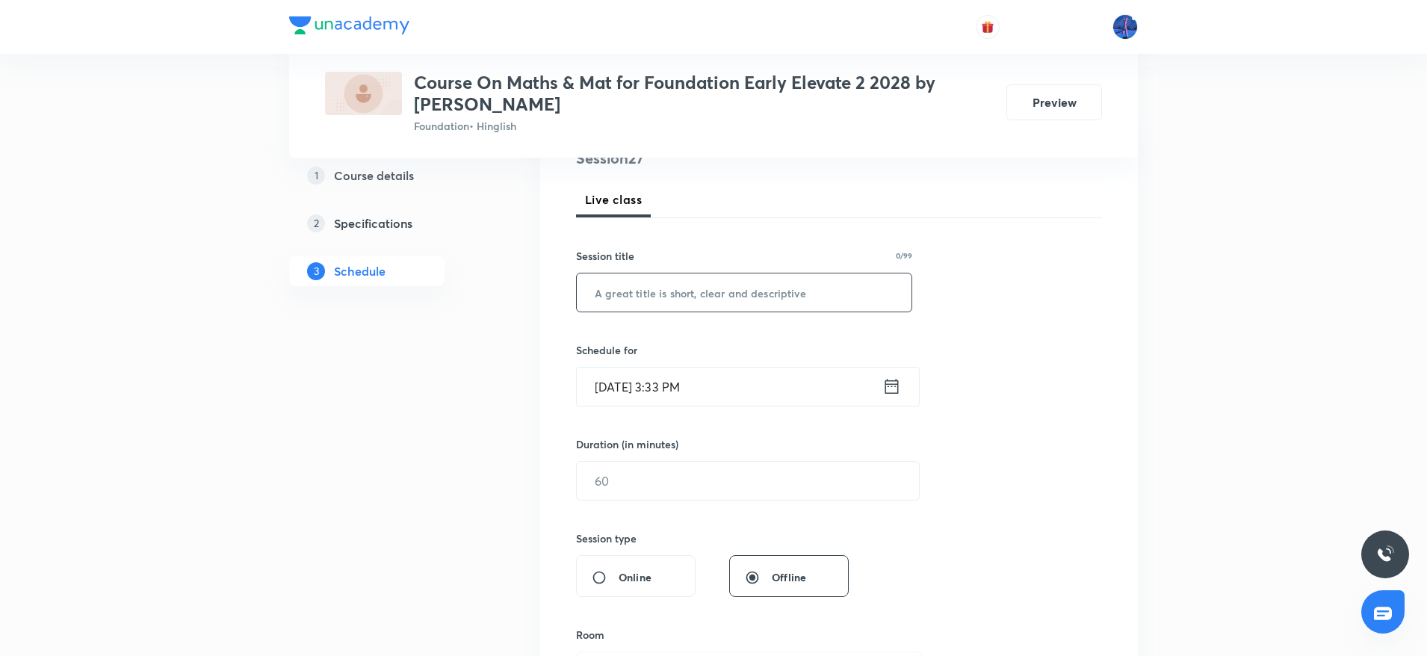
click at [695, 304] on input "text" at bounding box center [744, 292] width 335 height 38
paste input "Trigonometry"
type input "Trigonometry"
click at [782, 394] on input "[DATE] 3:33 PM" at bounding box center [730, 387] width 306 height 38
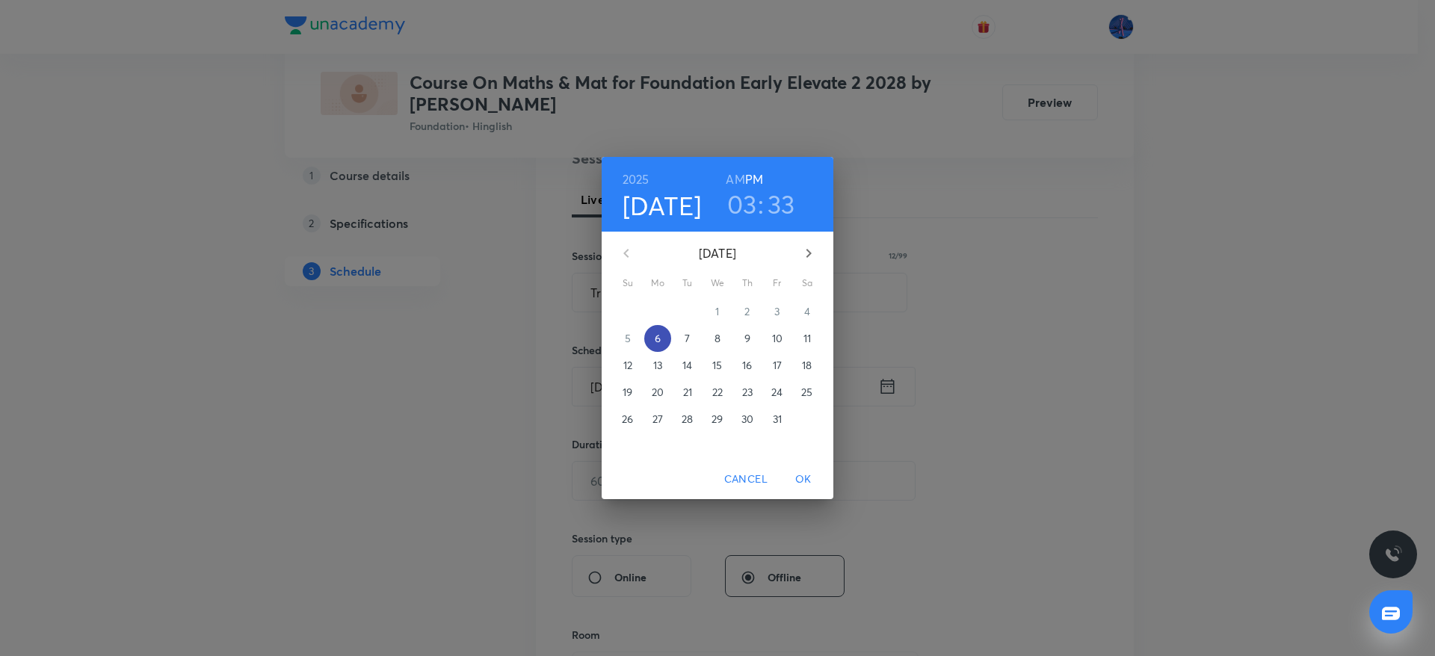
click at [658, 341] on p "6" at bounding box center [658, 338] width 6 height 15
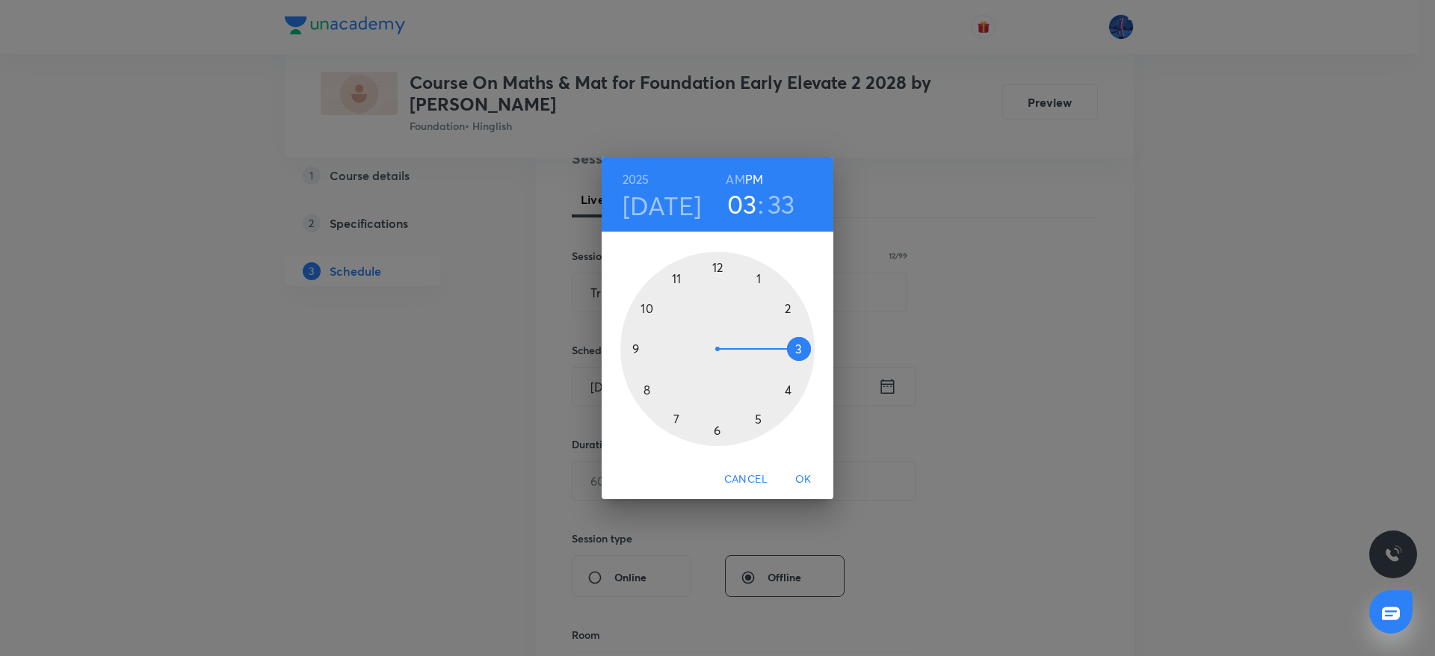
click at [717, 430] on div at bounding box center [717, 349] width 194 height 194
click at [651, 390] on div at bounding box center [717, 349] width 194 height 194
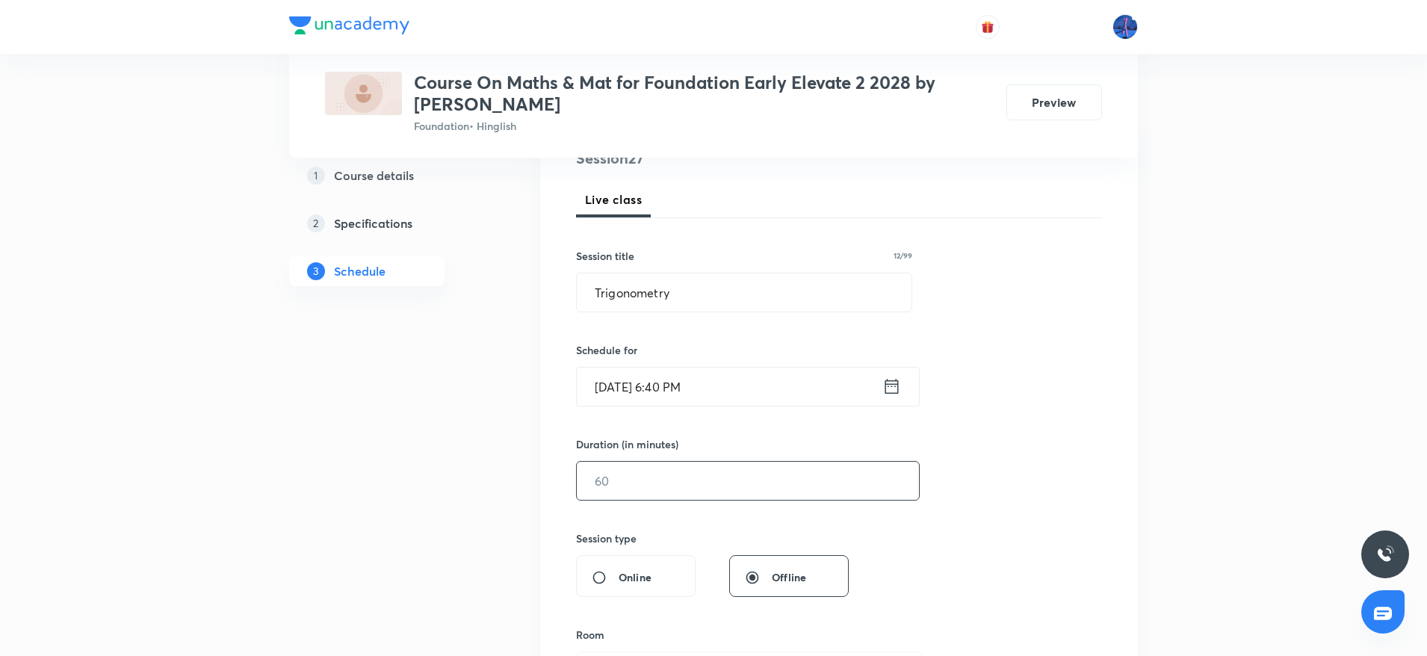
click at [672, 474] on input "text" at bounding box center [748, 481] width 342 height 38
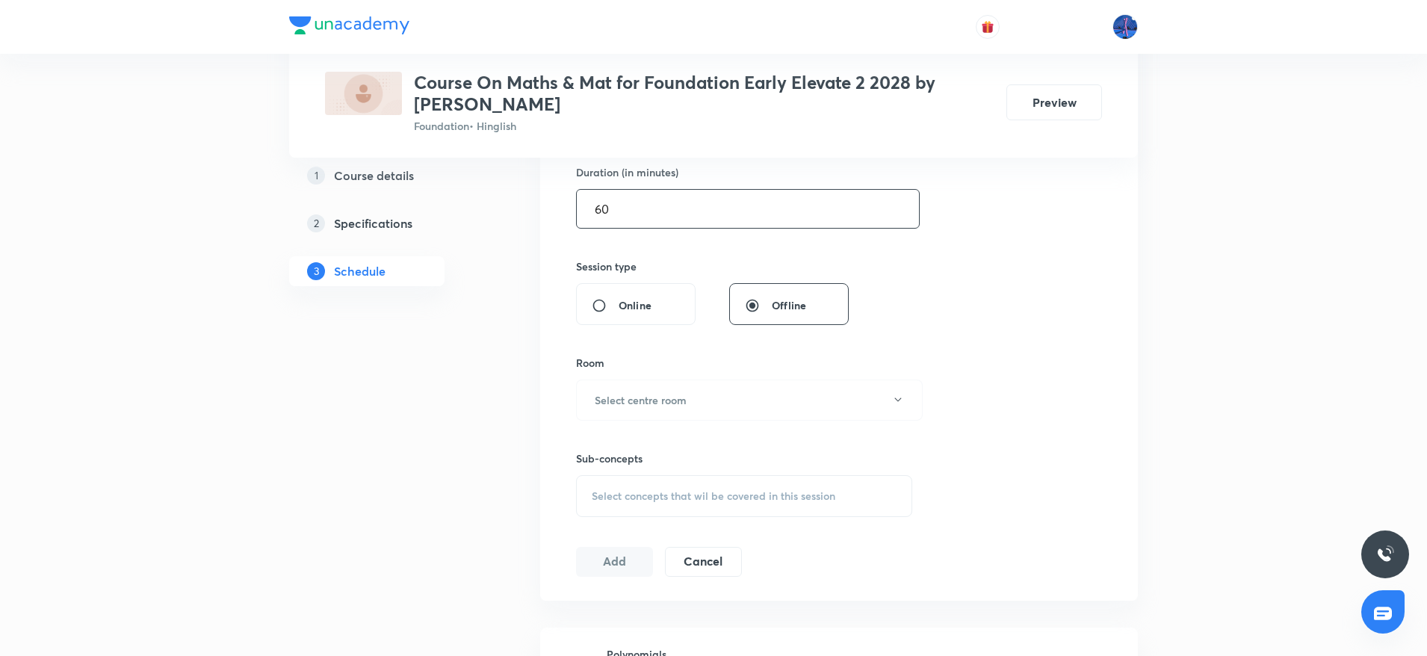
scroll to position [512, 0]
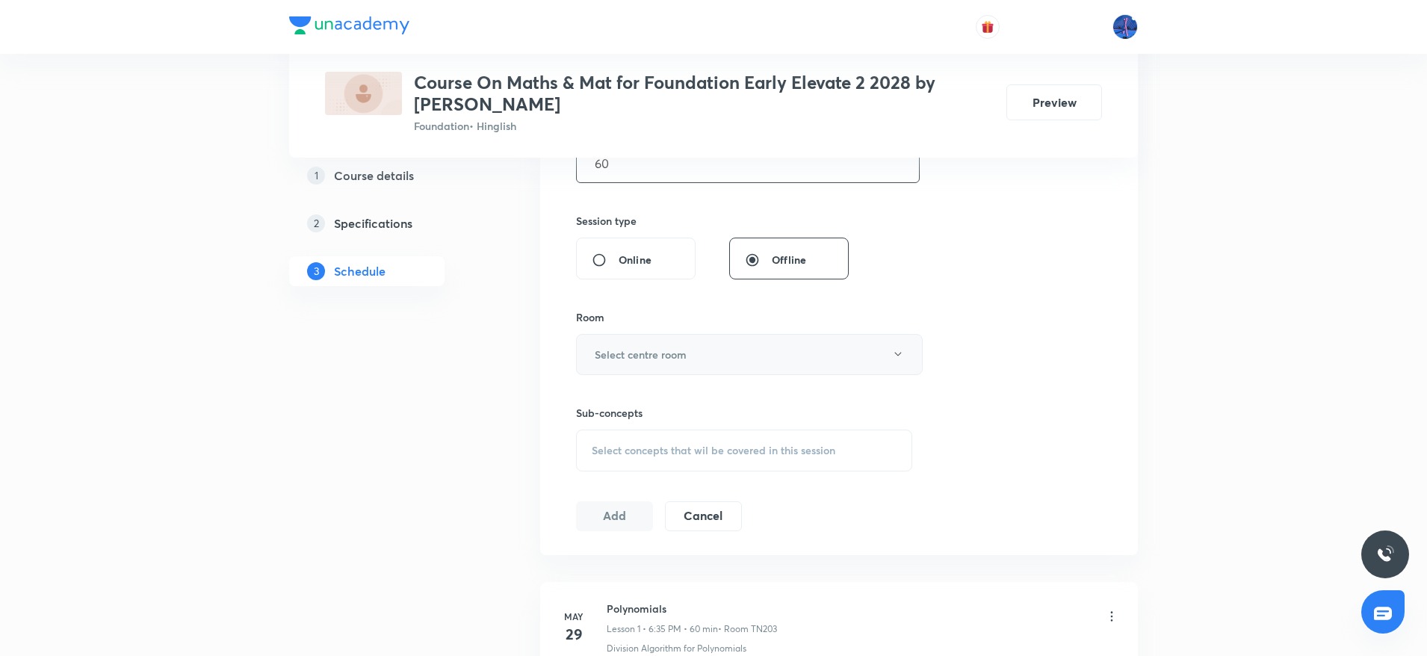
type input "60"
click at [751, 354] on button "Select centre room" at bounding box center [749, 354] width 347 height 41
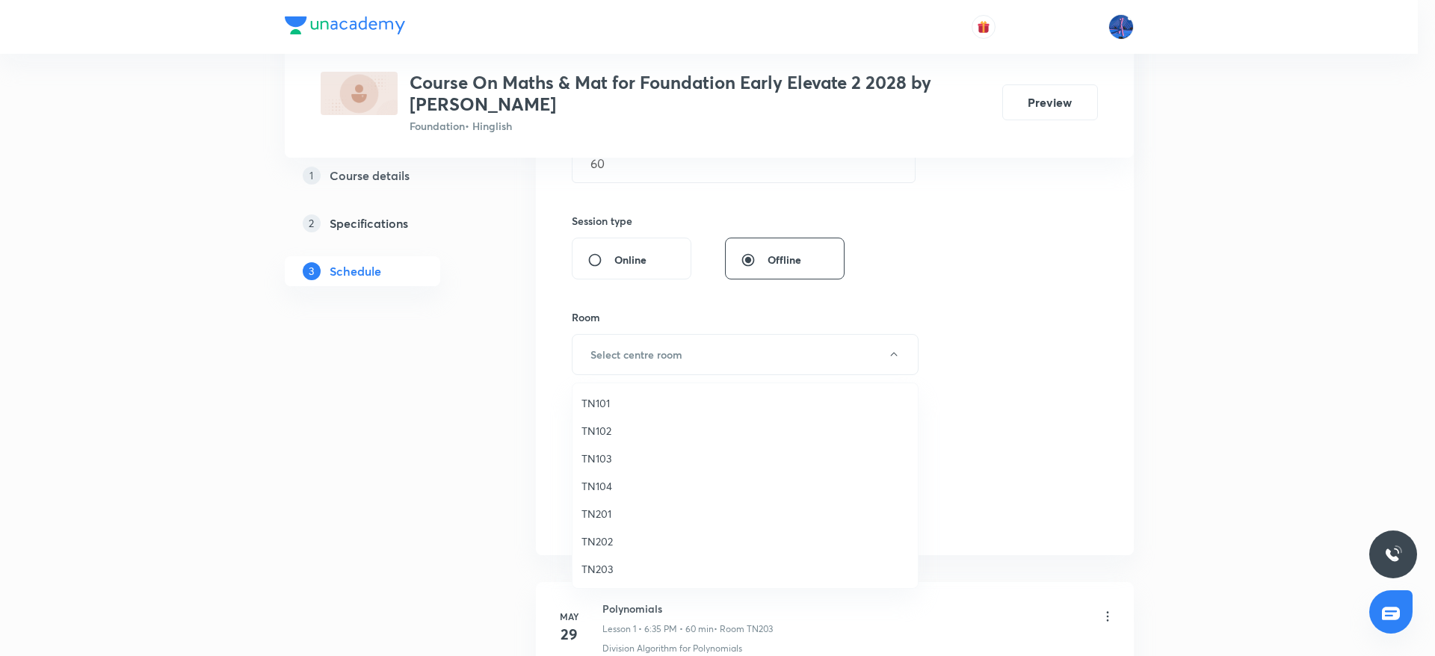
click at [614, 510] on span "TN201" at bounding box center [744, 514] width 327 height 16
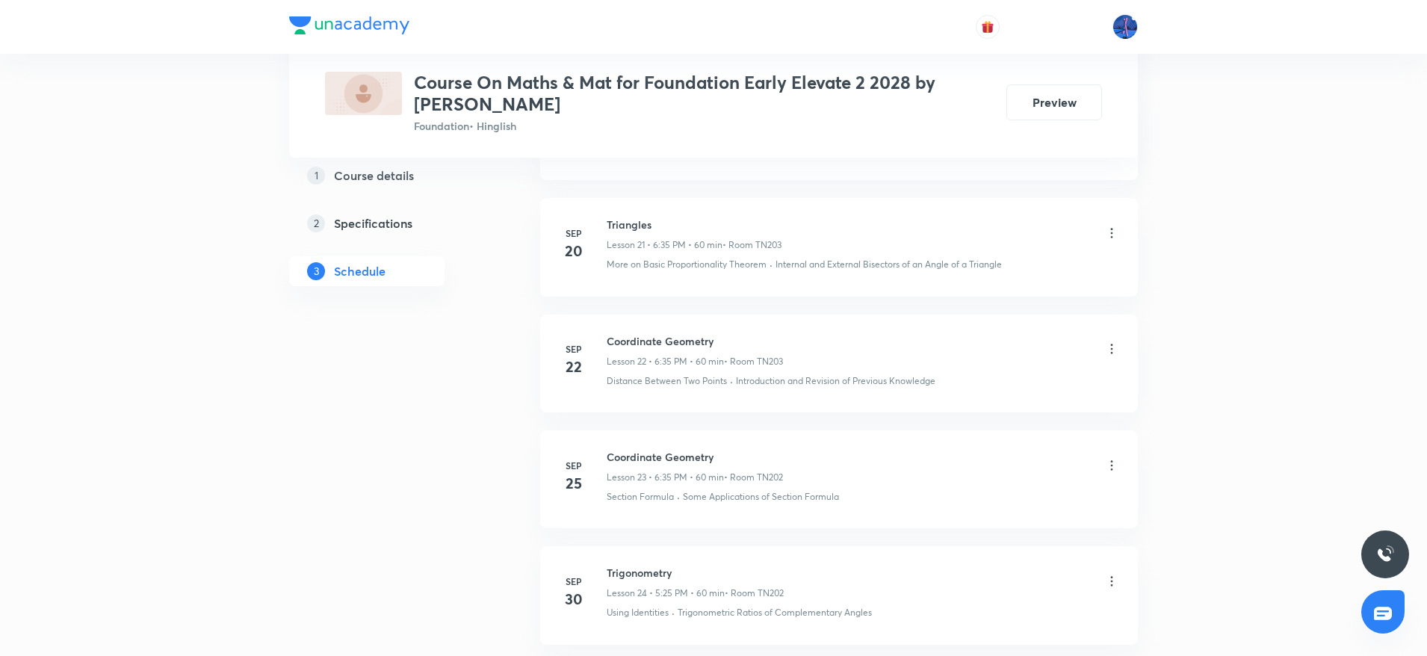
scroll to position [3617, 0]
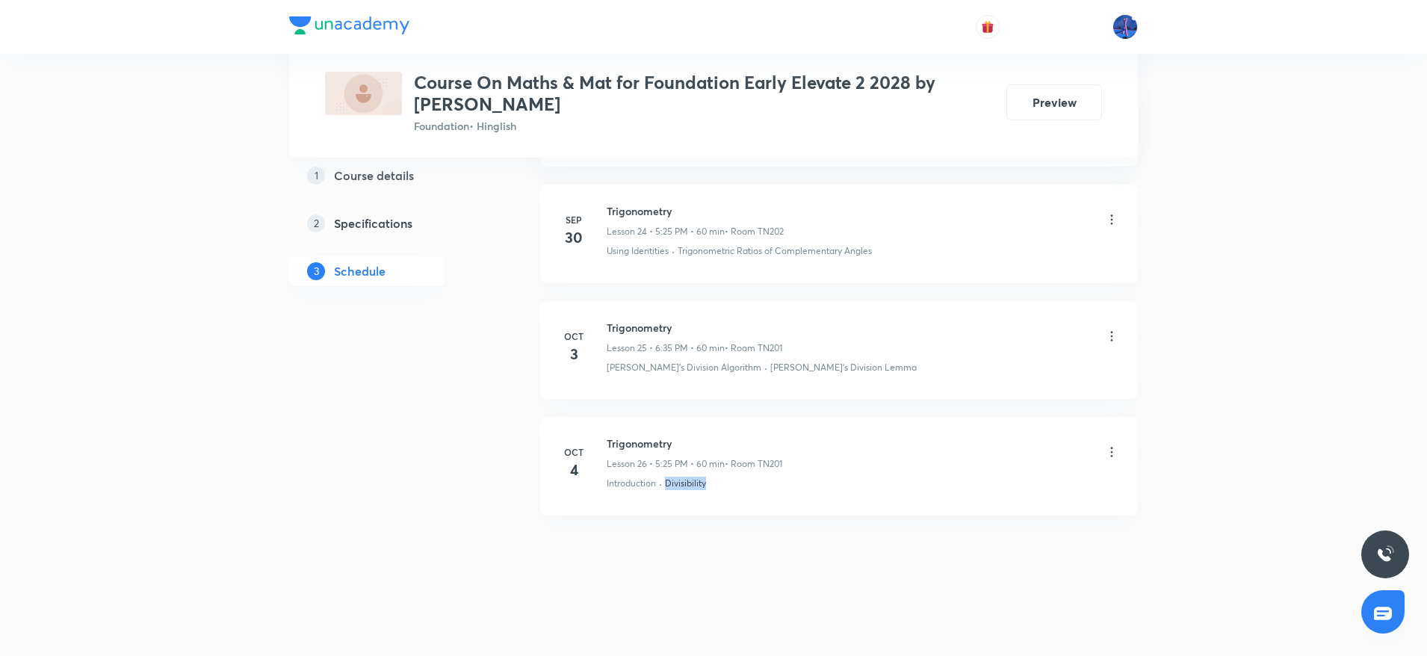
drag, startPoint x: 719, startPoint y: 490, endPoint x: 666, endPoint y: 500, distance: 53.9
click at [666, 500] on li "[DATE] Trigonometry Lesson 26 • 5:25 PM • 60 min • Room TN201 Introduction · Di…" at bounding box center [839, 466] width 598 height 98
copy p "Divisibility"
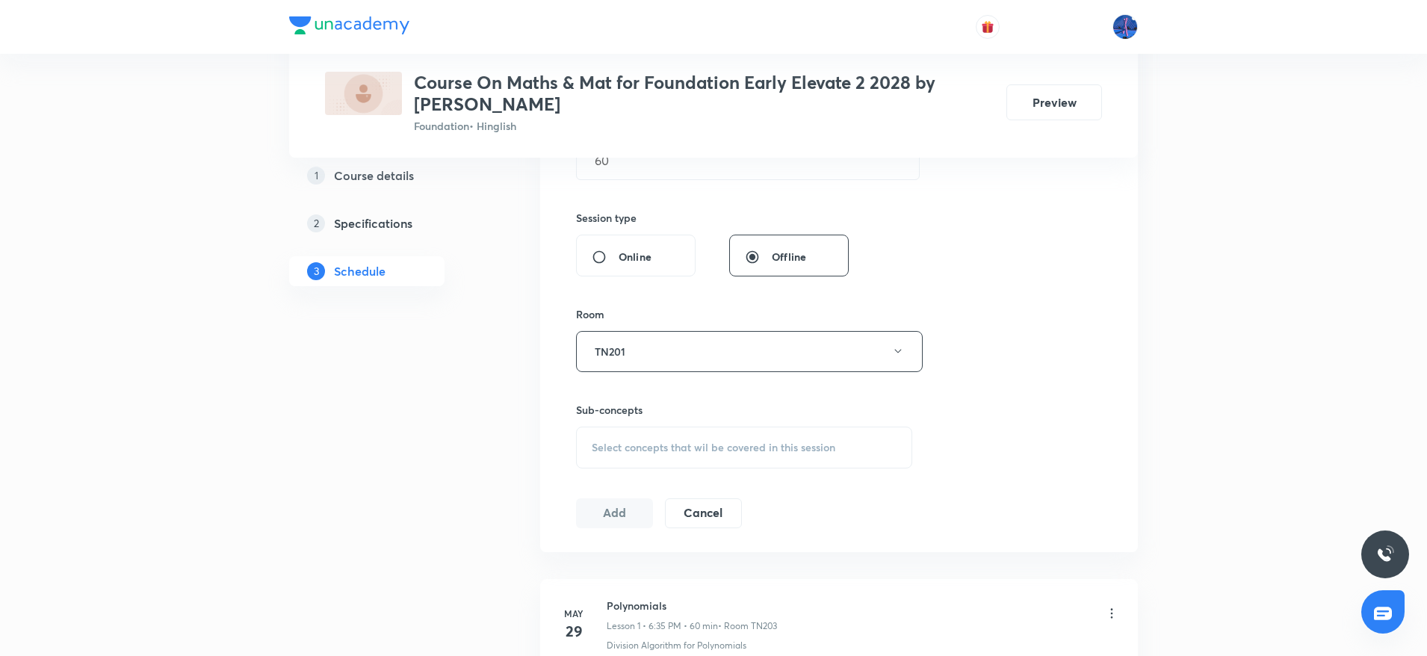
scroll to position [516, 0]
click at [679, 445] on span "Select concepts that wil be covered in this session" at bounding box center [714, 447] width 244 height 12
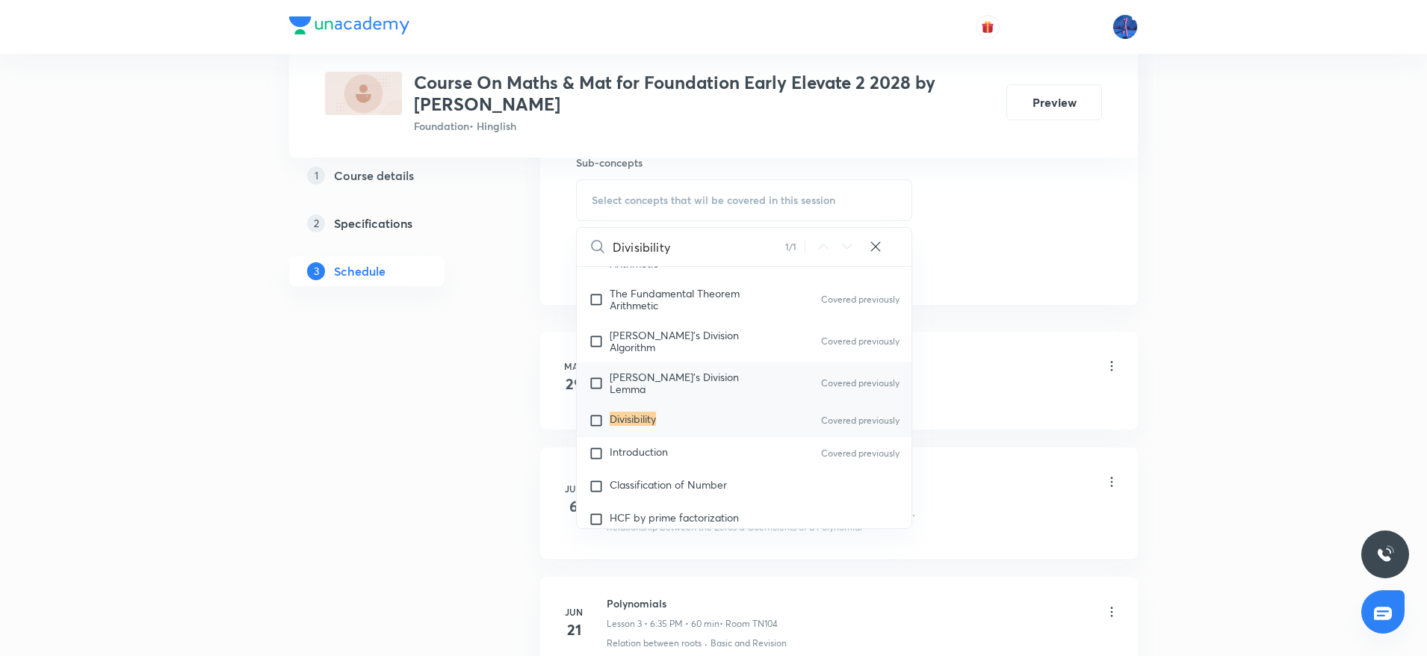
scroll to position [82, 0]
type input "Divisibility"
click at [662, 463] on div "Classification of Number" at bounding box center [744, 479] width 335 height 33
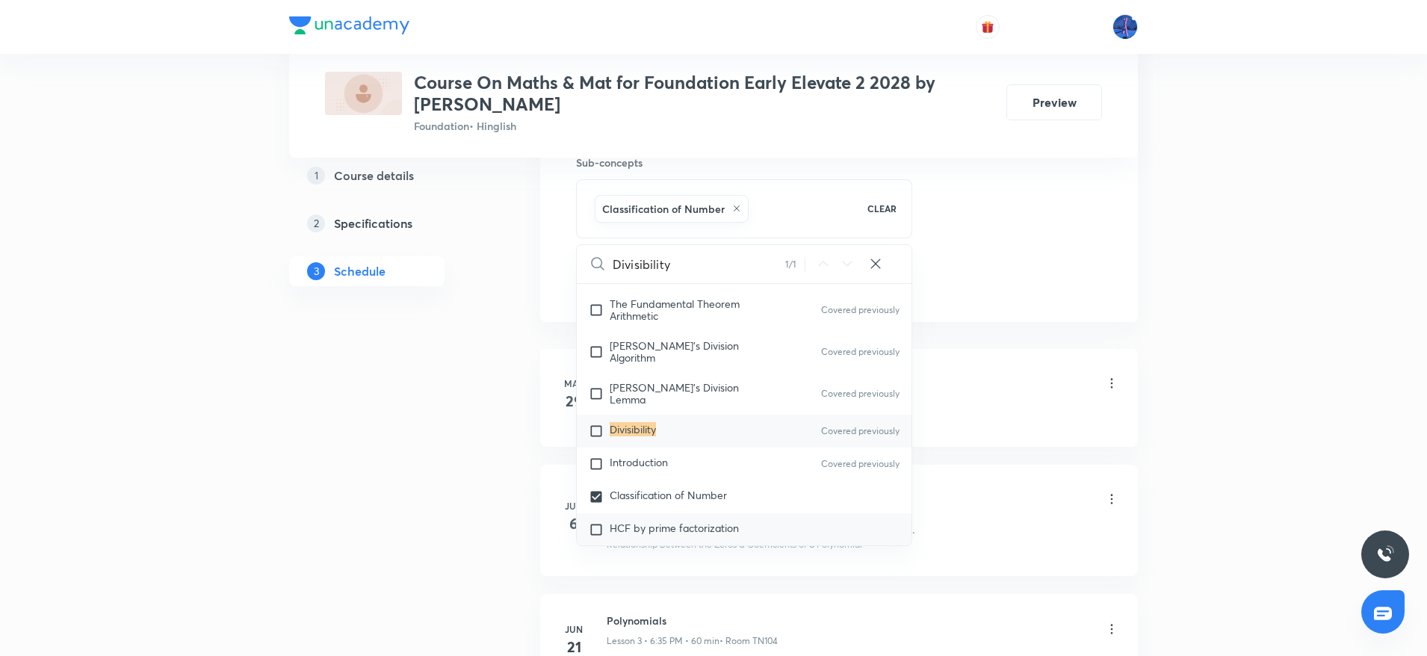
click at [686, 521] on span "HCF by prime factorization" at bounding box center [674, 528] width 129 height 14
checkbox input "true"
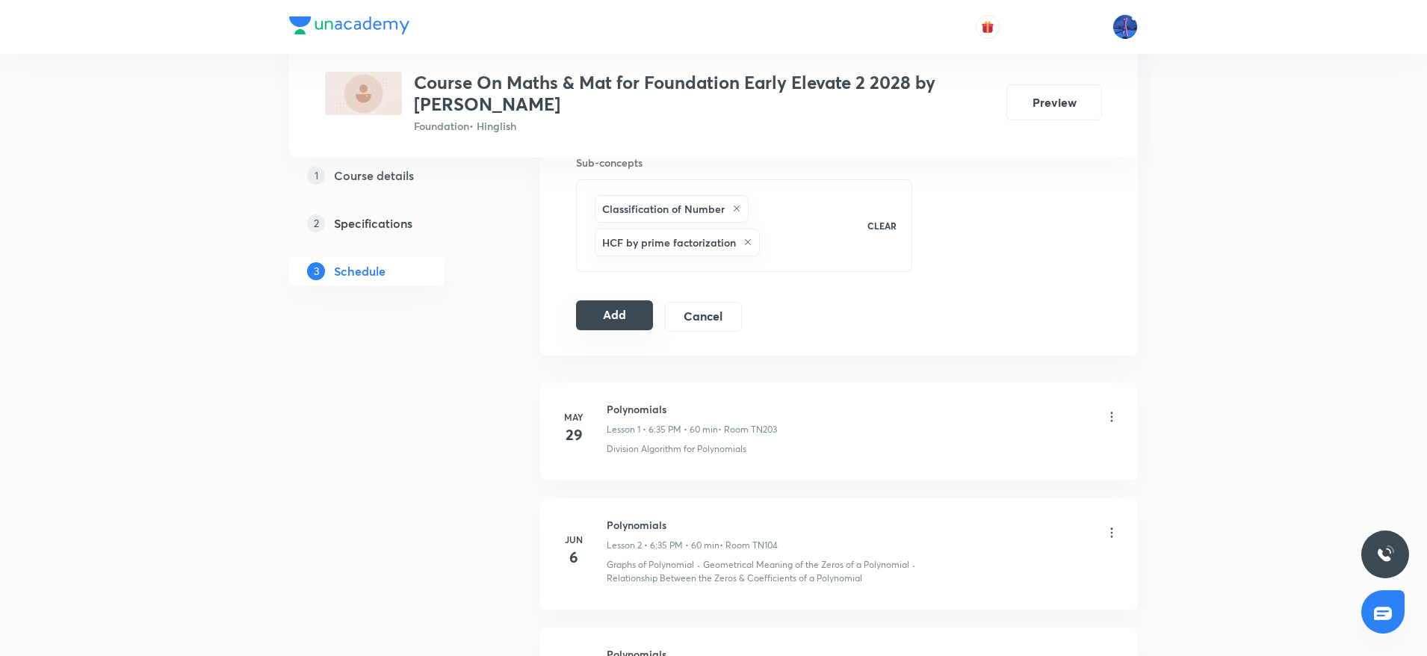
click at [604, 309] on button "Add" at bounding box center [614, 315] width 77 height 30
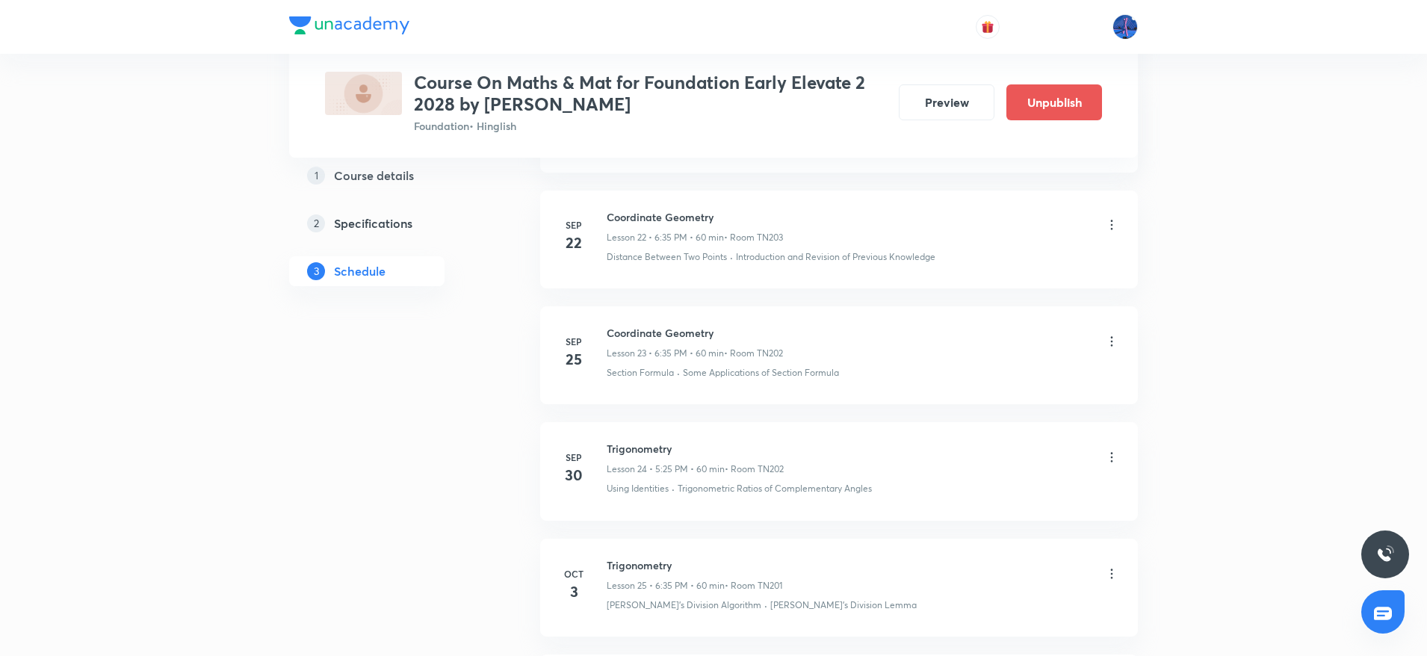
scroll to position [3046, 0]
